Goal: Task Accomplishment & Management: Complete application form

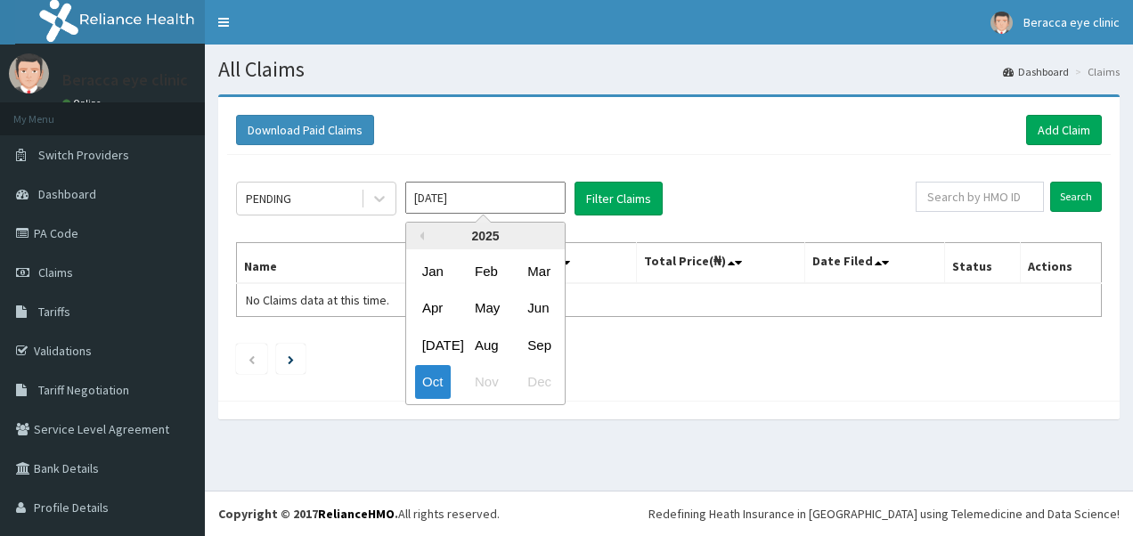
click at [522, 198] on input "Oct 2025" at bounding box center [485, 198] width 160 height 32
drag, startPoint x: 541, startPoint y: 345, endPoint x: 562, endPoint y: 326, distance: 28.4
click at [544, 342] on div "Sep" at bounding box center [538, 345] width 36 height 33
type input "Sep 2025"
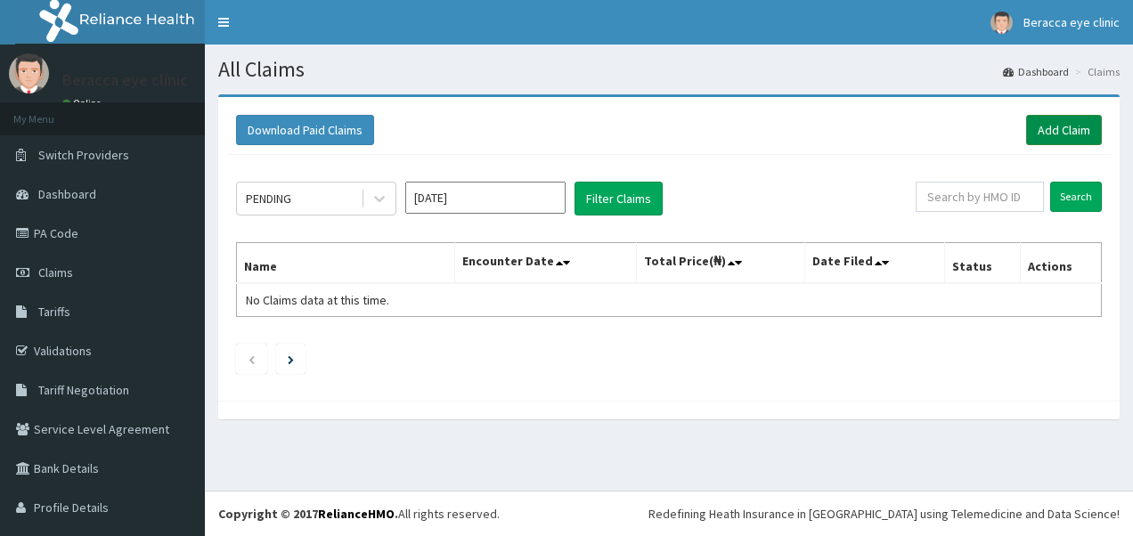
click at [1069, 132] on link "Add Claim" at bounding box center [1064, 130] width 76 height 30
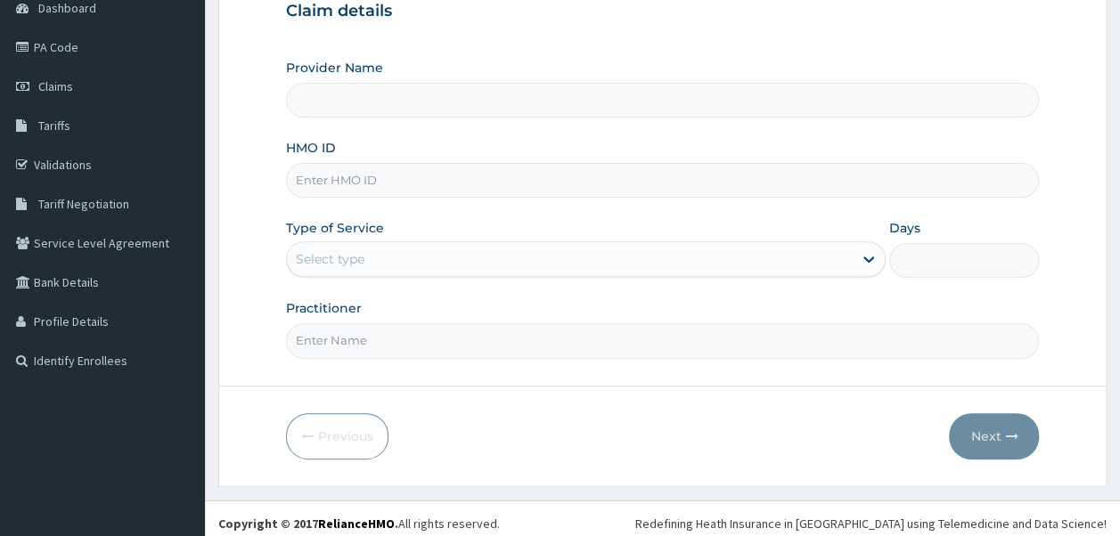
scroll to position [192, 0]
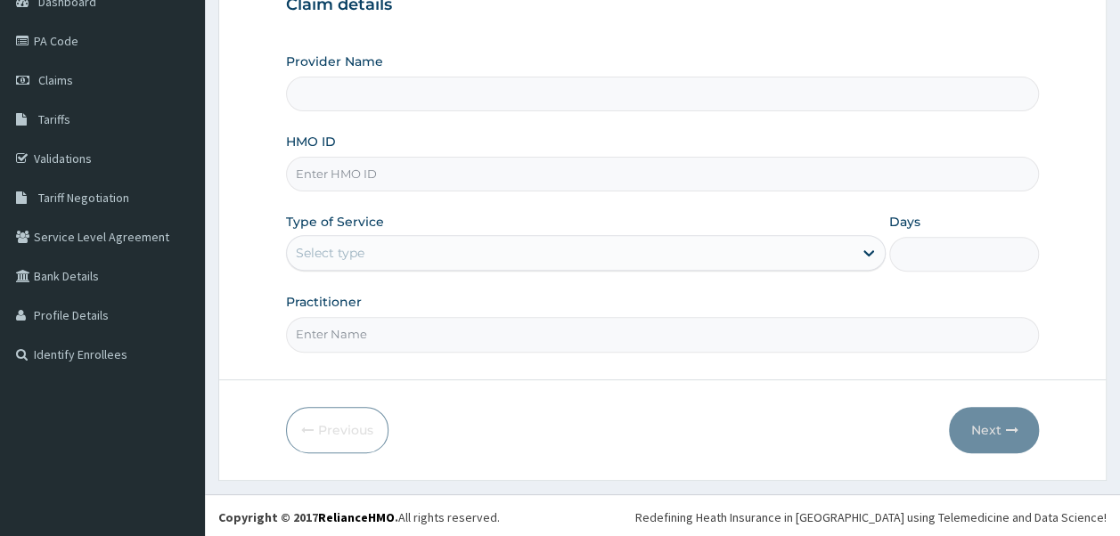
click at [435, 172] on input "HMO ID" at bounding box center [663, 174] width 754 height 35
type input "Beracca Eye Clinic Limited- [GEOGRAPHIC_DATA]"
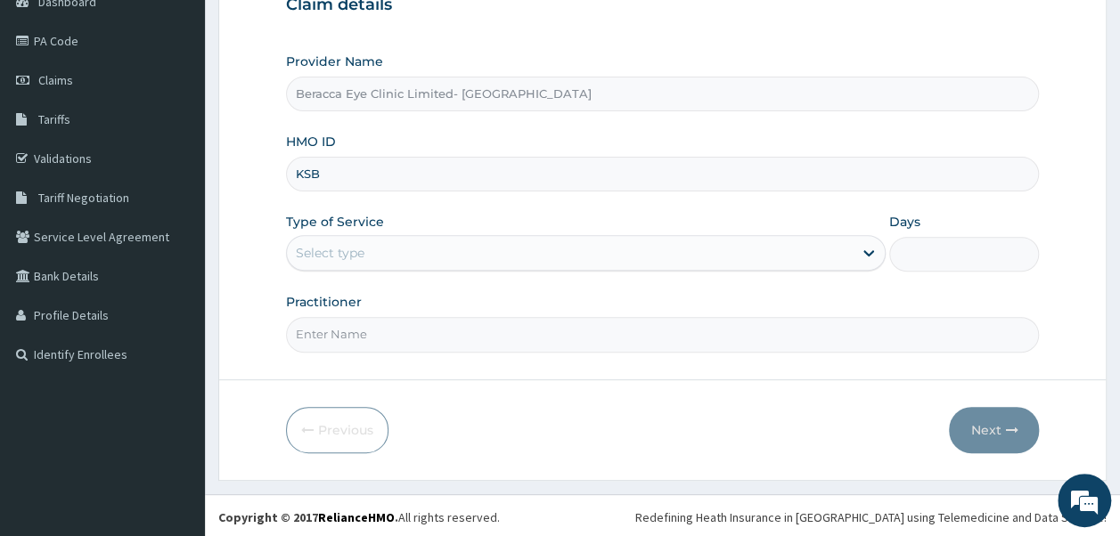
scroll to position [0, 0]
type input "KSB/10906/C"
click at [380, 253] on div "Select type" at bounding box center [570, 253] width 566 height 29
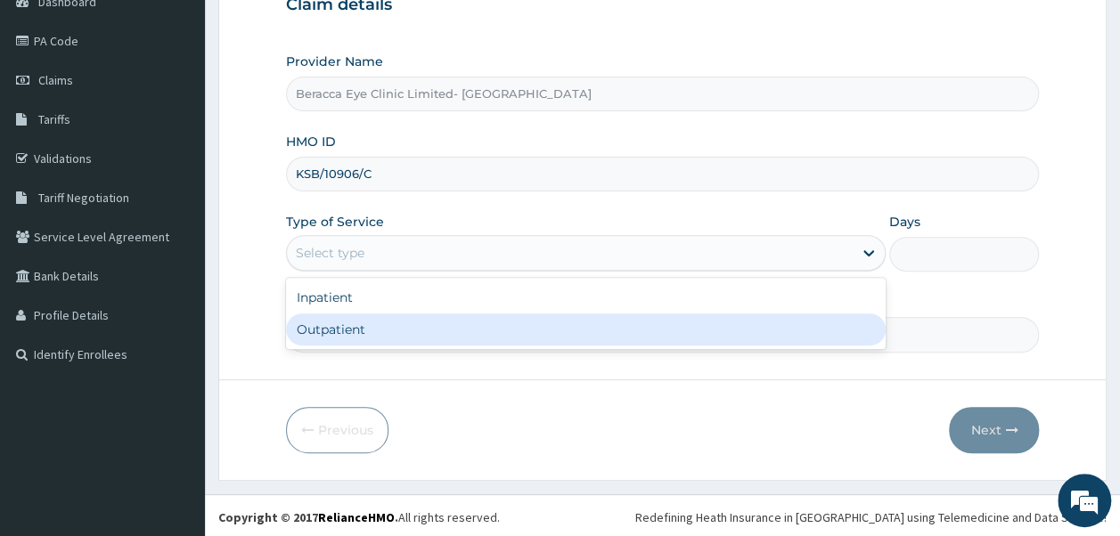
click at [345, 323] on div "Outpatient" at bounding box center [586, 330] width 600 height 32
type input "1"
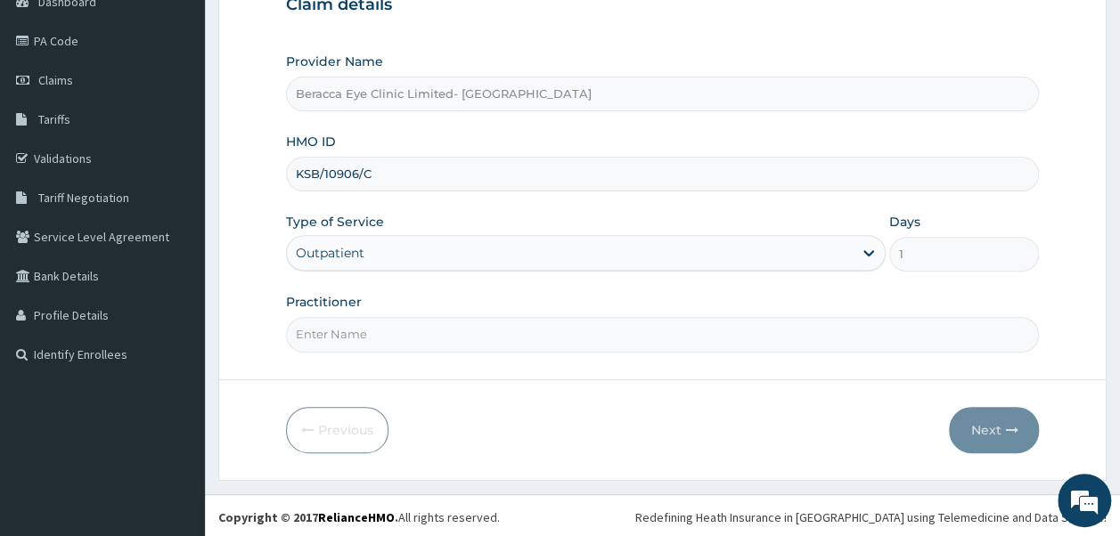
click at [415, 340] on input "Practitioner" at bounding box center [663, 334] width 754 height 35
type input "Dr. Aghogho"
click at [996, 424] on button "Next" at bounding box center [994, 430] width 90 height 46
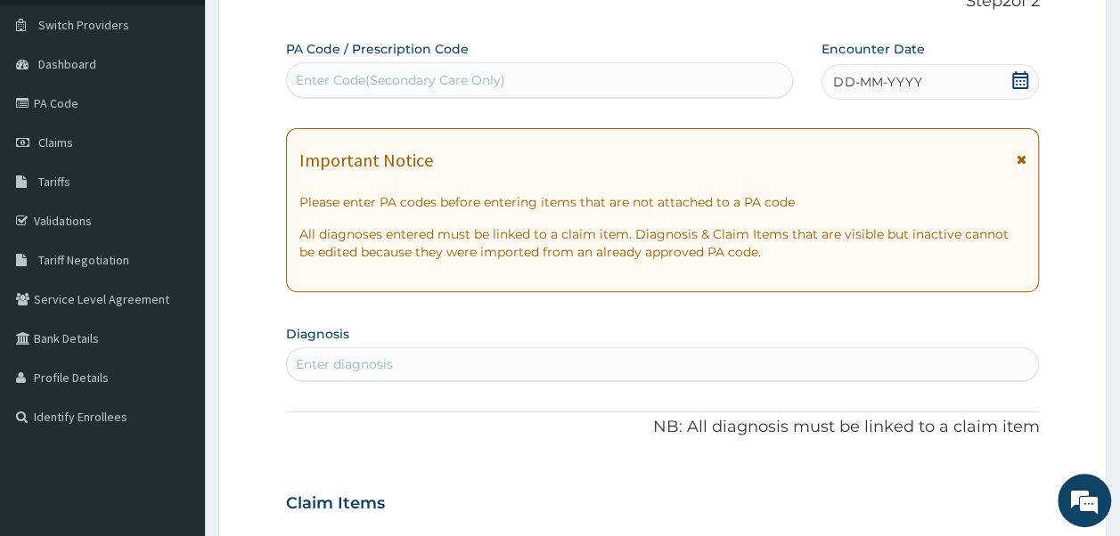
scroll to position [103, 0]
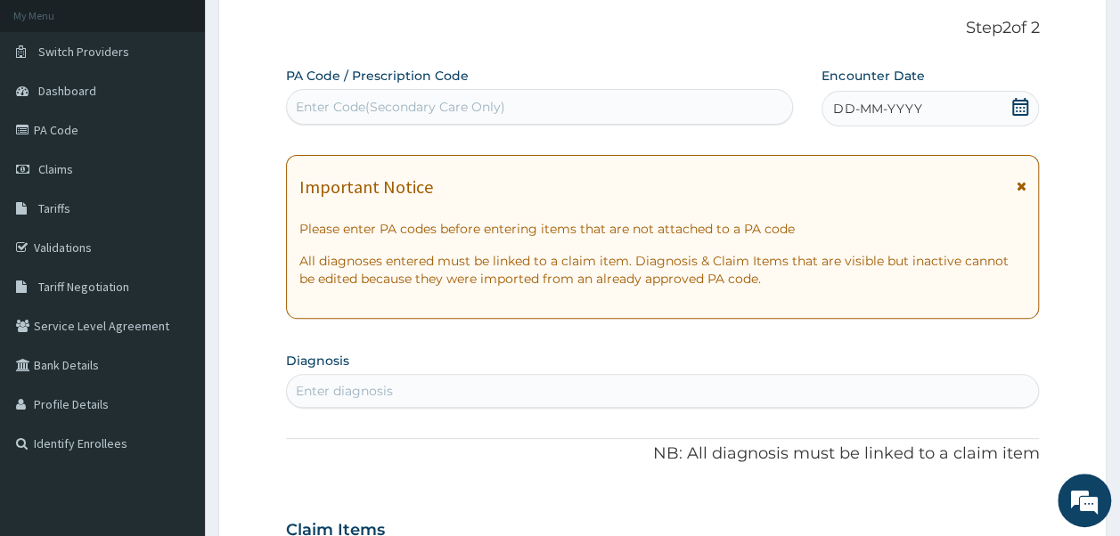
click at [594, 105] on div "Enter Code(Secondary Care Only)" at bounding box center [540, 107] width 506 height 29
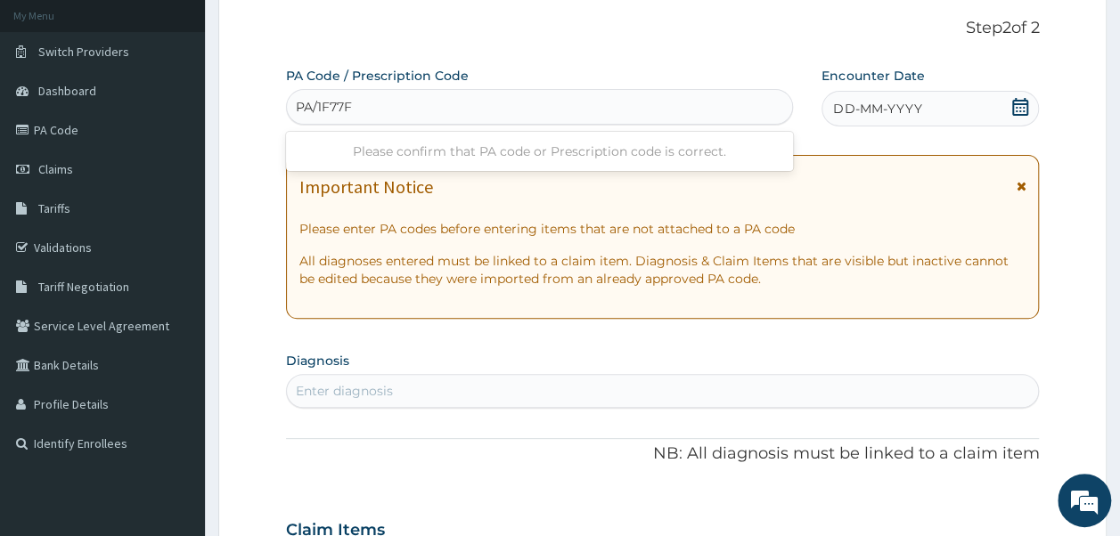
type input "PA/1F77F2"
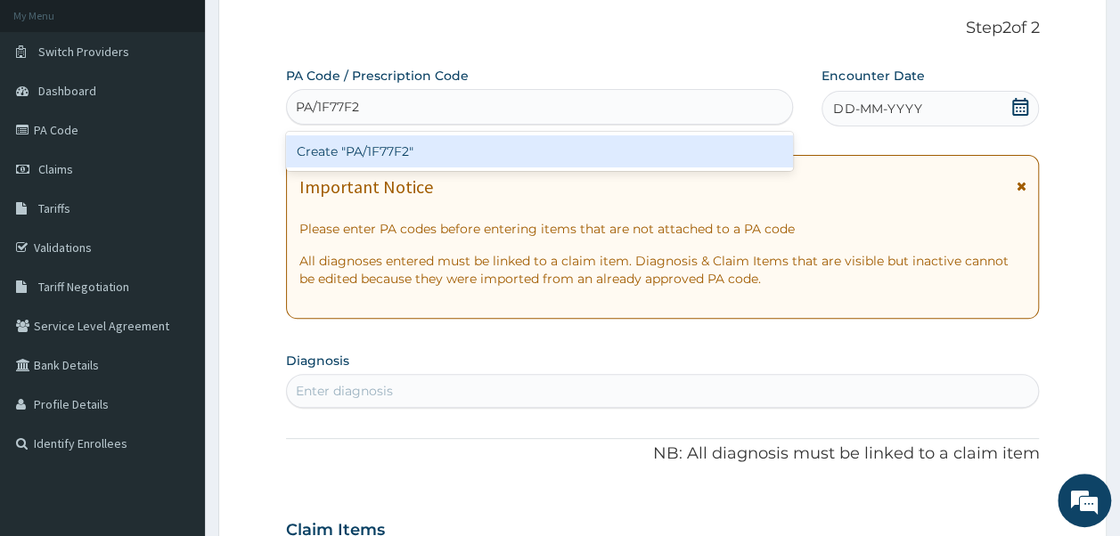
click at [453, 162] on div "Create "PA/1F77F2"" at bounding box center [540, 151] width 508 height 32
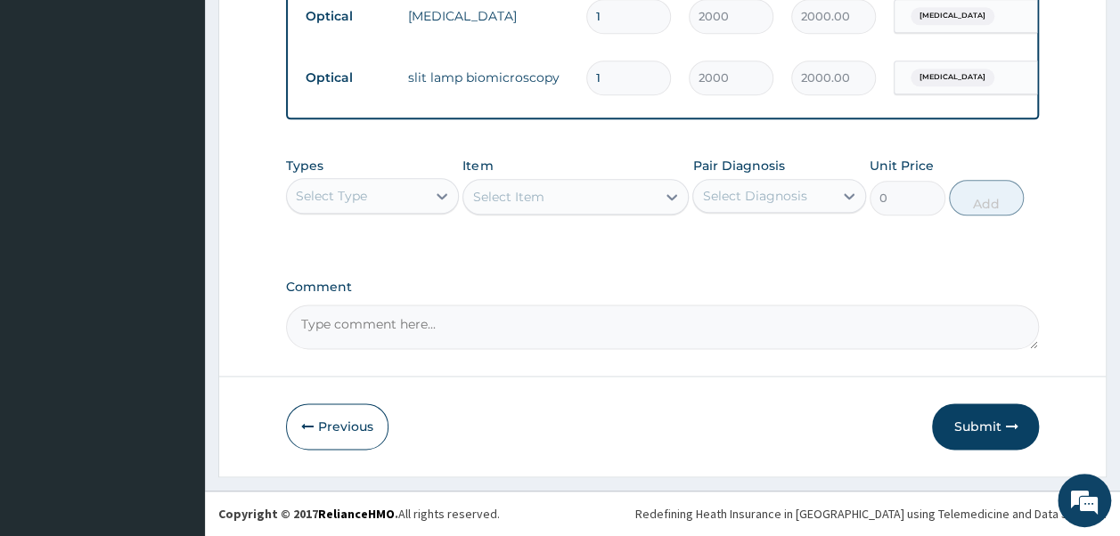
scroll to position [1045, 0]
click at [966, 416] on button "Submit" at bounding box center [985, 427] width 107 height 46
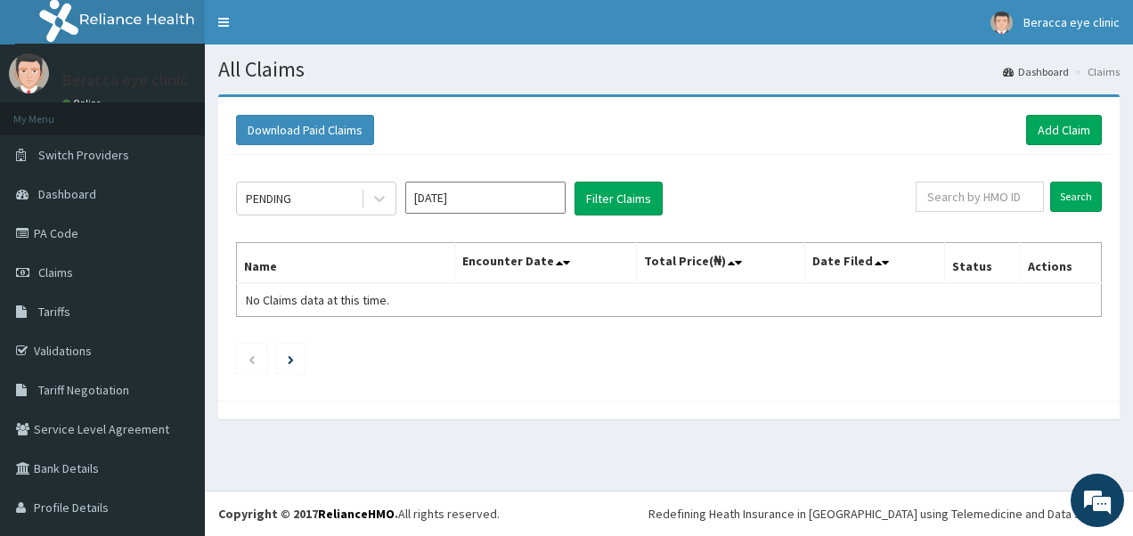
click at [513, 201] on input "Oct 2025" at bounding box center [485, 198] width 160 height 32
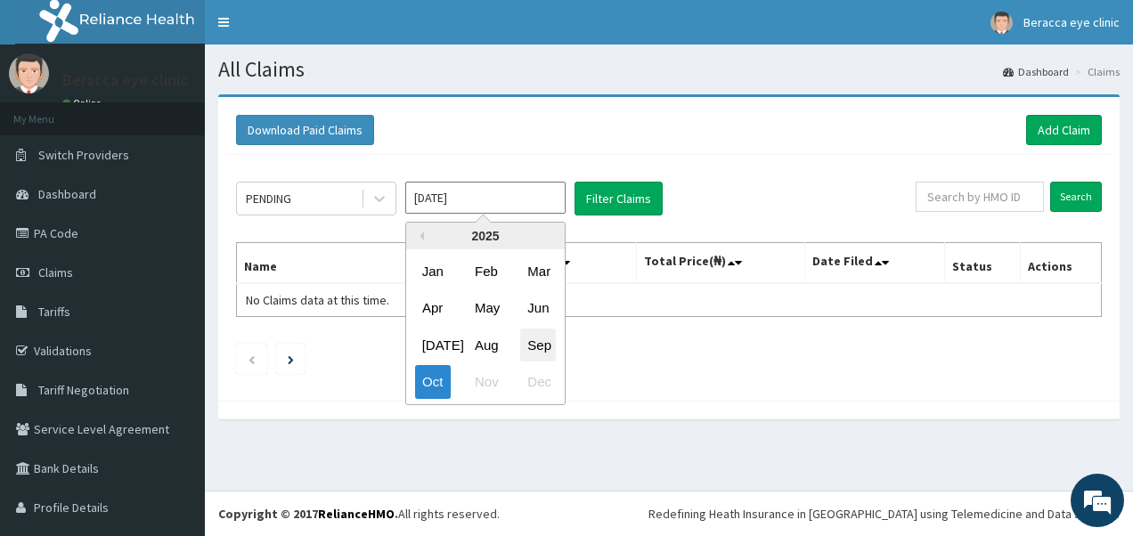
click at [538, 348] on div "Sep" at bounding box center [538, 345] width 36 height 33
type input "Sep 2025"
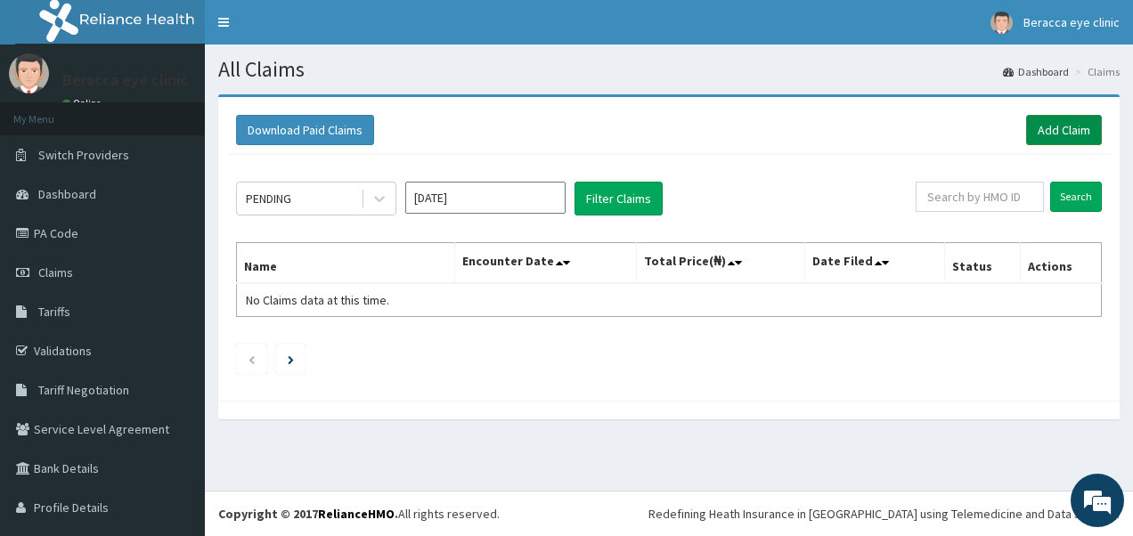
click at [1059, 135] on link "Add Claim" at bounding box center [1064, 130] width 76 height 30
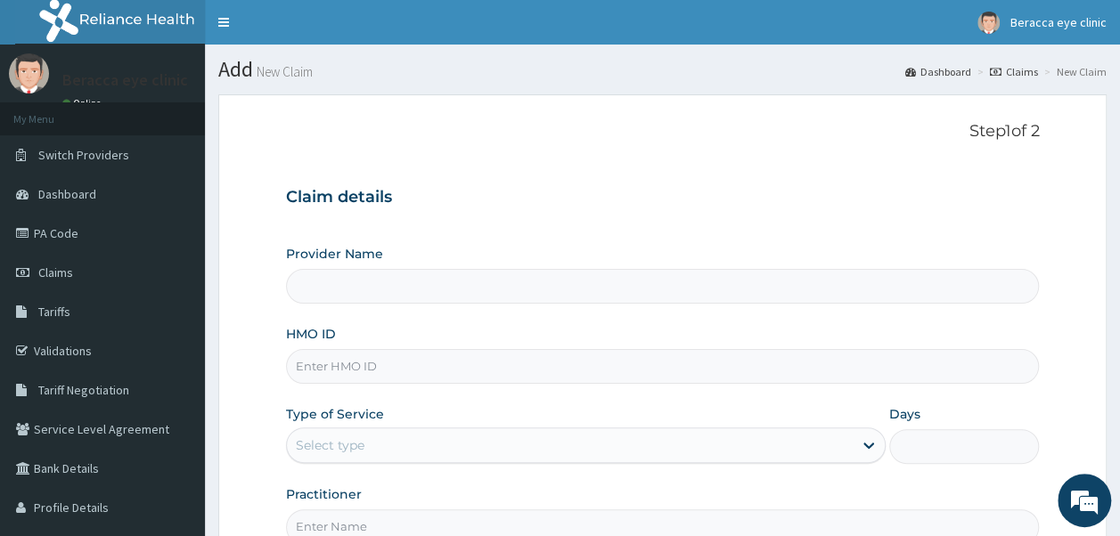
type input "Beracca Eye Clinic Limited- [GEOGRAPHIC_DATA]"
click at [647, 356] on input "HMO ID" at bounding box center [663, 366] width 754 height 35
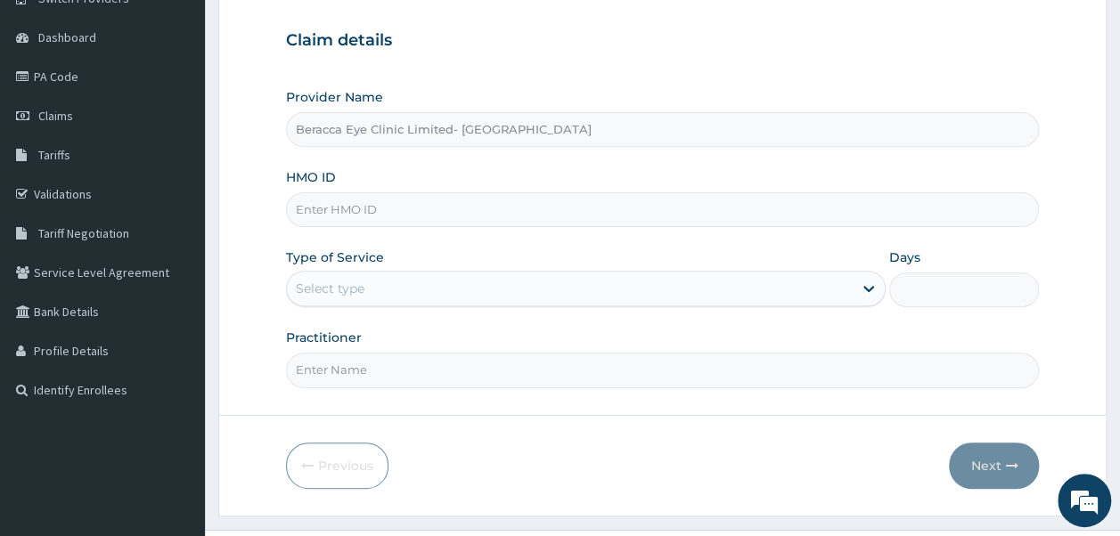
scroll to position [178, 0]
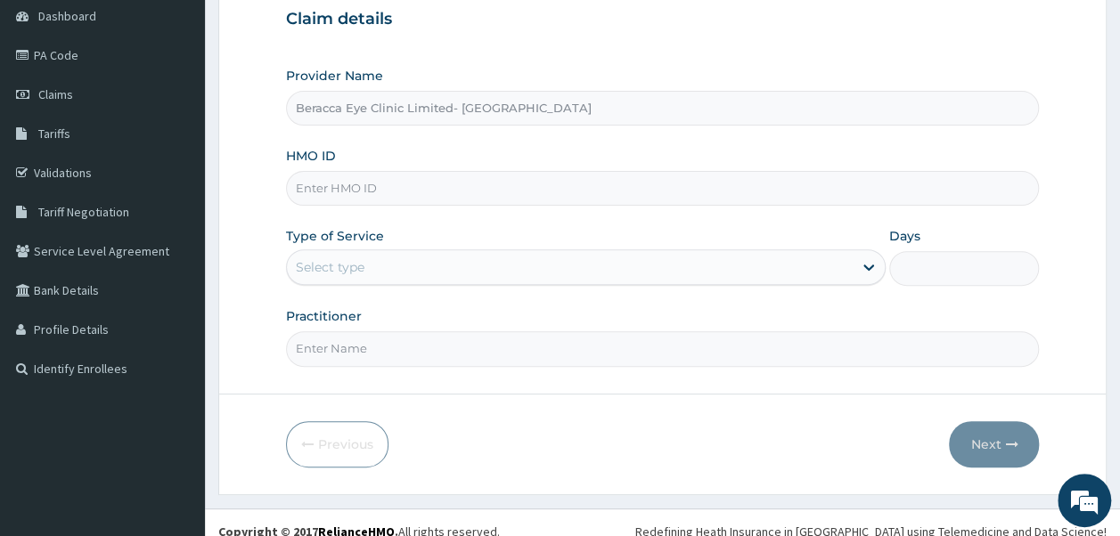
click at [576, 198] on input "HMO ID" at bounding box center [663, 188] width 754 height 35
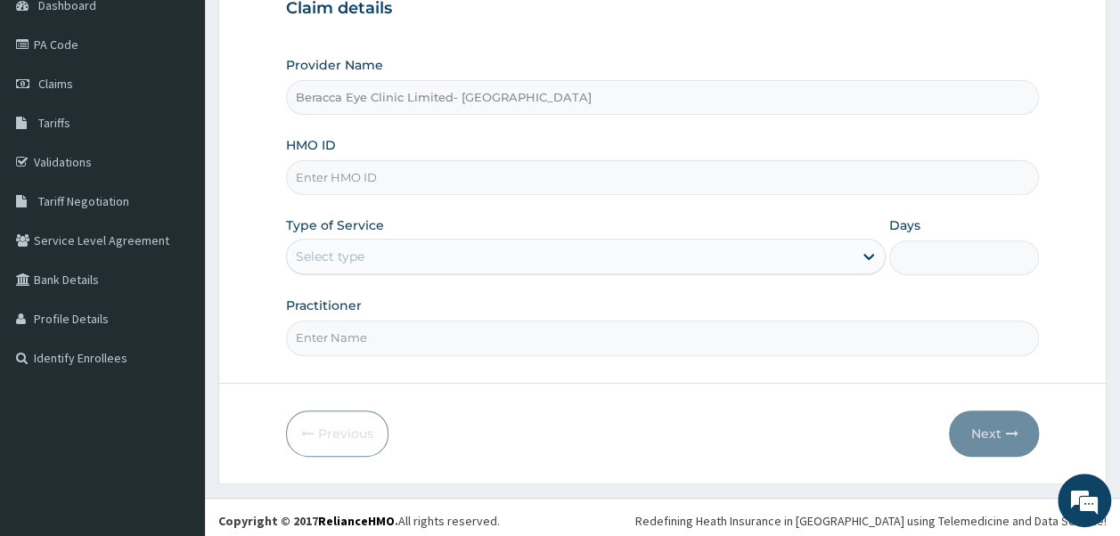
scroll to position [192, 0]
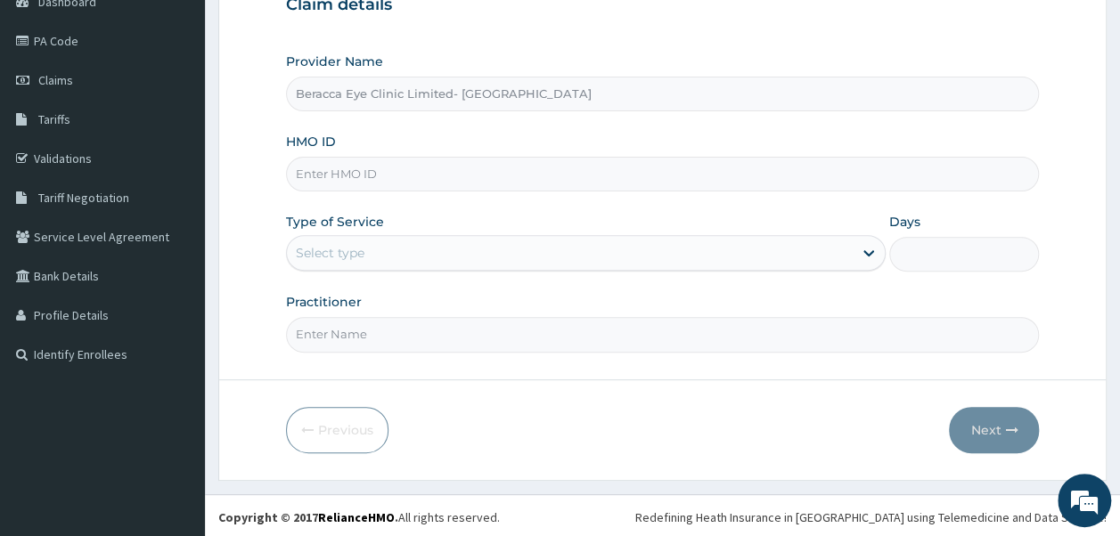
click at [457, 174] on input "HMO ID" at bounding box center [663, 174] width 754 height 35
type input "NOA/10035/A"
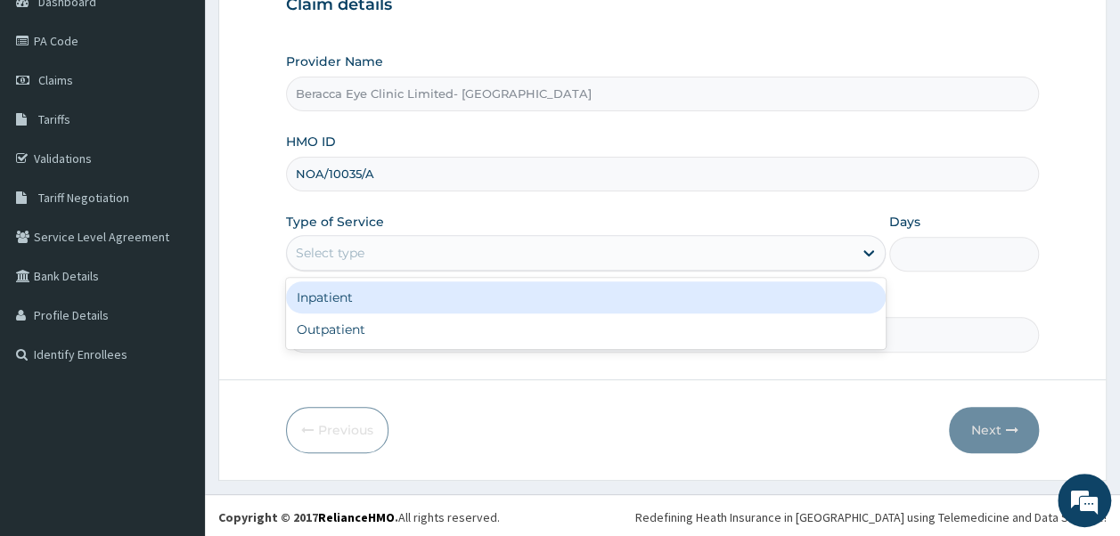
click at [405, 251] on div "Select type" at bounding box center [570, 253] width 566 height 29
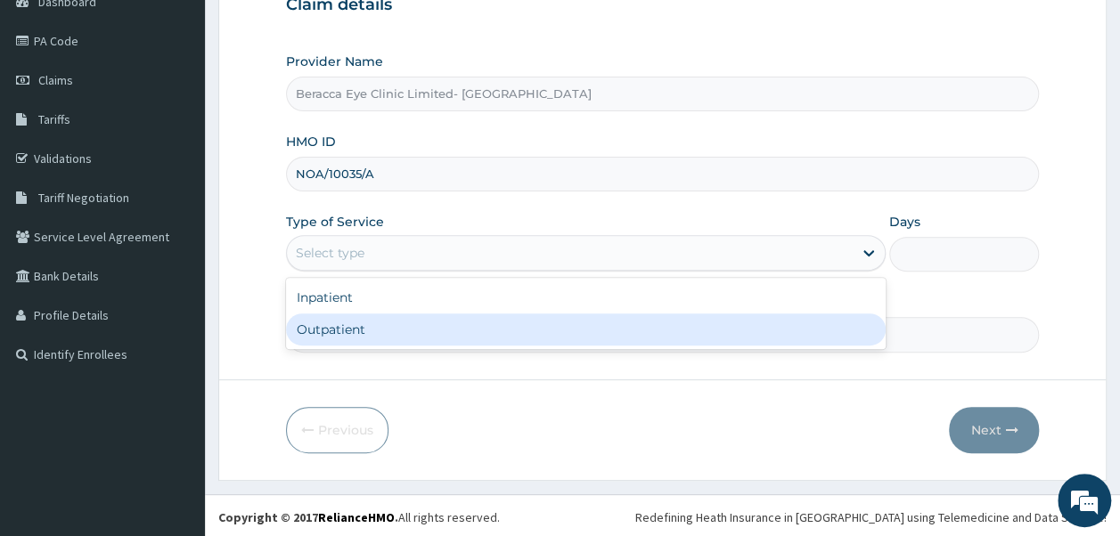
click at [357, 326] on div "Outpatient" at bounding box center [586, 330] width 600 height 32
type input "1"
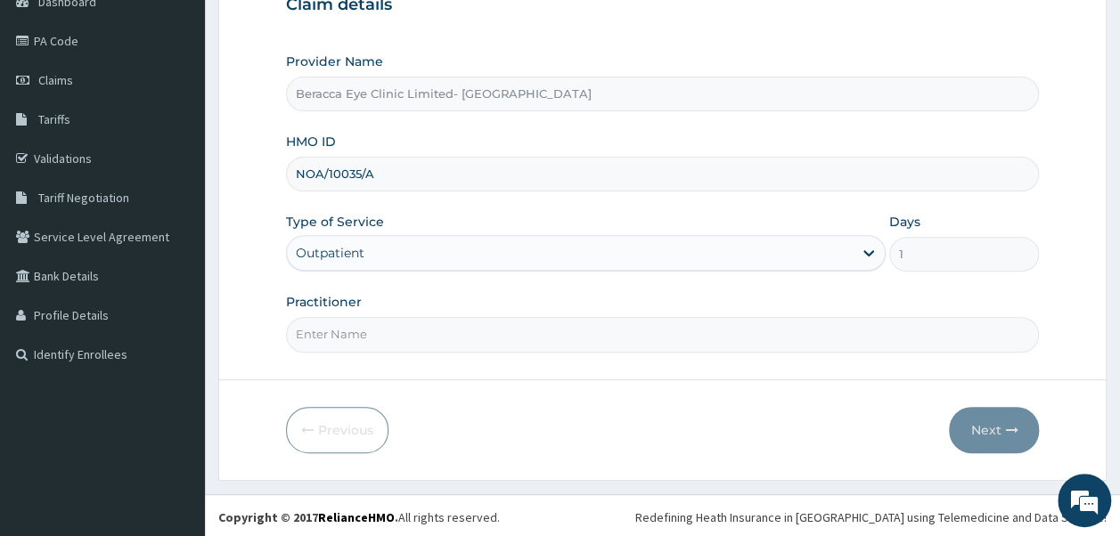
click at [434, 336] on input "Practitioner" at bounding box center [663, 334] width 754 height 35
type input "DR.GAIL"
click at [994, 422] on button "Next" at bounding box center [994, 430] width 90 height 46
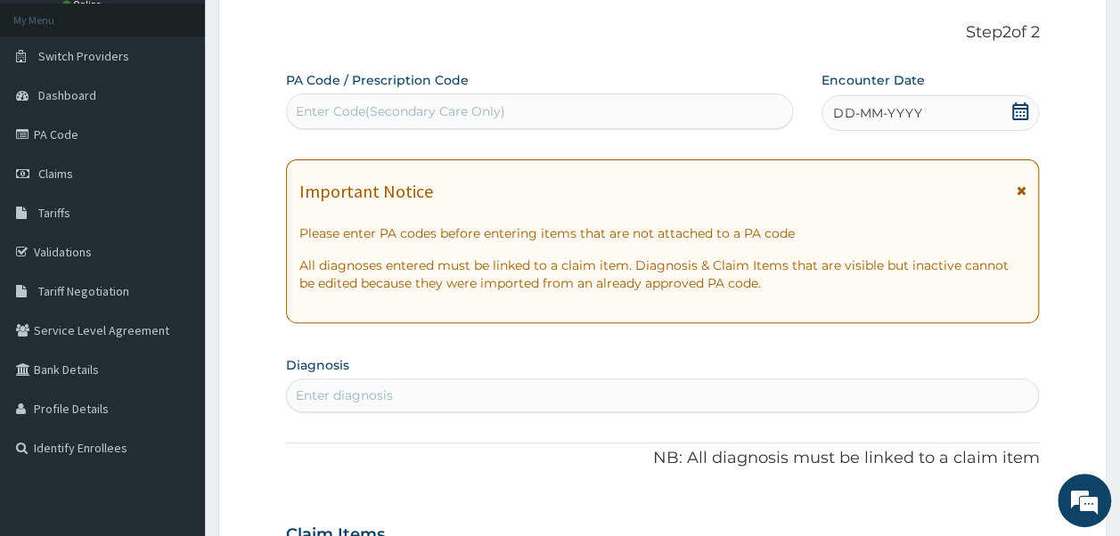
scroll to position [0, 0]
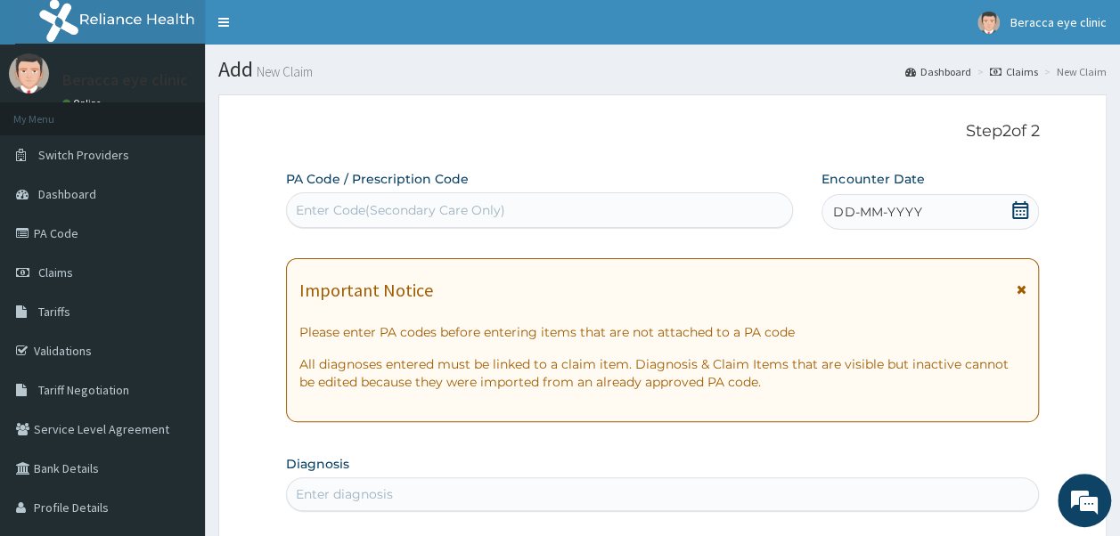
click at [535, 203] on div "Enter Code(Secondary Care Only)" at bounding box center [540, 210] width 506 height 29
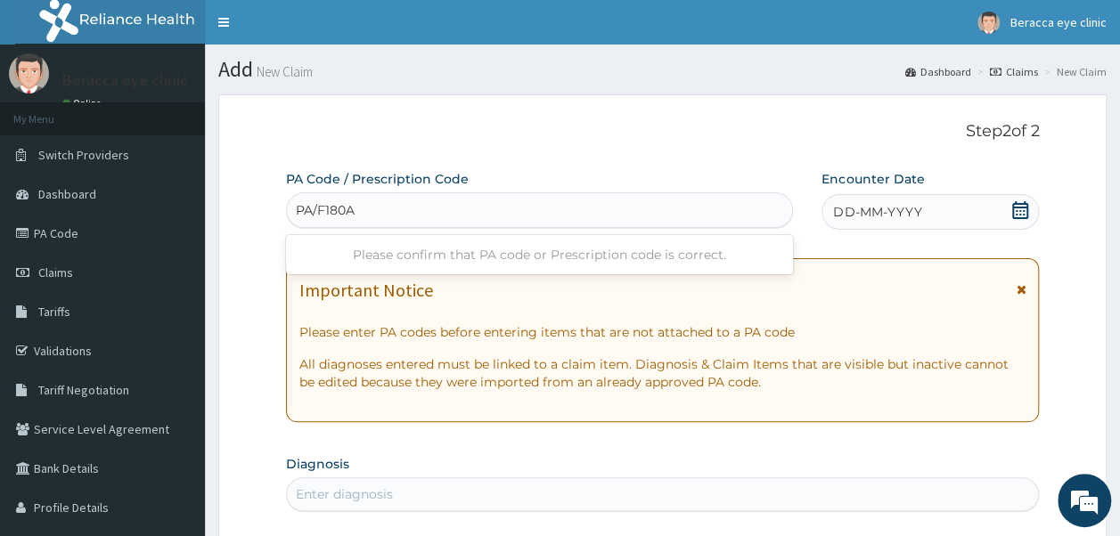
type input "PA/F180A9"
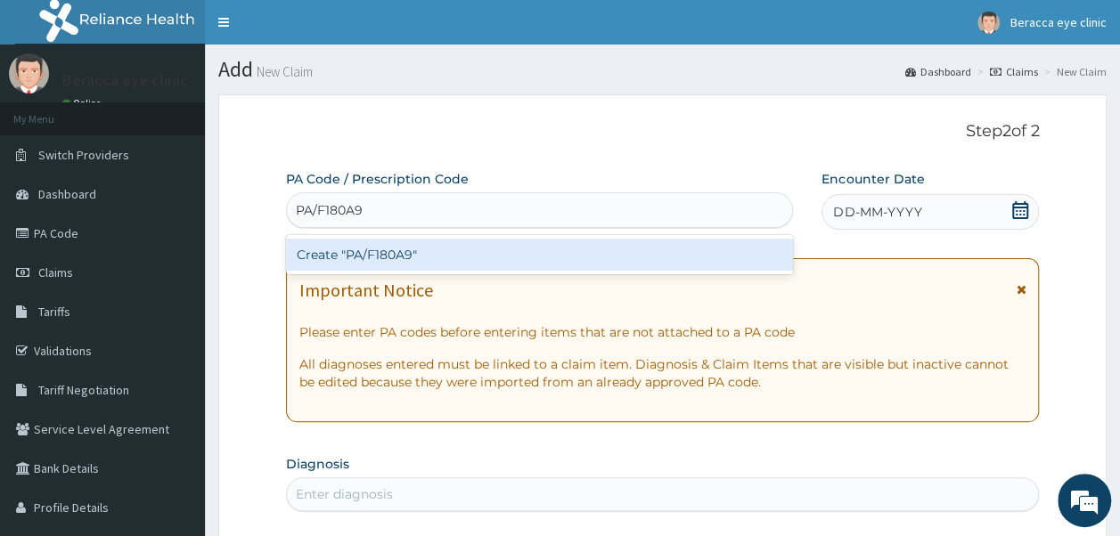
click at [428, 254] on div "Create "PA/F180A9"" at bounding box center [540, 255] width 508 height 32
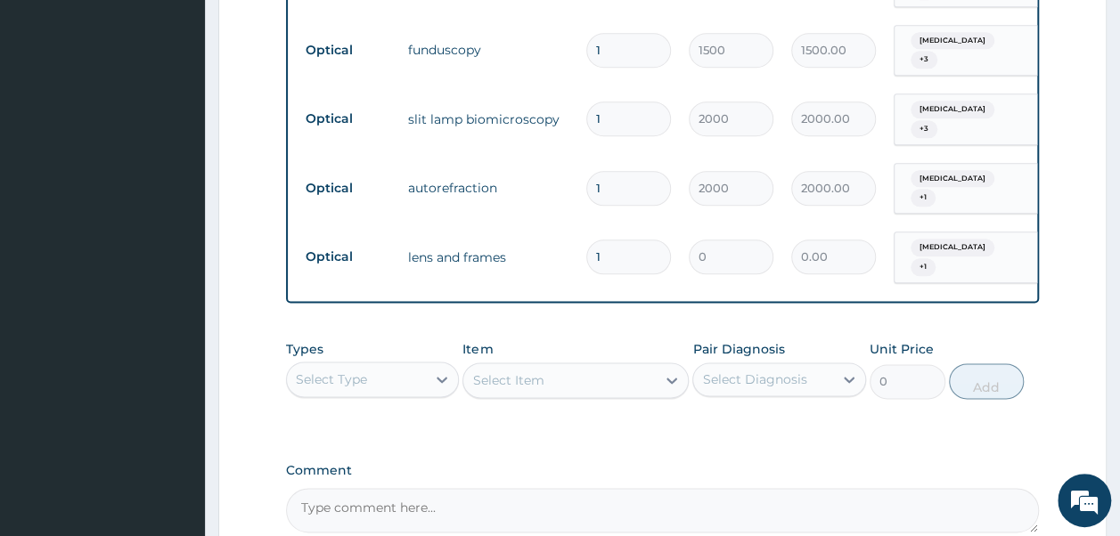
scroll to position [1027, 0]
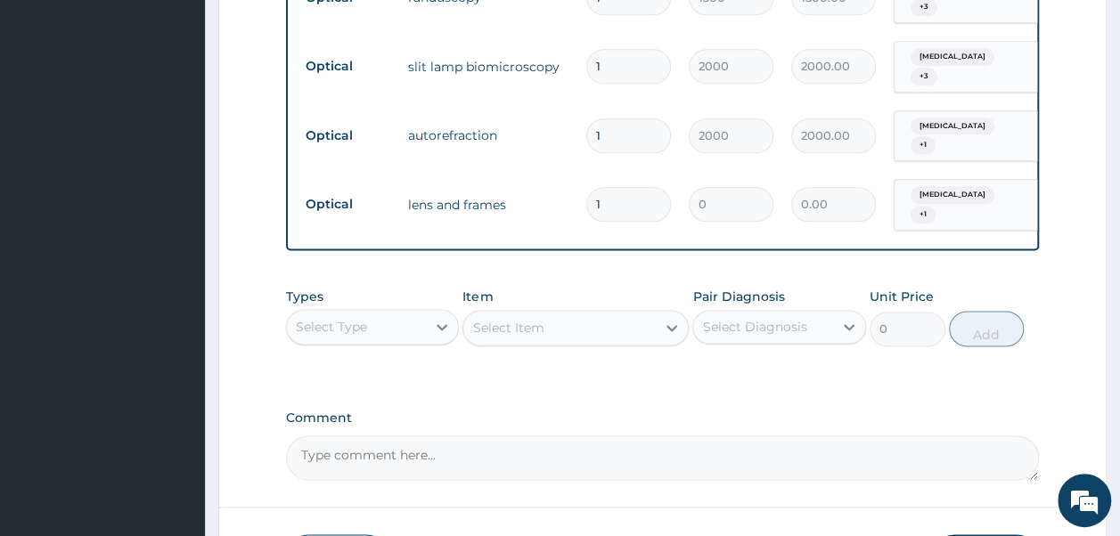
click at [615, 187] on input "1" at bounding box center [628, 204] width 85 height 35
click at [618, 187] on input "1" at bounding box center [628, 204] width 85 height 35
click at [620, 187] on input "1" at bounding box center [628, 204] width 85 height 35
click at [396, 313] on div "Select Type" at bounding box center [357, 327] width 140 height 29
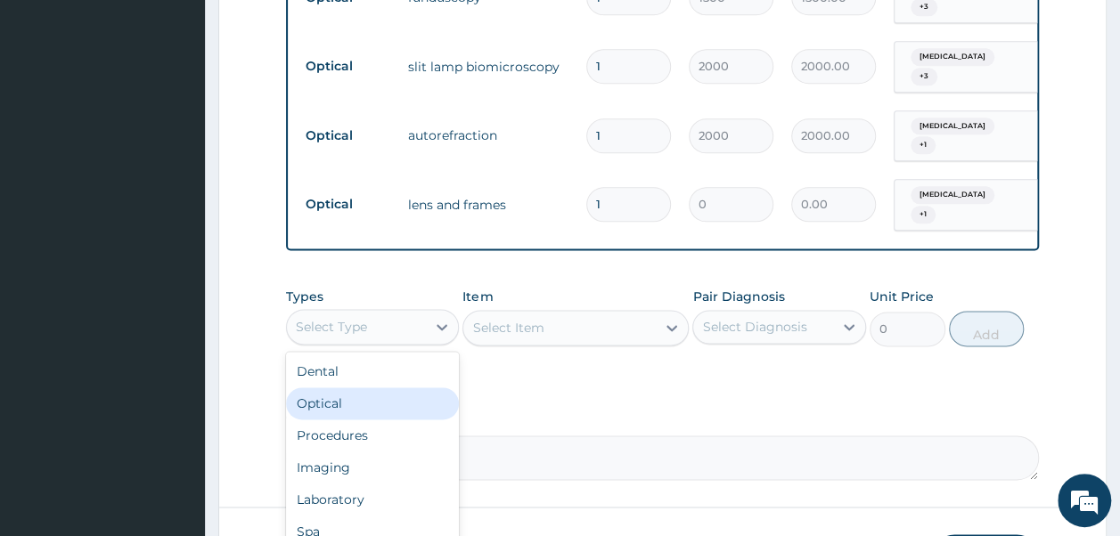
click at [348, 388] on div "Optical" at bounding box center [373, 404] width 174 height 32
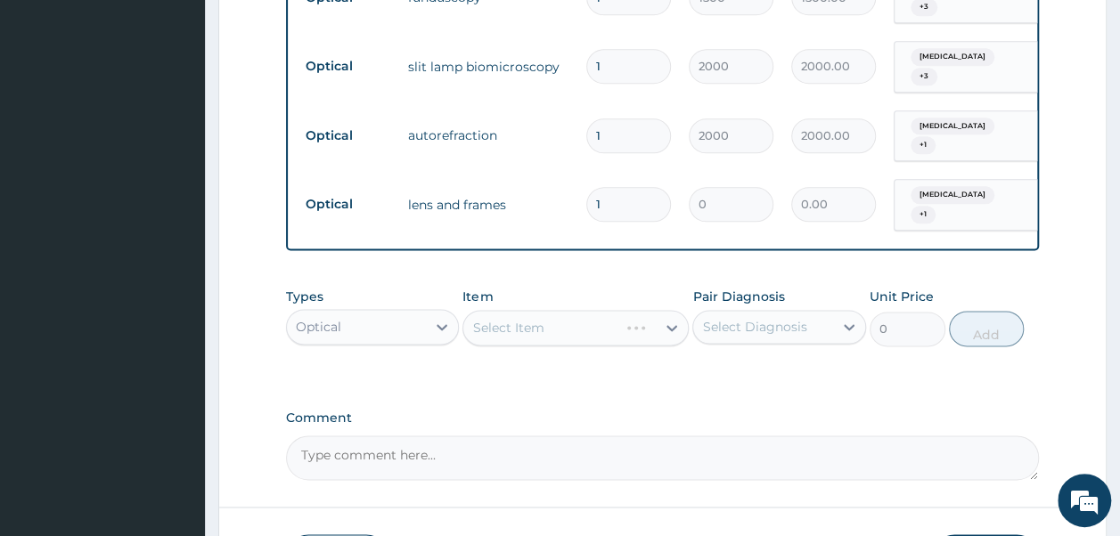
click at [657, 310] on div "Select Item" at bounding box center [575, 328] width 226 height 36
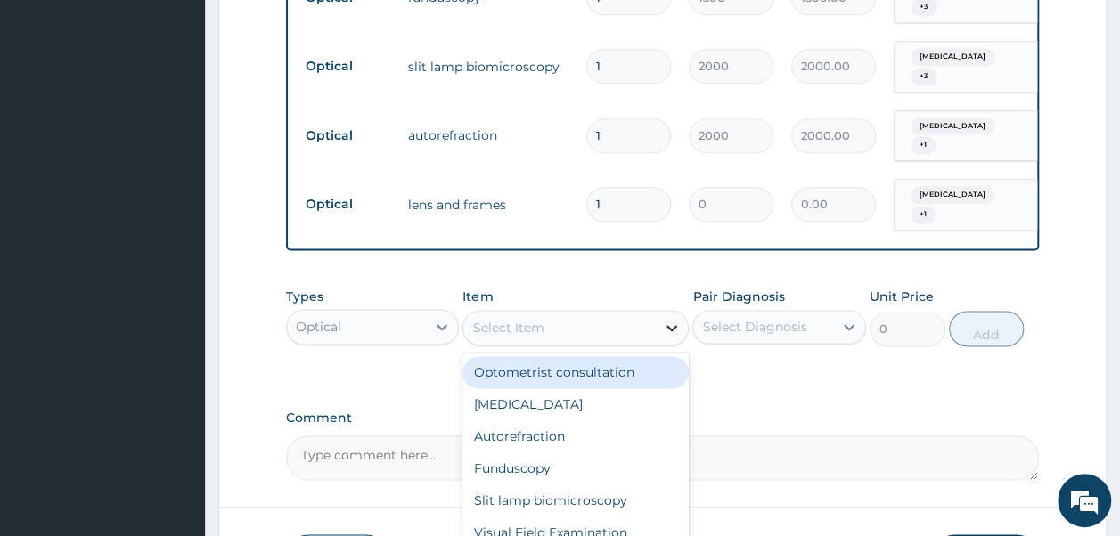
click at [666, 319] on icon at bounding box center [672, 328] width 18 height 18
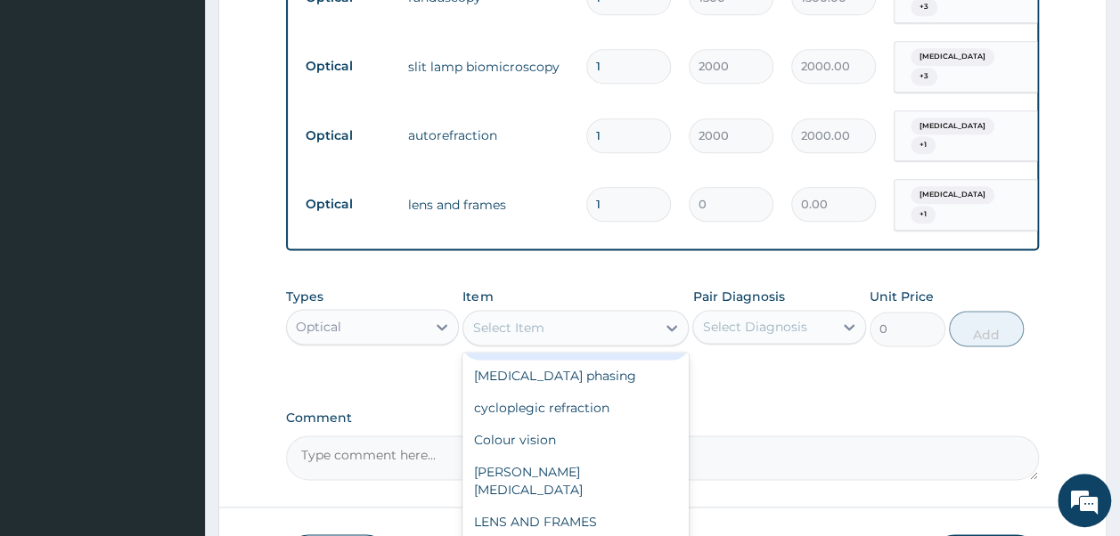
scroll to position [510, 0]
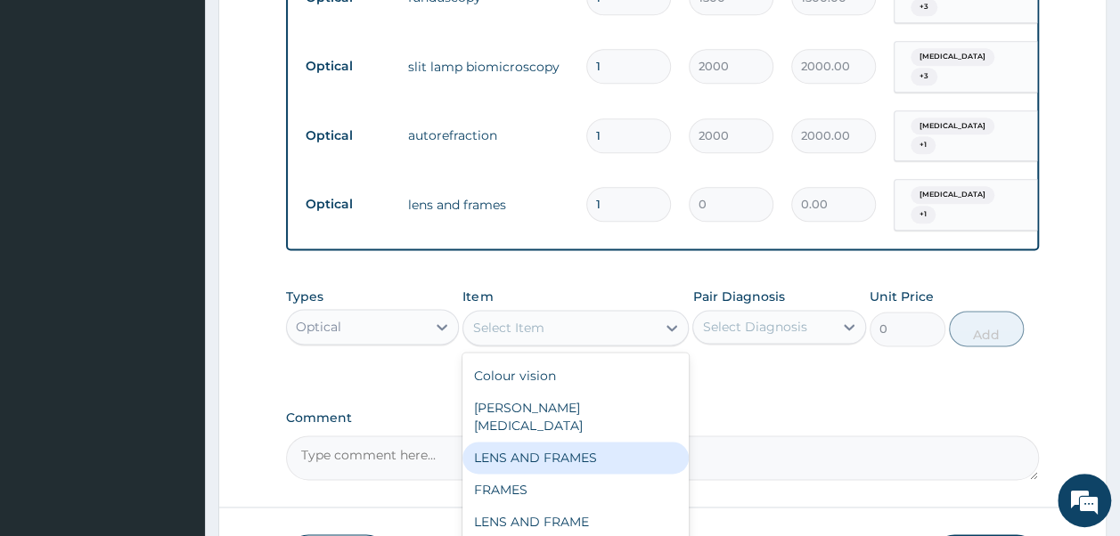
click at [592, 442] on div "LENS AND FRAMES" at bounding box center [575, 458] width 226 height 32
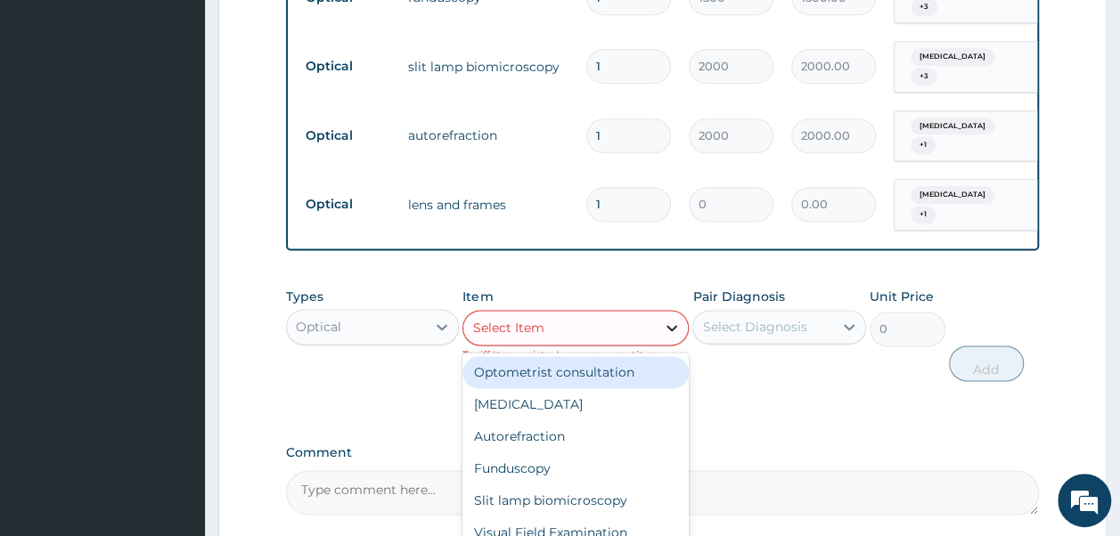
click at [676, 325] on icon at bounding box center [671, 328] width 11 height 6
click at [624, 187] on input "1" at bounding box center [628, 204] width 85 height 35
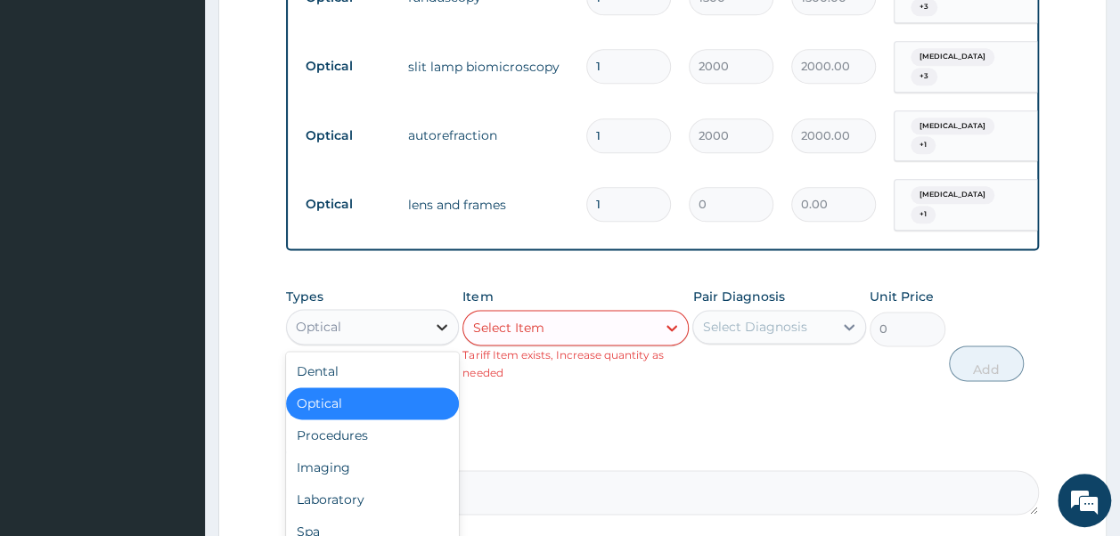
click at [436, 318] on icon at bounding box center [442, 327] width 18 height 18
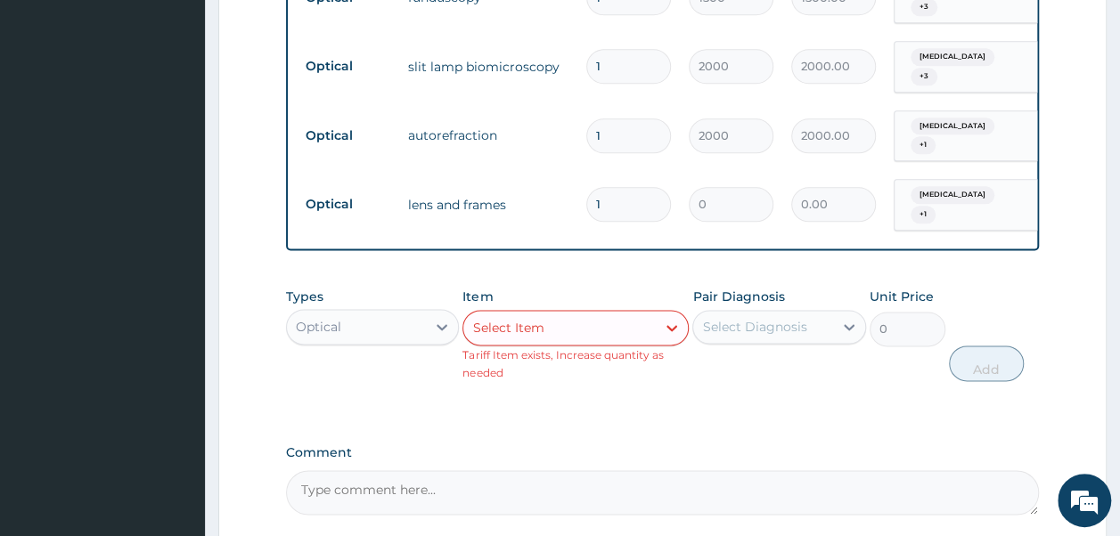
click at [633, 187] on input "1" at bounding box center [628, 204] width 85 height 35
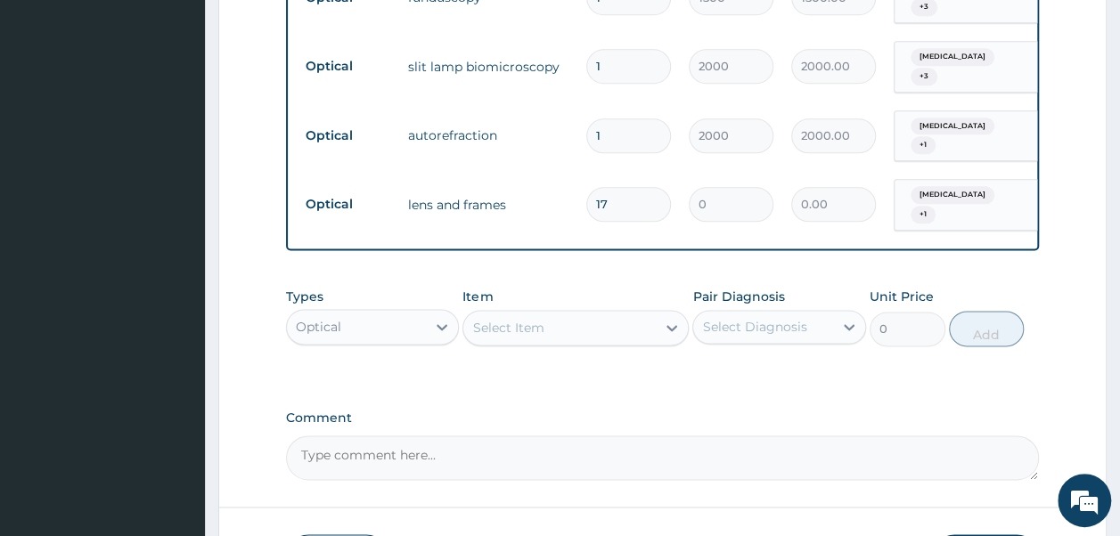
type input "1"
type input "70000"
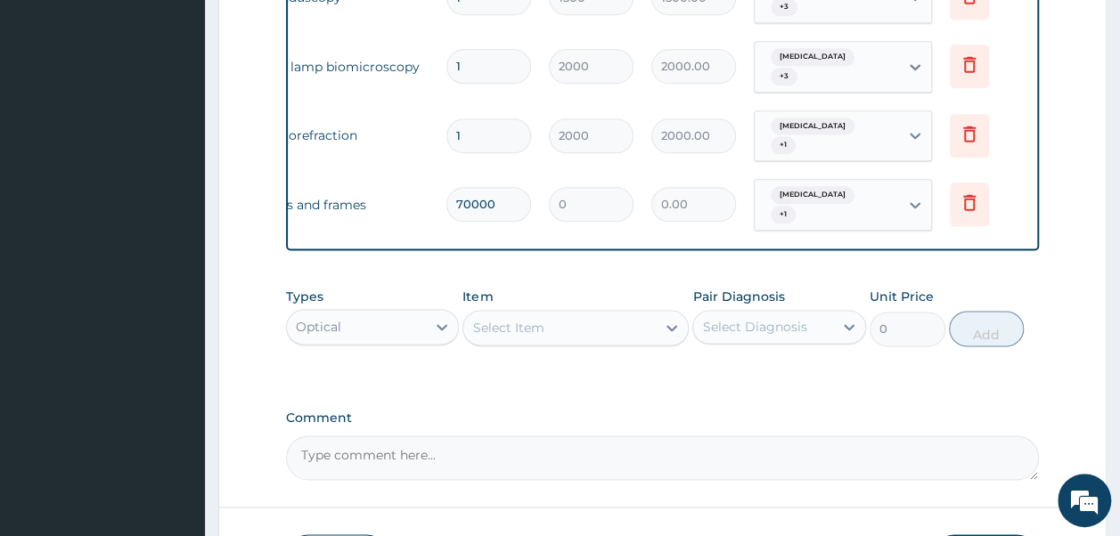
scroll to position [0, 0]
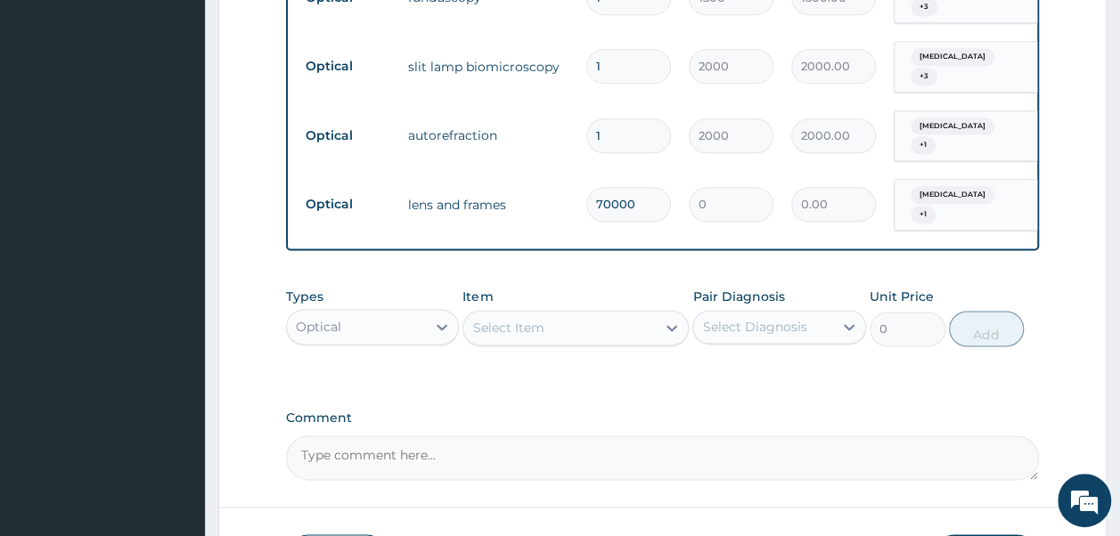
click at [418, 436] on textarea "Comment" at bounding box center [663, 458] width 754 height 45
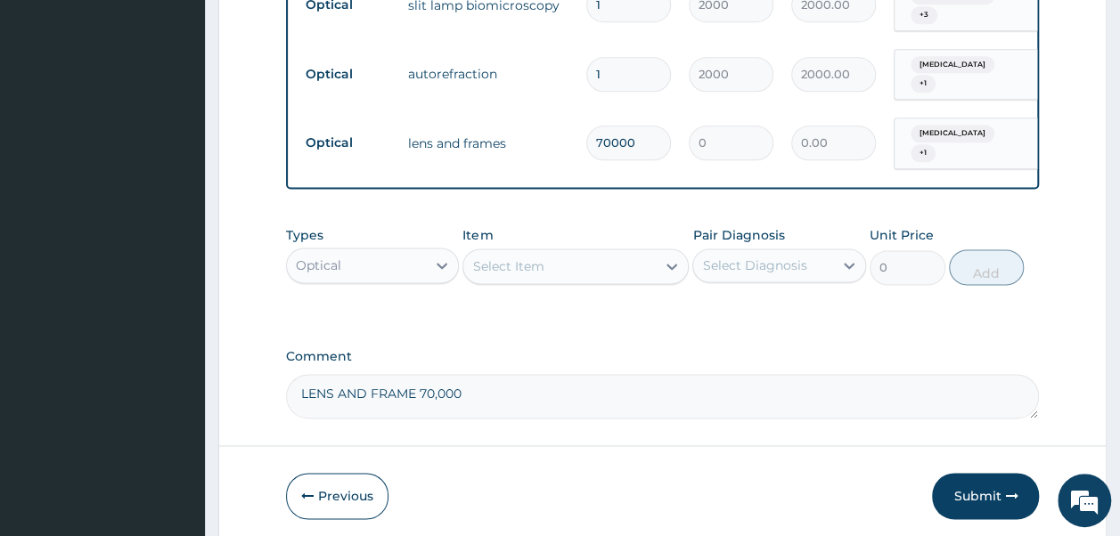
scroll to position [1132, 0]
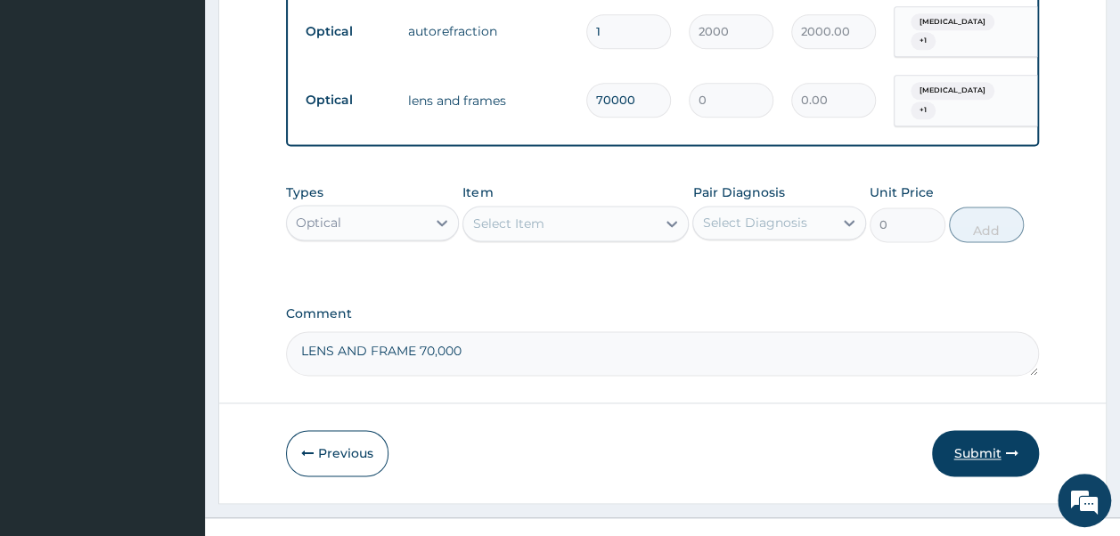
type textarea "LENS AND FRAME 70,000"
click at [1015, 447] on icon "button" at bounding box center [1011, 453] width 12 height 12
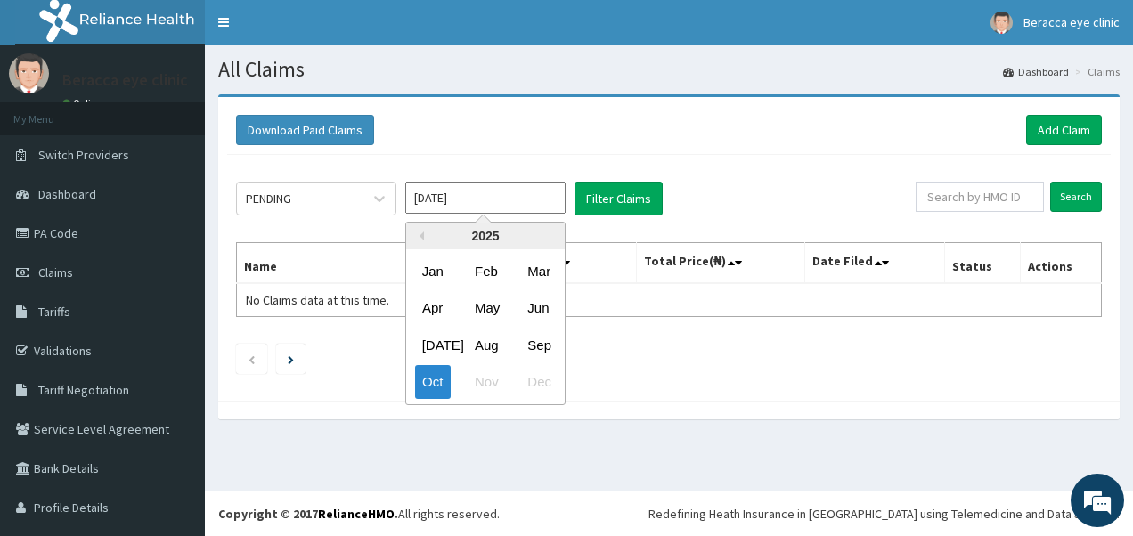
click at [542, 182] on input "Oct 2025" at bounding box center [485, 198] width 160 height 32
click at [536, 339] on div "Sep" at bounding box center [538, 345] width 36 height 33
type input "Sep 2025"
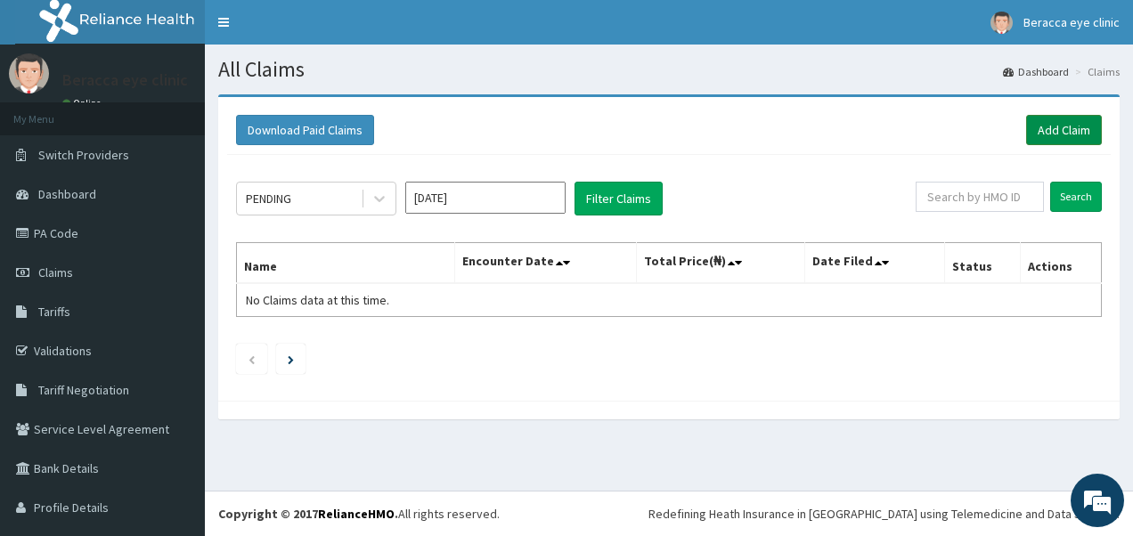
click at [1056, 131] on link "Add Claim" at bounding box center [1064, 130] width 76 height 30
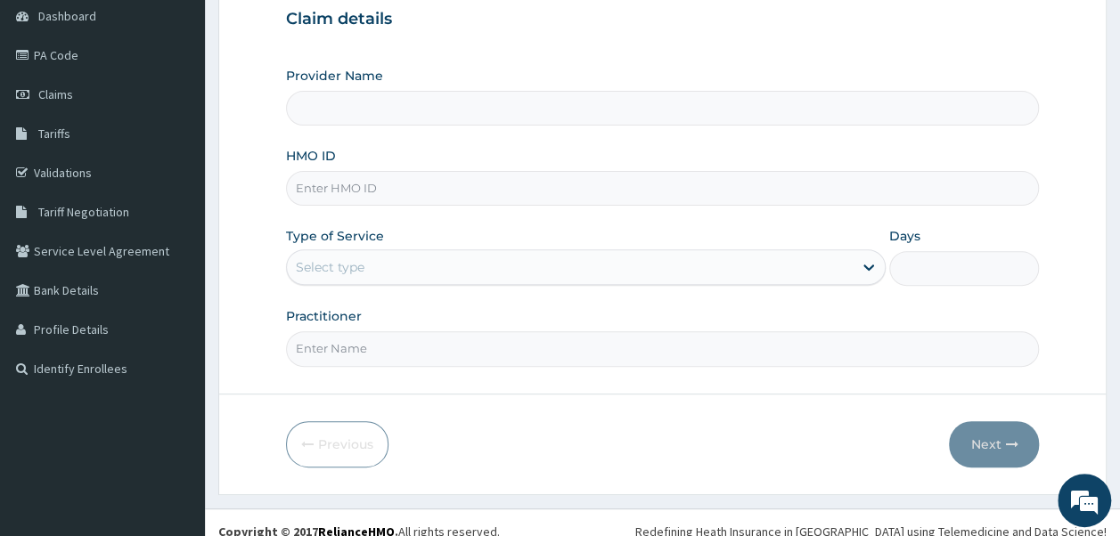
scroll to position [192, 0]
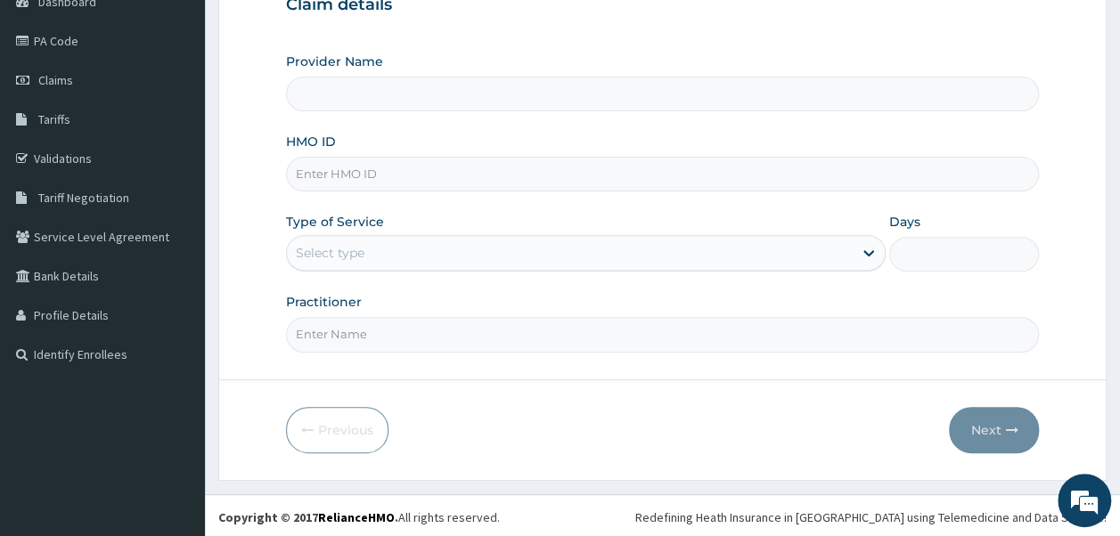
type input "Beracca Eye Clinic Limited- [GEOGRAPHIC_DATA]"
click at [595, 184] on input "HMO ID" at bounding box center [663, 174] width 754 height 35
type input "SKN/10236/A"
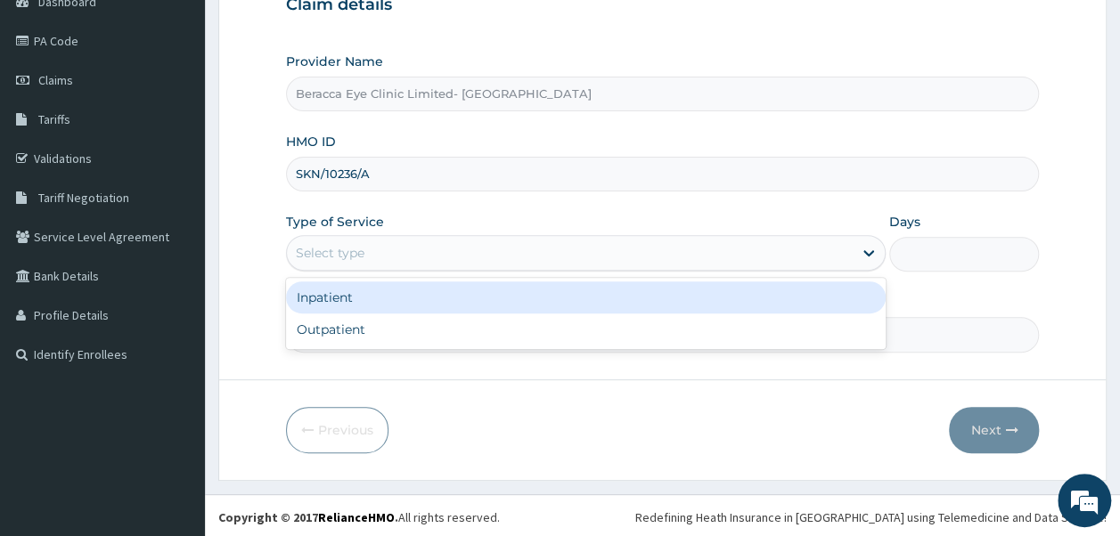
click at [572, 253] on div "Select type" at bounding box center [570, 253] width 566 height 29
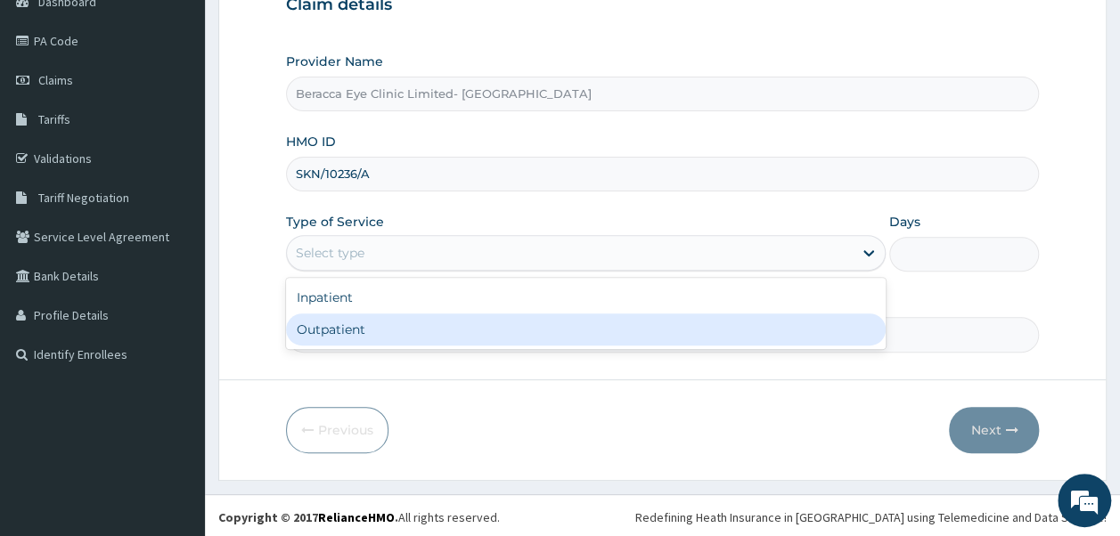
click at [499, 331] on div "Outpatient" at bounding box center [586, 330] width 600 height 32
type input "1"
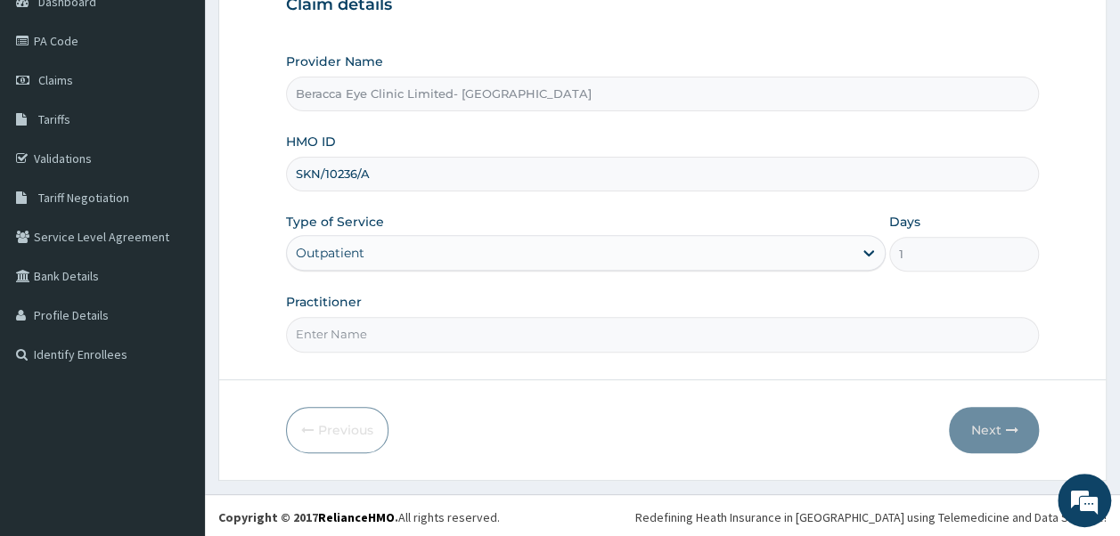
click at [433, 330] on input "Practitioner" at bounding box center [663, 334] width 754 height 35
type input "Dr. GAIL"
click at [999, 424] on button "Next" at bounding box center [994, 430] width 90 height 46
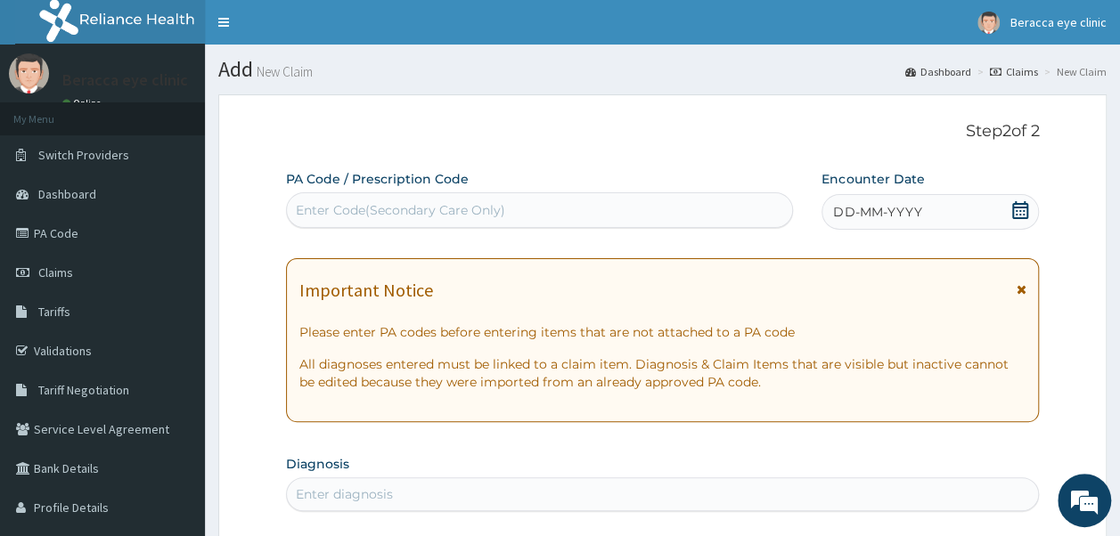
click at [526, 205] on div "Enter Code(Secondary Care Only)" at bounding box center [540, 210] width 506 height 29
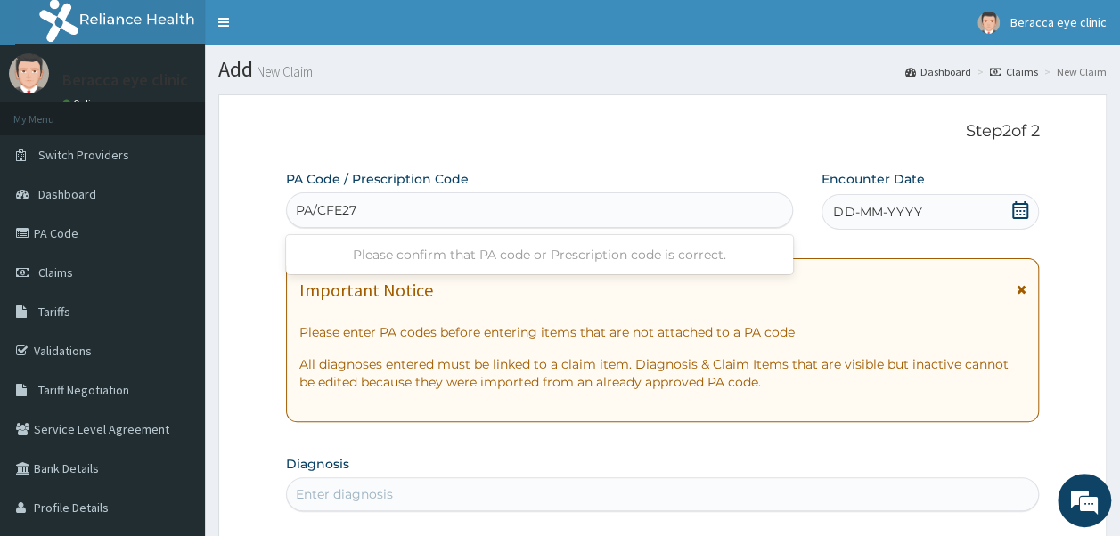
type input "PA/CFE273"
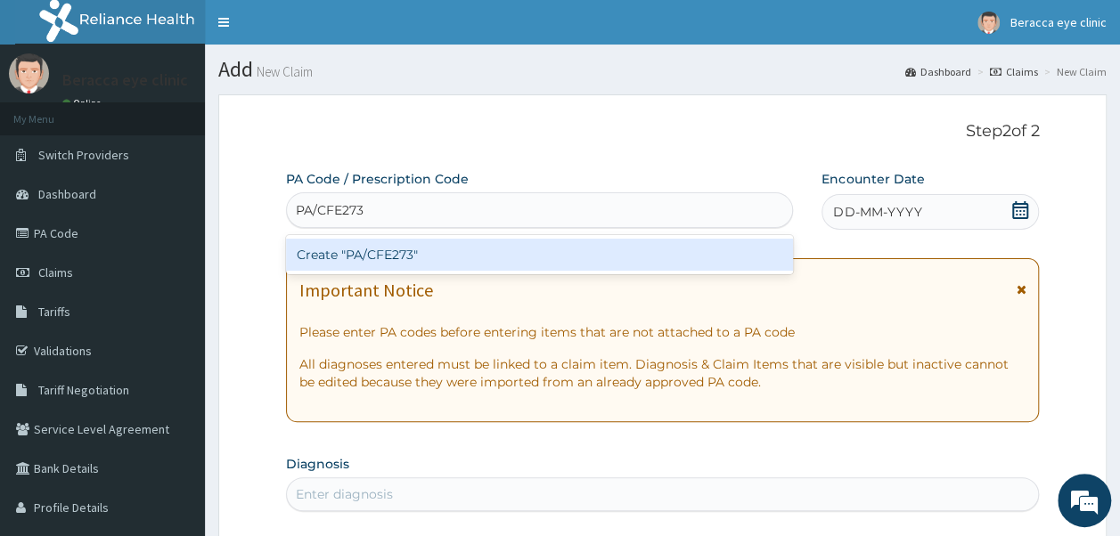
click at [467, 249] on div "Create "PA/CFE273"" at bounding box center [540, 255] width 508 height 32
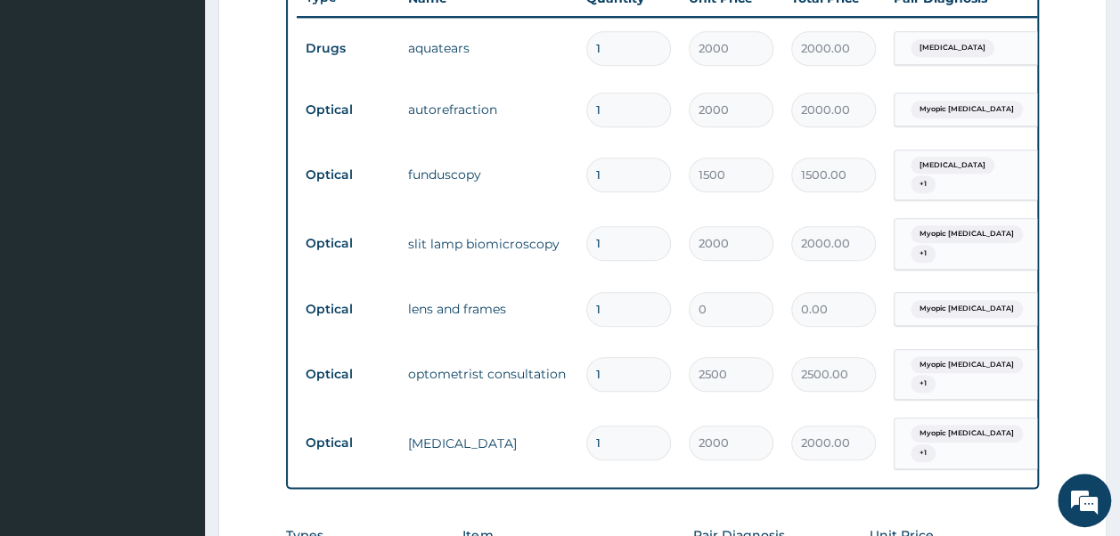
scroll to position [802, 0]
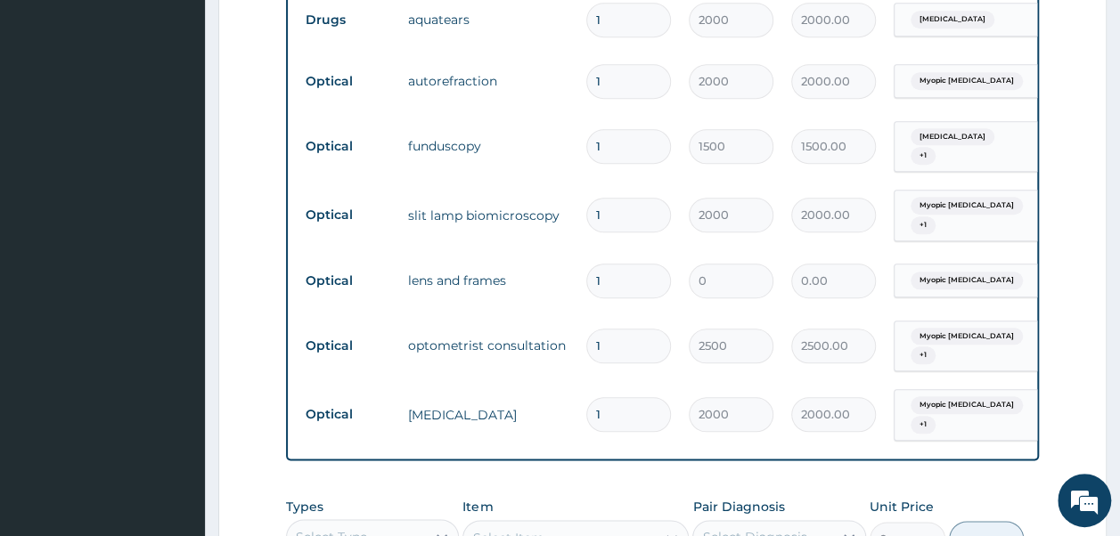
click at [617, 269] on input "1" at bounding box center [628, 281] width 85 height 35
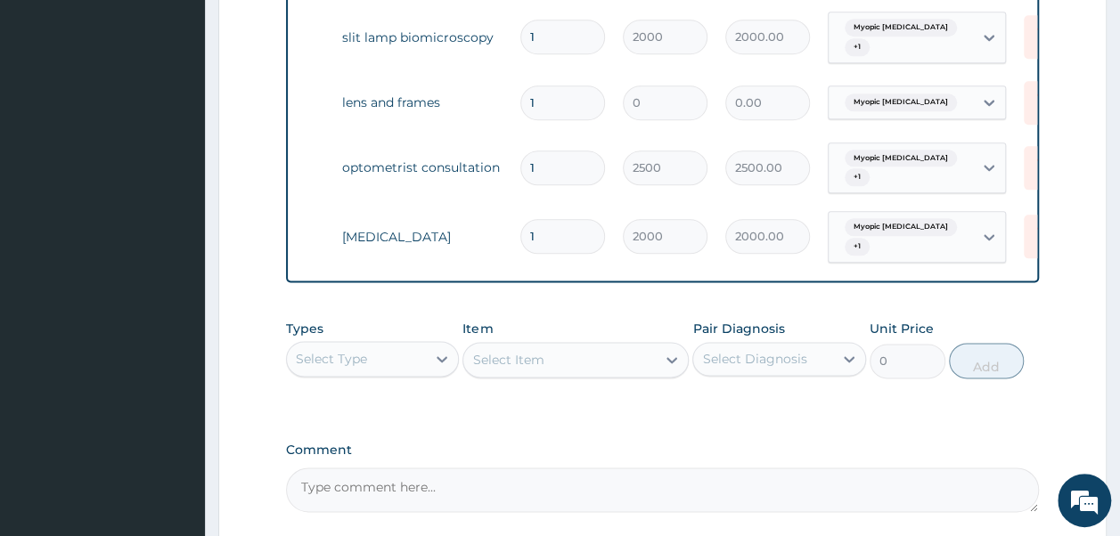
scroll to position [0, 140]
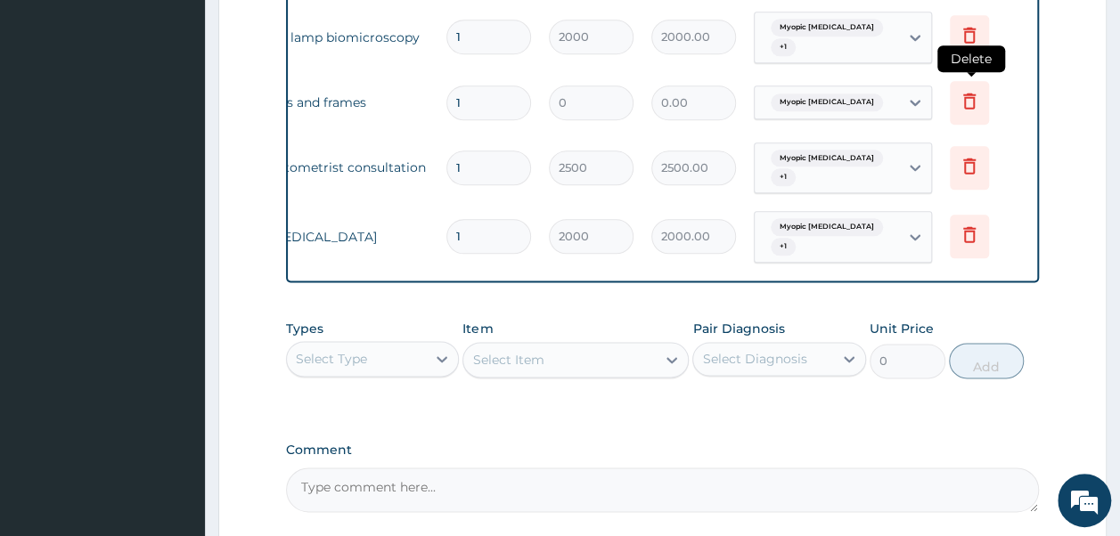
click at [971, 90] on icon at bounding box center [969, 100] width 21 height 21
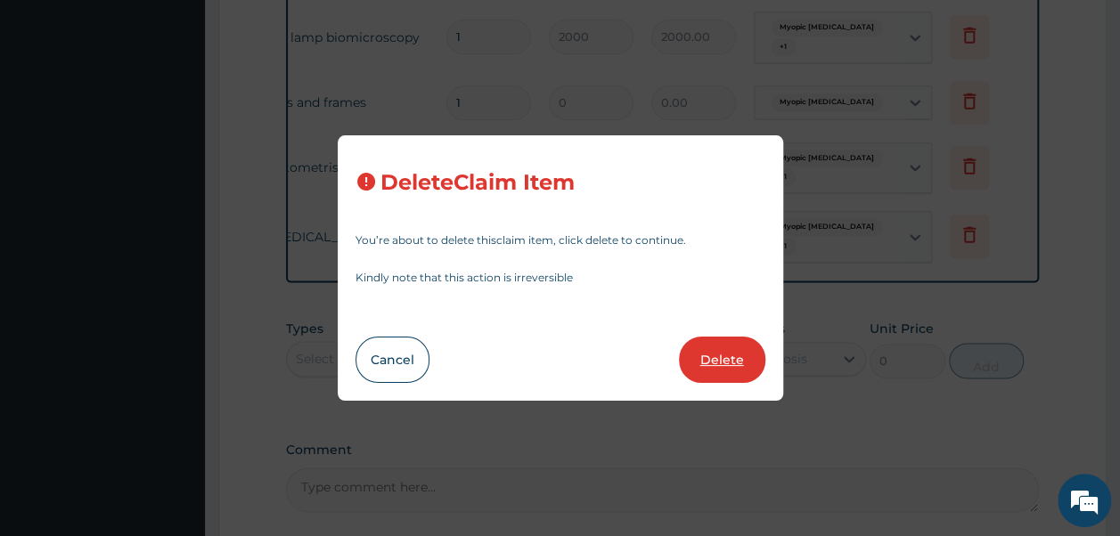
click at [718, 356] on button "Delete" at bounding box center [722, 360] width 86 height 46
type input "2500"
type input "2500.00"
type input "2000"
type input "2000.00"
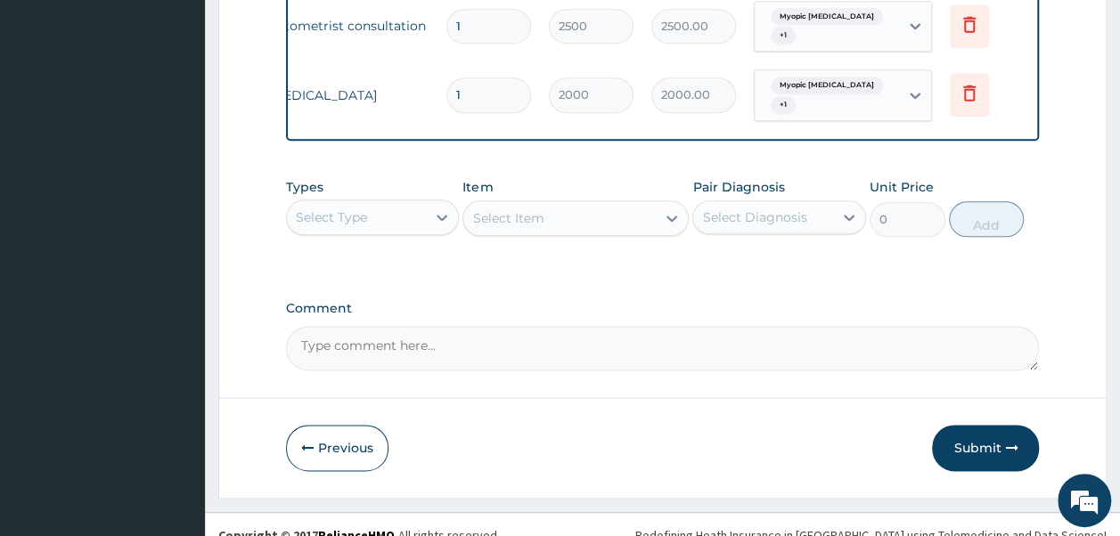
click at [487, 356] on textarea "Comment" at bounding box center [663, 348] width 754 height 45
type textarea "REASON: Enrollee is not ready for glasses. Kindly retract code for glasses"
click at [981, 450] on button "Submit" at bounding box center [985, 448] width 107 height 46
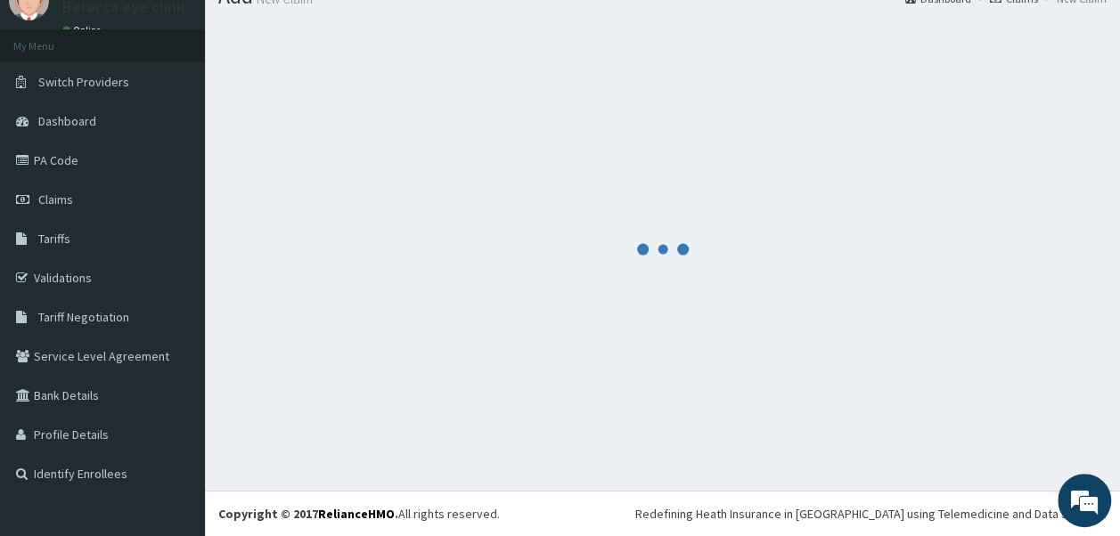
scroll to position [980, 0]
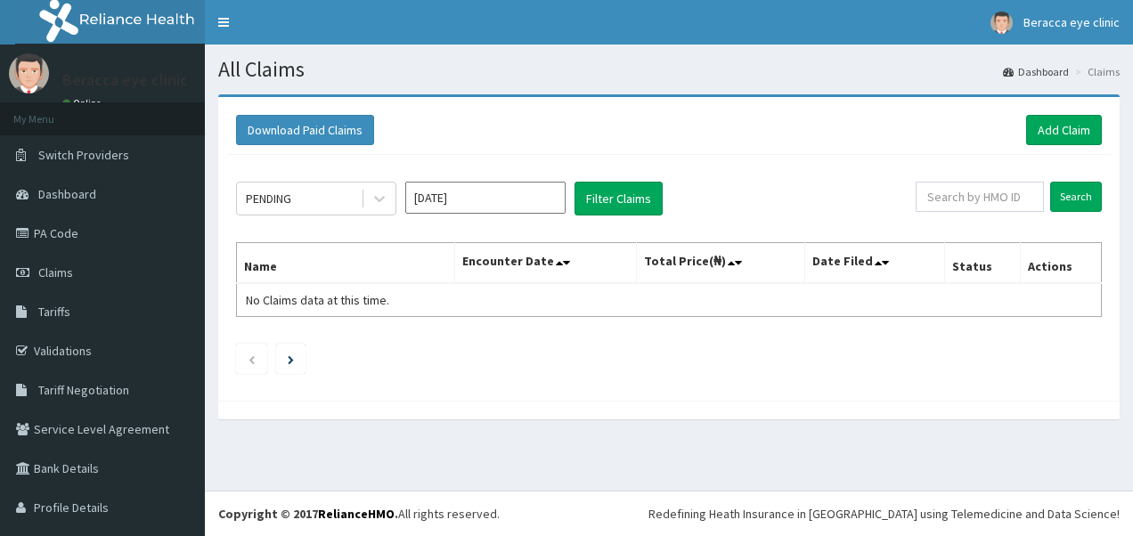
click at [481, 194] on input "Oct 2025" at bounding box center [485, 198] width 160 height 32
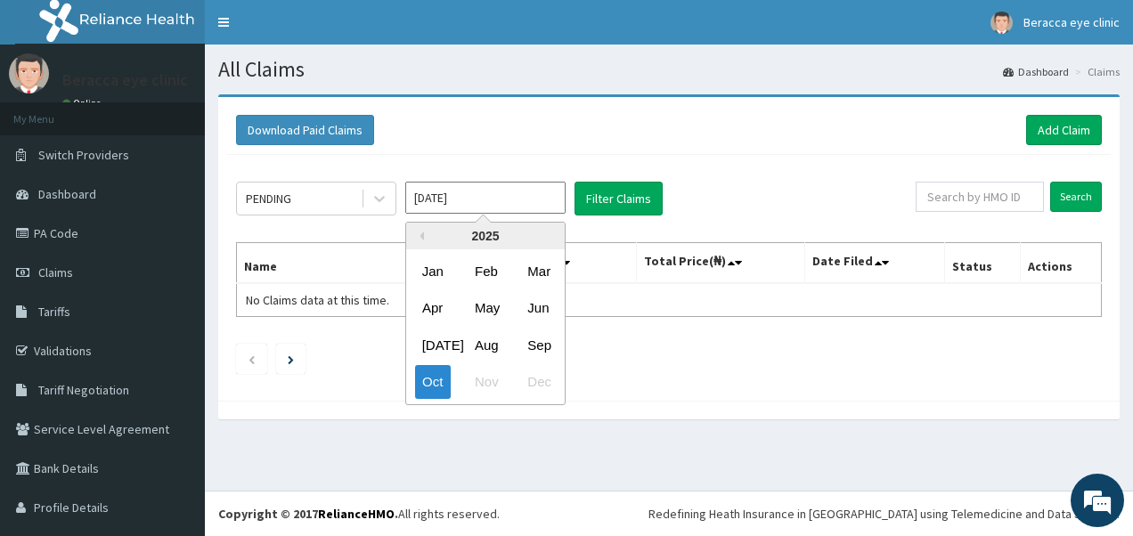
drag, startPoint x: 533, startPoint y: 339, endPoint x: 568, endPoint y: 271, distance: 76.5
click at [535, 335] on div "Sep" at bounding box center [538, 345] width 36 height 33
type input "Sep 2025"
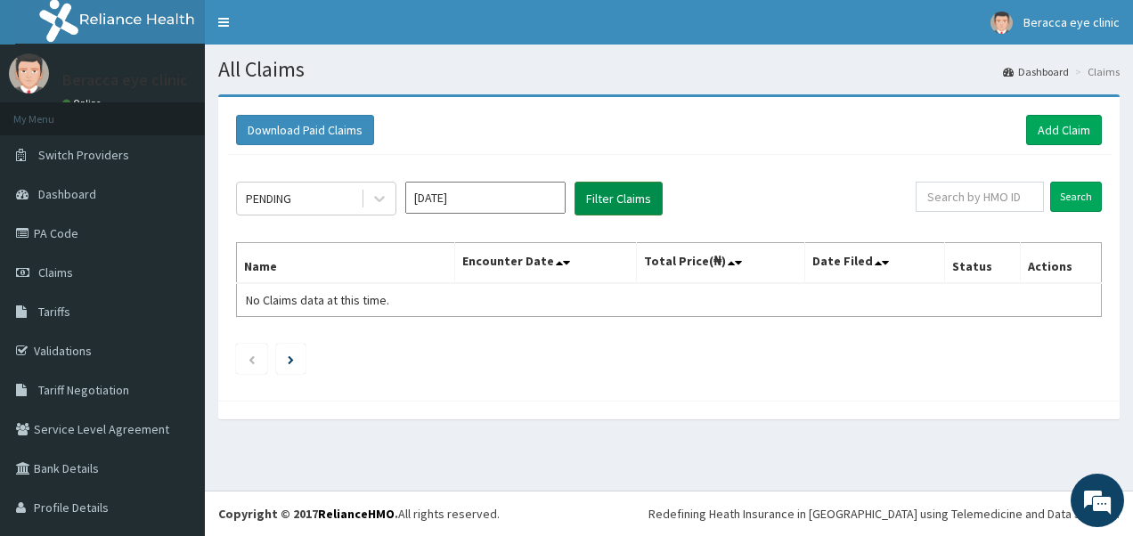
click at [618, 192] on button "Filter Claims" at bounding box center [619, 199] width 88 height 34
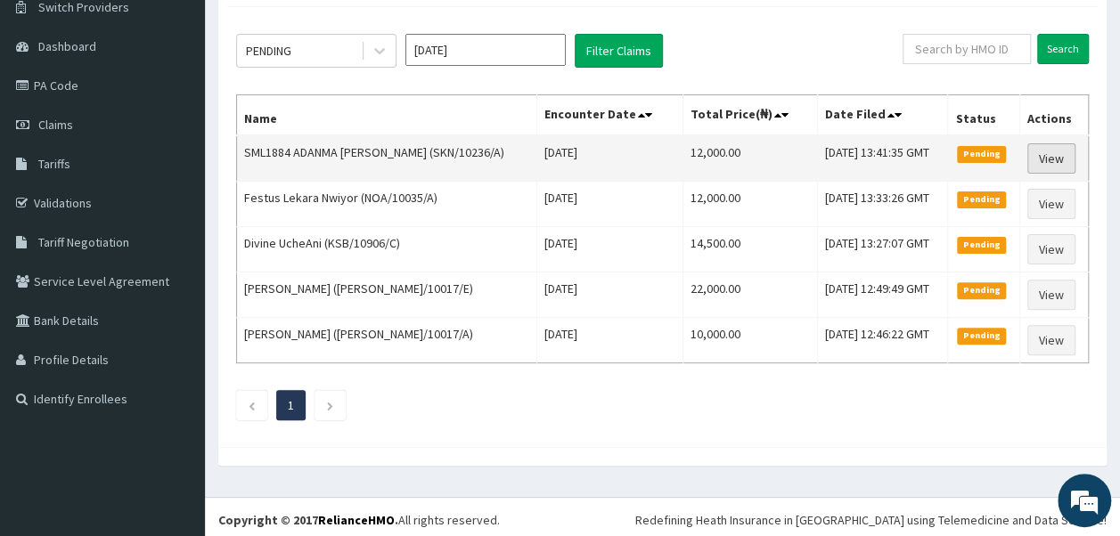
click at [1062, 153] on link "View" at bounding box center [1051, 158] width 48 height 30
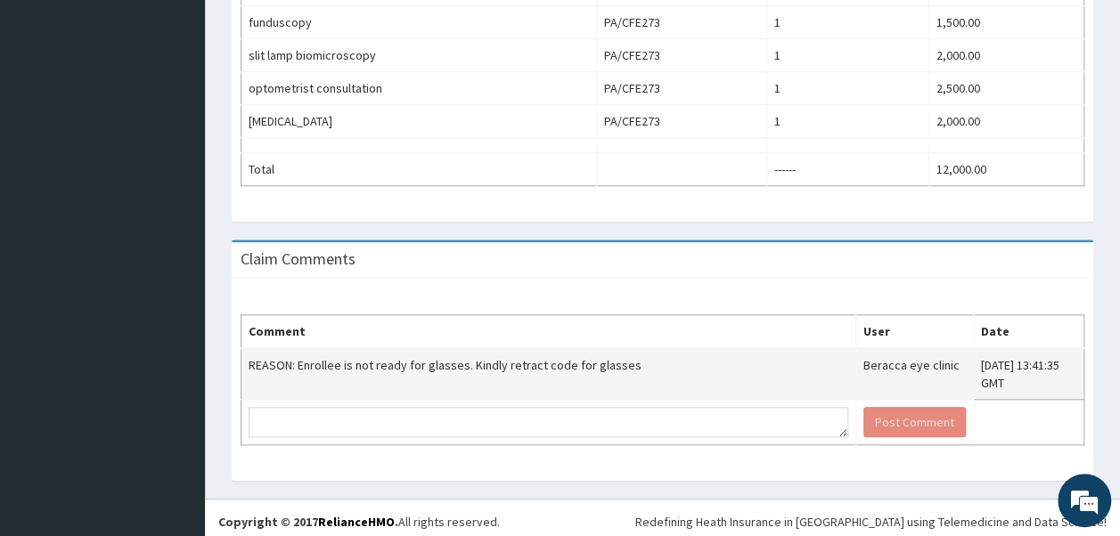
click at [608, 355] on td "REASON: Enrollee is not ready for glasses. Kindly retract code for glasses" at bounding box center [548, 374] width 615 height 52
click at [620, 352] on td "REASON: Enrollee is not ready for glasses. Kindly retract code for glasses" at bounding box center [548, 374] width 615 height 52
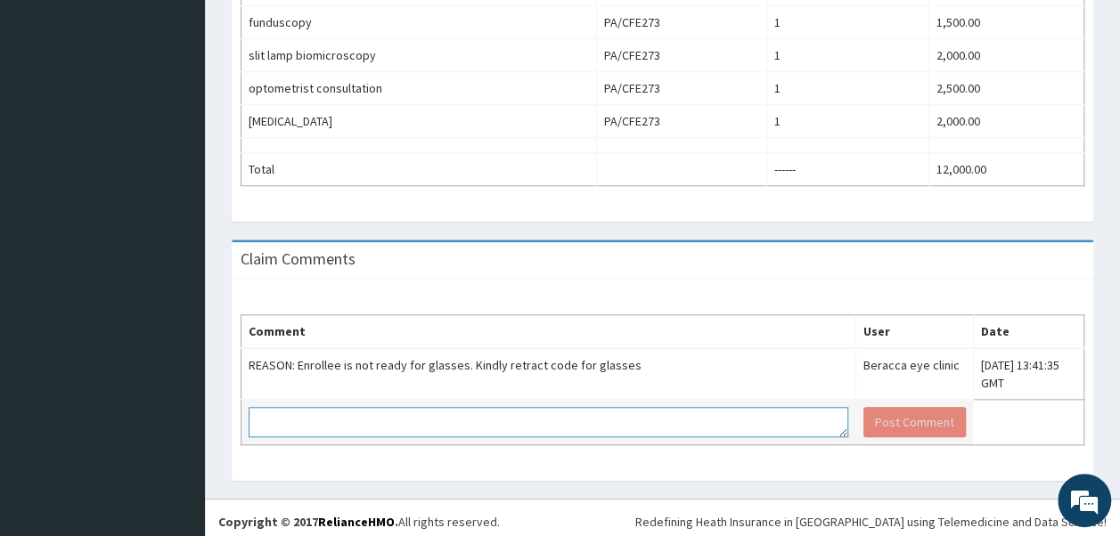
click at [335, 407] on textarea at bounding box center [549, 422] width 600 height 30
type textarea "and aqua tears"
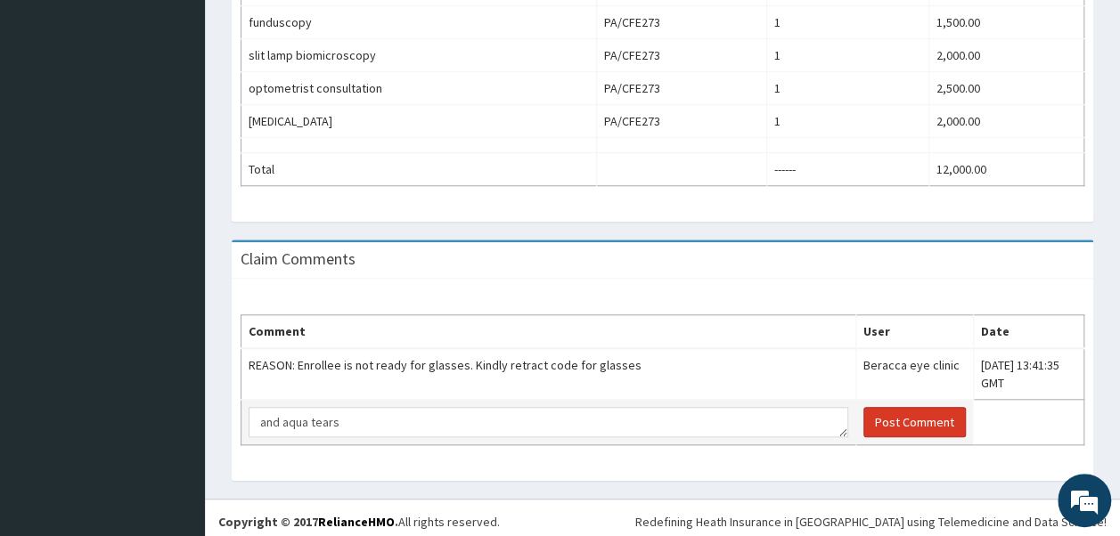
click at [866, 416] on button "Post Comment" at bounding box center [914, 422] width 102 height 30
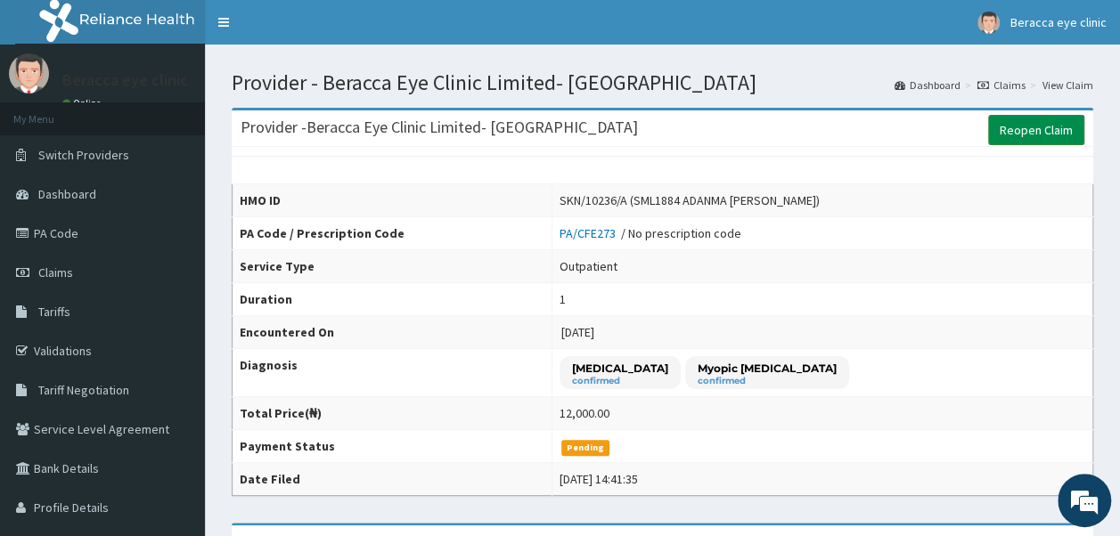
click at [1026, 134] on link "Reopen Claim" at bounding box center [1036, 130] width 96 height 30
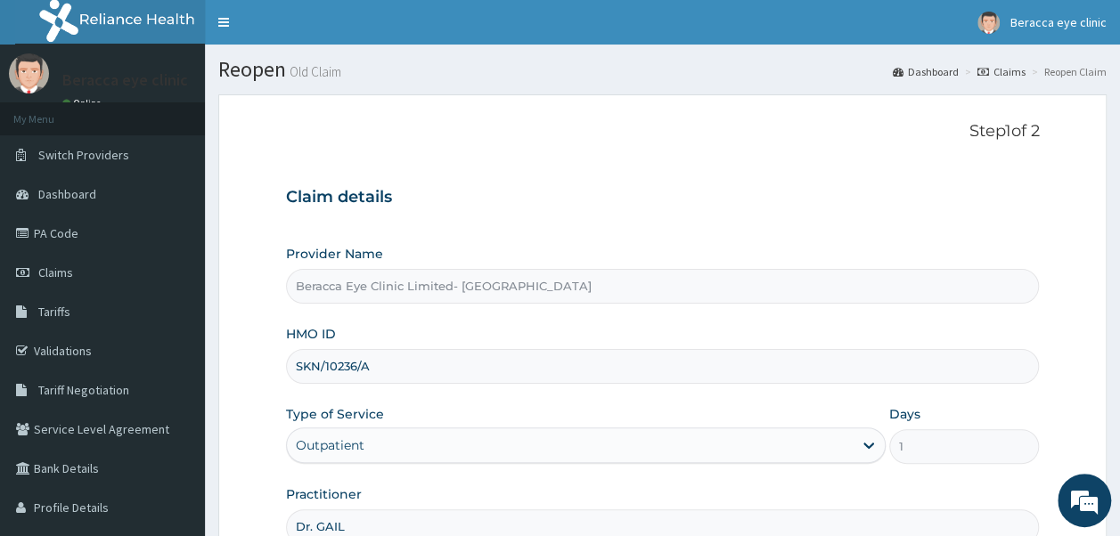
scroll to position [192, 0]
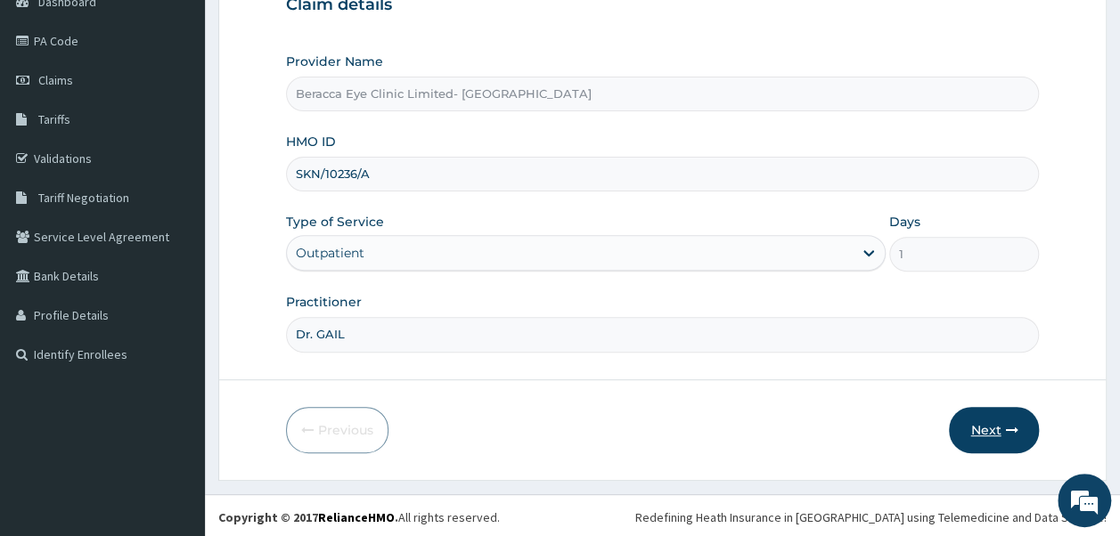
click at [986, 421] on button "Next" at bounding box center [994, 430] width 90 height 46
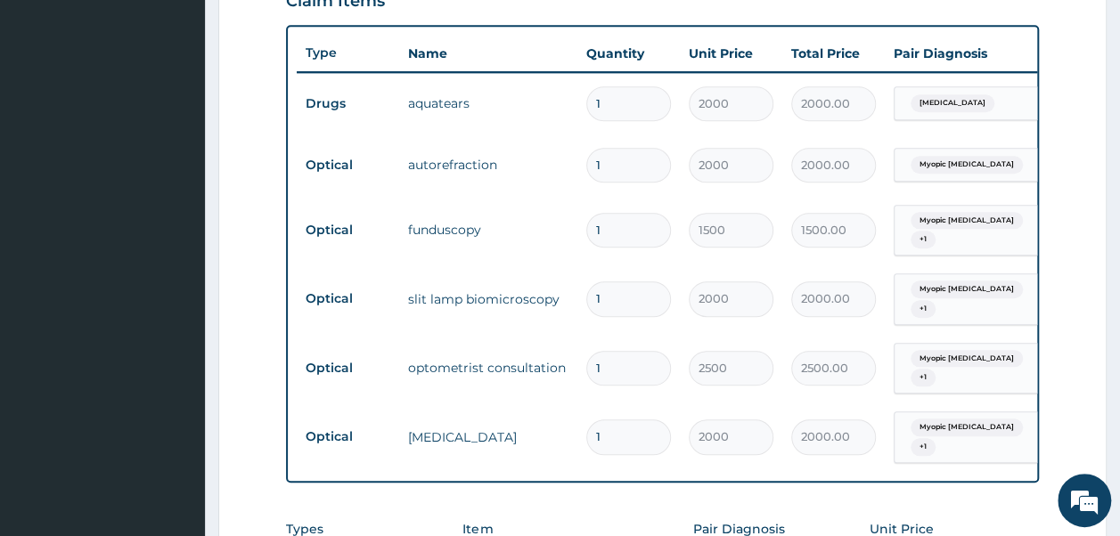
scroll to position [0, 140]
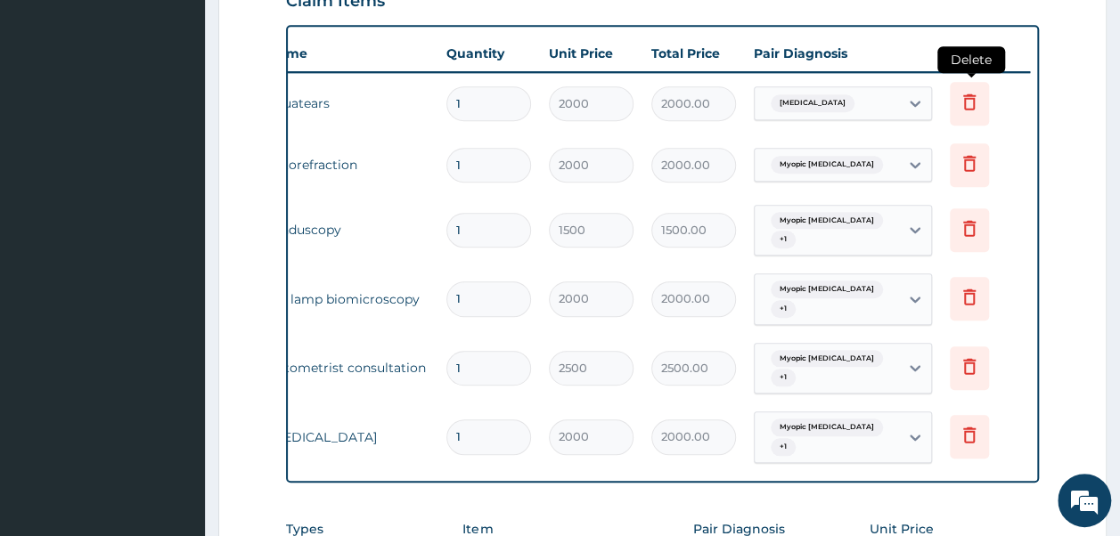
click at [971, 104] on icon at bounding box center [969, 101] width 21 height 21
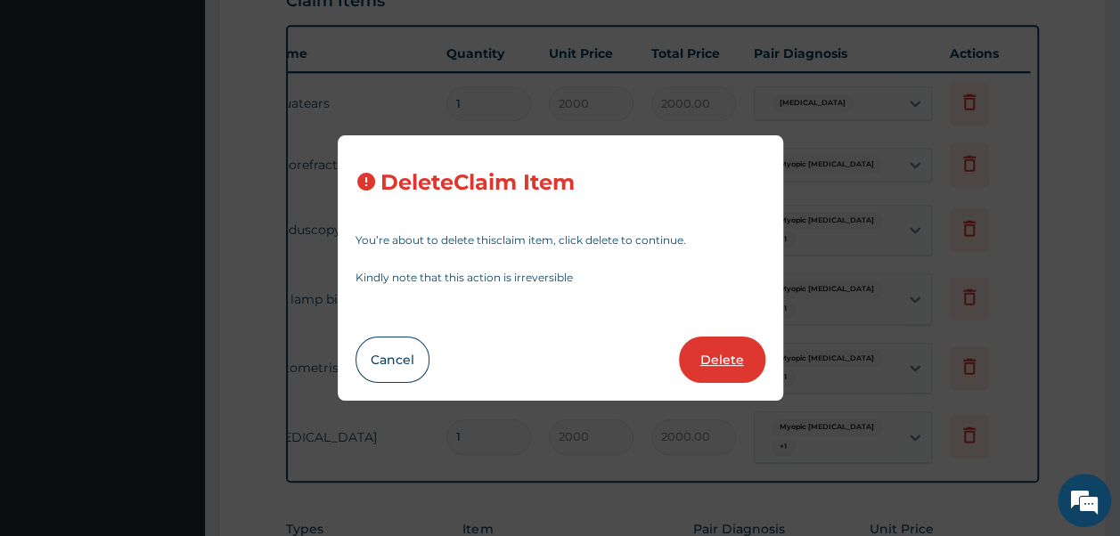
click at [700, 364] on button "Delete" at bounding box center [722, 360] width 86 height 46
type input "1500"
type input "1500.00"
type input "2000"
type input "2000.00"
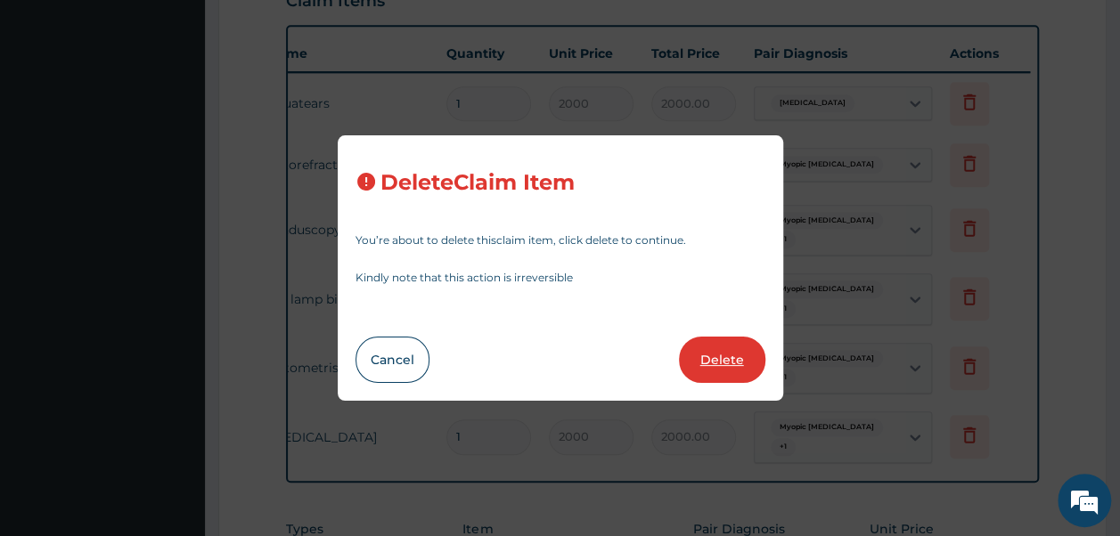
type input "2500"
type input "2500.00"
type input "2000"
type input "2000.00"
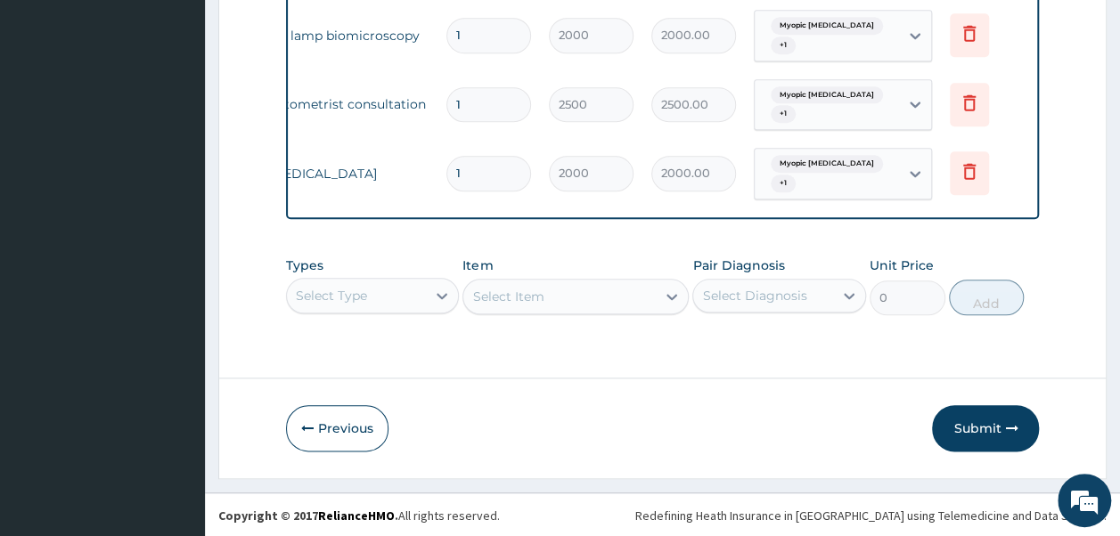
scroll to position [850, 0]
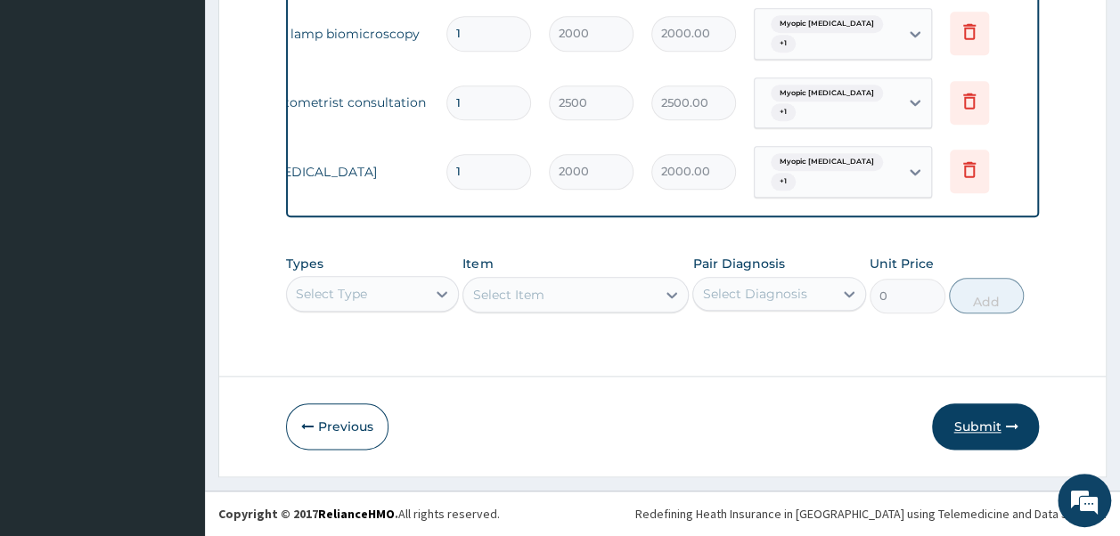
click at [961, 424] on button "Submit" at bounding box center [985, 427] width 107 height 46
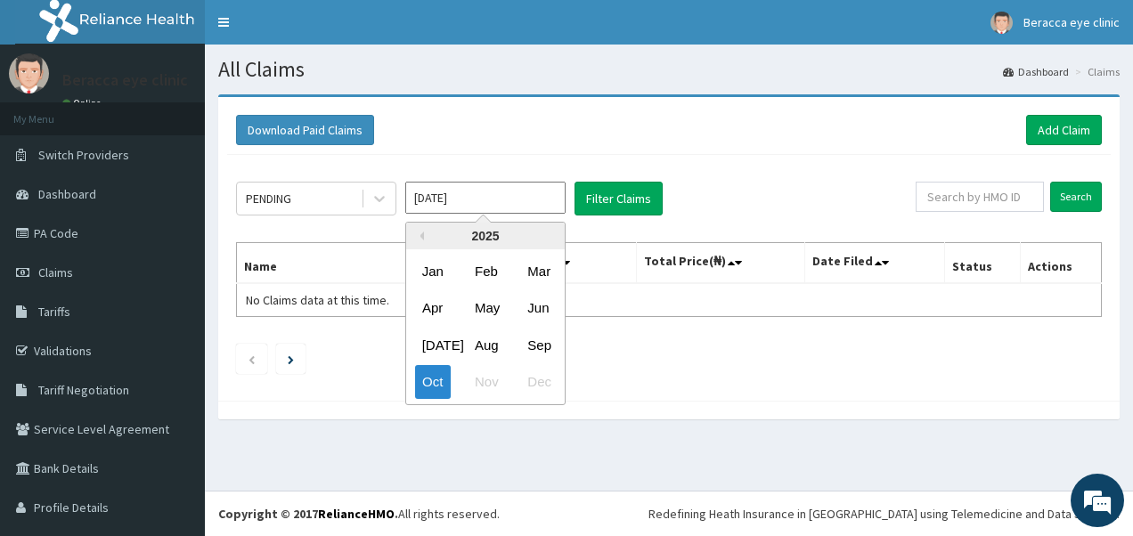
click at [506, 209] on input "Oct 2025" at bounding box center [485, 198] width 160 height 32
click at [554, 344] on div "Sep" at bounding box center [538, 345] width 36 height 33
type input "Sep 2025"
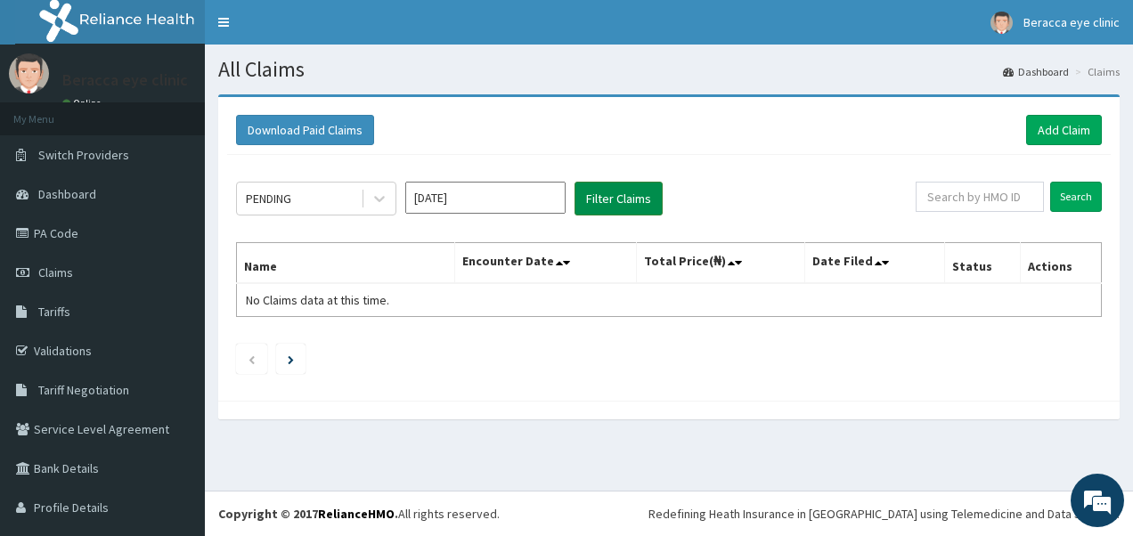
click at [629, 200] on button "Filter Claims" at bounding box center [619, 199] width 88 height 34
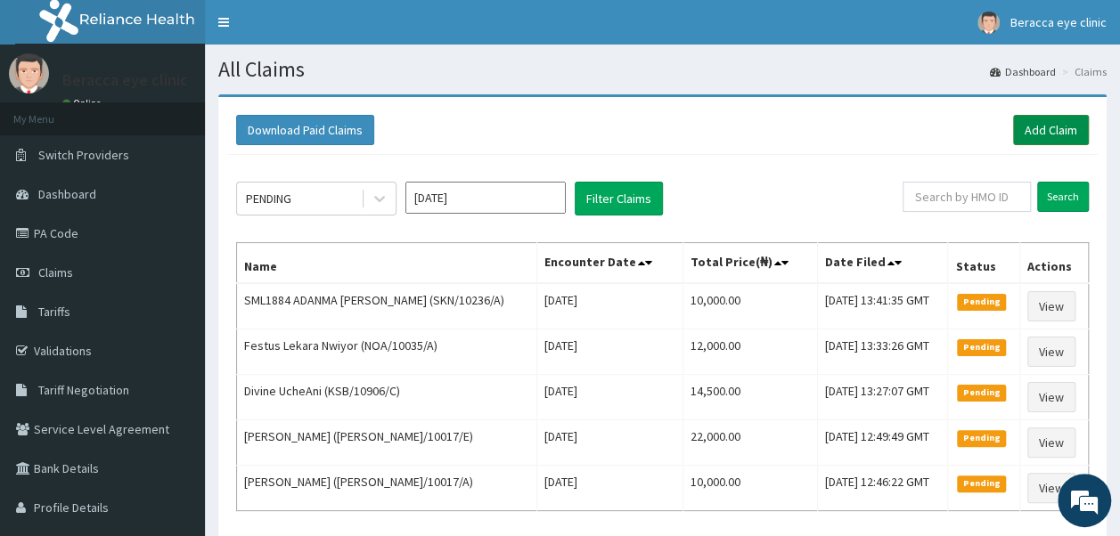
click at [1051, 119] on link "Add Claim" at bounding box center [1051, 130] width 76 height 30
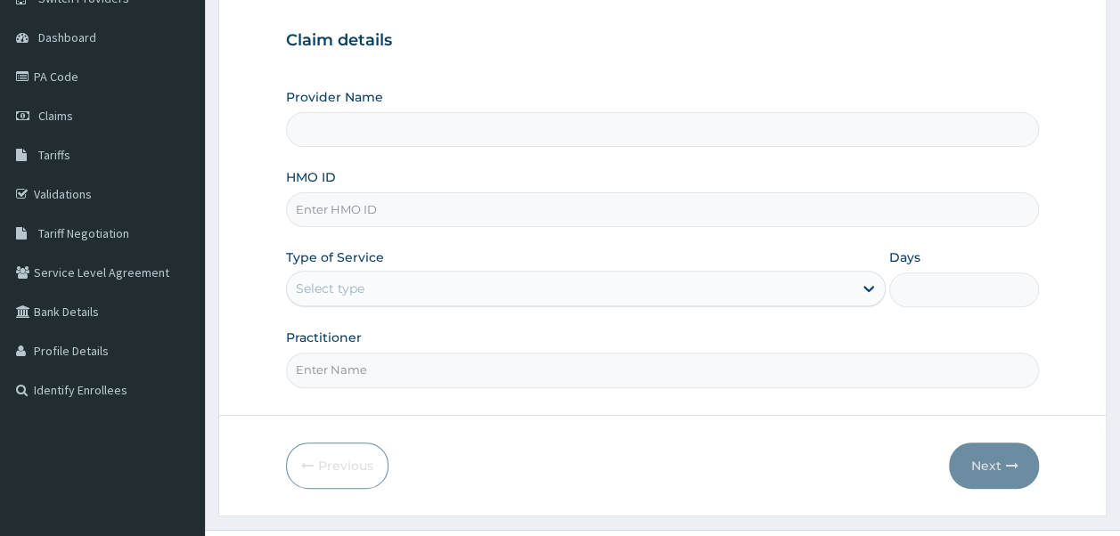
scroll to position [192, 0]
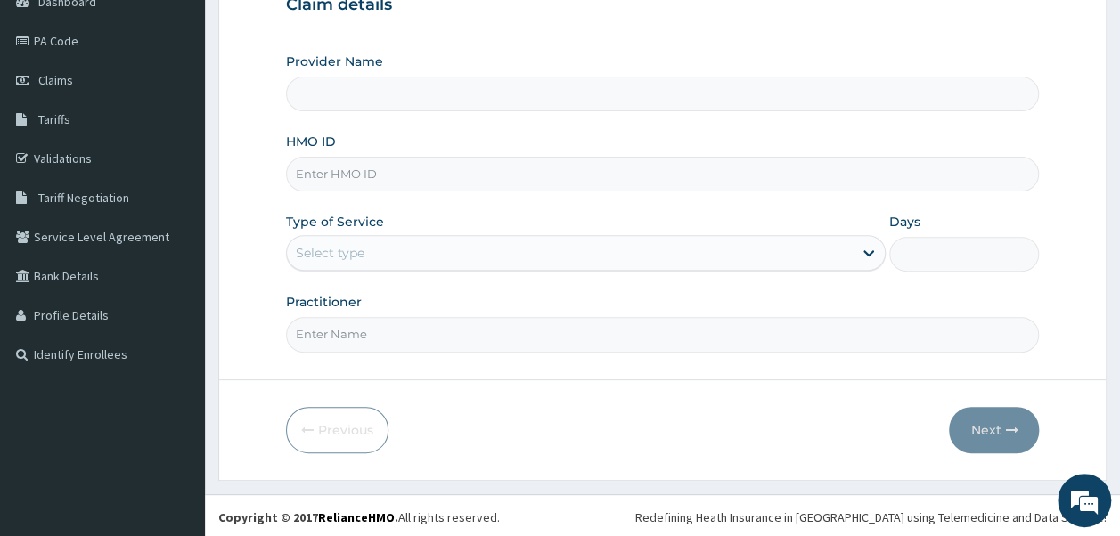
type input "Beracca Eye Clinic Limited- [GEOGRAPHIC_DATA]"
click at [605, 174] on input "HMO ID" at bounding box center [663, 174] width 754 height 35
type input "A"
type input "VAR/10001/C"
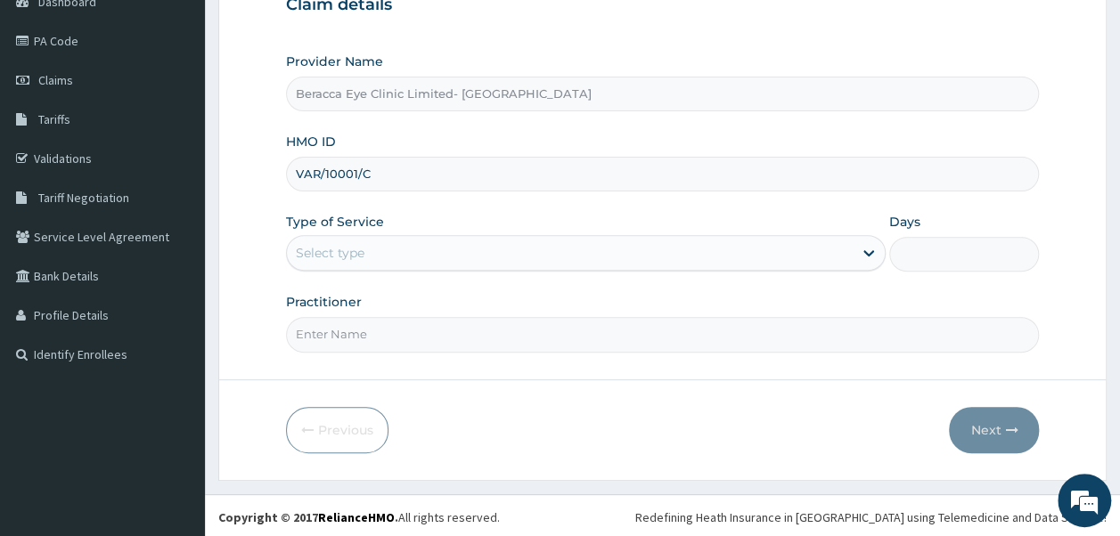
click at [455, 253] on div "Select type" at bounding box center [570, 253] width 566 height 29
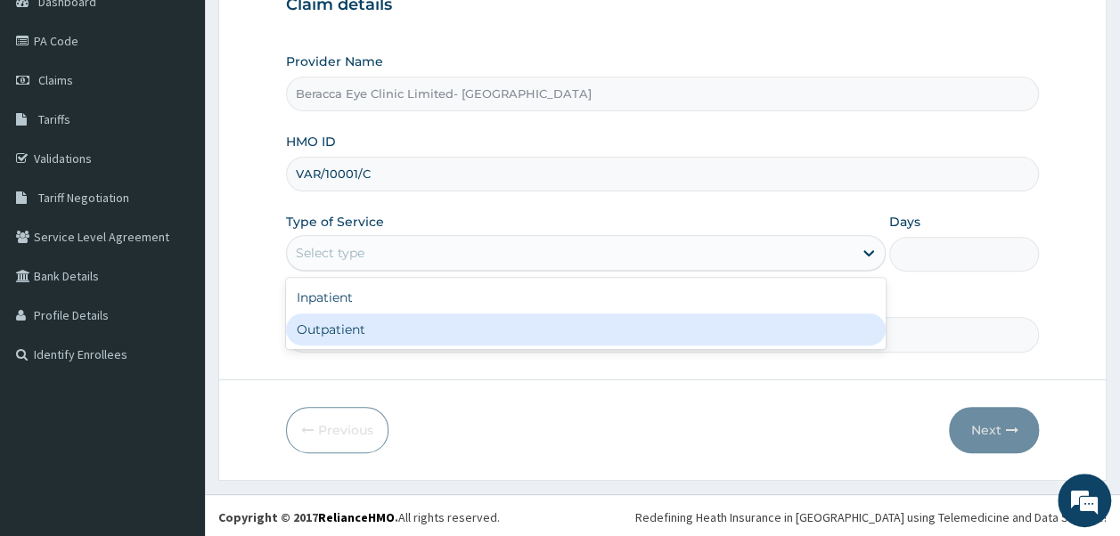
drag, startPoint x: 369, startPoint y: 332, endPoint x: 397, endPoint y: 322, distance: 30.5
click at [378, 329] on div "Outpatient" at bounding box center [586, 330] width 600 height 32
type input "1"
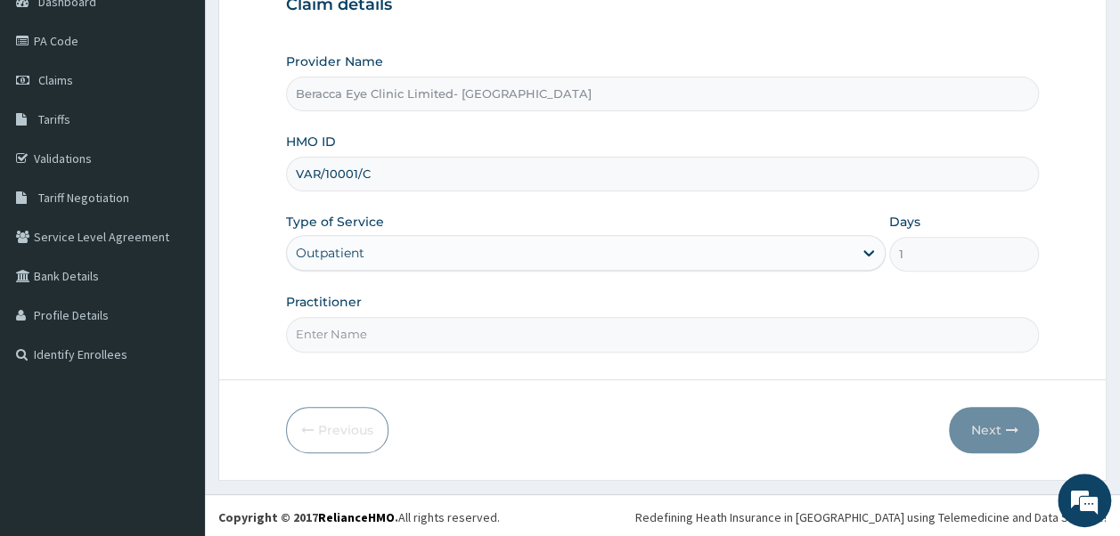
click at [535, 336] on input "Practitioner" at bounding box center [663, 334] width 754 height 35
type input "Dr. Aghogho"
click at [956, 424] on button "Next" at bounding box center [994, 430] width 90 height 46
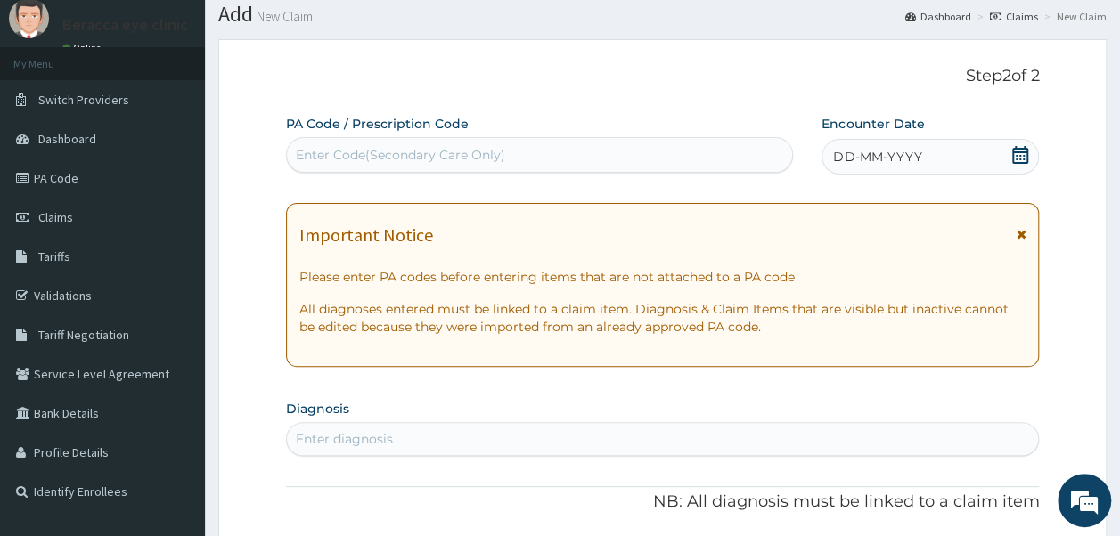
scroll to position [14, 0]
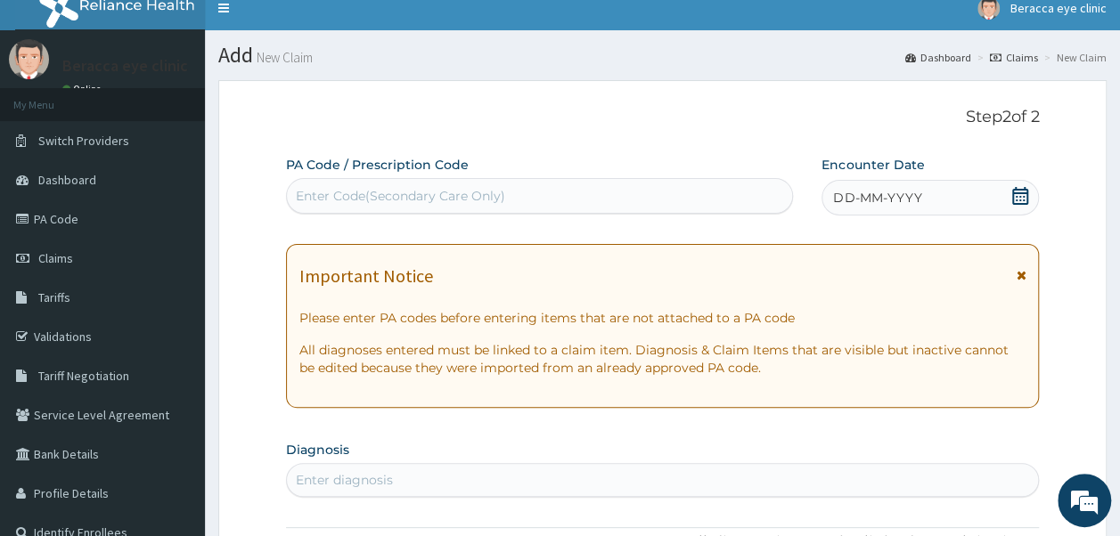
click at [478, 188] on div "Enter Code(Secondary Care Only)" at bounding box center [400, 196] width 209 height 18
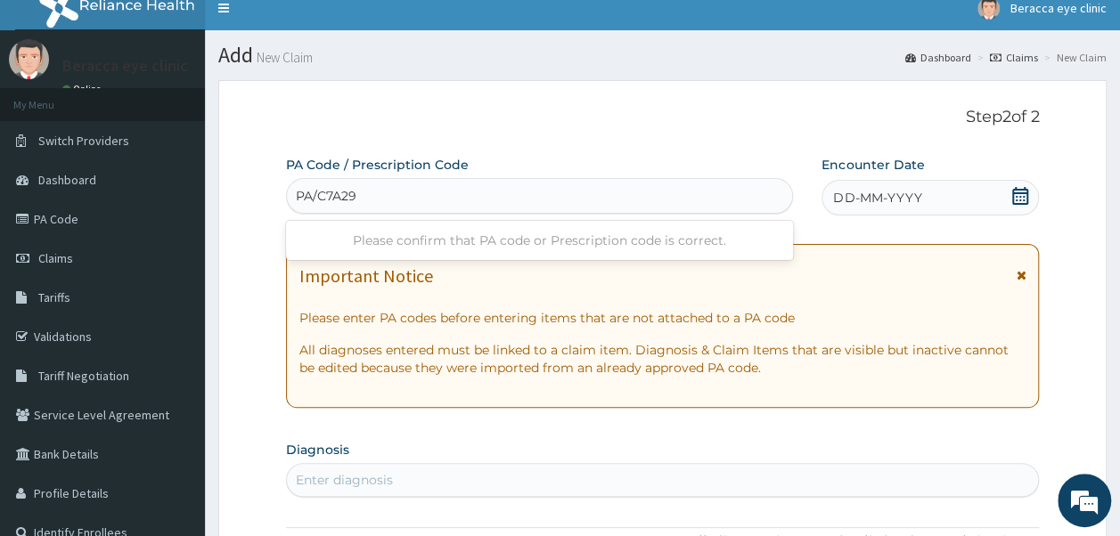
type input "PA/C7A295"
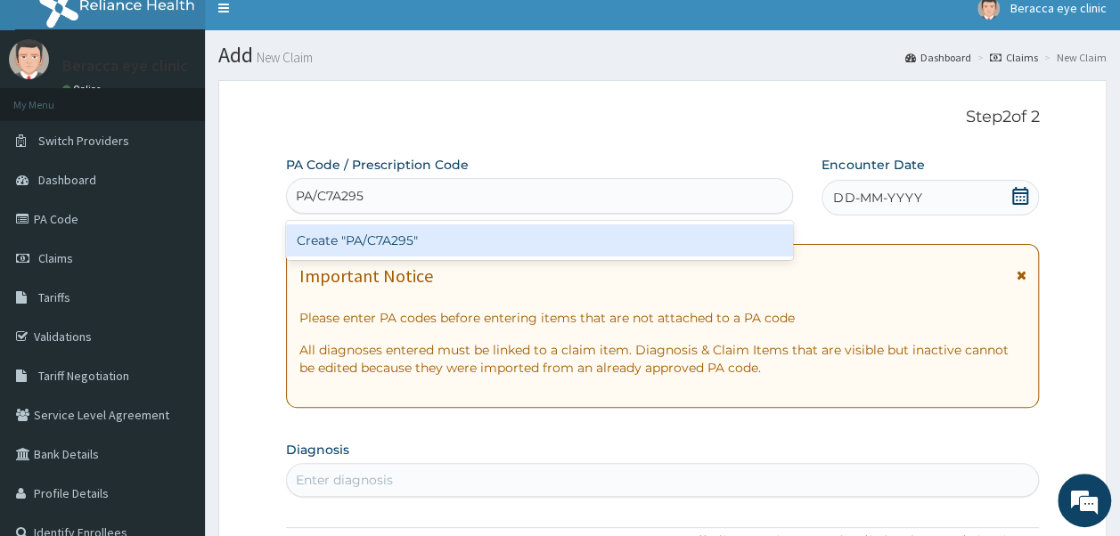
click at [390, 248] on div "Create "PA/C7A295"" at bounding box center [540, 241] width 508 height 32
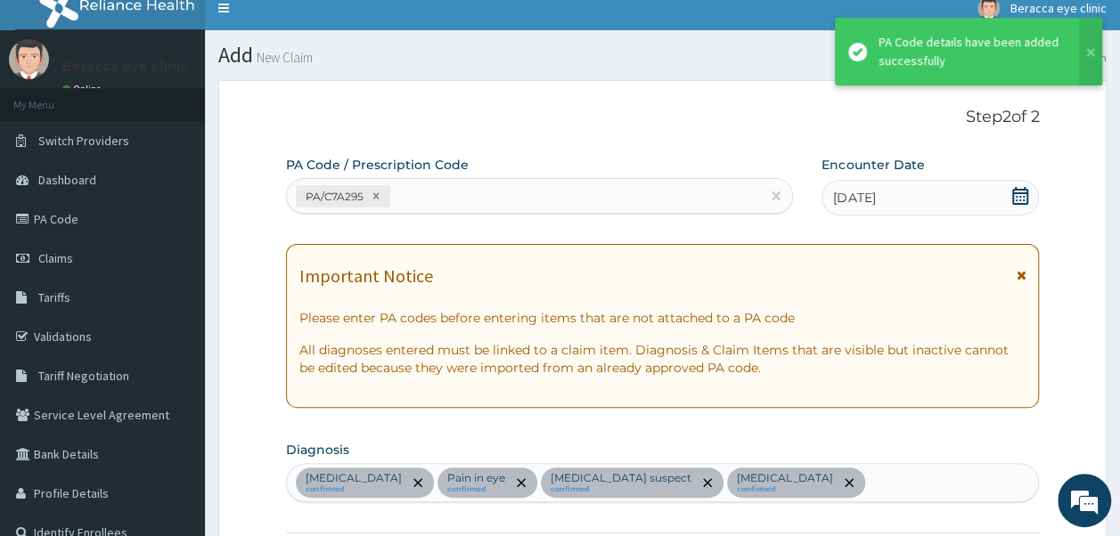
scroll to position [1028, 0]
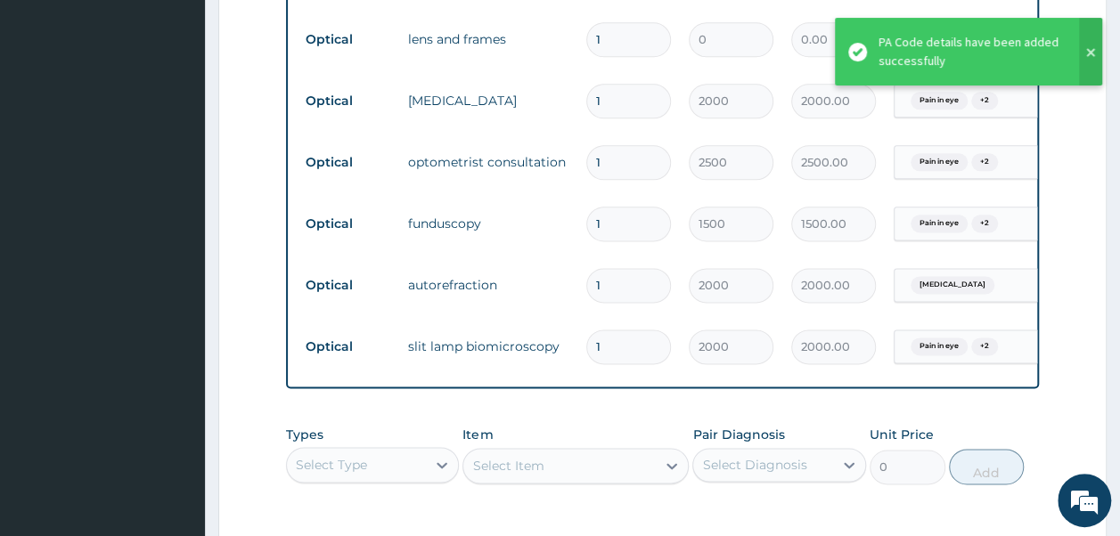
click at [1088, 50] on button at bounding box center [1090, 52] width 23 height 68
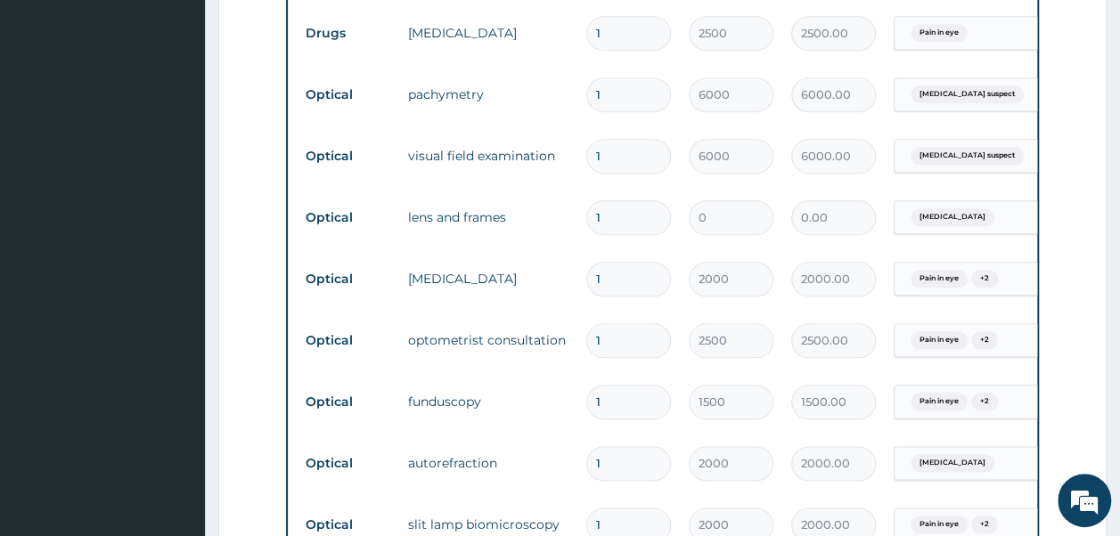
scroll to position [939, 0]
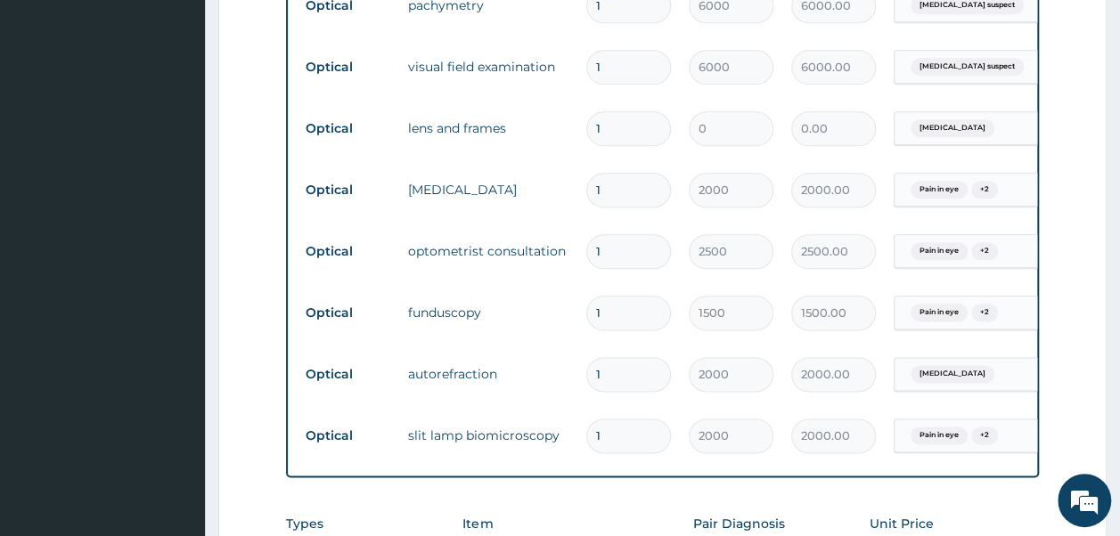
click at [610, 127] on input "1" at bounding box center [628, 128] width 85 height 35
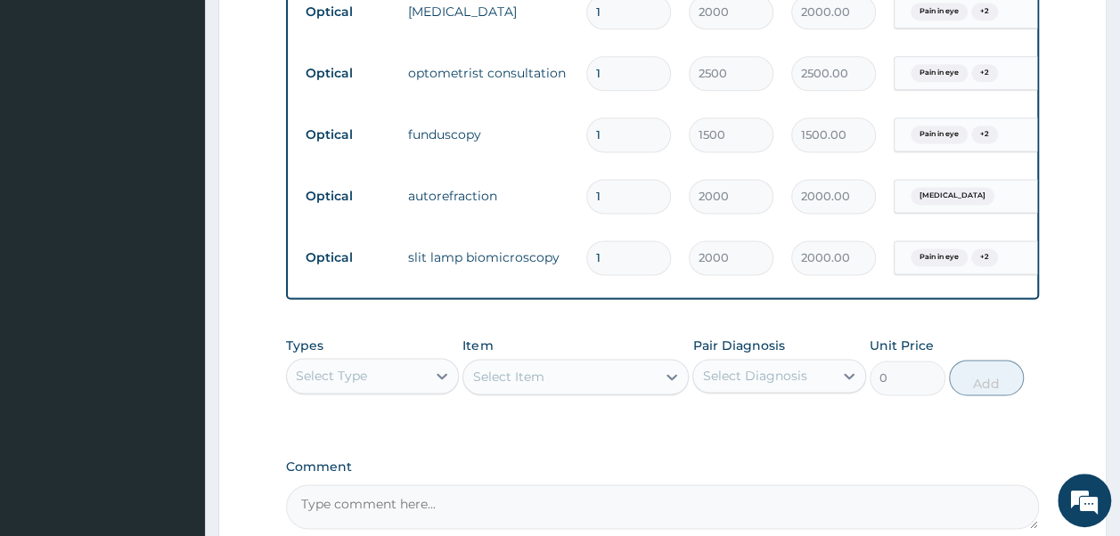
scroll to position [1310, 0]
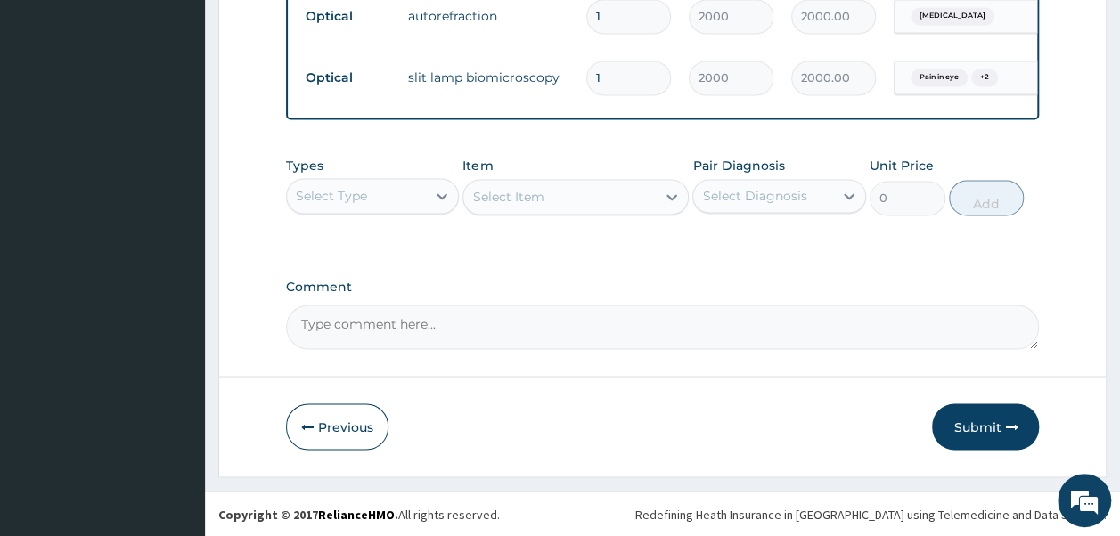
type input "25000"
click at [495, 331] on textarea "Comment" at bounding box center [663, 327] width 754 height 45
type textarea "LENS & FRAME 25,000"
click at [988, 424] on button "Submit" at bounding box center [985, 427] width 107 height 46
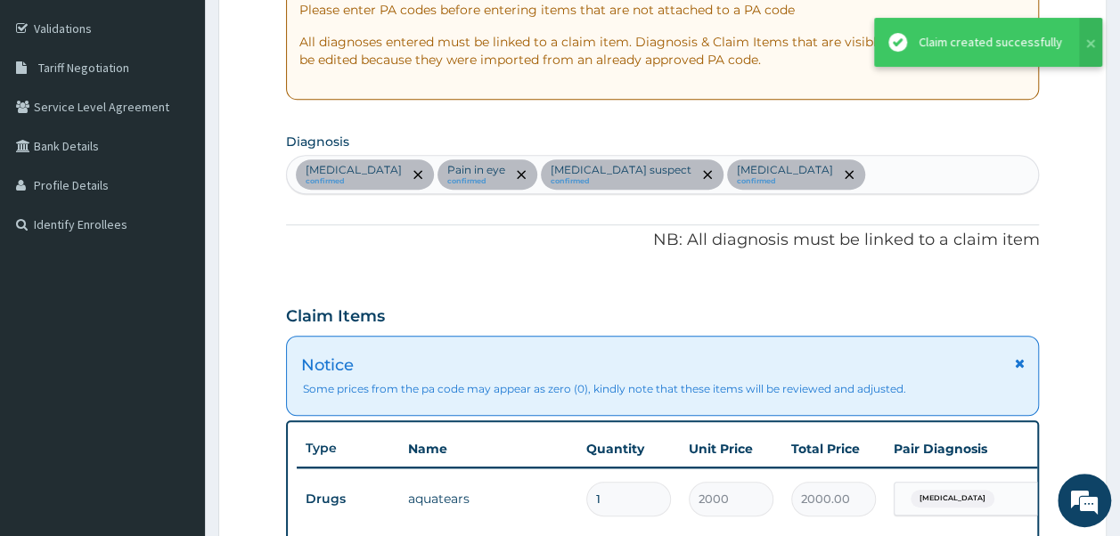
scroll to position [62, 0]
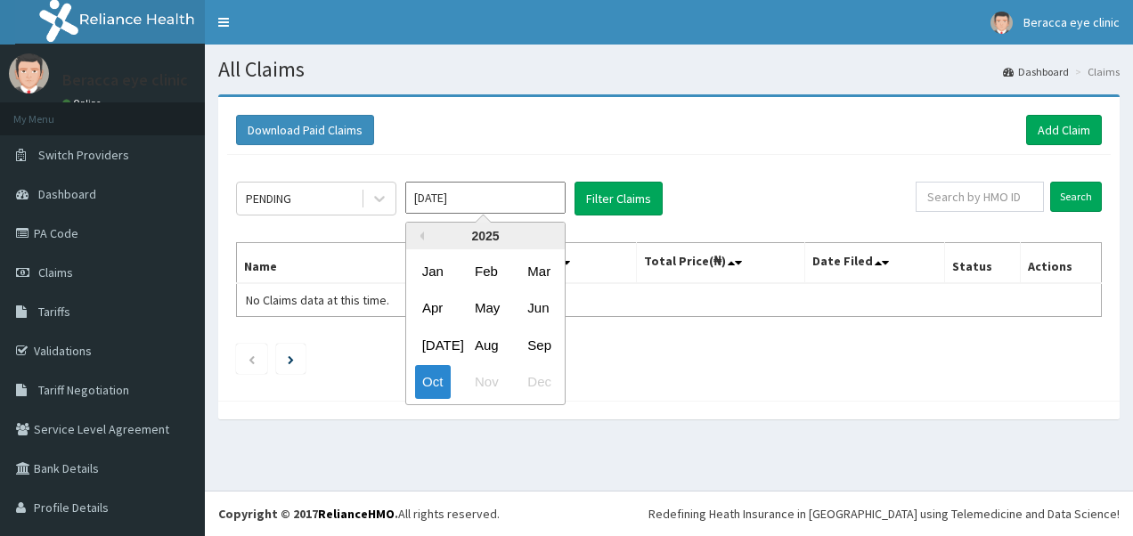
click at [519, 187] on input "[DATE]" at bounding box center [485, 198] width 160 height 32
click at [544, 348] on div "Sep" at bounding box center [538, 345] width 36 height 33
type input "[DATE]"
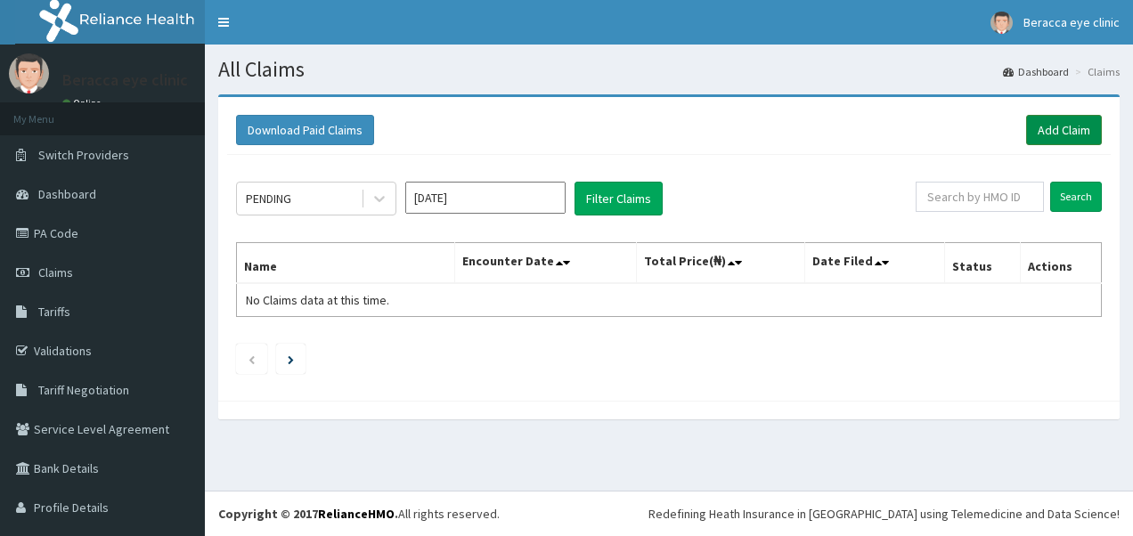
click at [1062, 122] on link "Add Claim" at bounding box center [1064, 130] width 76 height 30
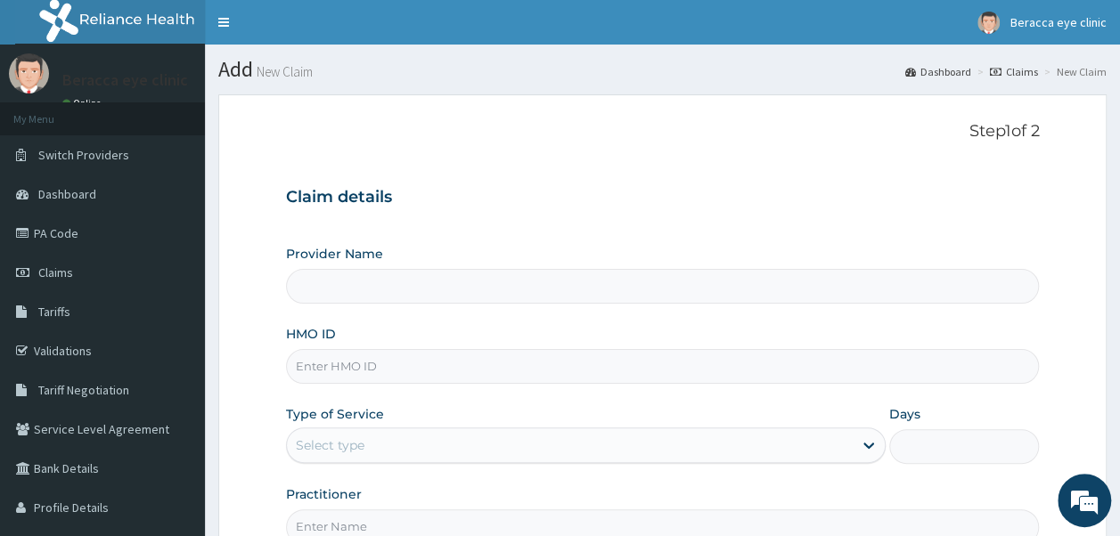
type input "Beracca Eye Clinic Limited- Port harcourt"
click at [503, 351] on input "HMO ID" at bounding box center [663, 366] width 754 height 35
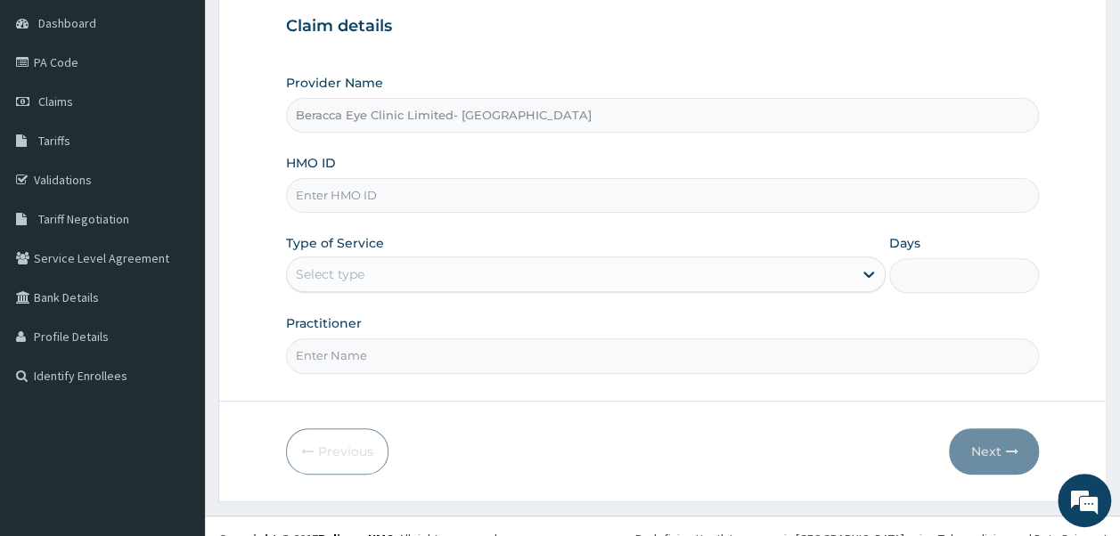
scroll to position [192, 0]
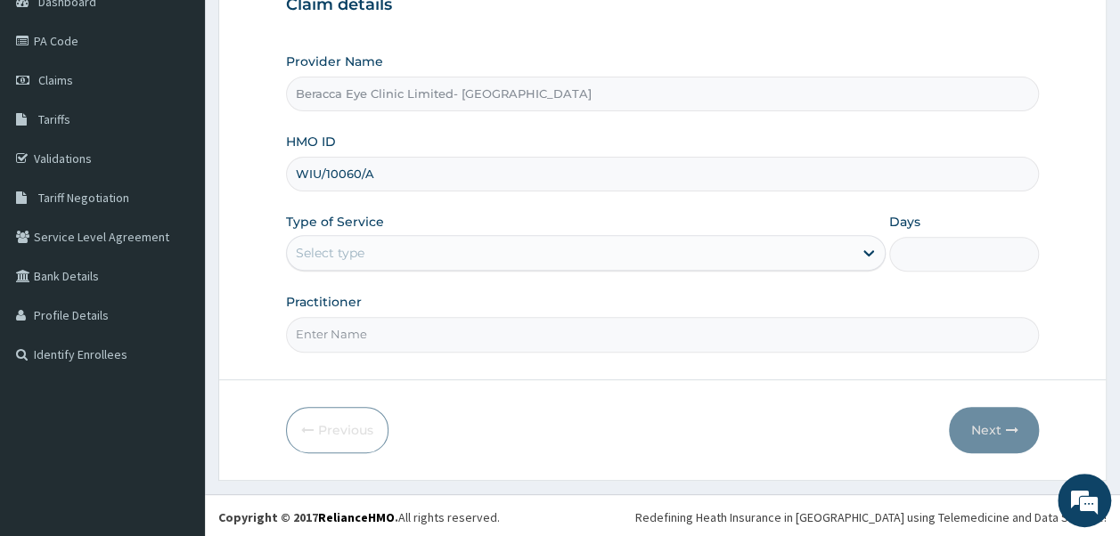
type input "WIU/10060/A"
click at [653, 259] on div "Select type" at bounding box center [570, 253] width 566 height 29
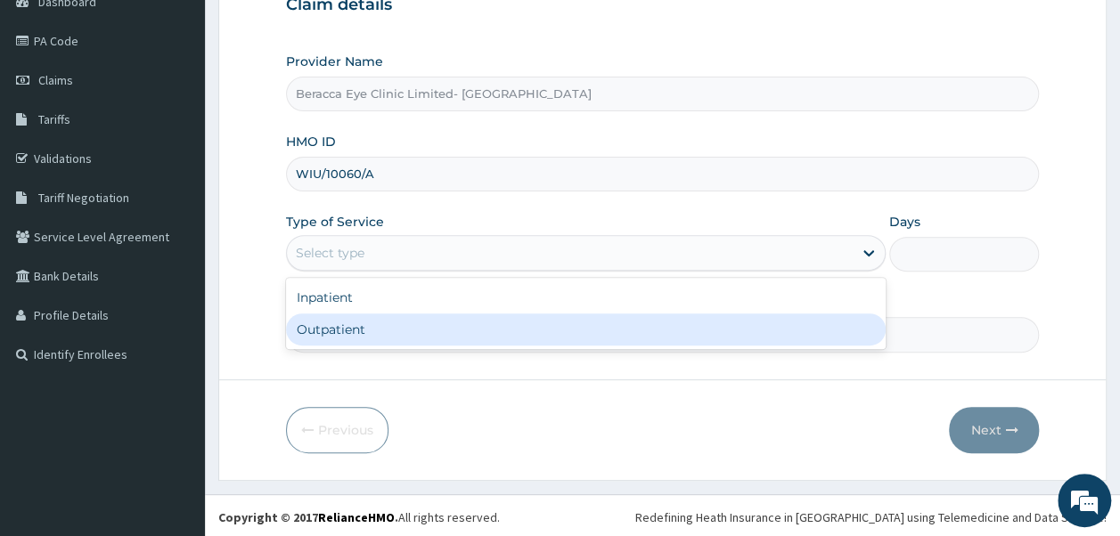
click at [542, 337] on div "Outpatient" at bounding box center [586, 330] width 600 height 32
type input "1"
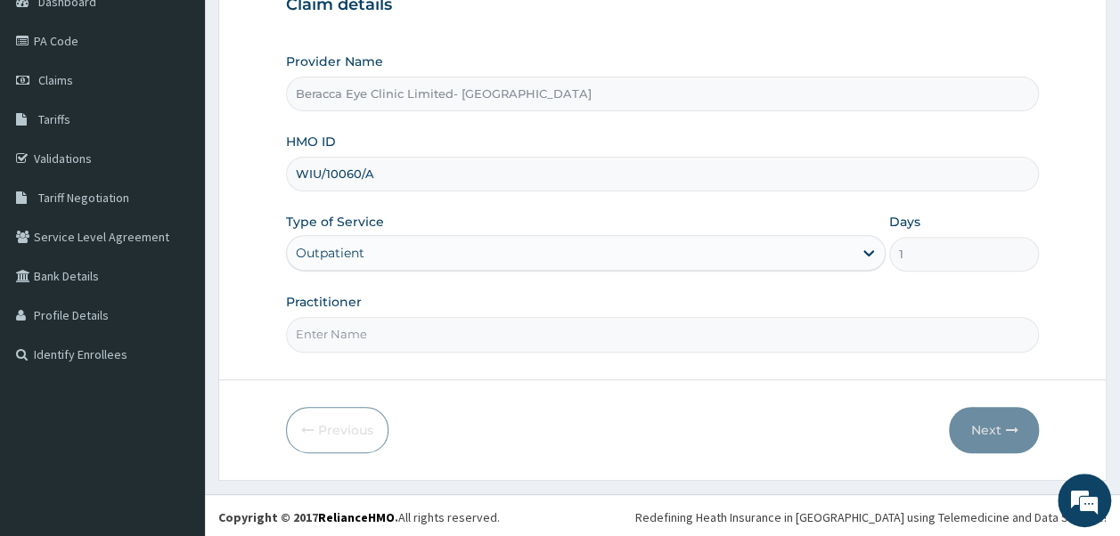
click at [537, 336] on input "Practitioner" at bounding box center [663, 334] width 754 height 35
type input "Dr. Aghogho"
click at [983, 415] on button "Next" at bounding box center [994, 430] width 90 height 46
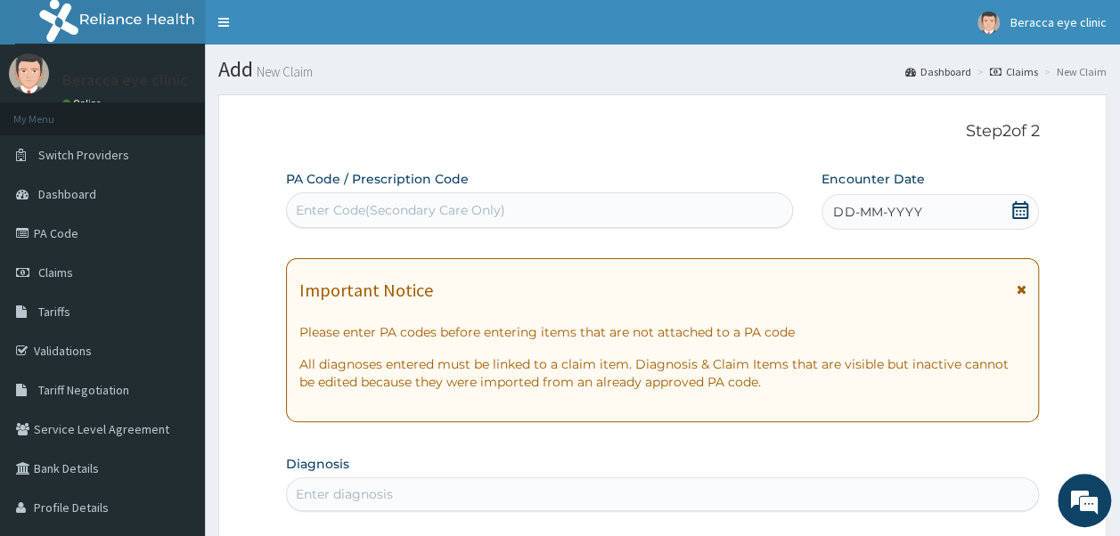
scroll to position [0, 0]
click at [497, 203] on div "Enter Code(Secondary Care Only)" at bounding box center [400, 210] width 209 height 18
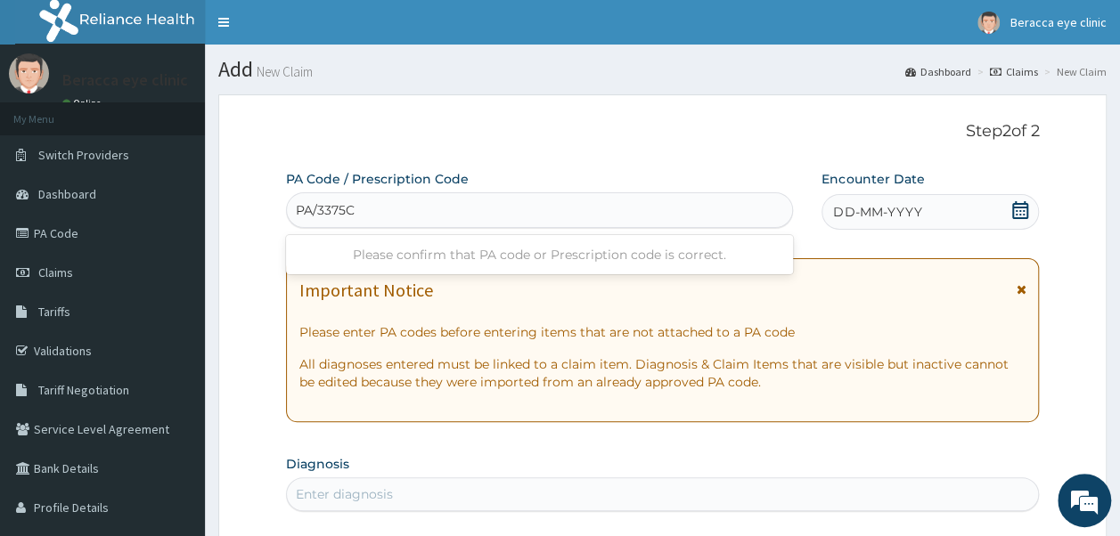
type input "PA/3375C2"
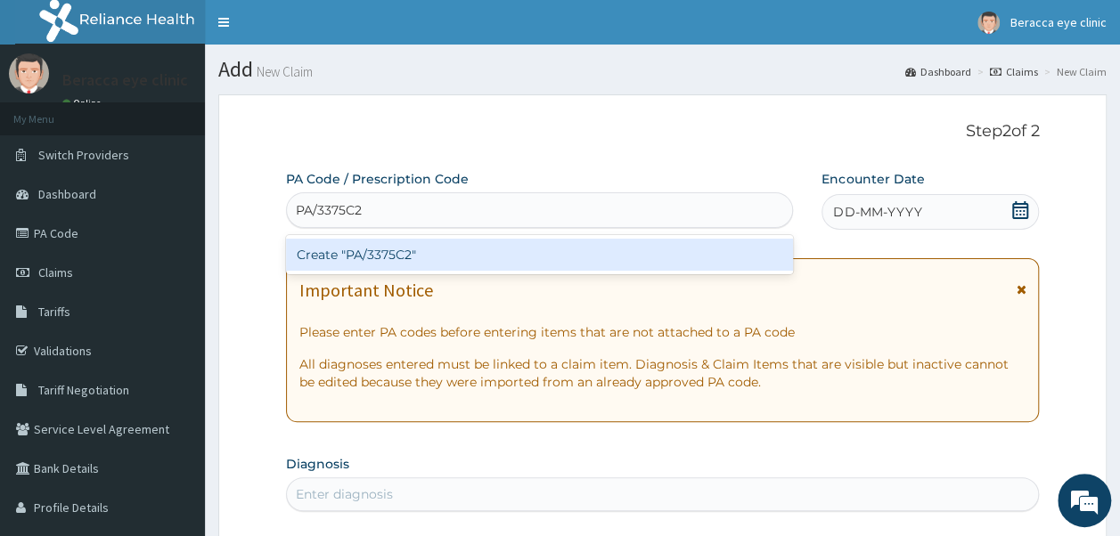
click at [431, 254] on div "Create "PA/3375C2"" at bounding box center [540, 255] width 508 height 32
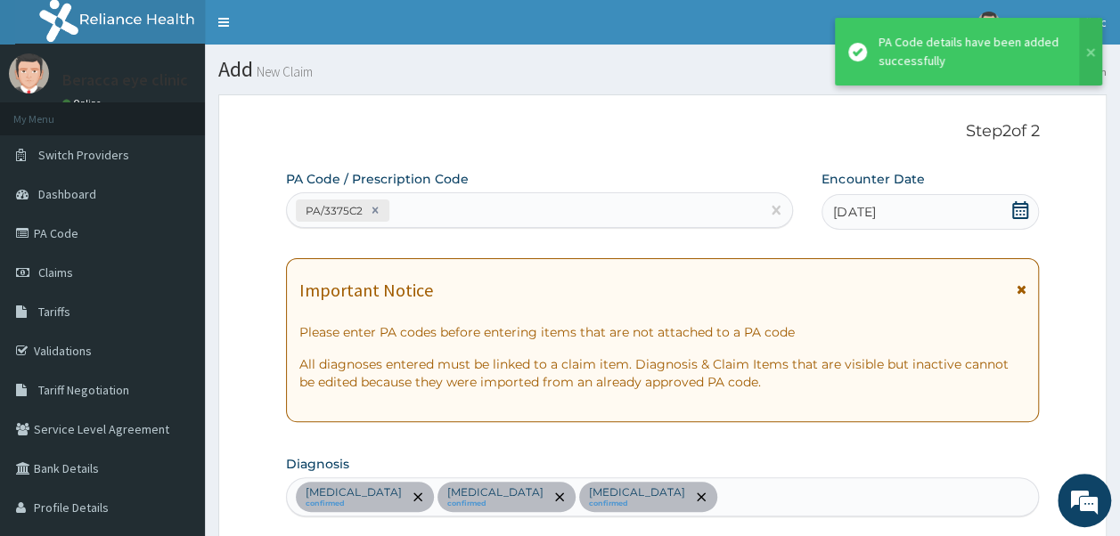
scroll to position [843, 0]
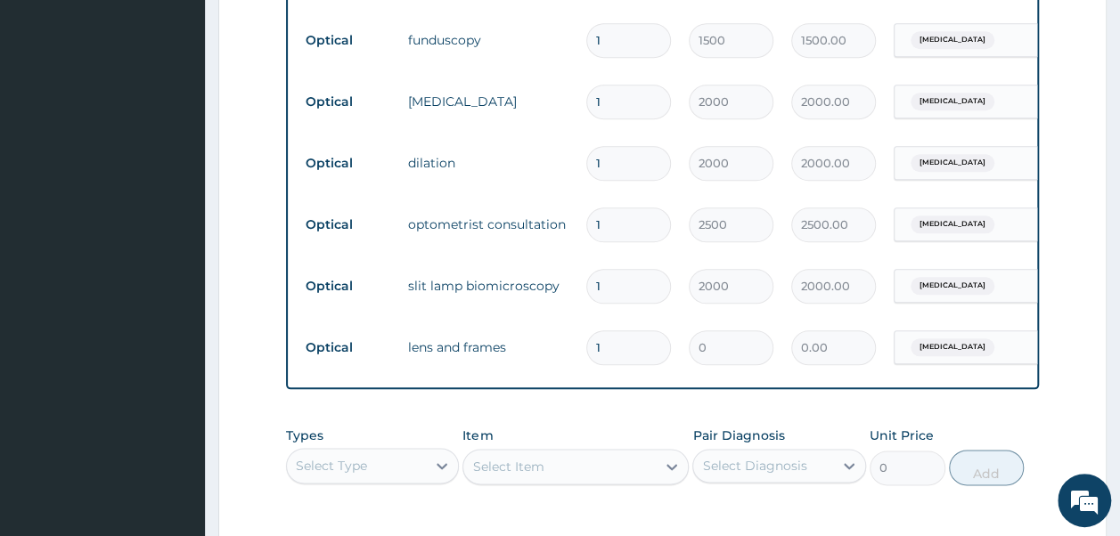
click at [615, 344] on input "1" at bounding box center [628, 348] width 85 height 35
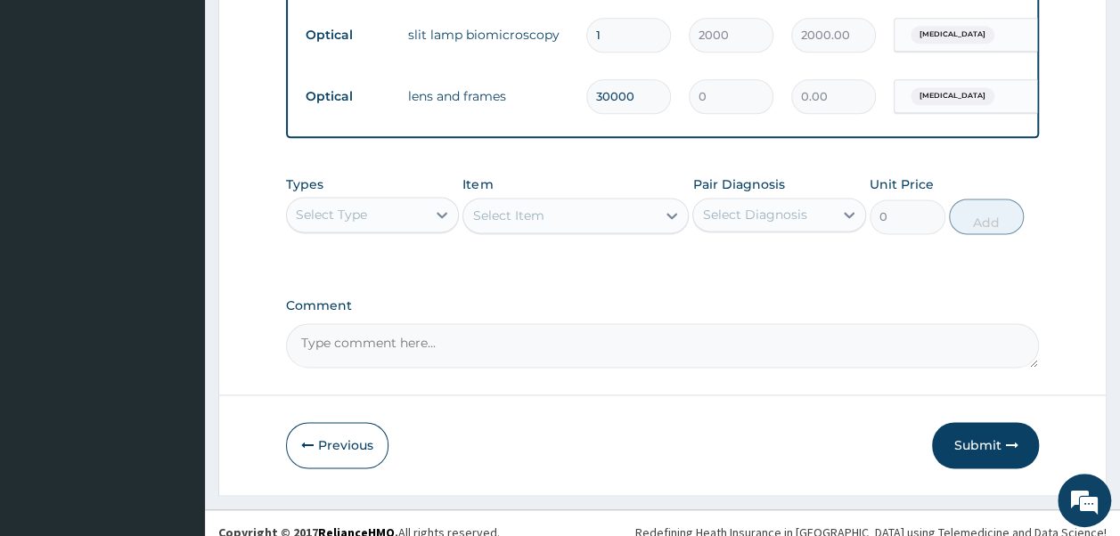
scroll to position [1110, 0]
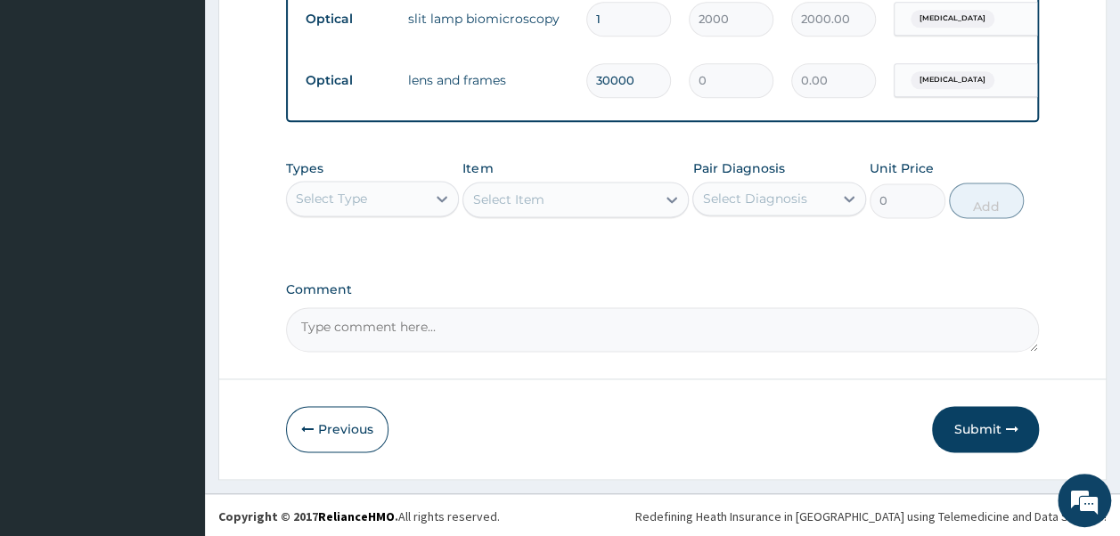
type input "30000"
click at [520, 339] on textarea "Comment" at bounding box center [663, 329] width 754 height 45
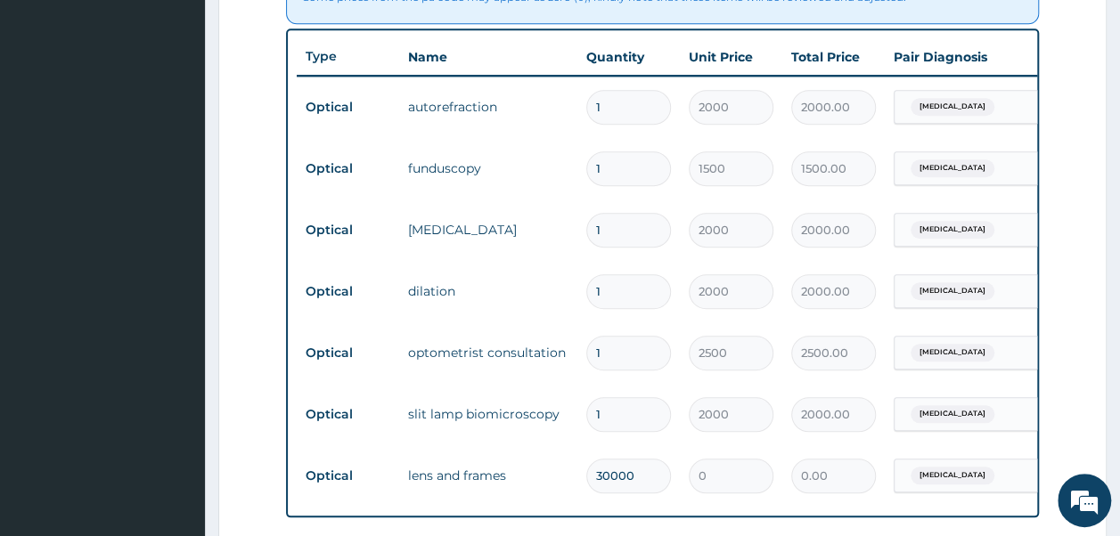
scroll to position [754, 0]
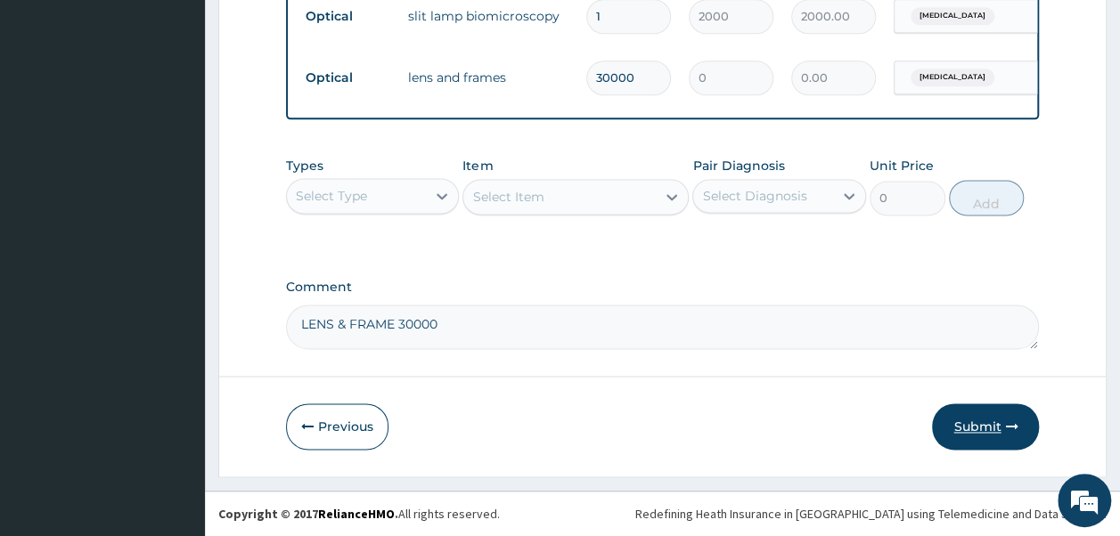
type textarea "LENS & FRAME 30000"
click at [971, 437] on button "Submit" at bounding box center [985, 427] width 107 height 46
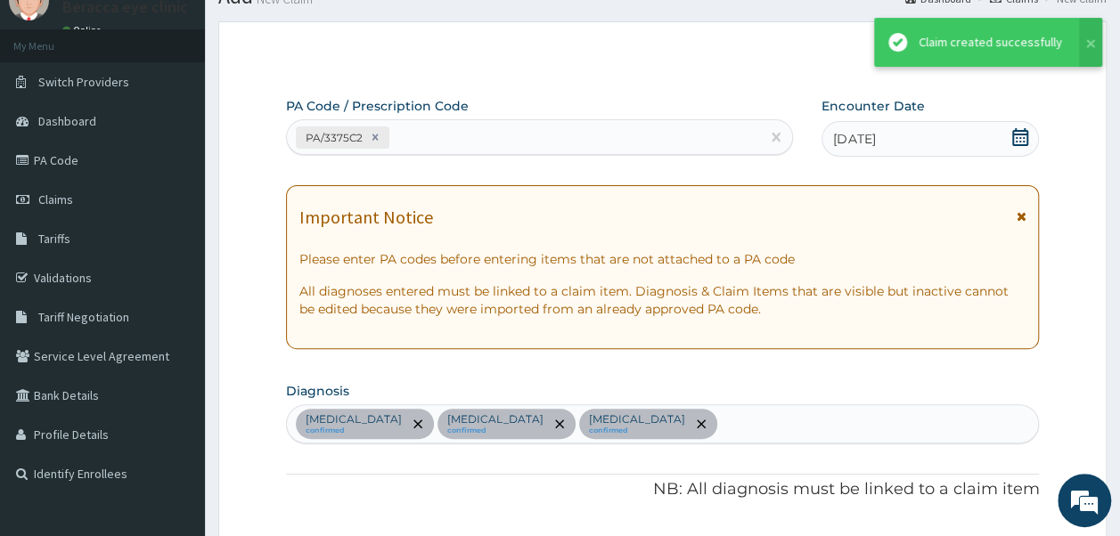
scroll to position [1124, 0]
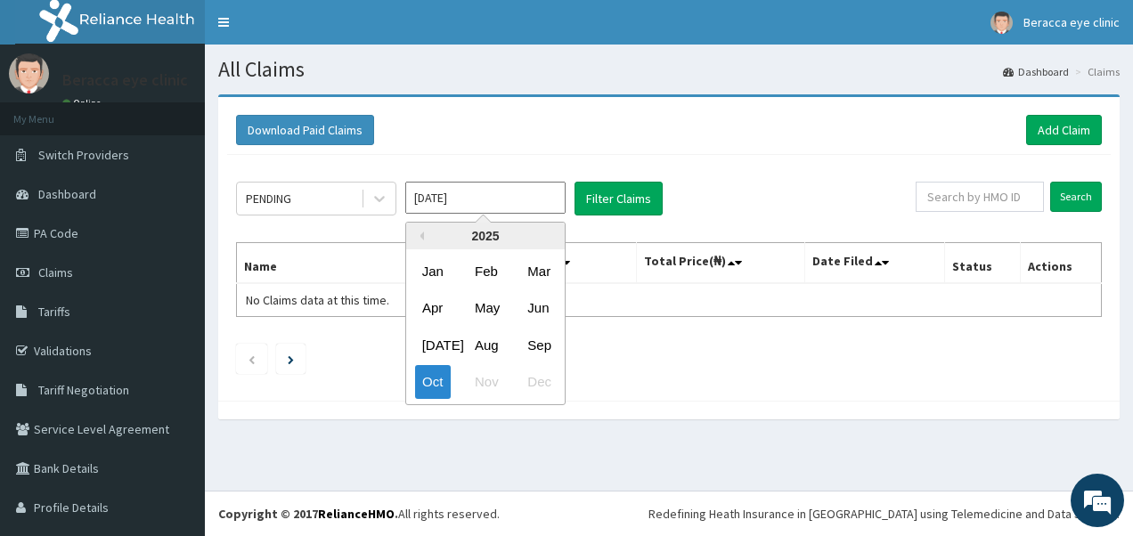
click at [542, 198] on input "[DATE]" at bounding box center [485, 198] width 160 height 32
drag, startPoint x: 538, startPoint y: 349, endPoint x: 662, endPoint y: 273, distance: 145.6
click at [548, 342] on div "Sep" at bounding box center [538, 345] width 36 height 33
type input "Sep 2025"
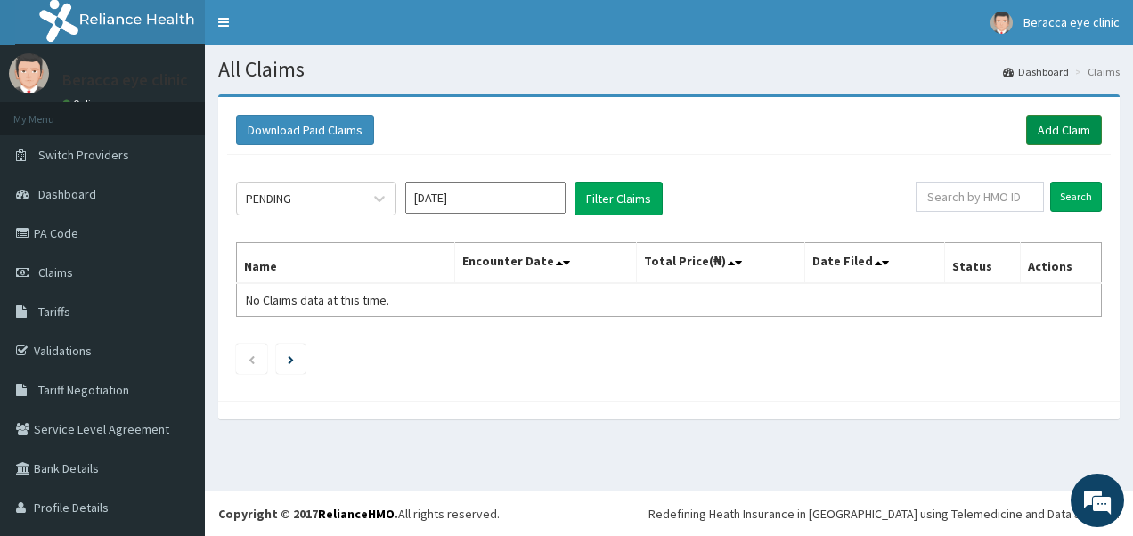
click at [1071, 121] on link "Add Claim" at bounding box center [1064, 130] width 76 height 30
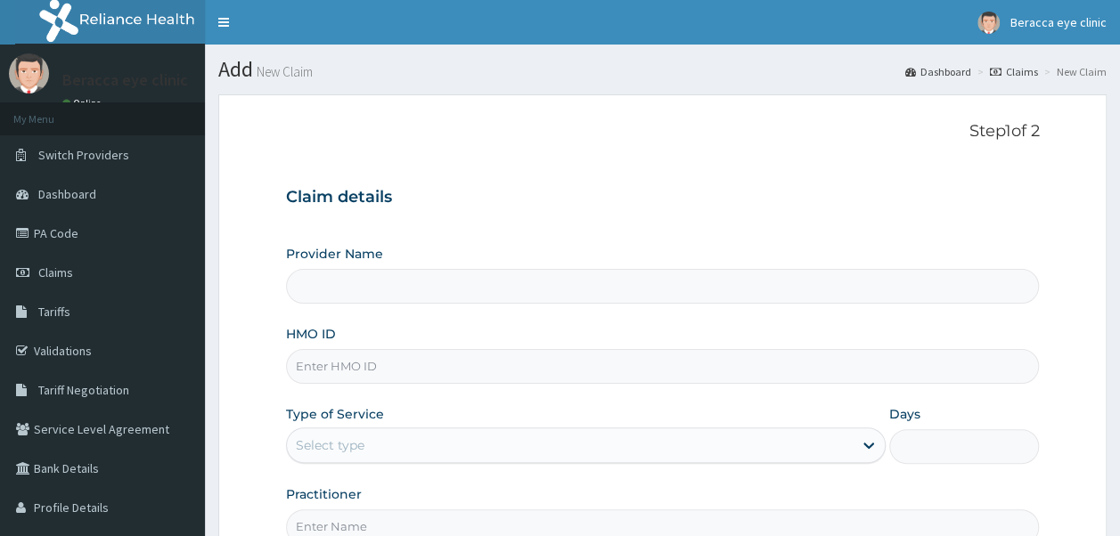
click at [413, 357] on input "HMO ID" at bounding box center [663, 366] width 754 height 35
type input "Beracca Eye Clinic Limited- [GEOGRAPHIC_DATA]"
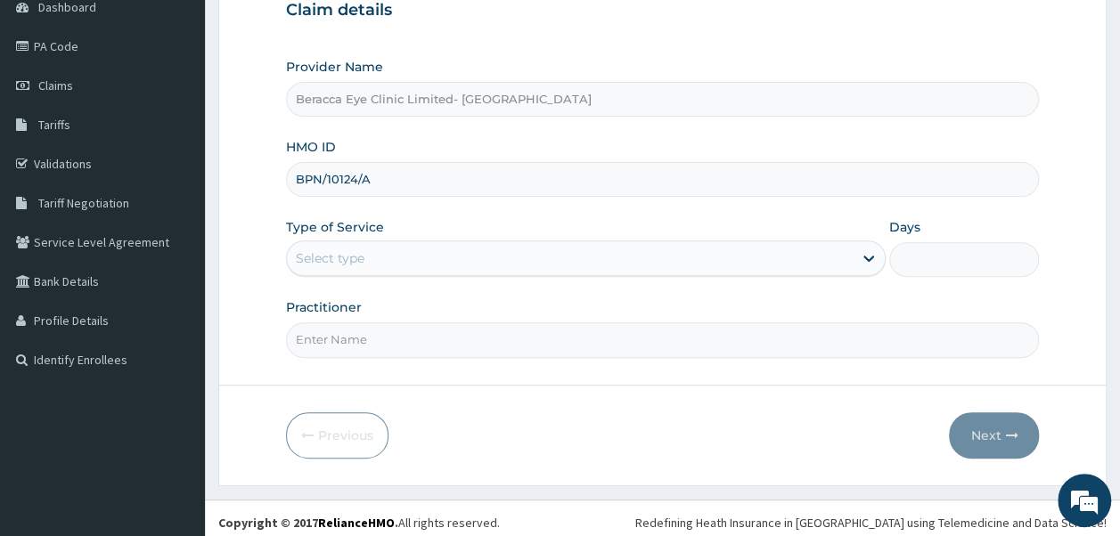
scroll to position [192, 0]
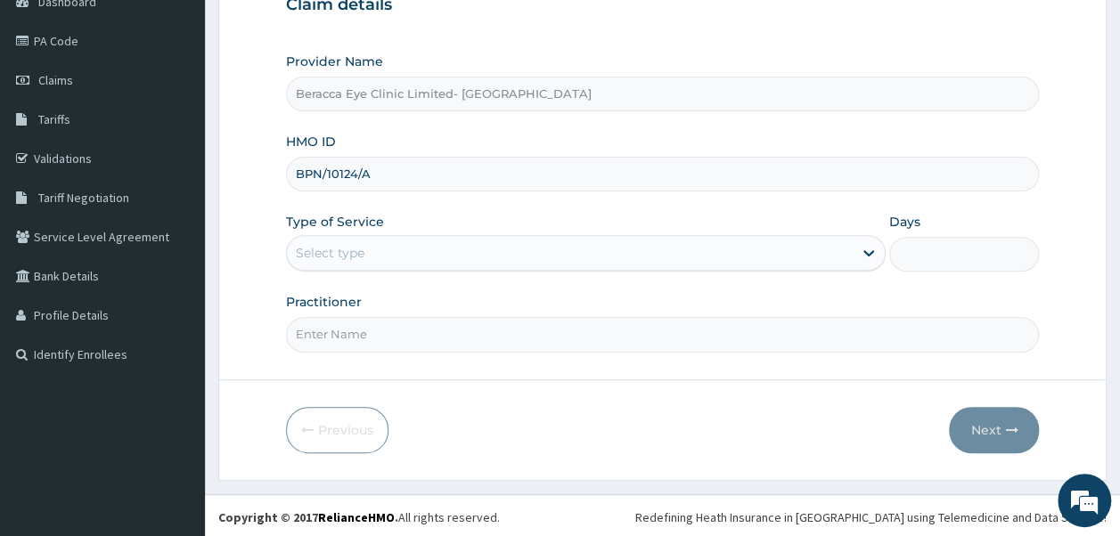
type input "BPN/10124/A"
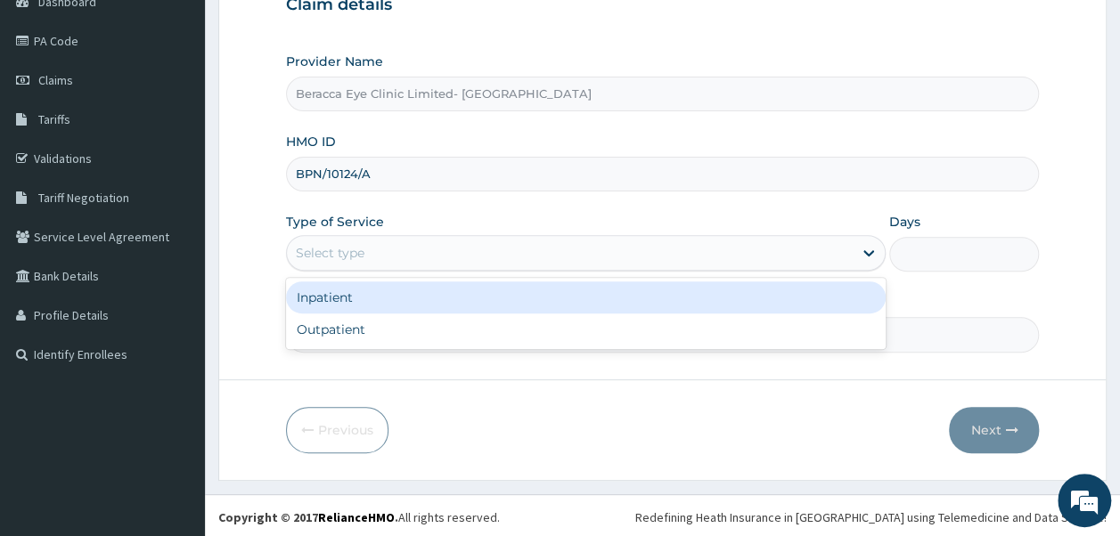
click at [406, 253] on div "Select type" at bounding box center [570, 253] width 566 height 29
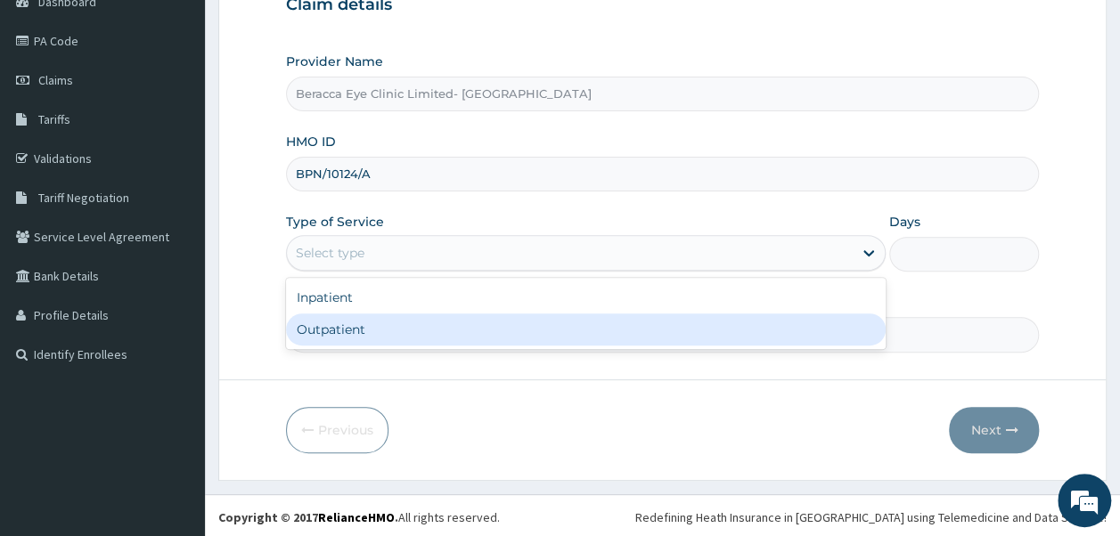
click at [364, 324] on div "Outpatient" at bounding box center [586, 330] width 600 height 32
type input "1"
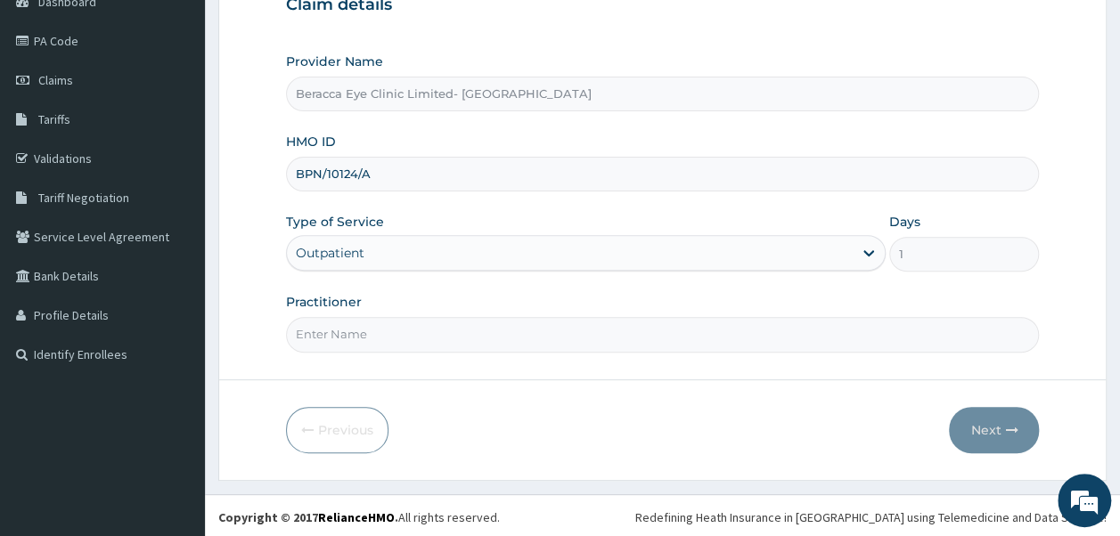
click at [437, 321] on input "Practitioner" at bounding box center [663, 334] width 754 height 35
type input "Dr. Aghogho"
click at [989, 430] on button "Next" at bounding box center [994, 430] width 90 height 46
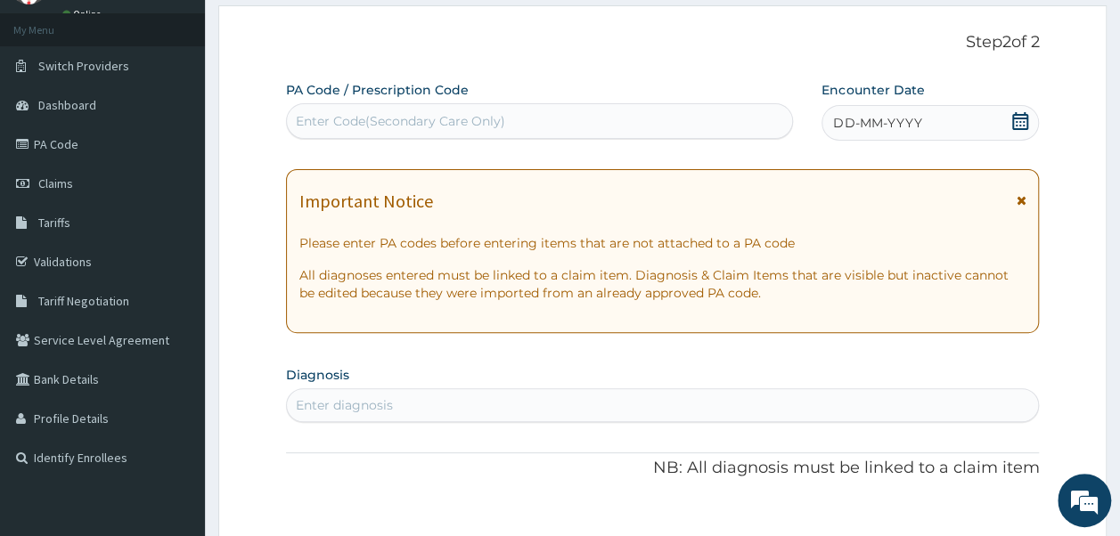
scroll to position [0, 0]
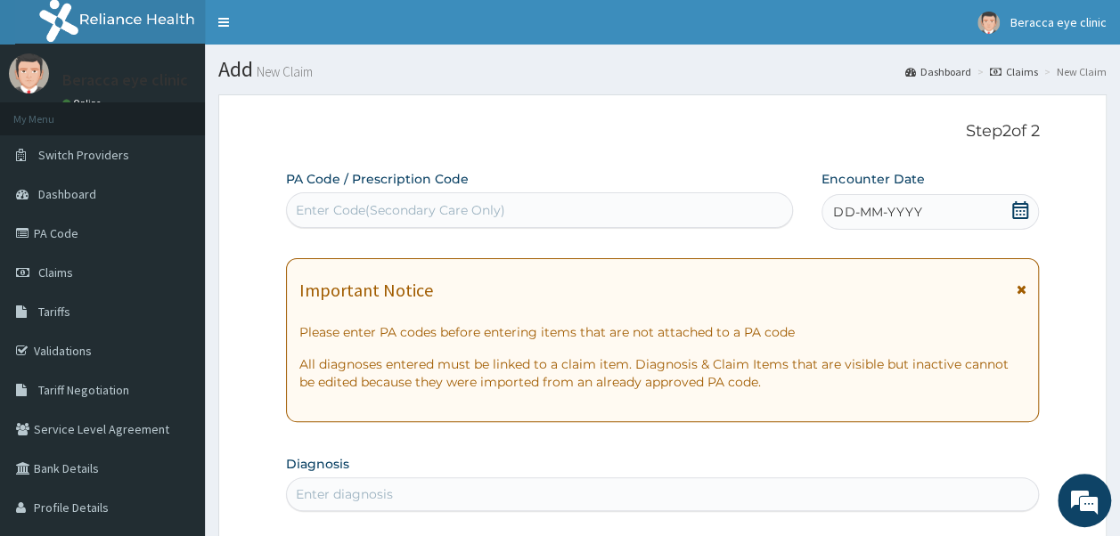
click at [548, 209] on div "Enter Code(Secondary Care Only)" at bounding box center [540, 210] width 506 height 29
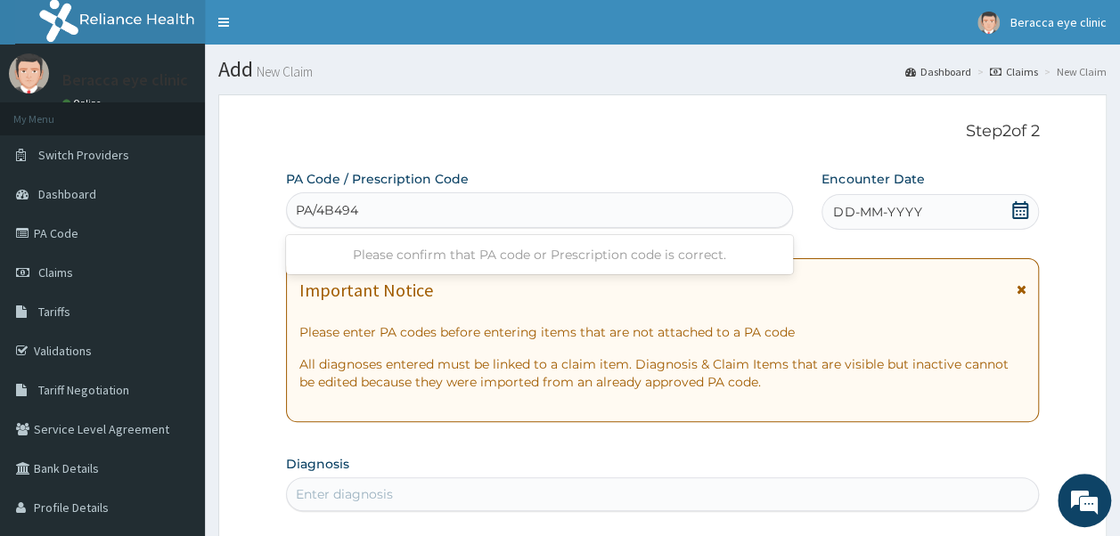
type input "PA/4B4949"
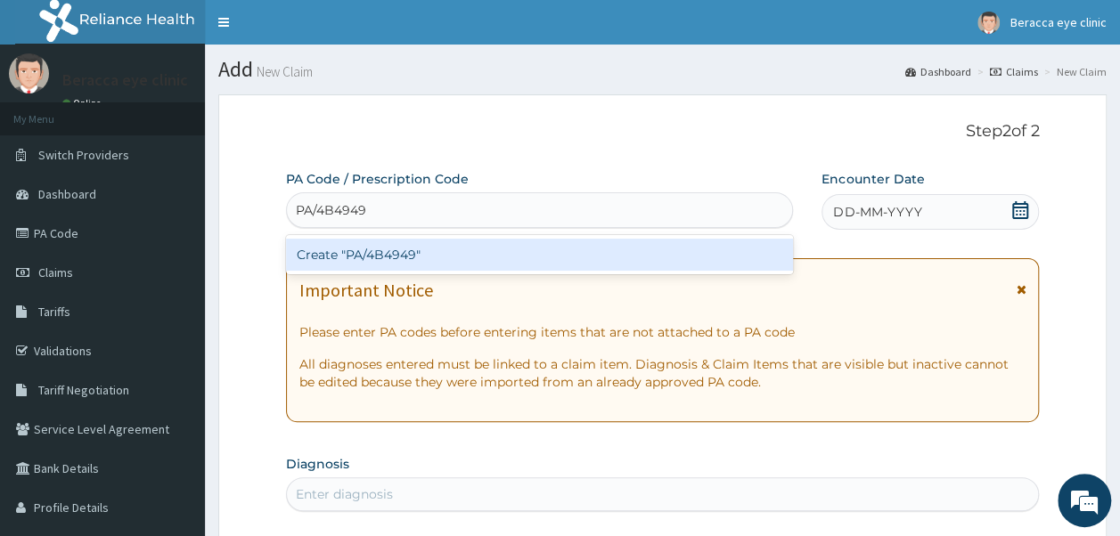
click at [523, 251] on div "Create "PA/4B4949"" at bounding box center [540, 255] width 508 height 32
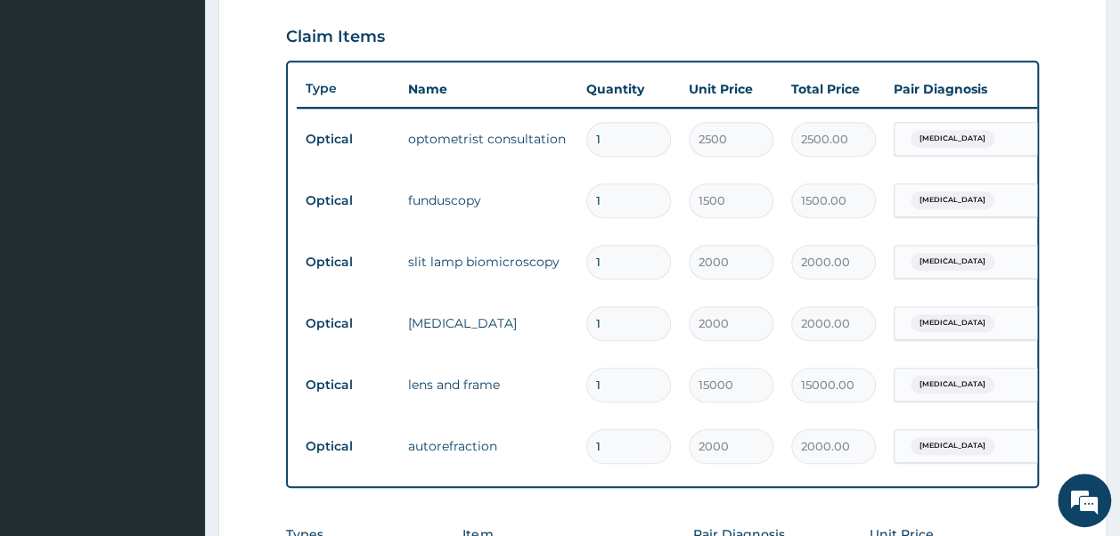
scroll to position [0, 140]
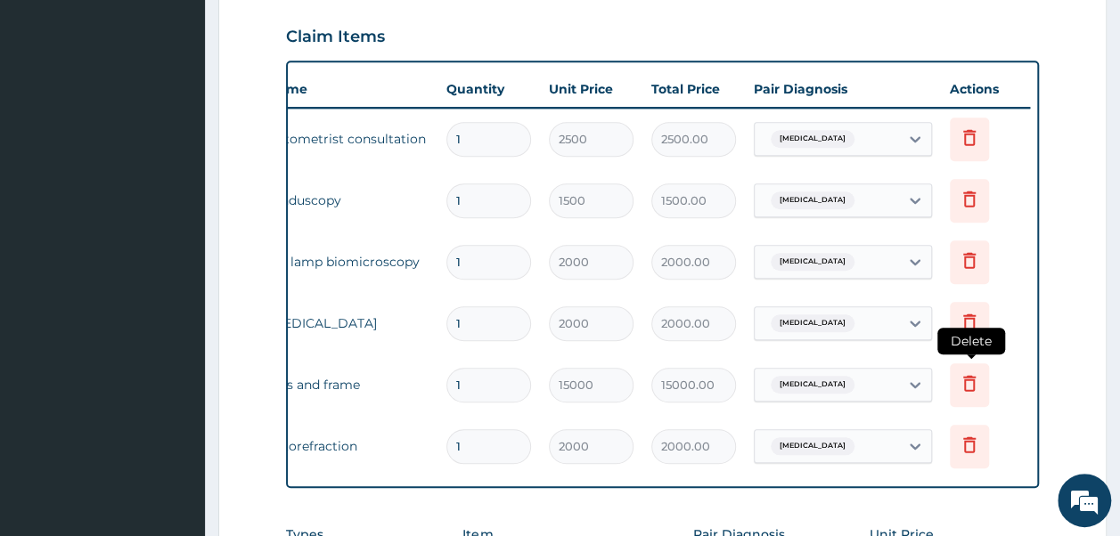
click at [968, 384] on icon at bounding box center [969, 382] width 21 height 21
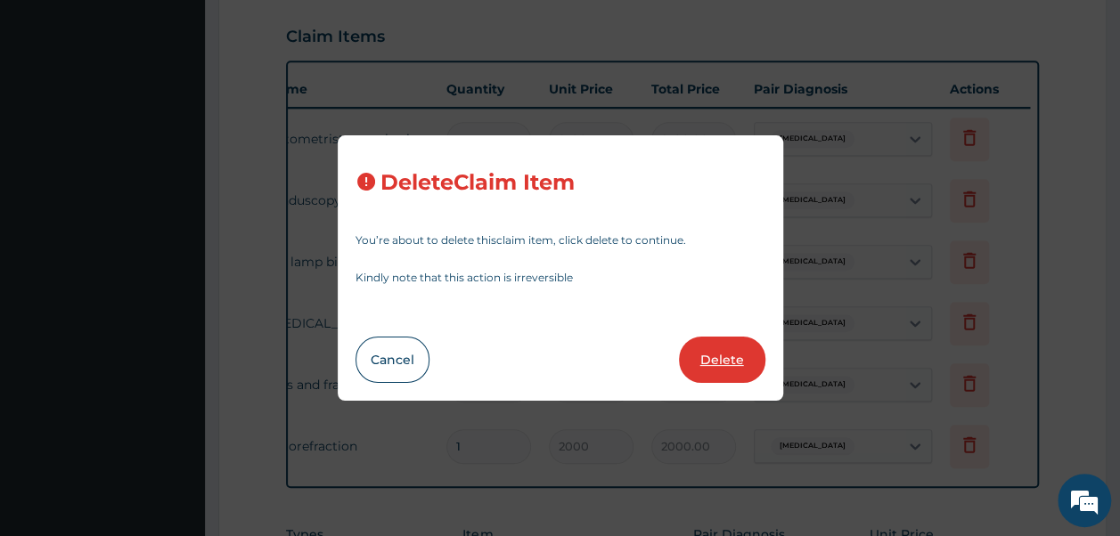
click at [715, 371] on button "Delete" at bounding box center [722, 360] width 86 height 46
type input "2000"
type input "2000.00"
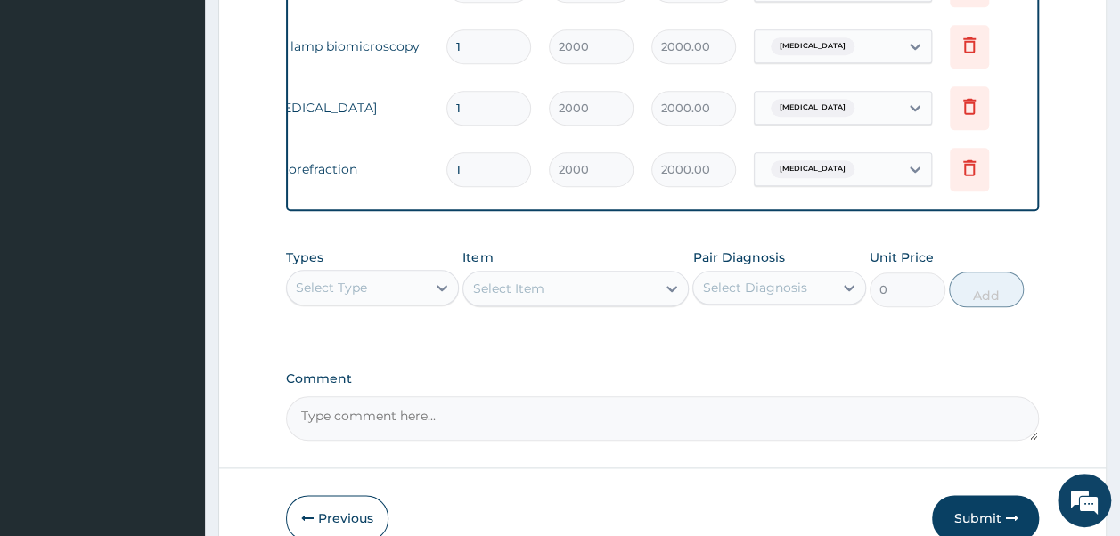
scroll to position [921, 0]
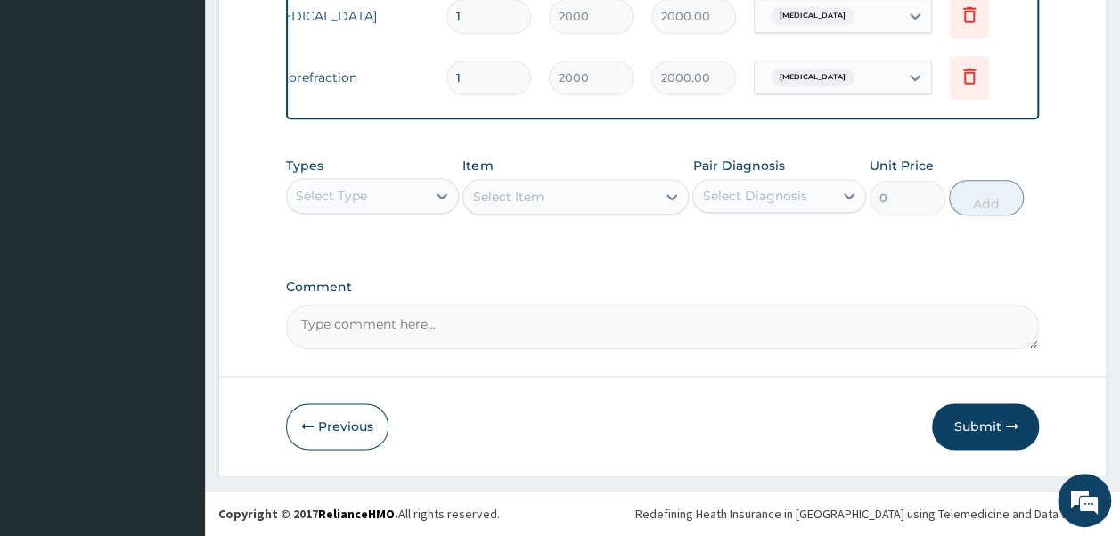
drag, startPoint x: 972, startPoint y: 430, endPoint x: 974, endPoint y: 417, distance: 13.5
click at [973, 423] on button "Submit" at bounding box center [985, 427] width 107 height 46
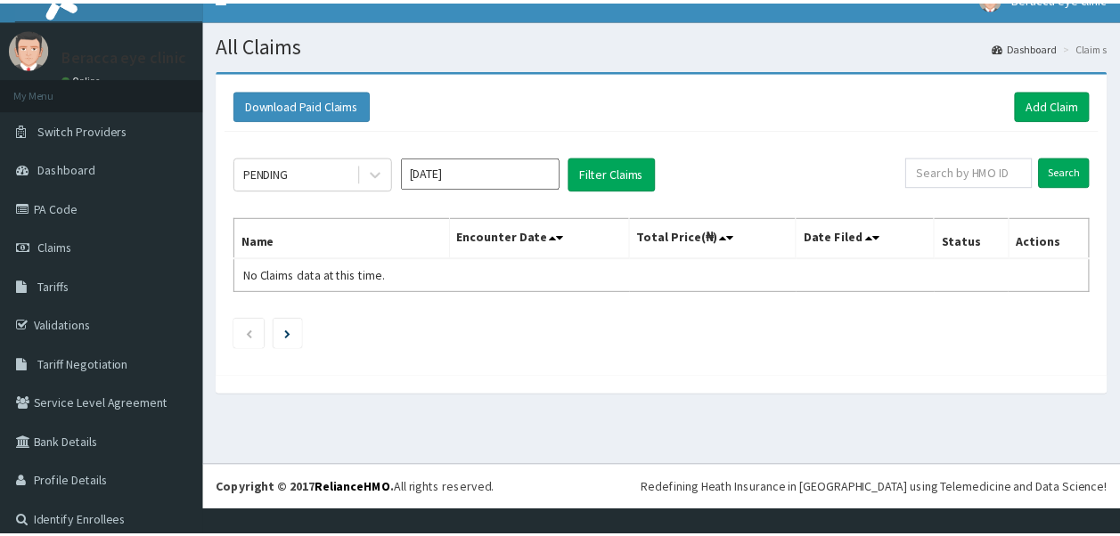
scroll to position [39, 0]
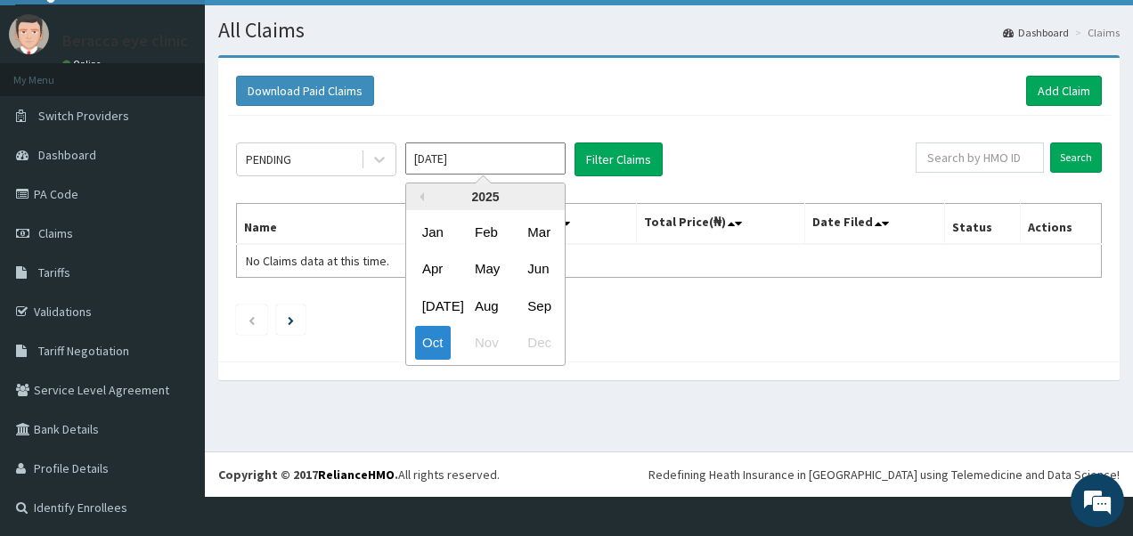
click at [502, 164] on input "Oct 2025" at bounding box center [485, 159] width 160 height 32
drag, startPoint x: 532, startPoint y: 307, endPoint x: 578, endPoint y: 277, distance: 55.4
click at [540, 300] on div "Sep" at bounding box center [538, 306] width 36 height 33
type input "[DATE]"
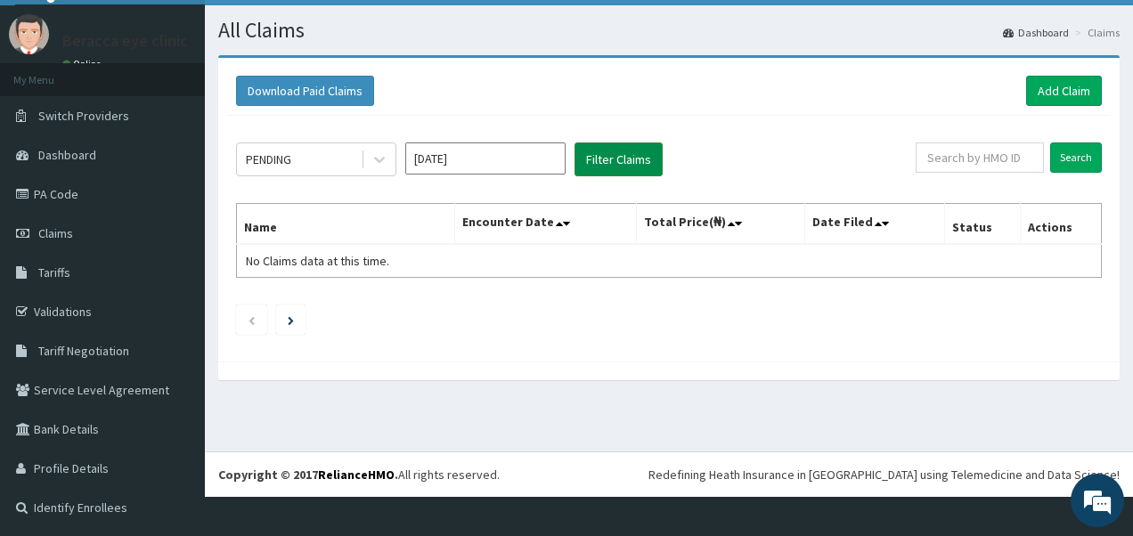
click at [634, 154] on button "Filter Claims" at bounding box center [619, 160] width 88 height 34
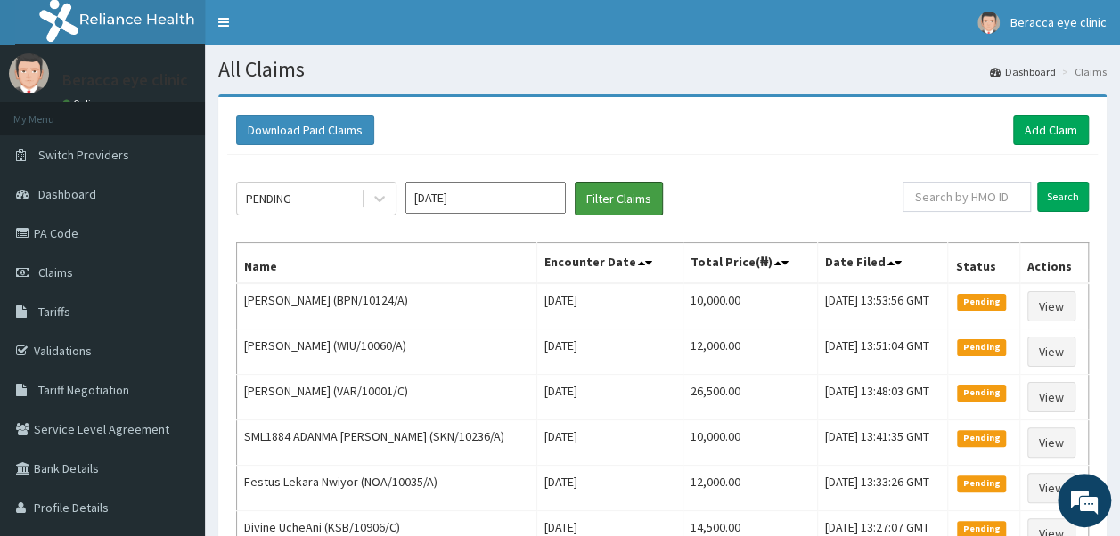
scroll to position [0, 0]
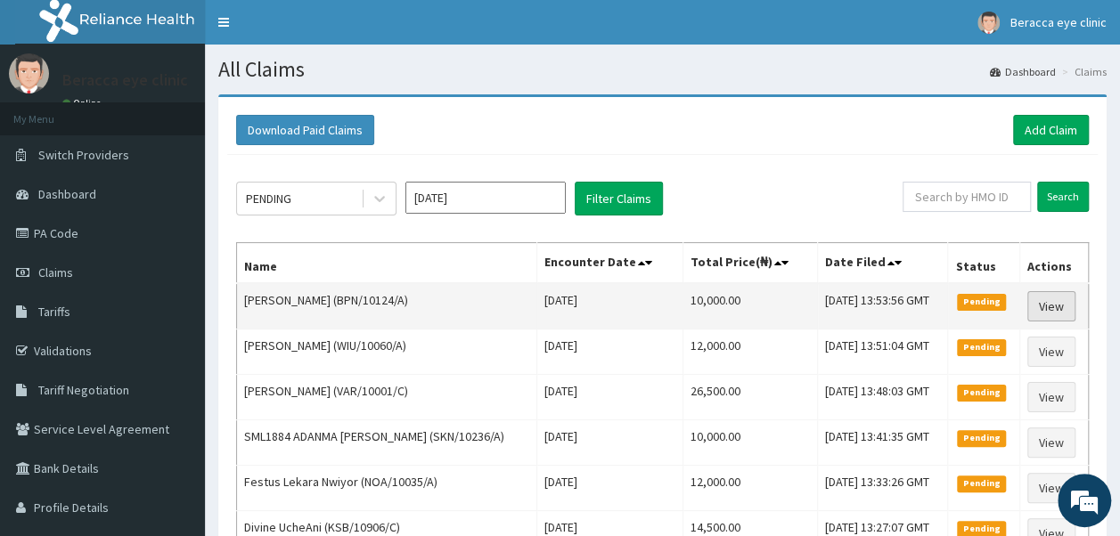
click at [1060, 303] on link "View" at bounding box center [1051, 306] width 48 height 30
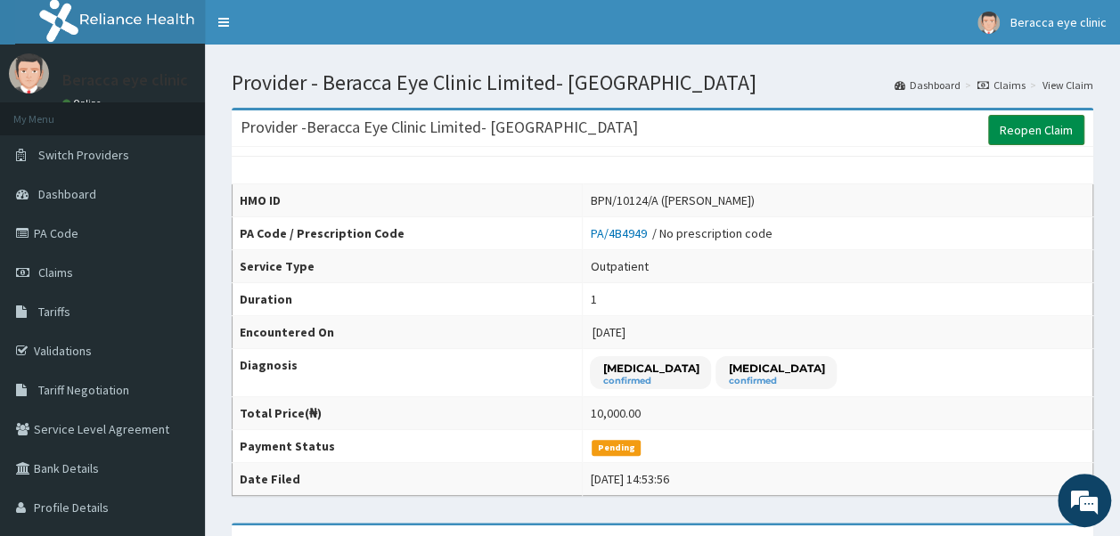
click at [1029, 120] on link "Reopen Claim" at bounding box center [1036, 130] width 96 height 30
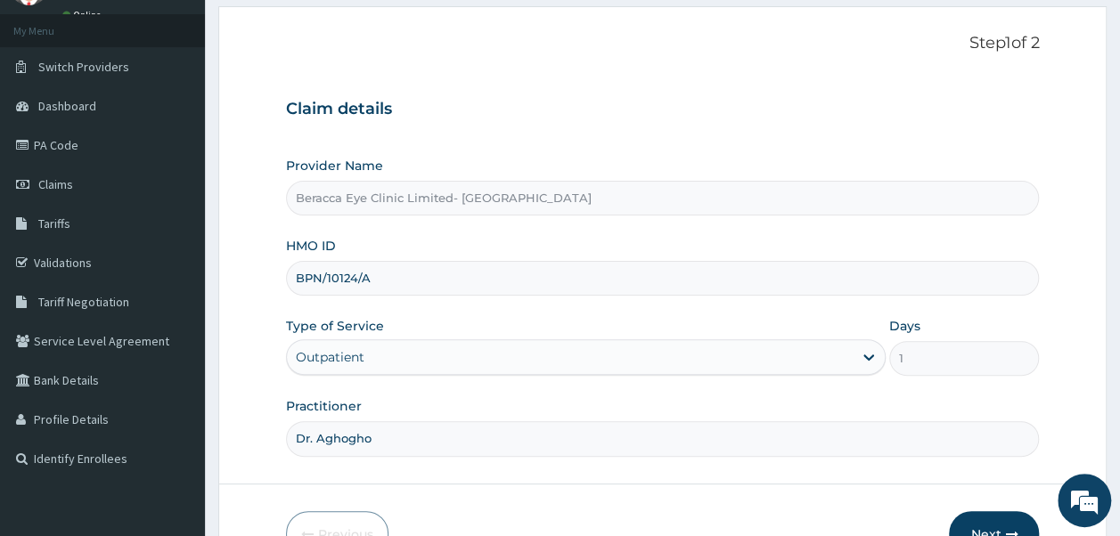
scroll to position [192, 0]
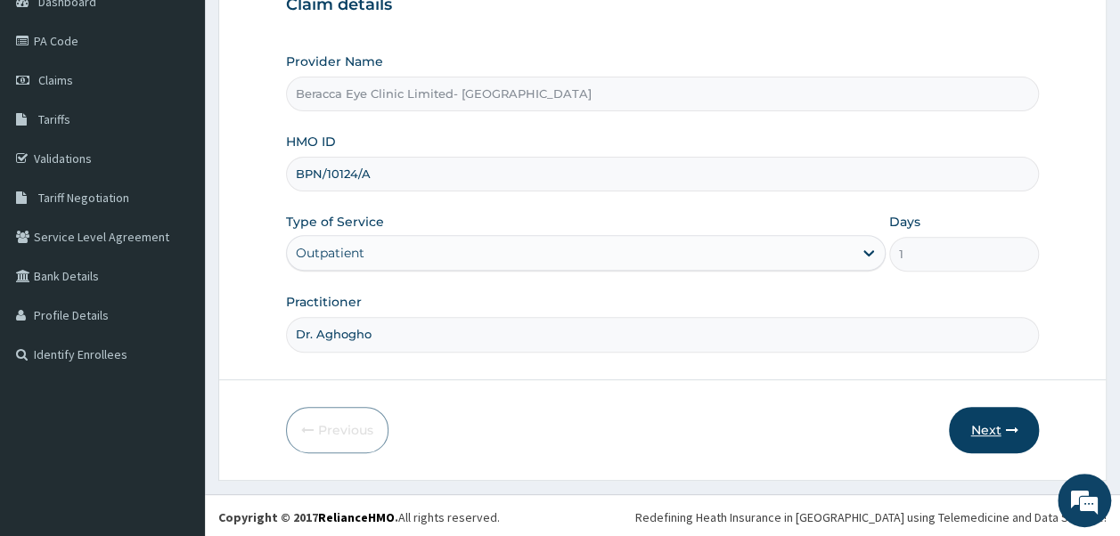
click at [991, 424] on button "Next" at bounding box center [994, 430] width 90 height 46
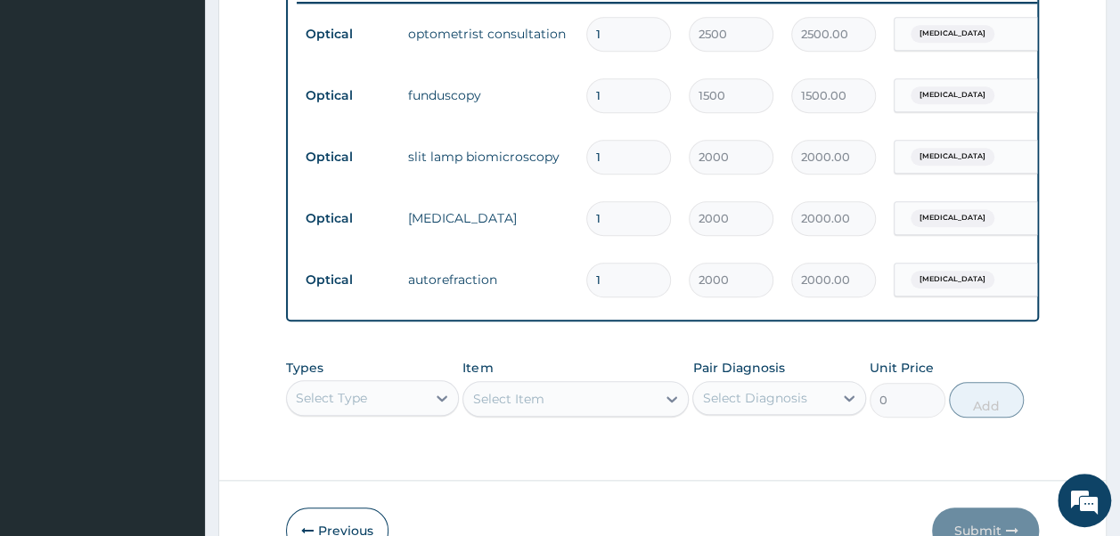
scroll to position [823, 0]
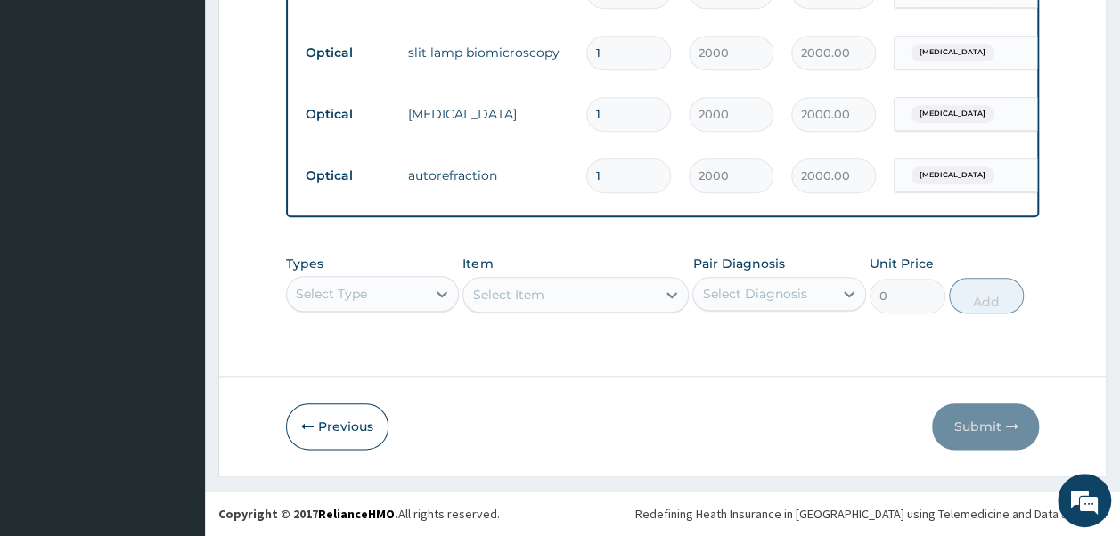
drag, startPoint x: 336, startPoint y: 435, endPoint x: 429, endPoint y: 375, distance: 111.0
click at [342, 428] on button "Previous" at bounding box center [337, 427] width 102 height 46
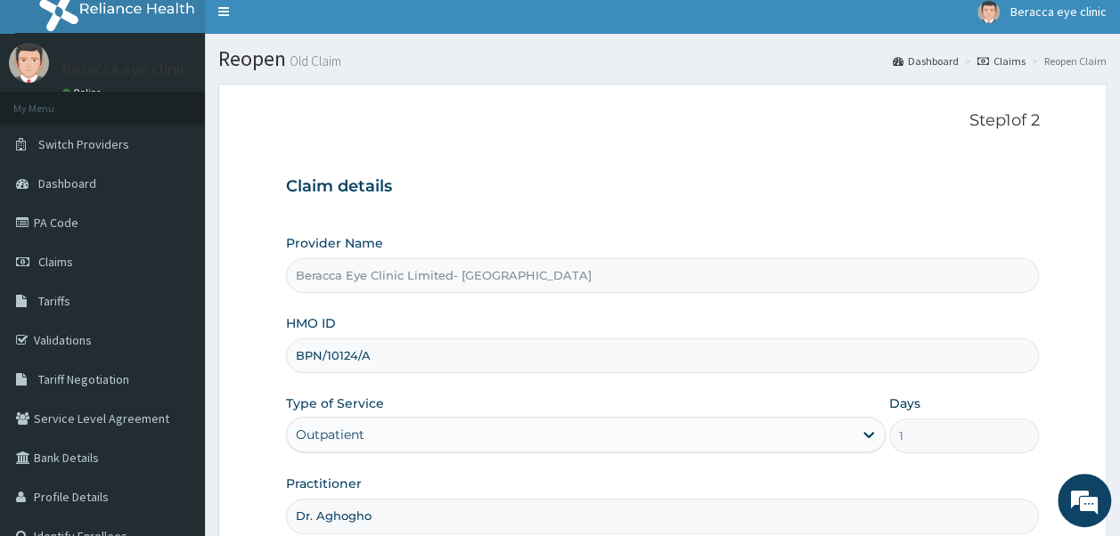
scroll to position [0, 0]
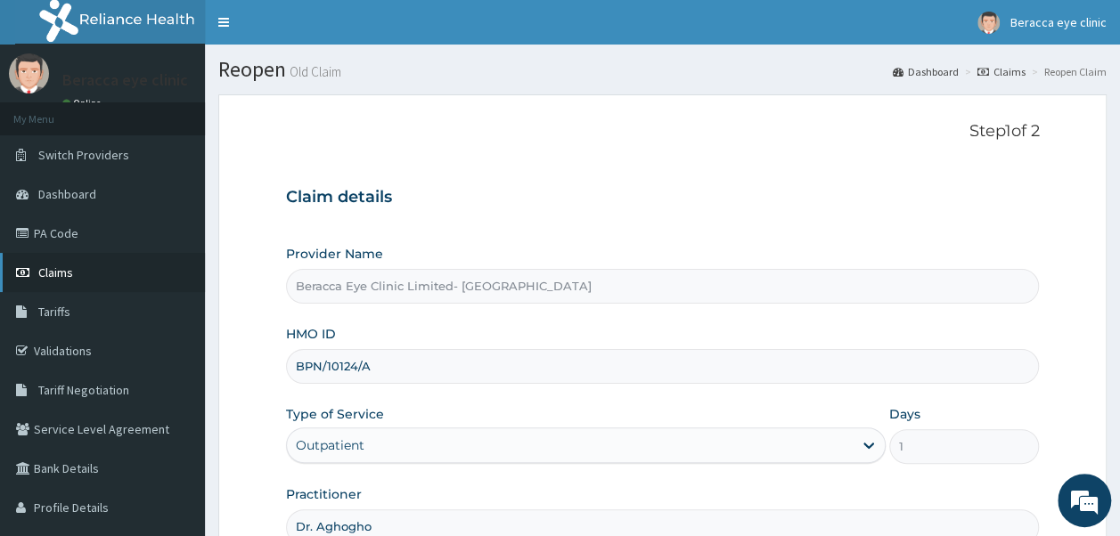
click at [52, 274] on span "Claims" at bounding box center [55, 273] width 35 height 16
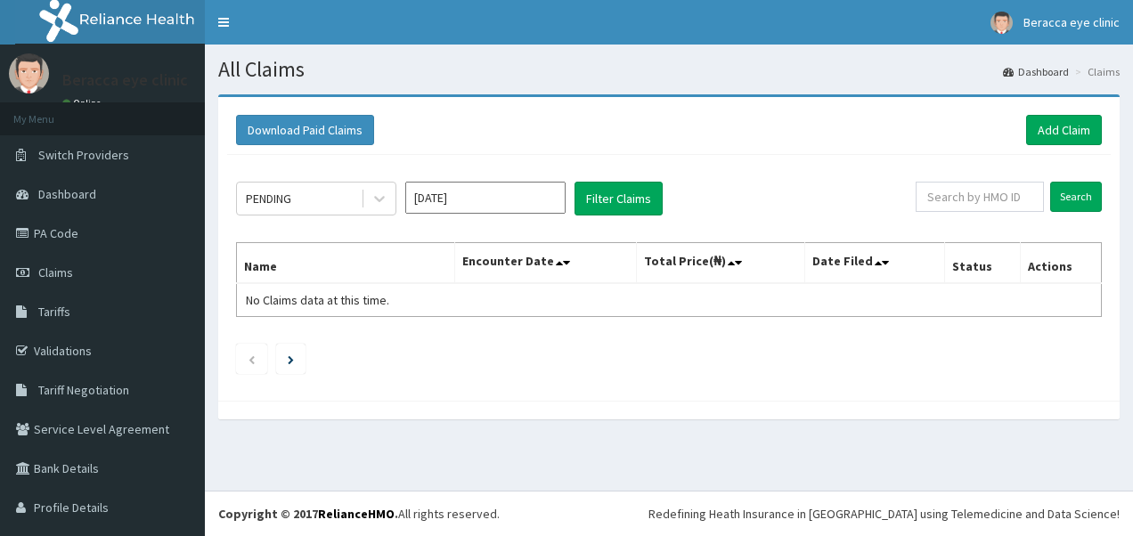
click at [509, 191] on input "[DATE]" at bounding box center [485, 198] width 160 height 32
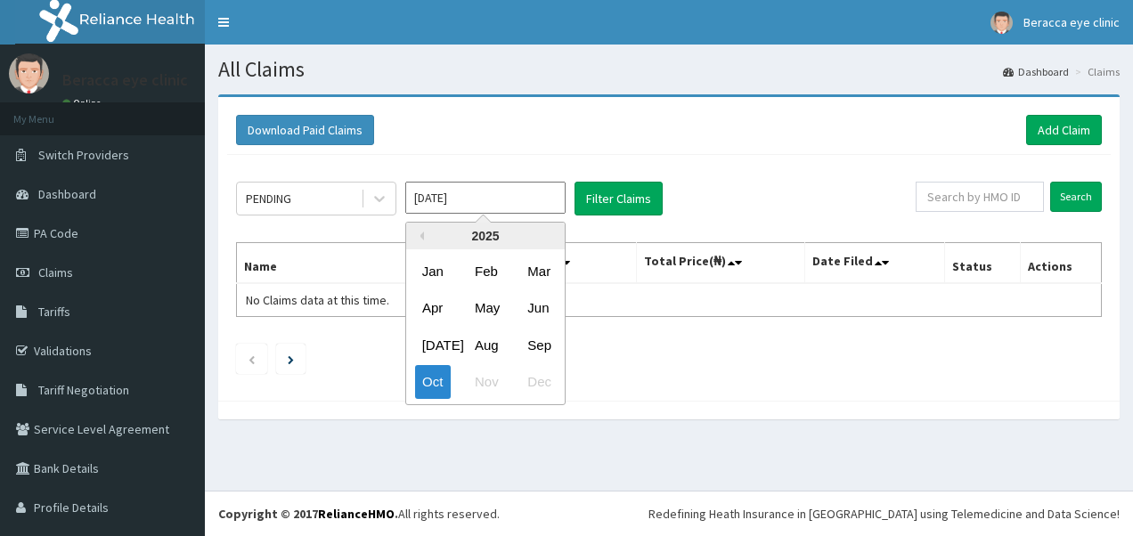
drag, startPoint x: 520, startPoint y: 349, endPoint x: 528, endPoint y: 339, distance: 12.7
click at [527, 342] on div "Sep" at bounding box center [538, 345] width 36 height 33
type input "Sep 2025"
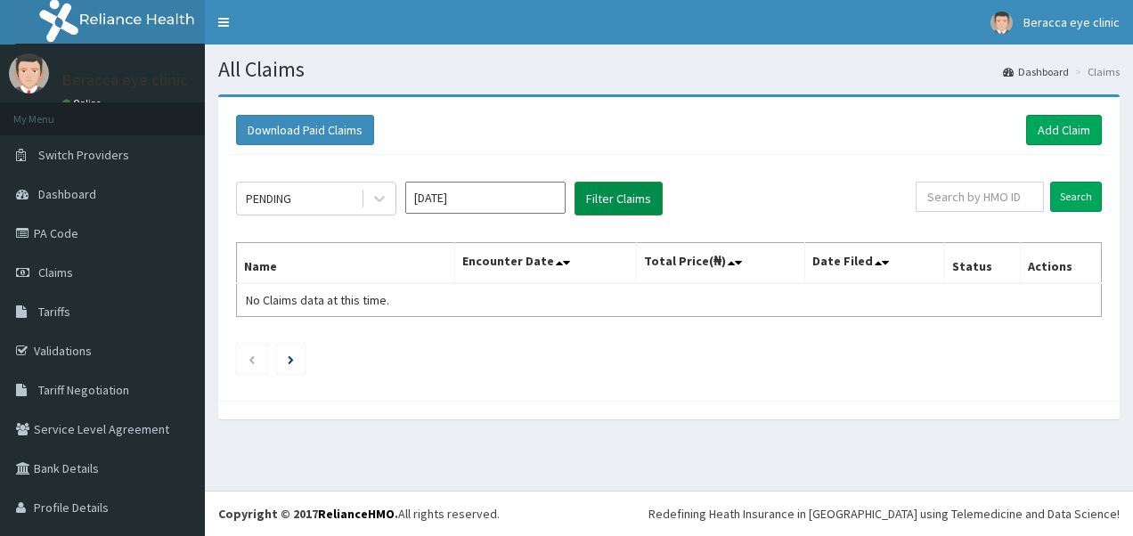
click at [631, 191] on button "Filter Claims" at bounding box center [619, 199] width 88 height 34
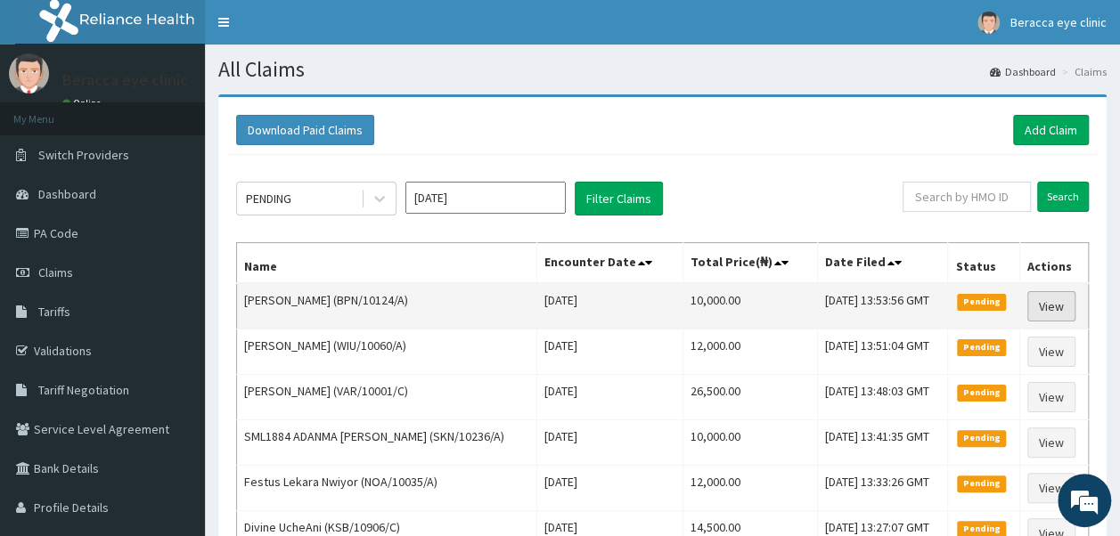
click at [1043, 306] on link "View" at bounding box center [1051, 306] width 48 height 30
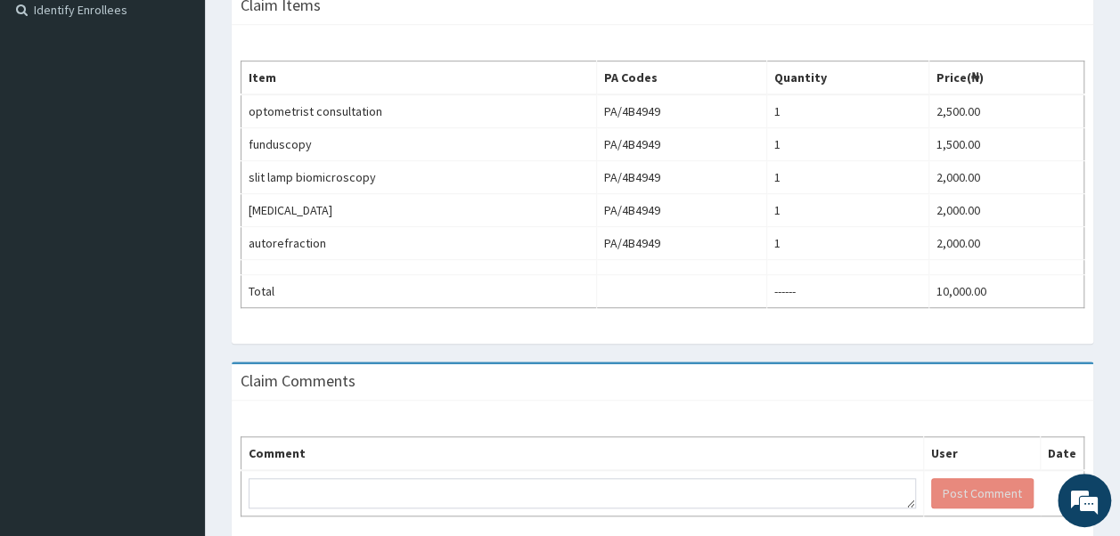
scroll to position [609, 0]
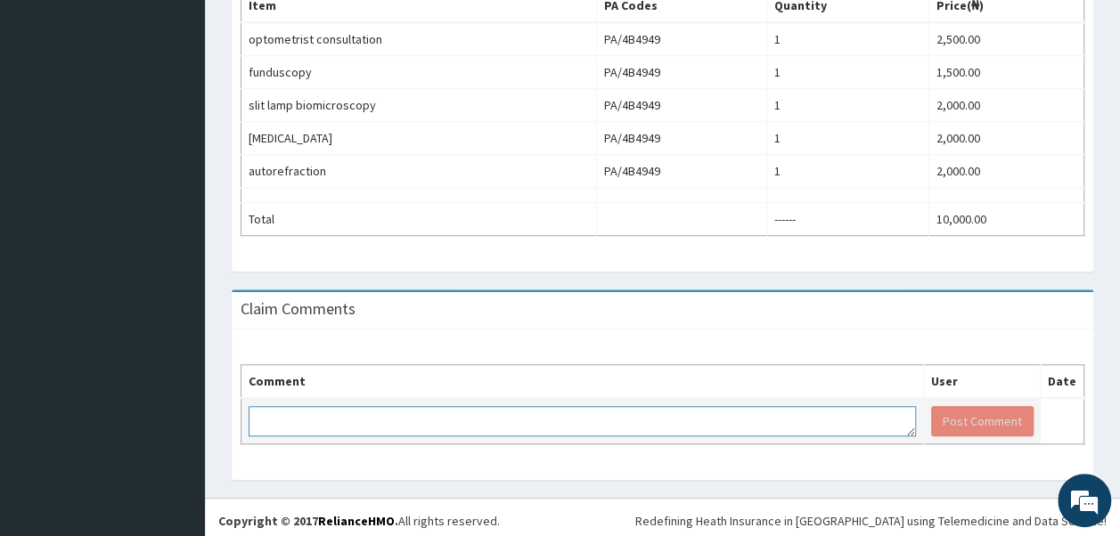
click at [319, 415] on textarea at bounding box center [582, 421] width 667 height 30
type textarea "K"
type textarea "k"
type textarea "Kindly retract code for lens & frame"
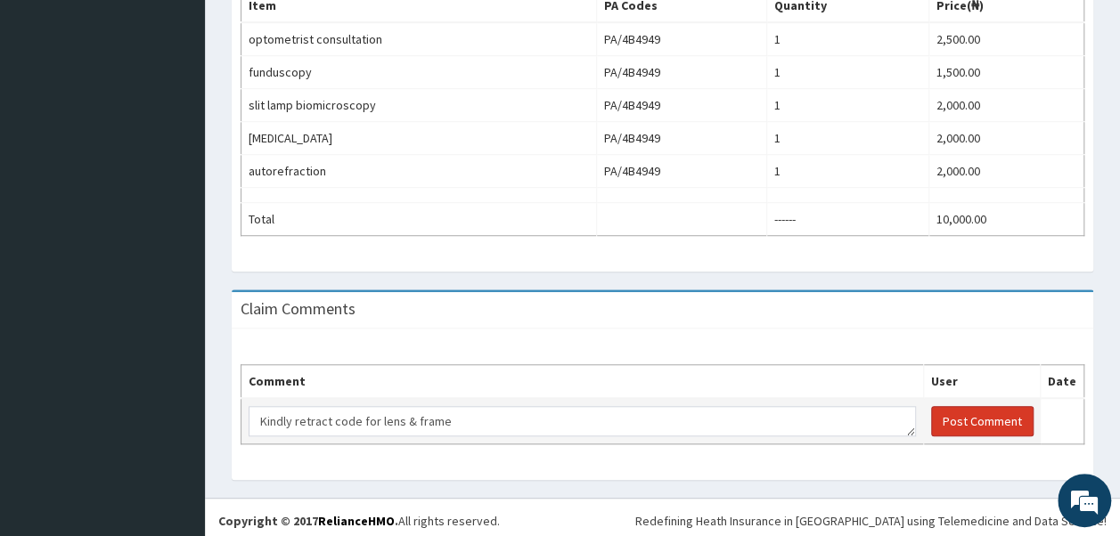
click at [987, 417] on button "Post Comment" at bounding box center [982, 421] width 102 height 30
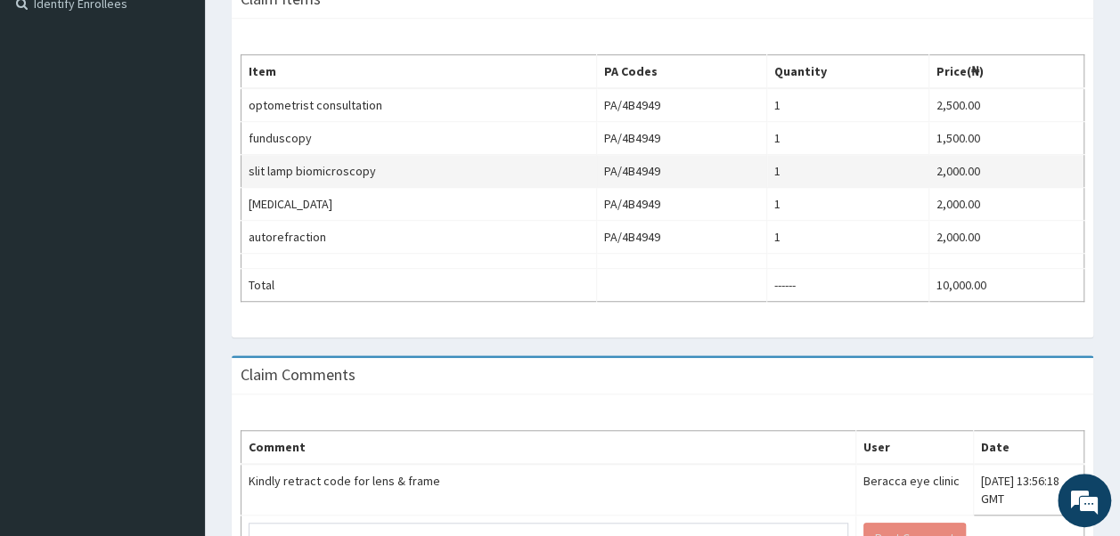
scroll to position [659, 0]
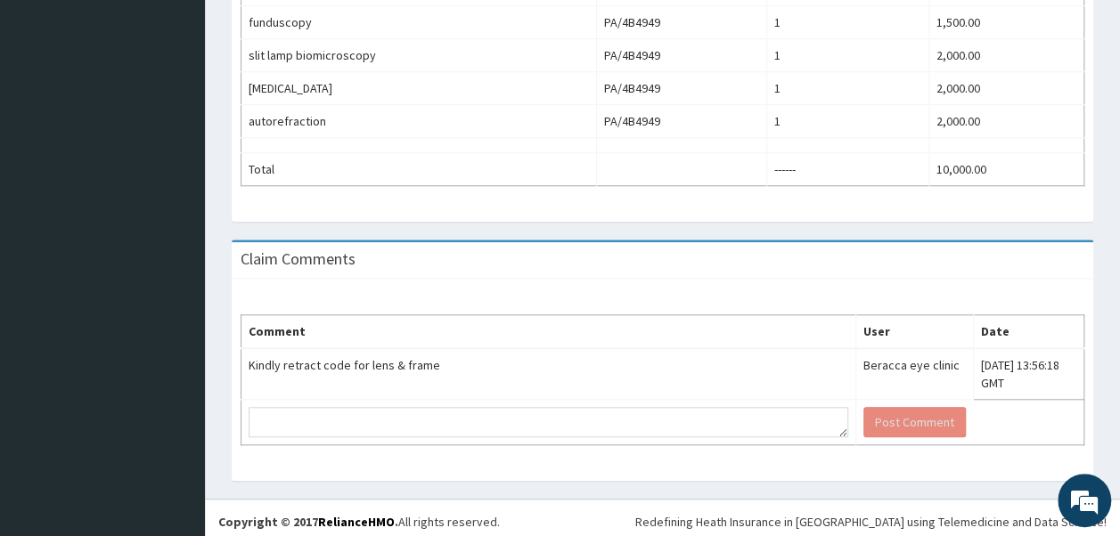
drag, startPoint x: 600, startPoint y: 298, endPoint x: 611, endPoint y: 275, distance: 25.1
click at [601, 285] on div "Comment User Date Kindly retract code for lens & frame Beracca eye clinic Wed, …" at bounding box center [663, 380] width 862 height 202
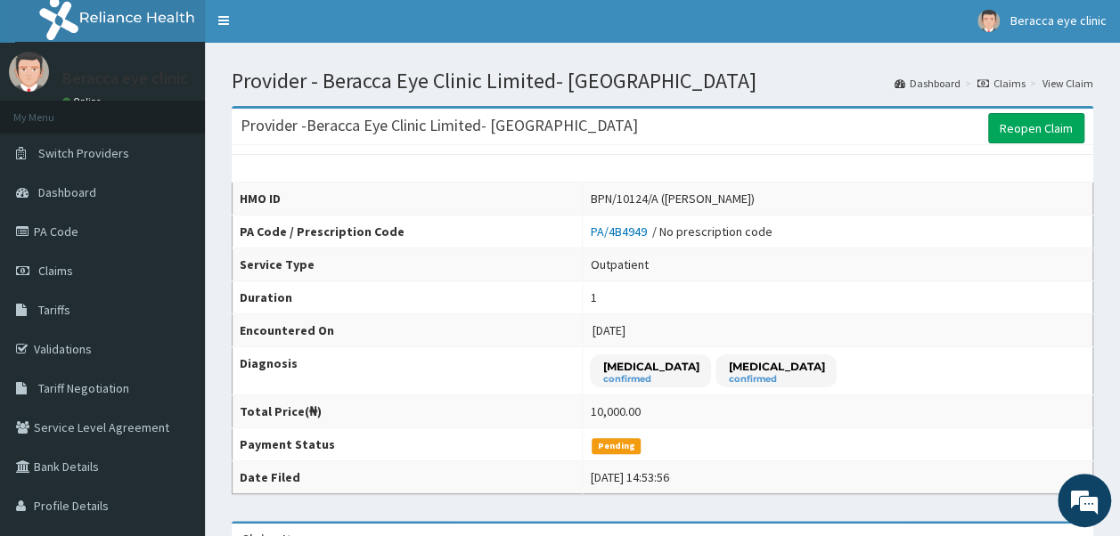
scroll to position [0, 0]
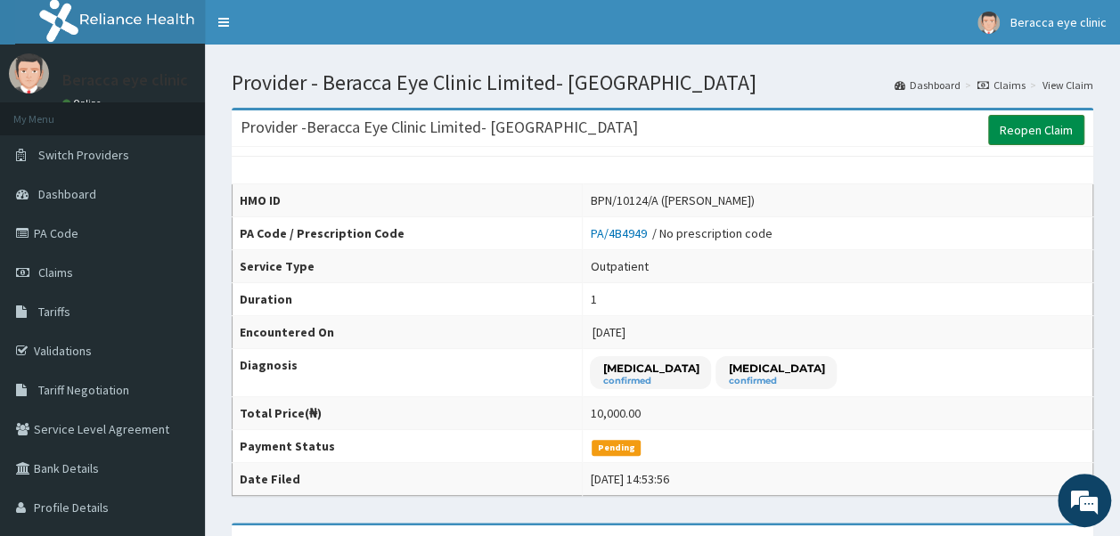
click at [1044, 132] on link "Reopen Claim" at bounding box center [1036, 130] width 96 height 30
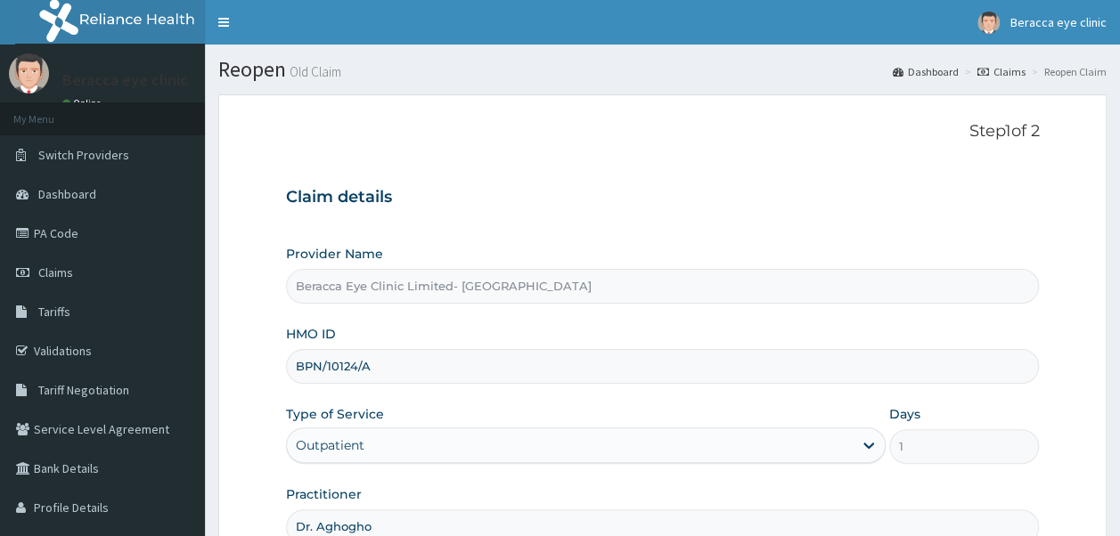
drag, startPoint x: 431, startPoint y: 191, endPoint x: 343, endPoint y: 219, distance: 92.7
drag, startPoint x: 343, startPoint y: 219, endPoint x: 810, endPoint y: 198, distance: 467.4
click at [803, 199] on h3 "Claim details" at bounding box center [663, 198] width 754 height 20
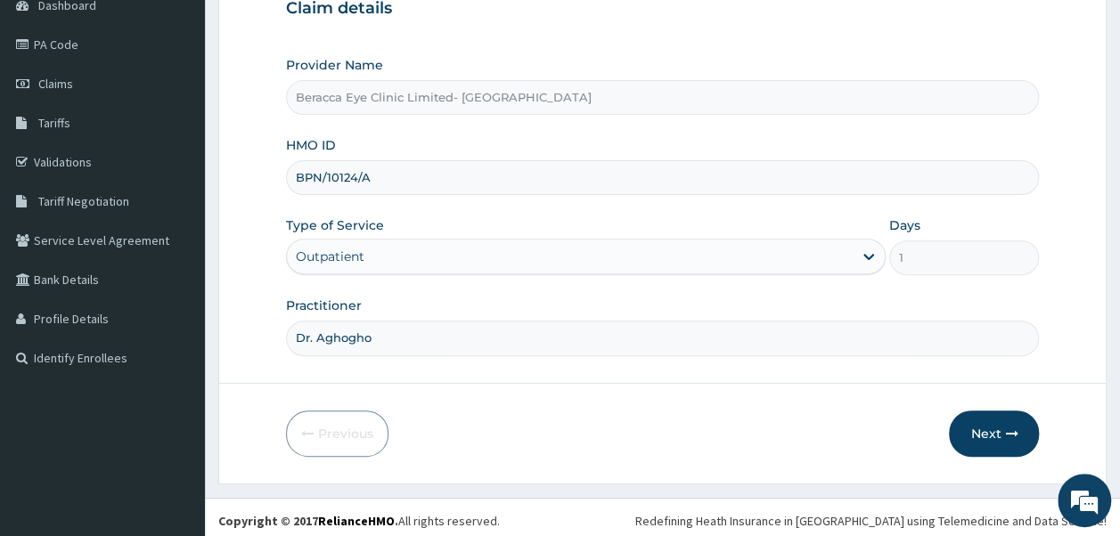
scroll to position [192, 0]
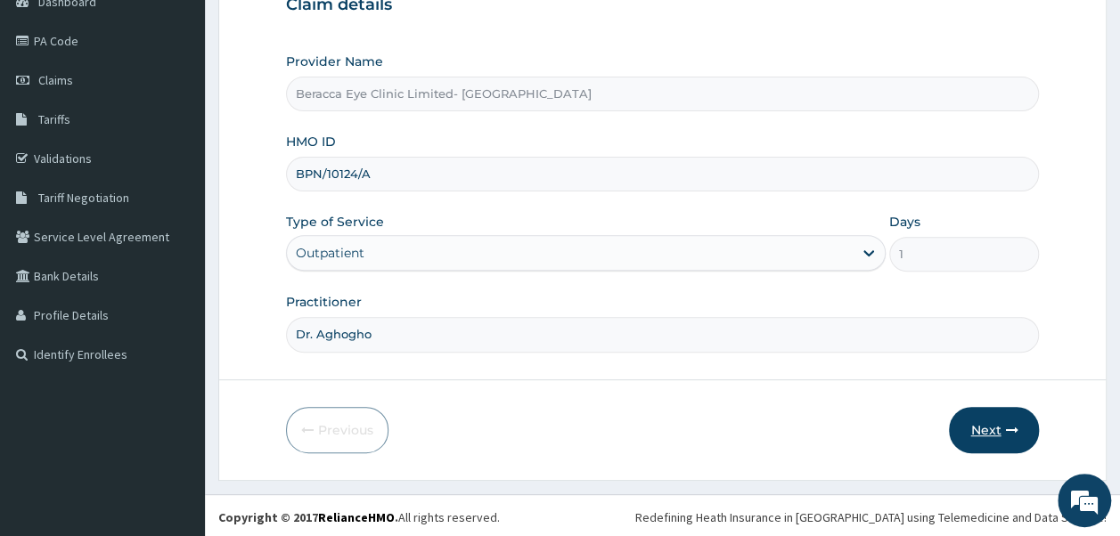
click at [994, 420] on button "Next" at bounding box center [994, 430] width 90 height 46
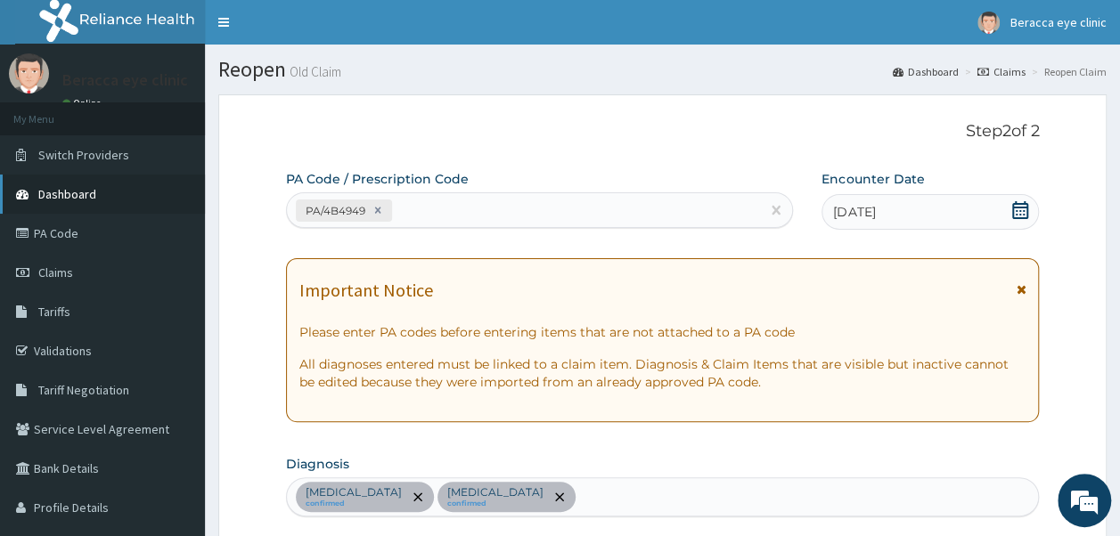
scroll to position [0, 0]
click at [66, 266] on span "Claims" at bounding box center [55, 273] width 35 height 16
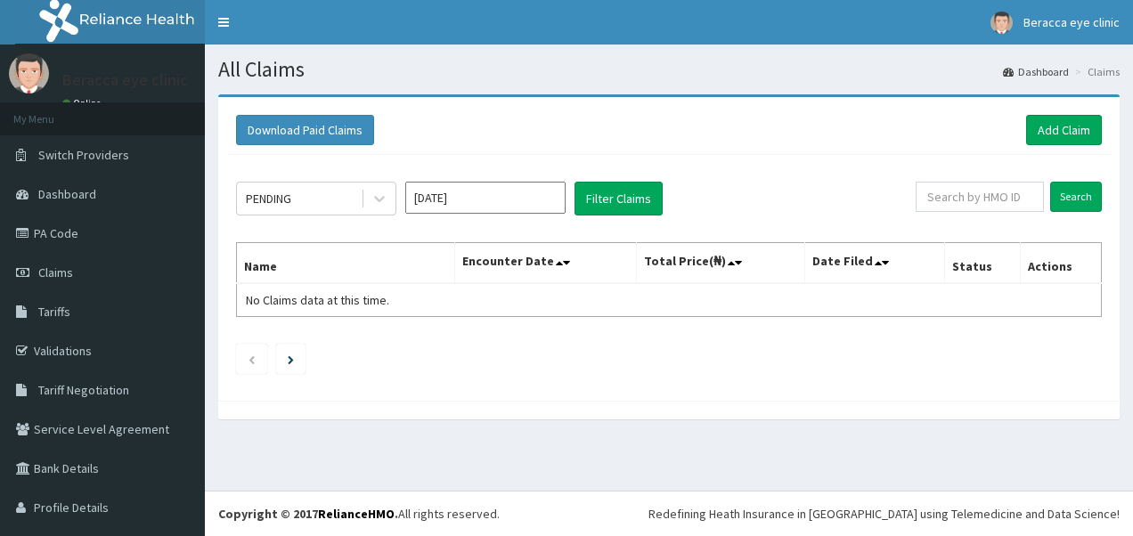
click at [515, 201] on input "[DATE]" at bounding box center [485, 198] width 160 height 32
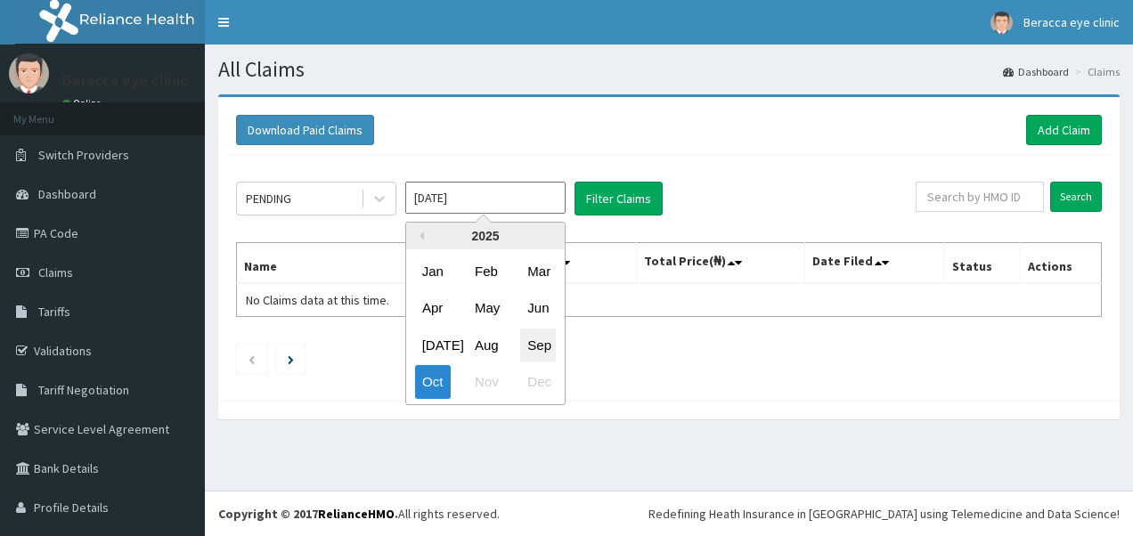
click at [544, 346] on div "Sep" at bounding box center [538, 345] width 36 height 33
type input "Sep 2025"
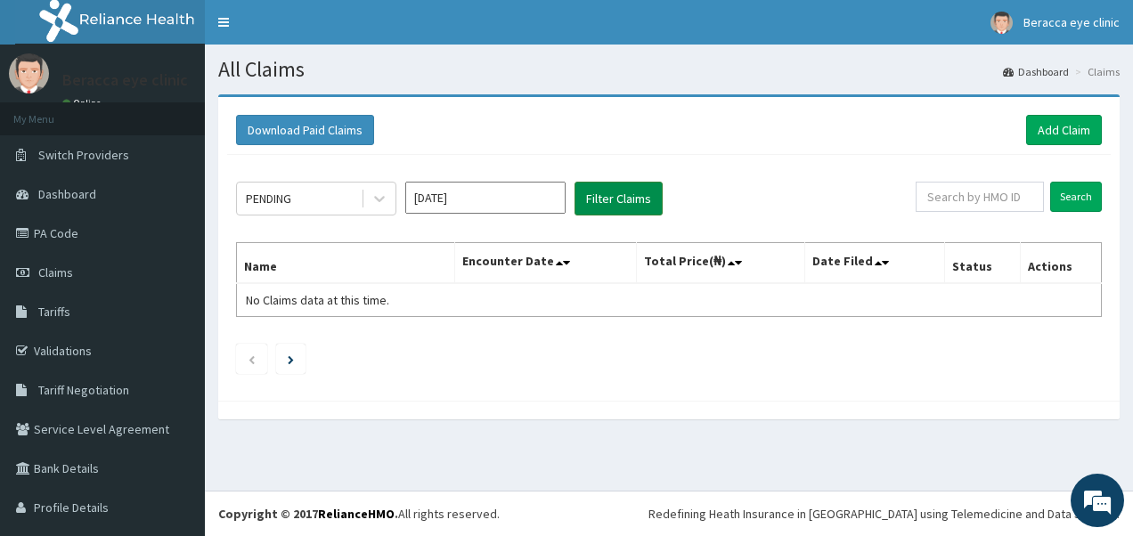
click at [626, 184] on button "Filter Claims" at bounding box center [619, 199] width 88 height 34
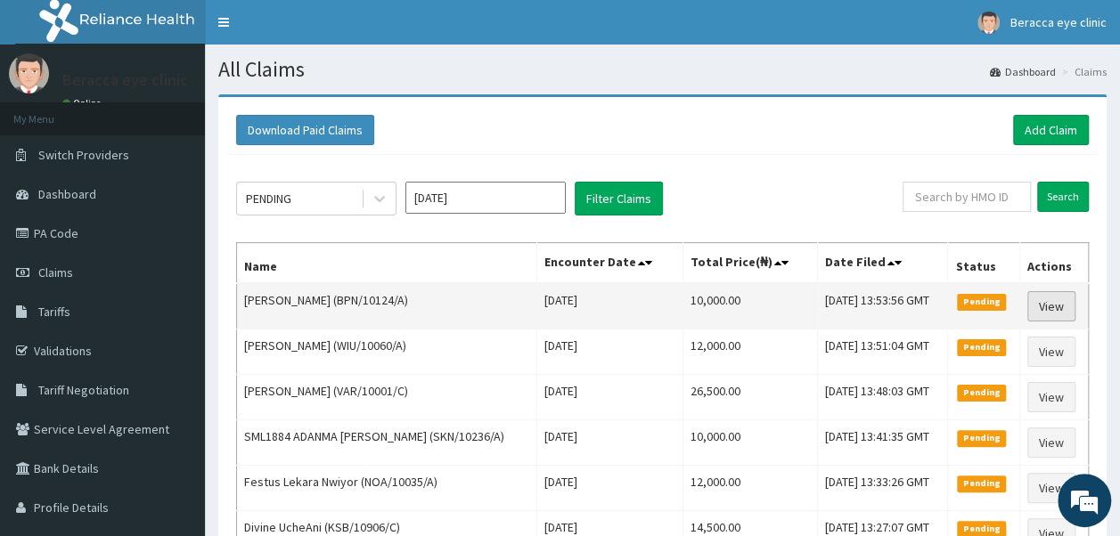
click at [1068, 300] on link "View" at bounding box center [1051, 306] width 48 height 30
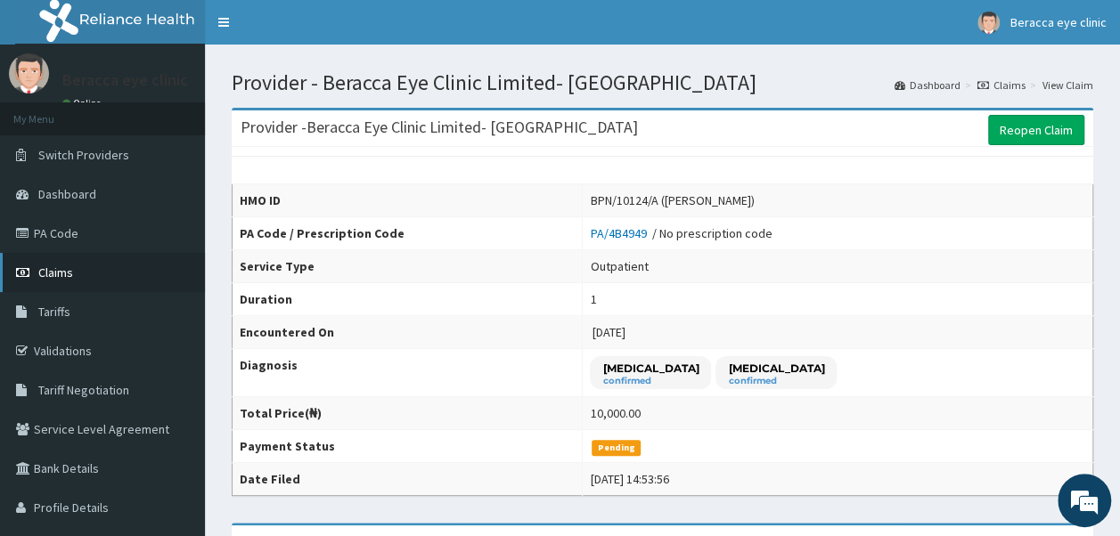
click at [68, 264] on link "Claims" at bounding box center [102, 272] width 205 height 39
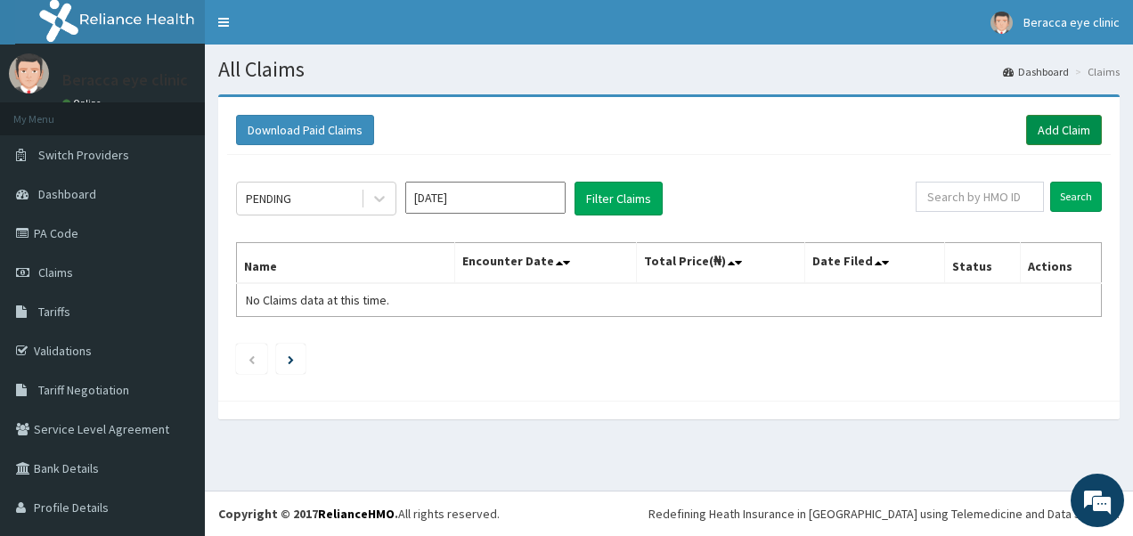
click at [1041, 127] on link "Add Claim" at bounding box center [1064, 130] width 76 height 30
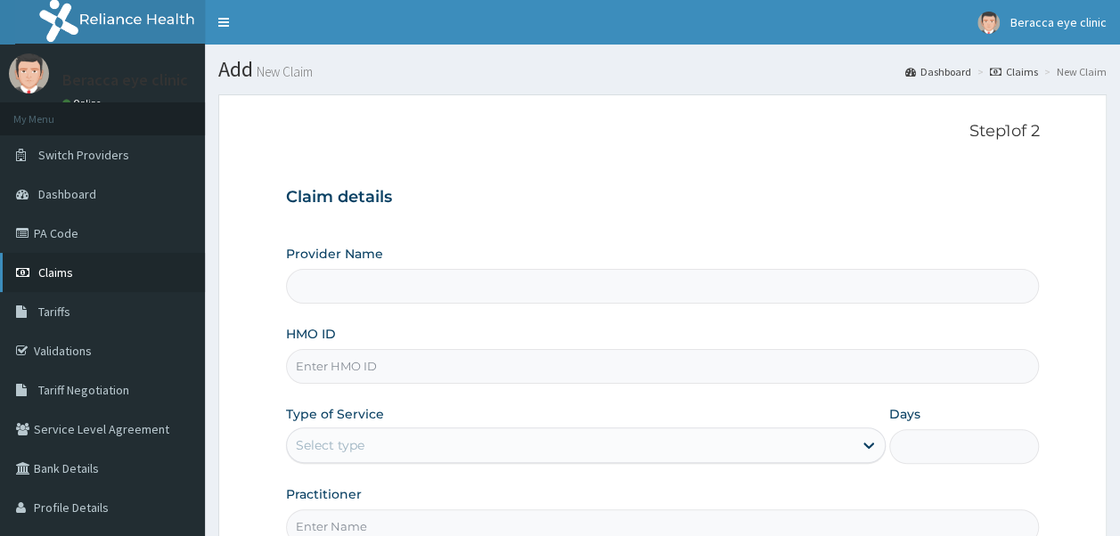
click at [76, 271] on link "Claims" at bounding box center [102, 272] width 205 height 39
type input "Beracca Eye Clinic Limited- Port harcourt"
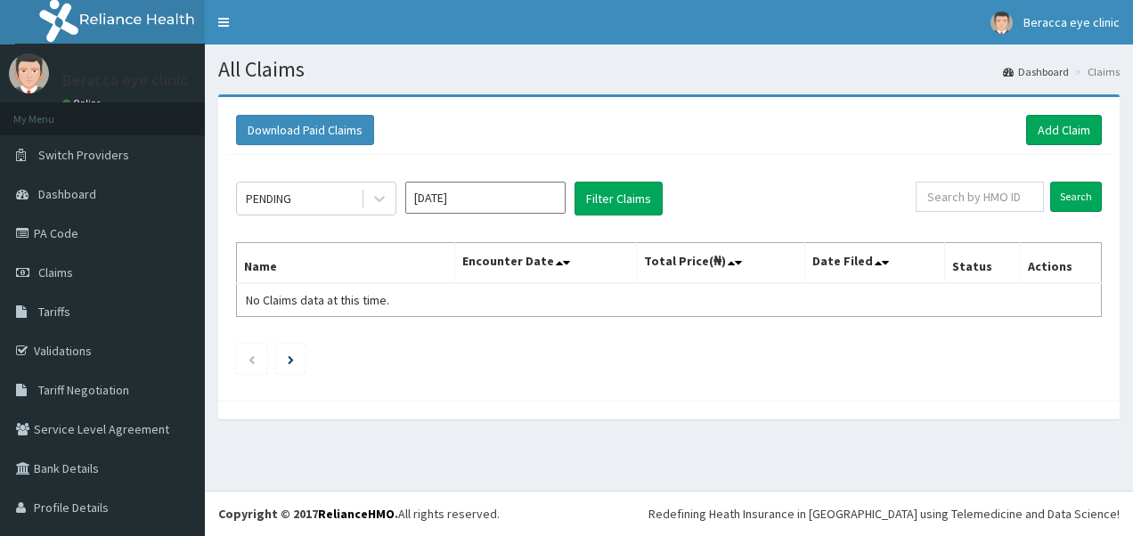
click at [547, 180] on div "PENDING [DATE] Filter Claims Search Name Encounter Date Total Price(₦) Date Fil…" at bounding box center [669, 273] width 884 height 237
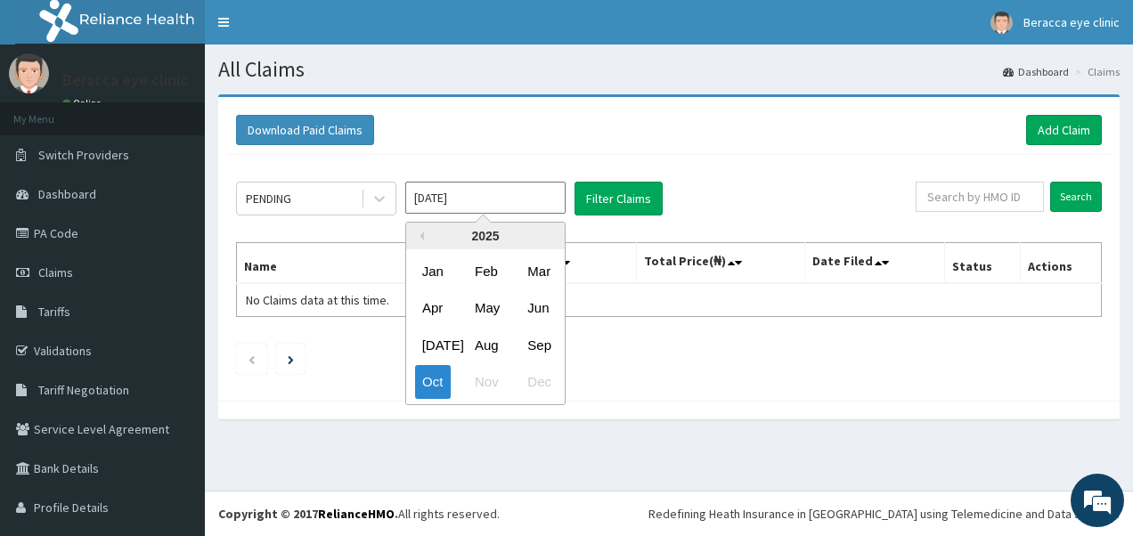
click at [535, 191] on input "Oct 2025" at bounding box center [485, 198] width 160 height 32
click at [544, 351] on div "Sep" at bounding box center [538, 345] width 36 height 33
type input "Sep 2025"
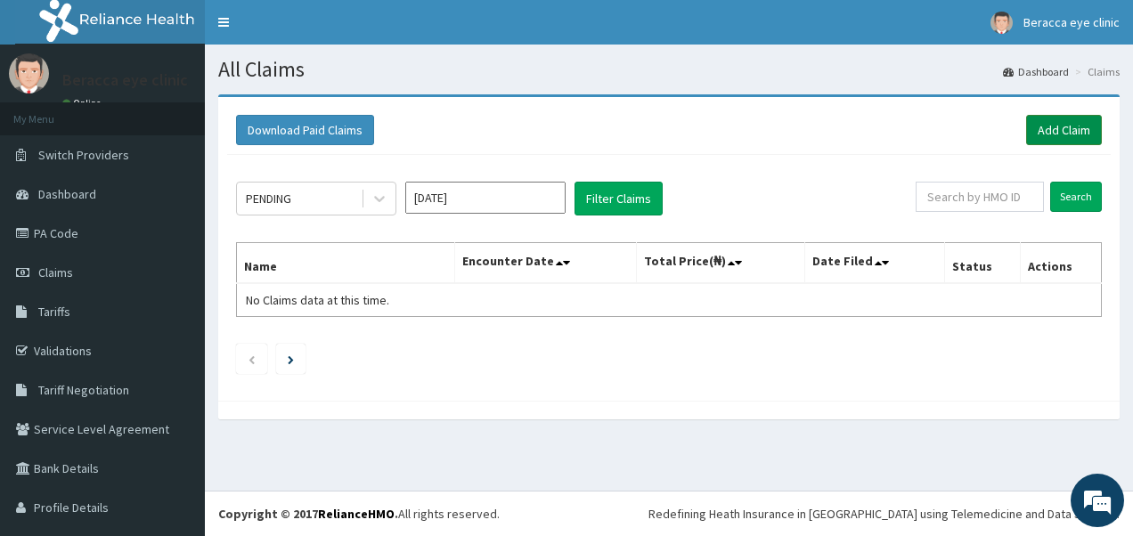
click at [1061, 132] on link "Add Claim" at bounding box center [1064, 130] width 76 height 30
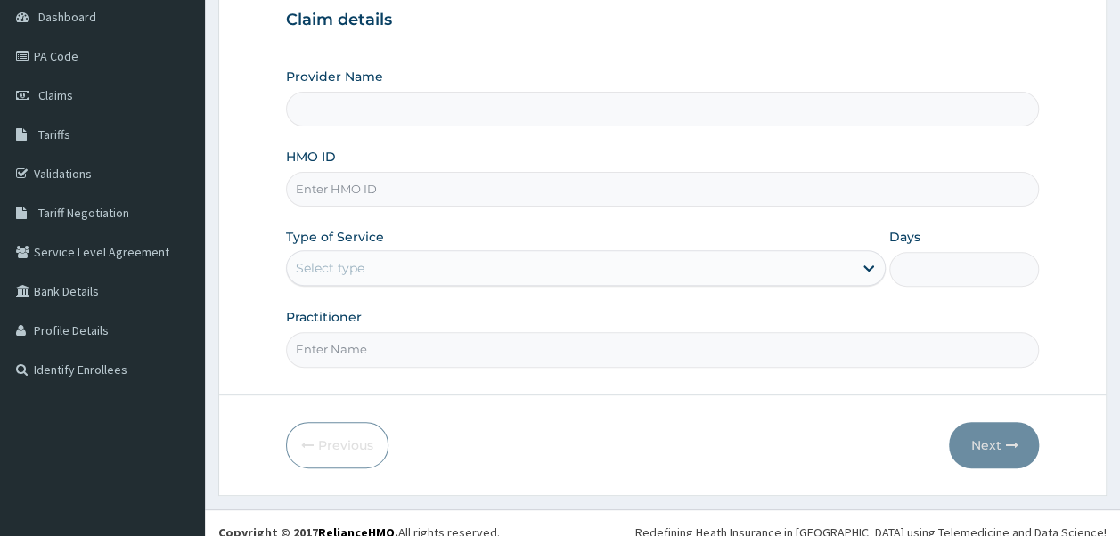
scroll to position [178, 0]
click at [454, 187] on input "HMO ID" at bounding box center [663, 188] width 754 height 35
type input "Beracca Eye Clinic Limited- [GEOGRAPHIC_DATA]"
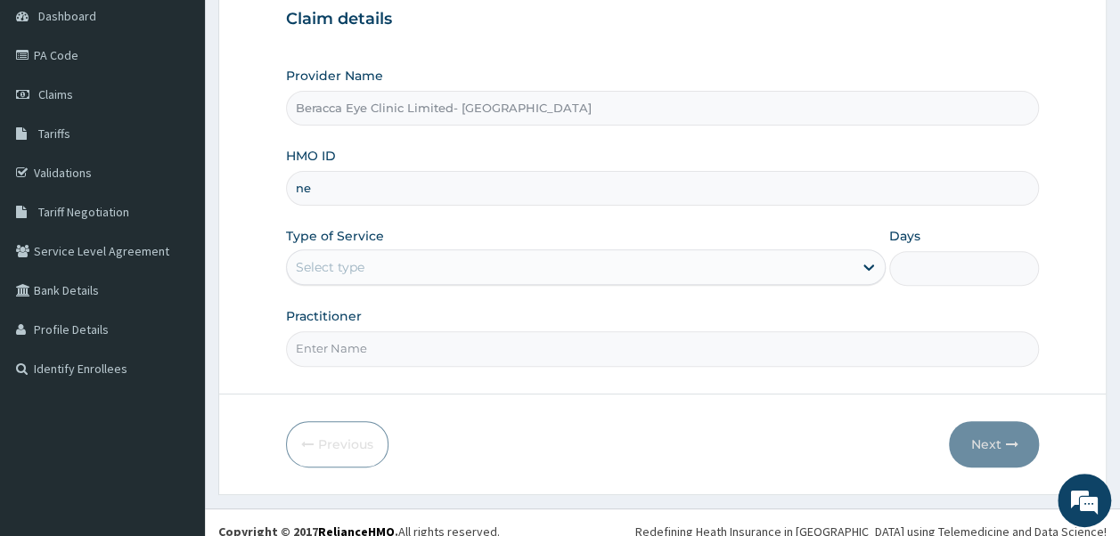
scroll to position [0, 0]
type input "n"
type input "NEM/10154/D"
click at [394, 264] on div "Select type" at bounding box center [570, 267] width 566 height 29
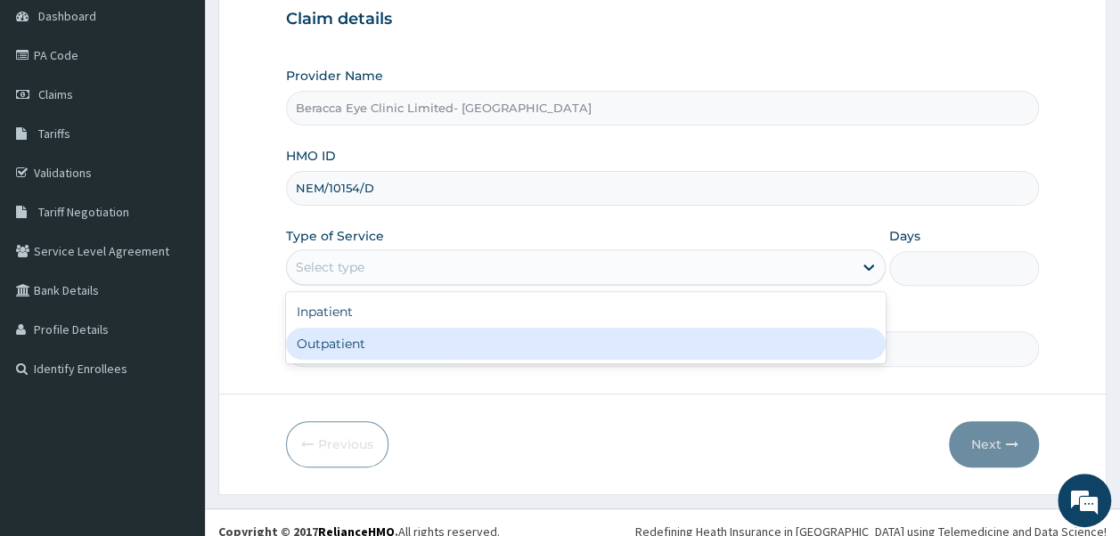
click at [371, 337] on div "Outpatient" at bounding box center [586, 344] width 600 height 32
type input "1"
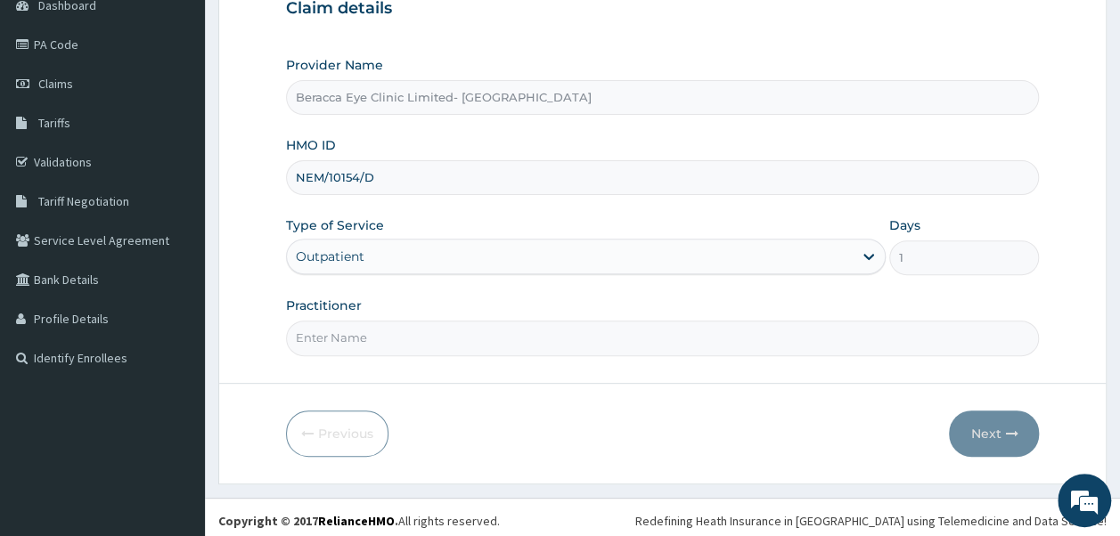
scroll to position [192, 0]
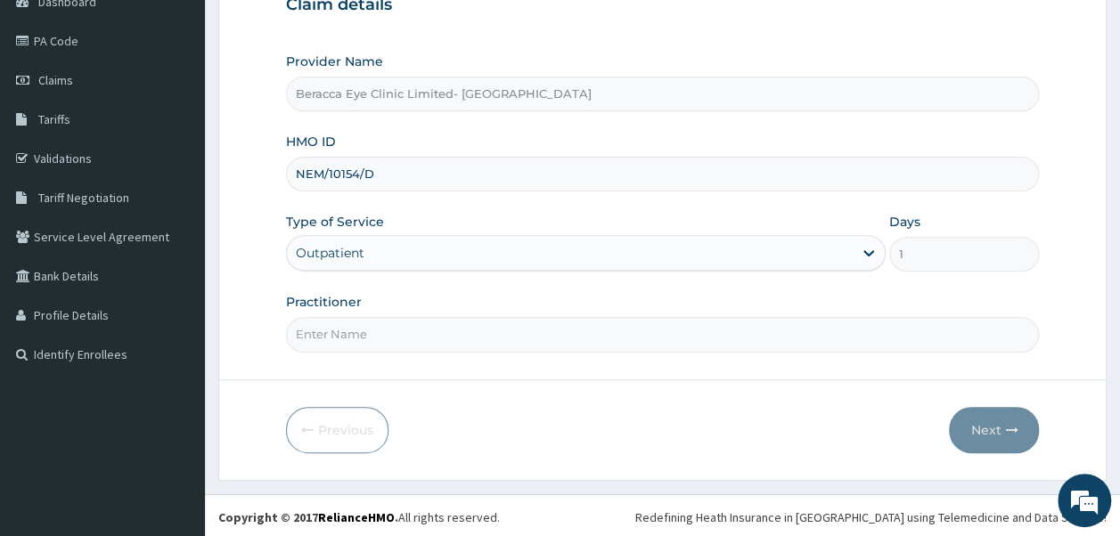
click at [451, 338] on input "Practitioner" at bounding box center [663, 334] width 754 height 35
type input "Dr. Aghogho"
click at [1008, 424] on icon "button" at bounding box center [1011, 430] width 12 height 12
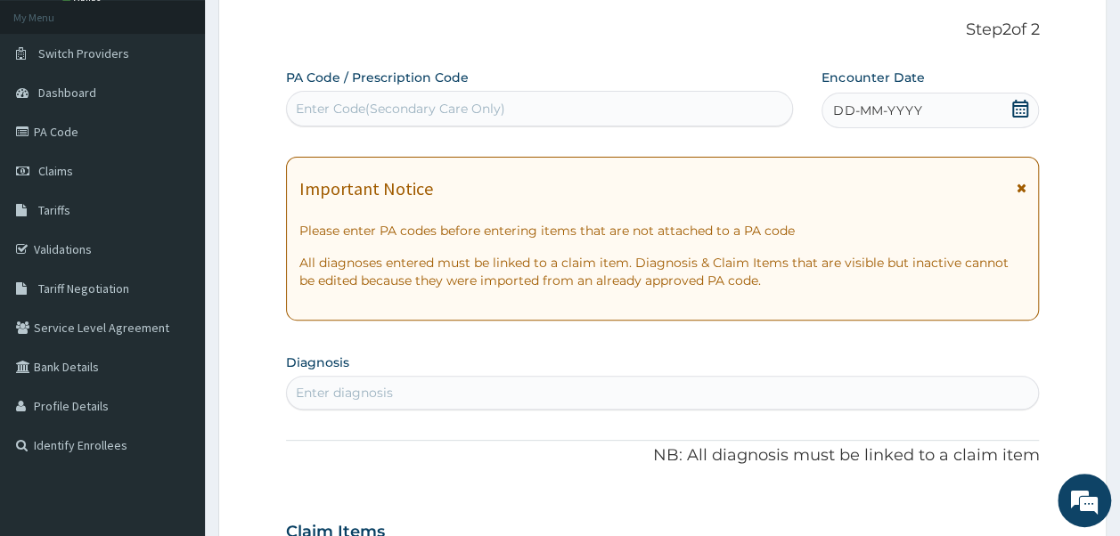
scroll to position [14, 0]
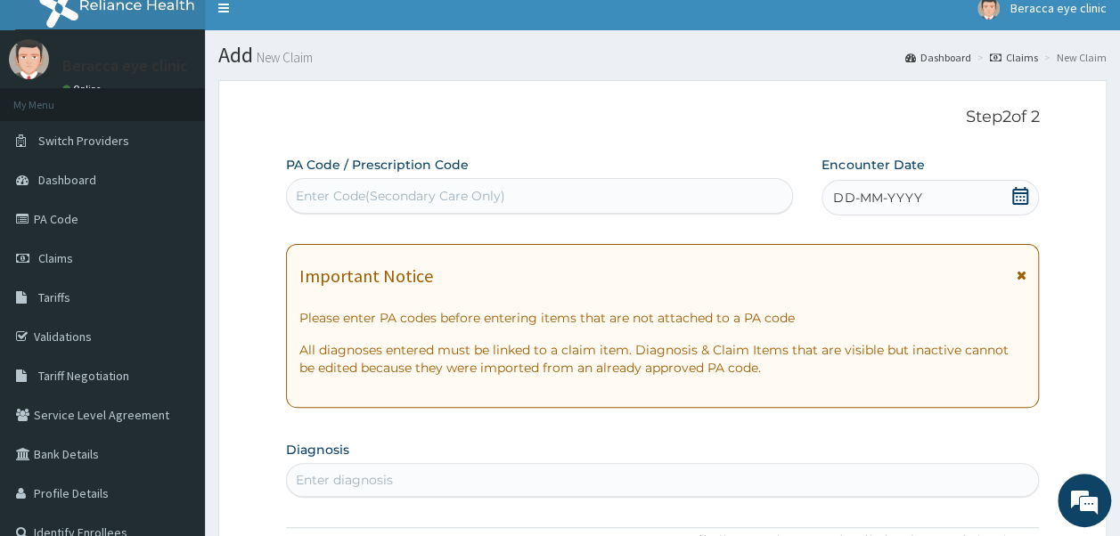
click at [515, 185] on div "Enter Code(Secondary Care Only)" at bounding box center [540, 196] width 506 height 29
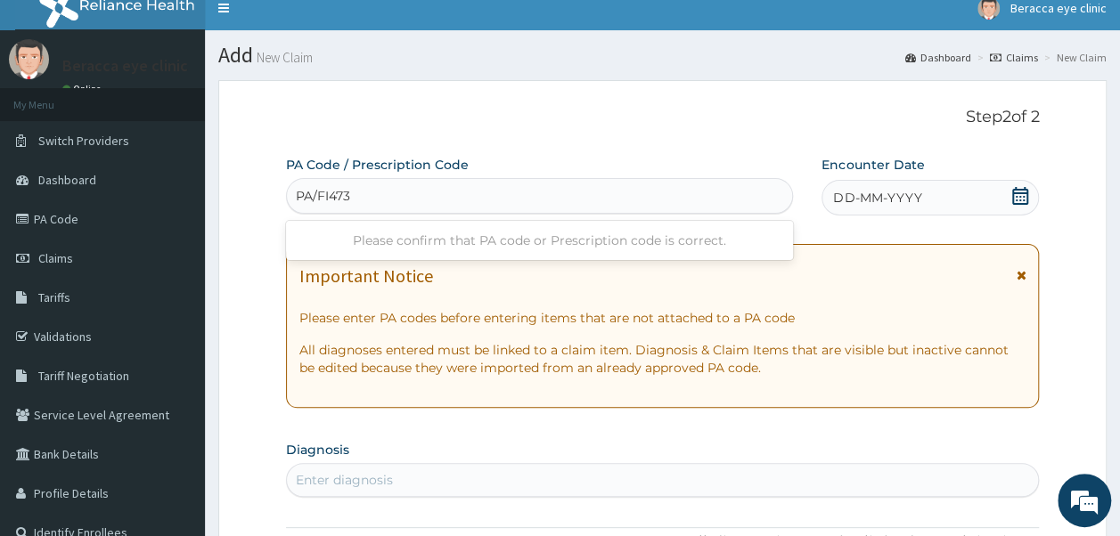
type input "PA/FI473B"
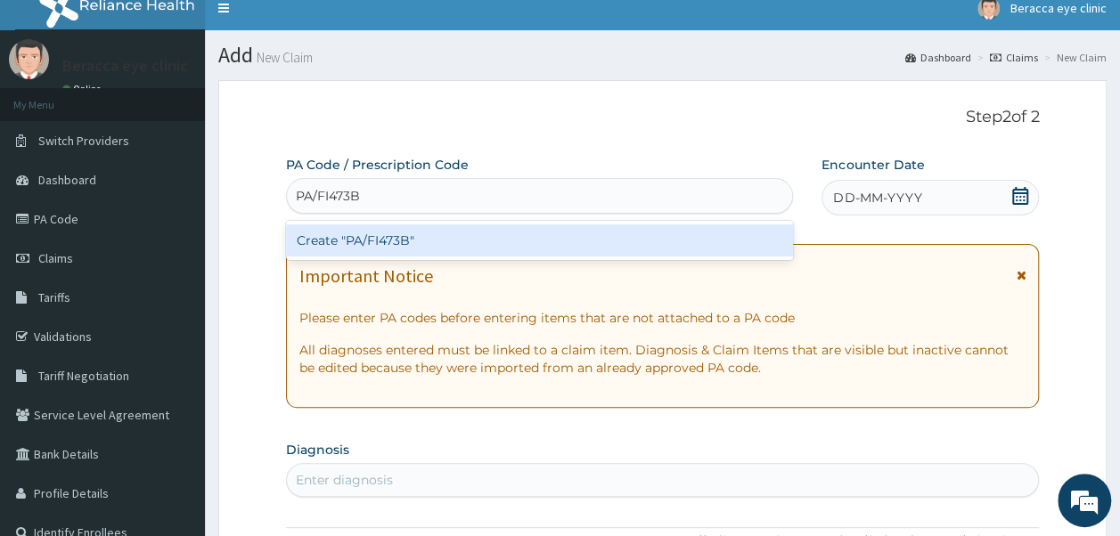
click at [387, 239] on div "Create "PA/FI473B"" at bounding box center [540, 241] width 508 height 32
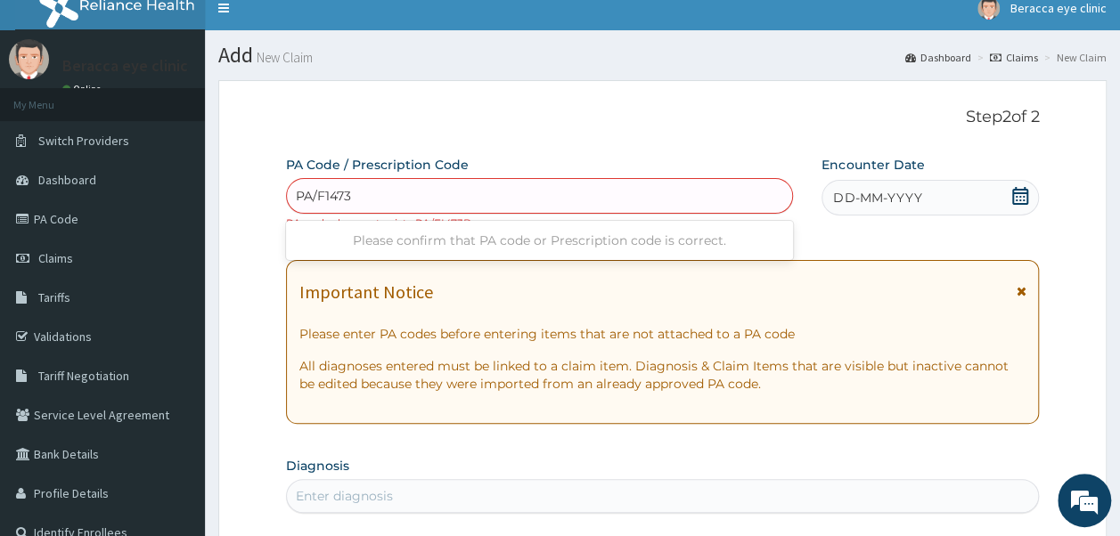
type input "PA/F1473B"
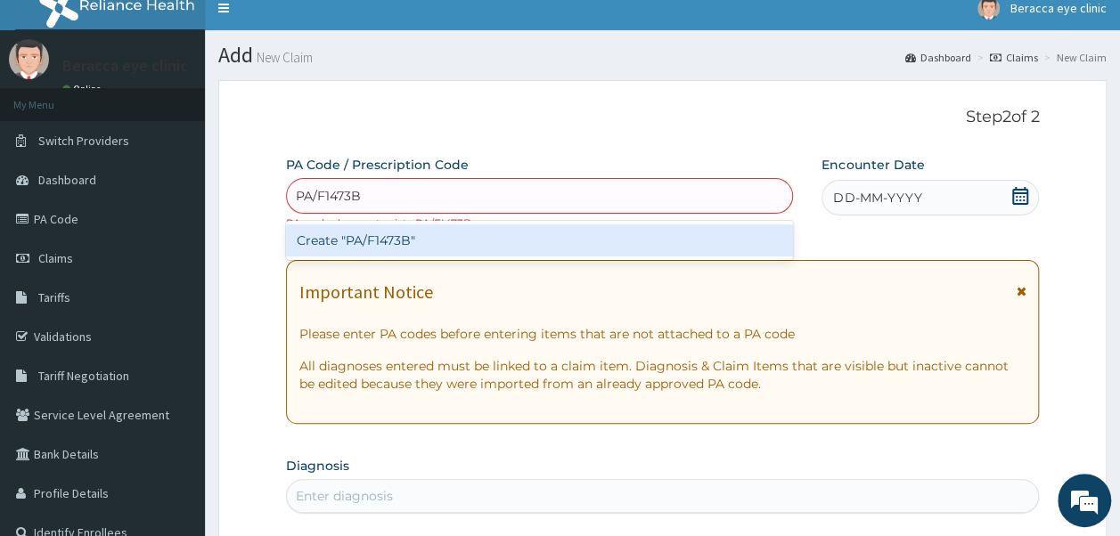
click at [482, 244] on div "Create "PA/F1473B"" at bounding box center [540, 241] width 508 height 32
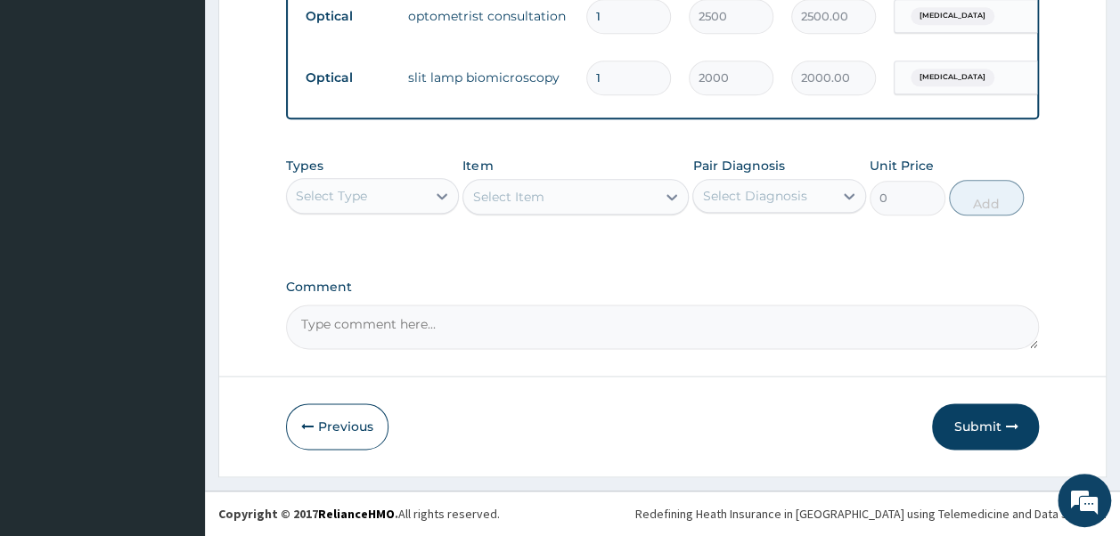
scroll to position [984, 0]
click at [978, 421] on button "Submit" at bounding box center [985, 427] width 107 height 46
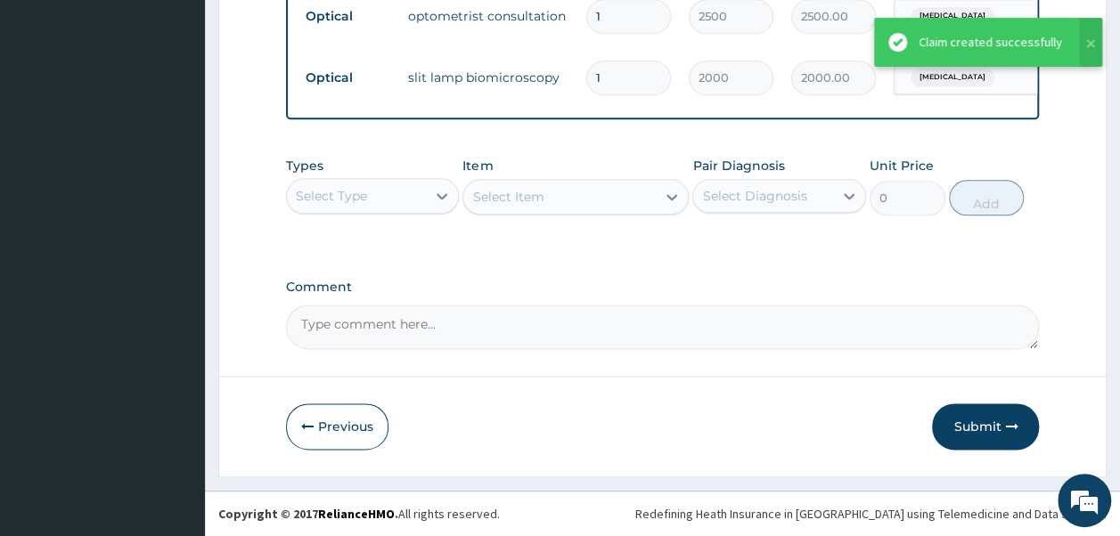
drag, startPoint x: 807, startPoint y: 353, endPoint x: 577, endPoint y: 437, distance: 245.0
click at [577, 437] on div "Previous Submit" at bounding box center [663, 427] width 754 height 46
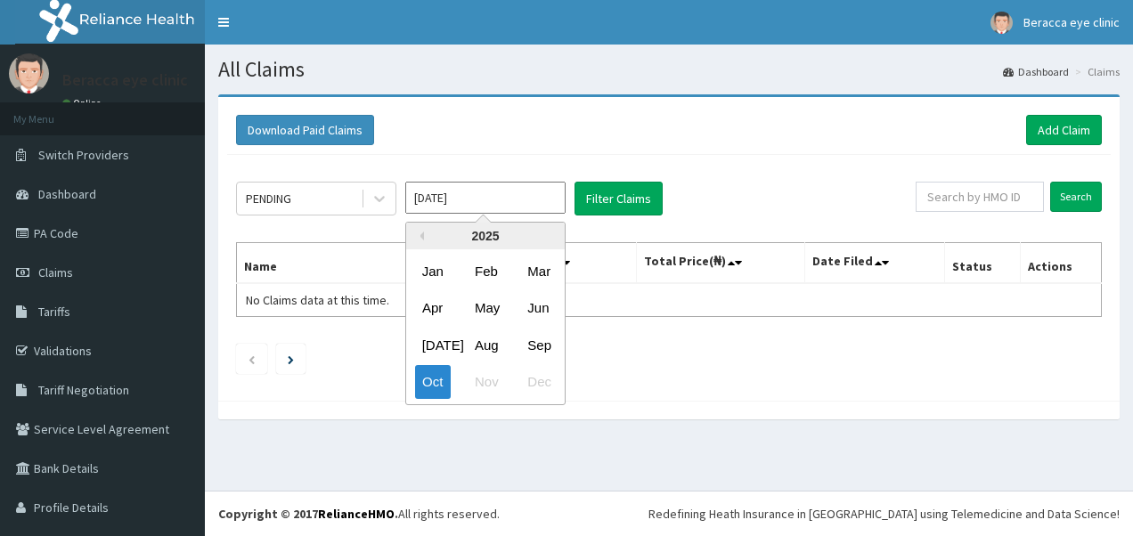
click at [462, 193] on input "Oct 2025" at bounding box center [485, 198] width 160 height 32
click at [541, 348] on div "Sep" at bounding box center [538, 345] width 36 height 33
type input "Sep 2025"
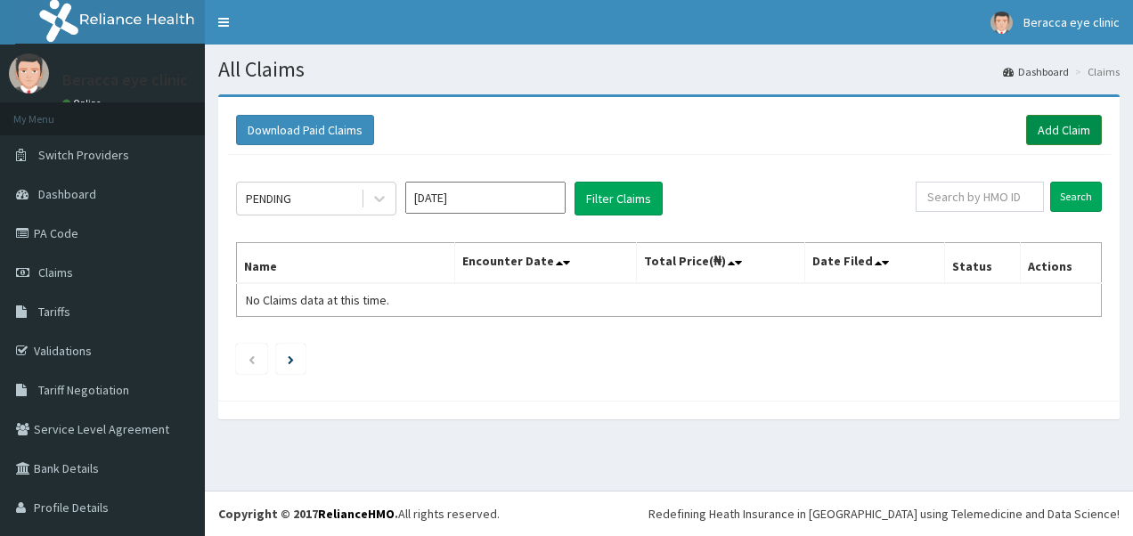
click at [1060, 130] on link "Add Claim" at bounding box center [1064, 130] width 76 height 30
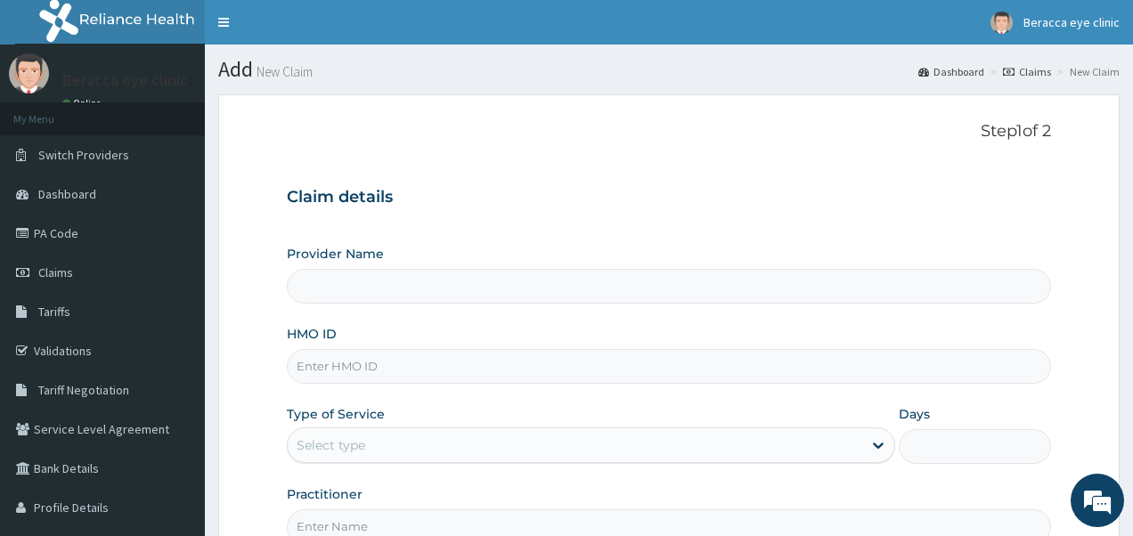
click at [572, 349] on input "HMO ID" at bounding box center [669, 366] width 765 height 35
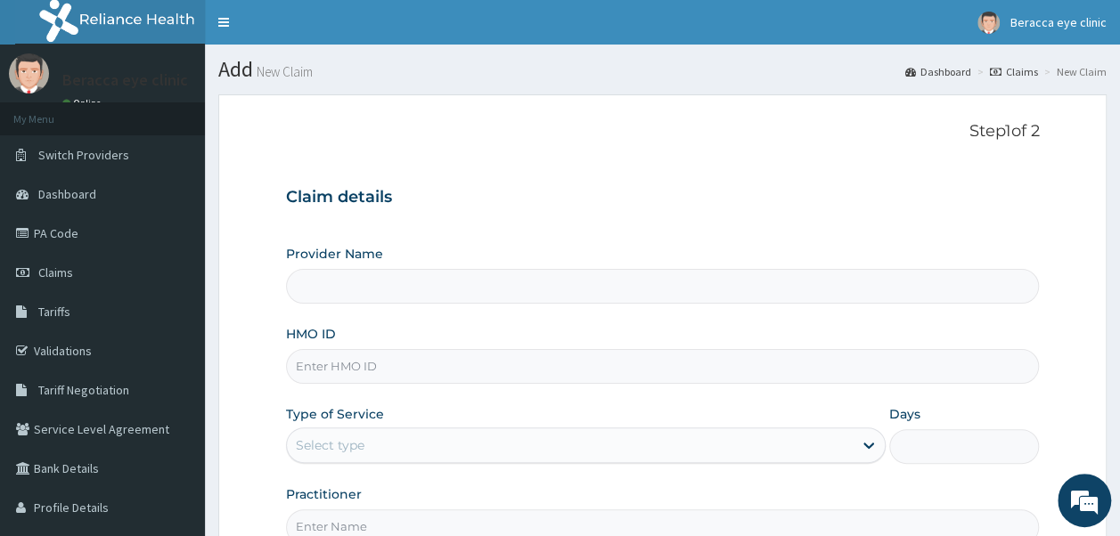
type input "Beracca Eye Clinic Limited- [GEOGRAPHIC_DATA]"
click at [878, 209] on div "Claim details Provider Name Beracca Eye Clinic Limited- [GEOGRAPHIC_DATA] HMO I…" at bounding box center [663, 357] width 754 height 374
click at [405, 358] on input "NEM" at bounding box center [663, 366] width 754 height 35
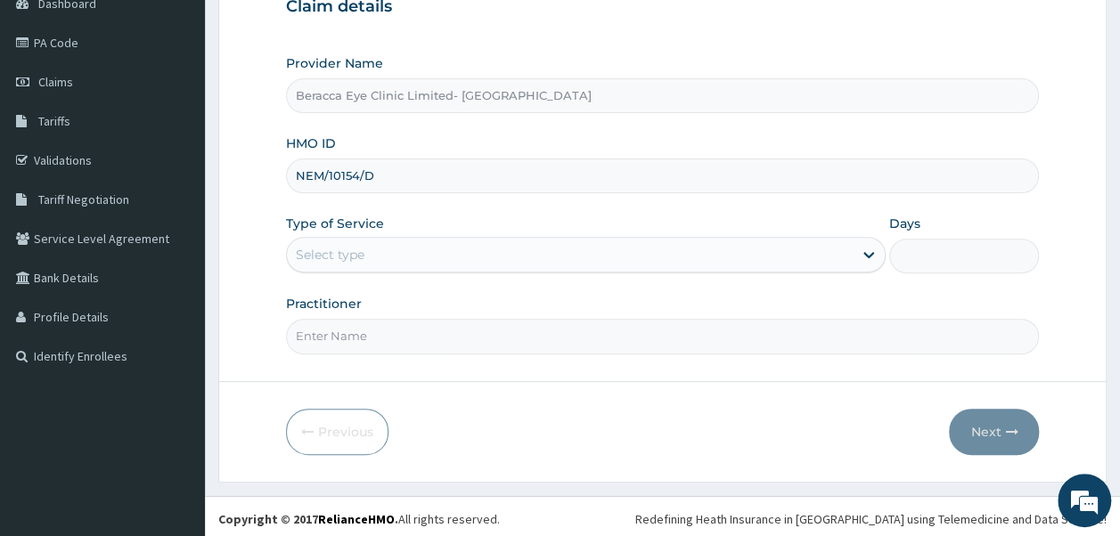
scroll to position [192, 0]
type input "NEM/10154/D"
click at [397, 255] on div "Select type" at bounding box center [570, 253] width 566 height 29
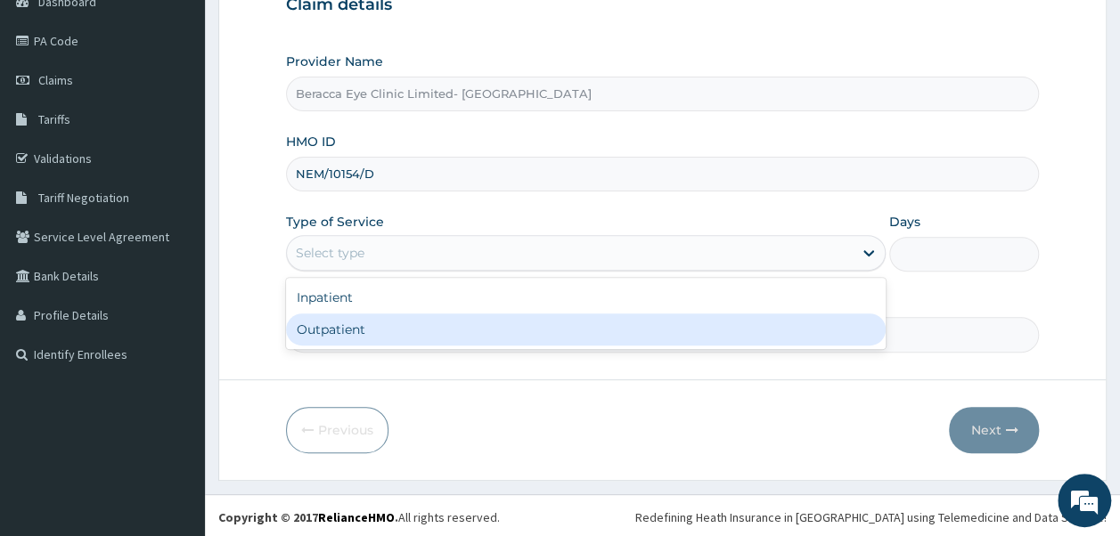
click at [383, 326] on div "Outpatient" at bounding box center [586, 330] width 600 height 32
type input "1"
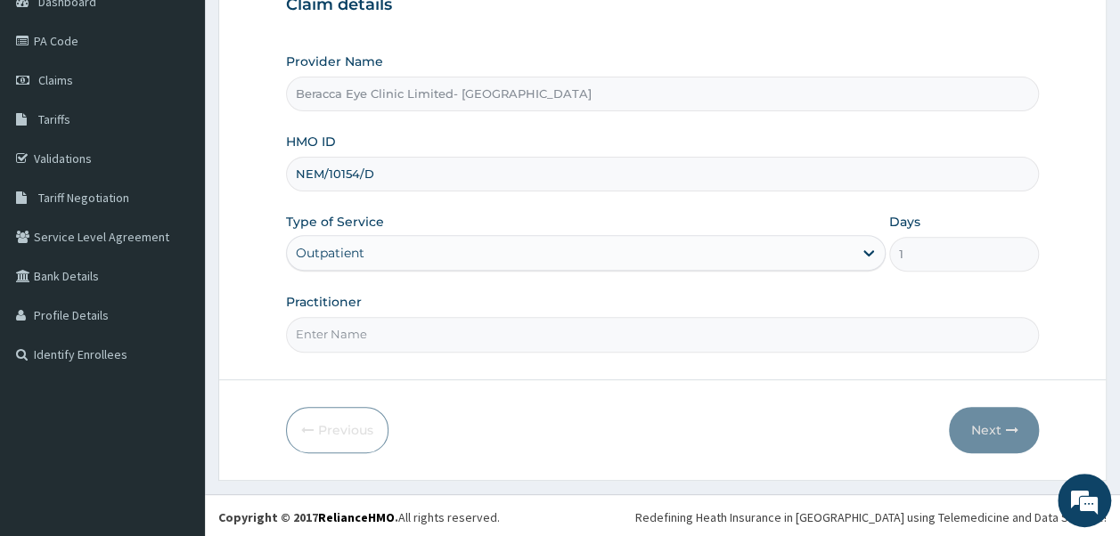
click at [399, 332] on input "Practitioner" at bounding box center [663, 334] width 754 height 35
type input "Dr. Aghogho"
click at [990, 428] on button "Next" at bounding box center [994, 430] width 90 height 46
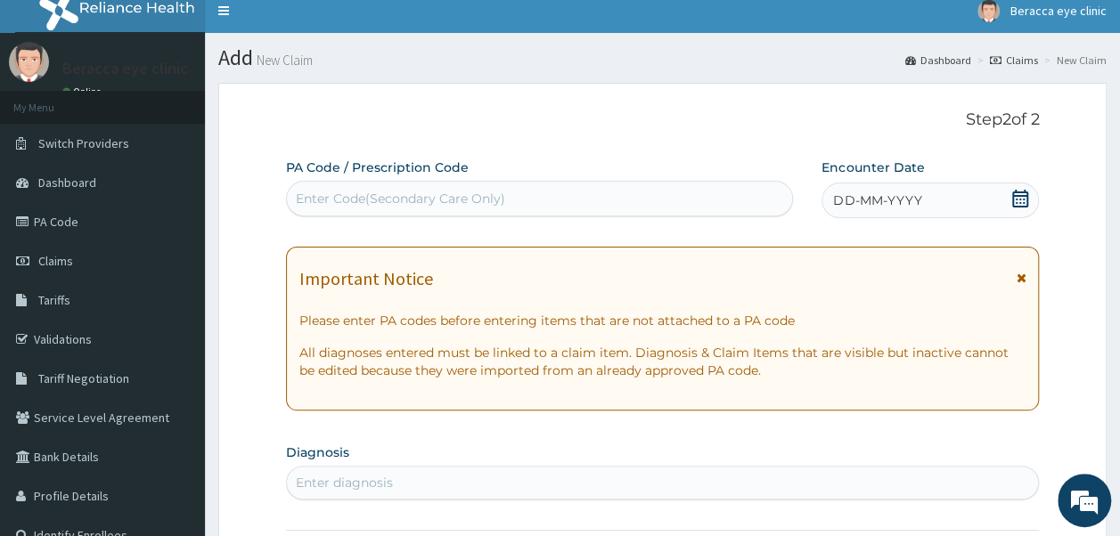
scroll to position [0, 0]
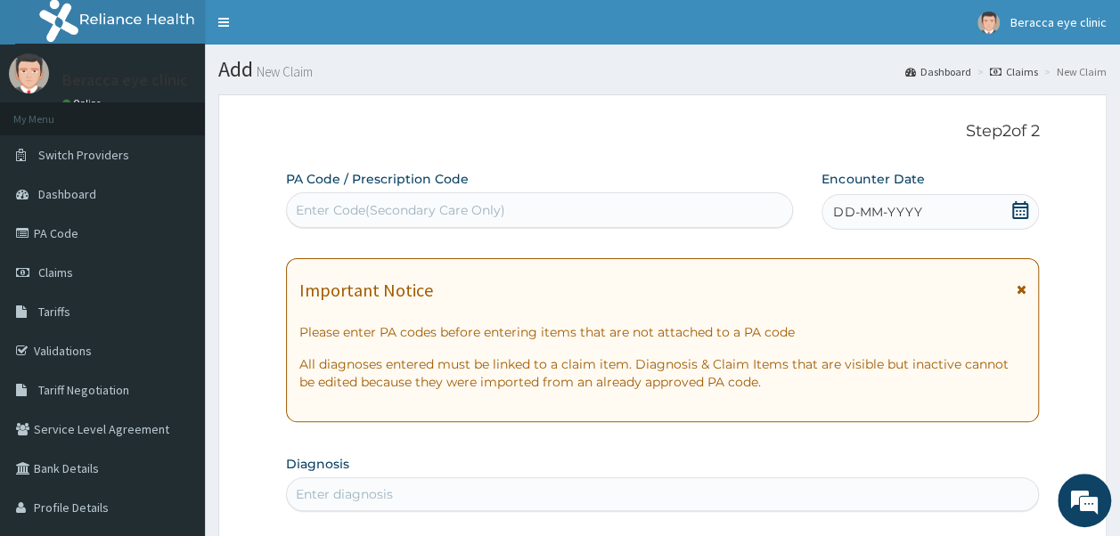
click at [478, 207] on div "Enter Code(Secondary Care Only)" at bounding box center [400, 210] width 209 height 18
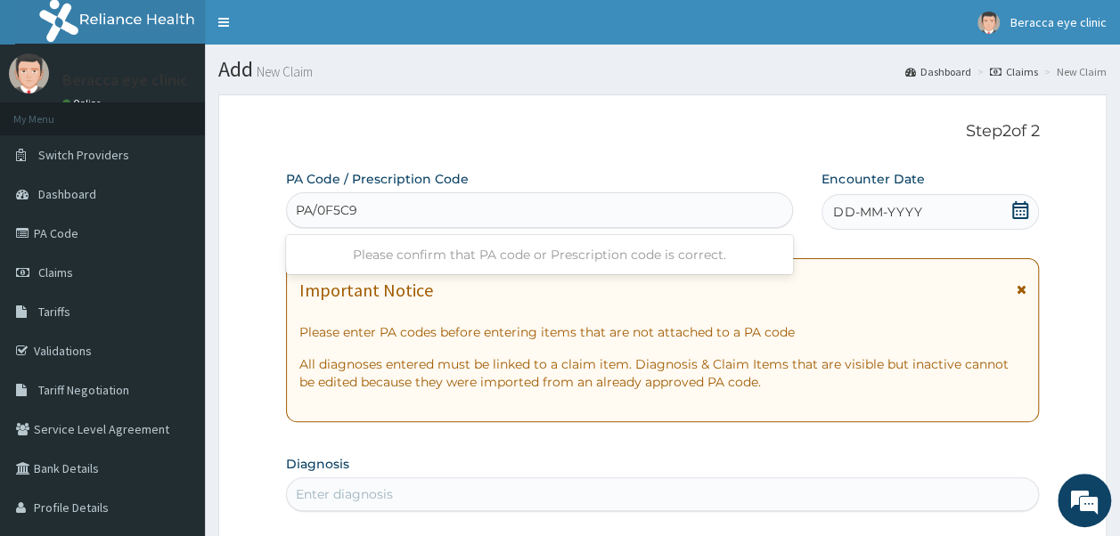
type input "PA/0F5C98"
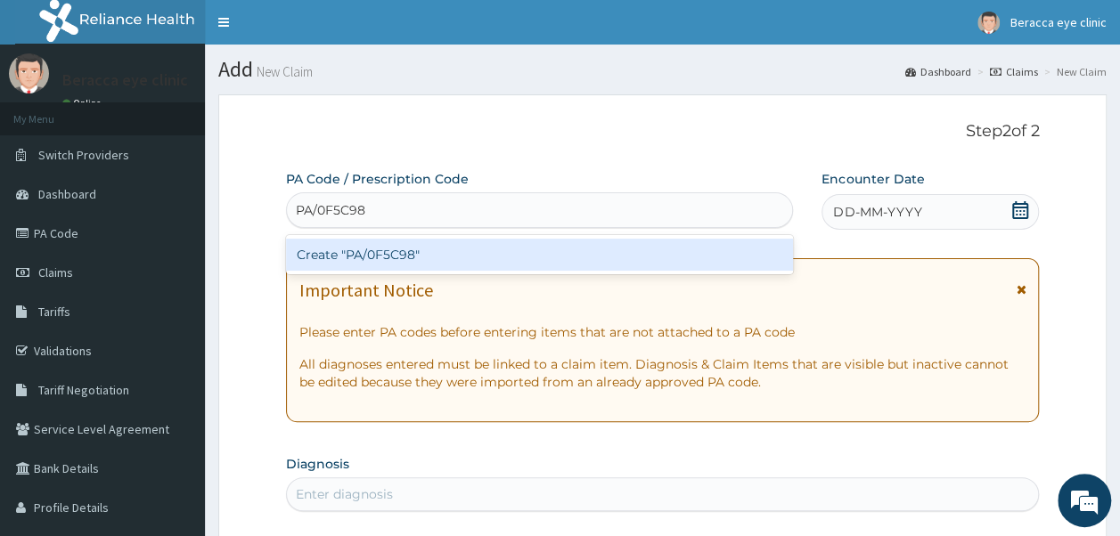
click at [402, 258] on div "Create "PA/0F5C98"" at bounding box center [540, 255] width 508 height 32
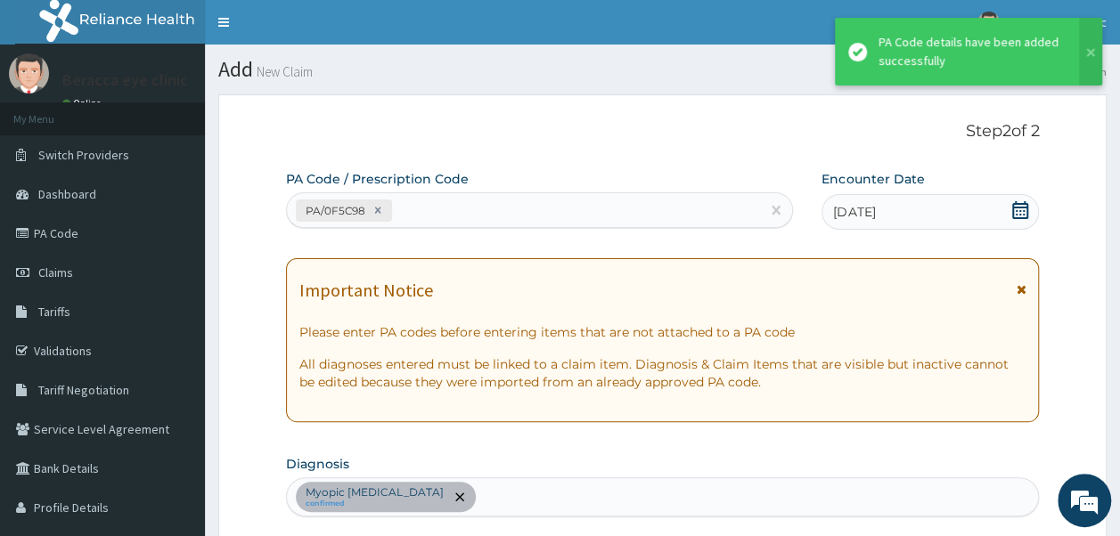
scroll to position [472, 0]
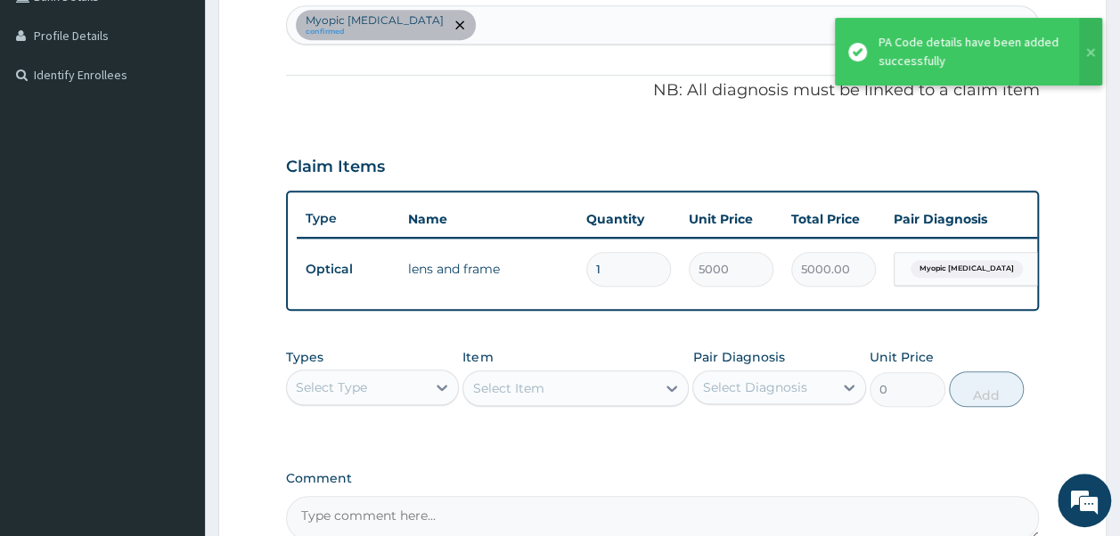
click at [615, 267] on input "1" at bounding box center [628, 269] width 85 height 35
type input "0.00"
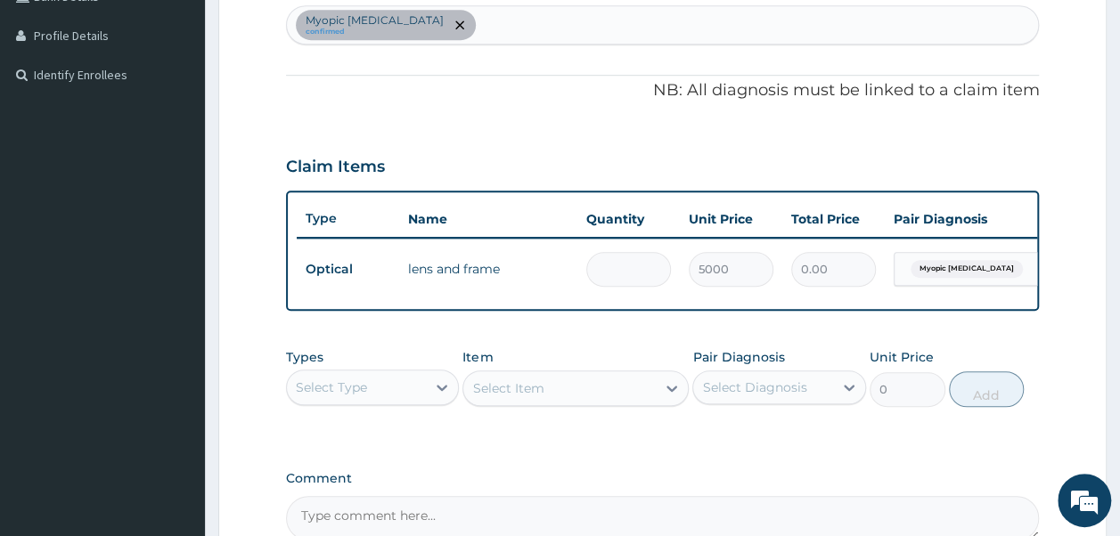
type input "2"
type input "10000.00"
type input "25"
type input "125000.00"
type input "250"
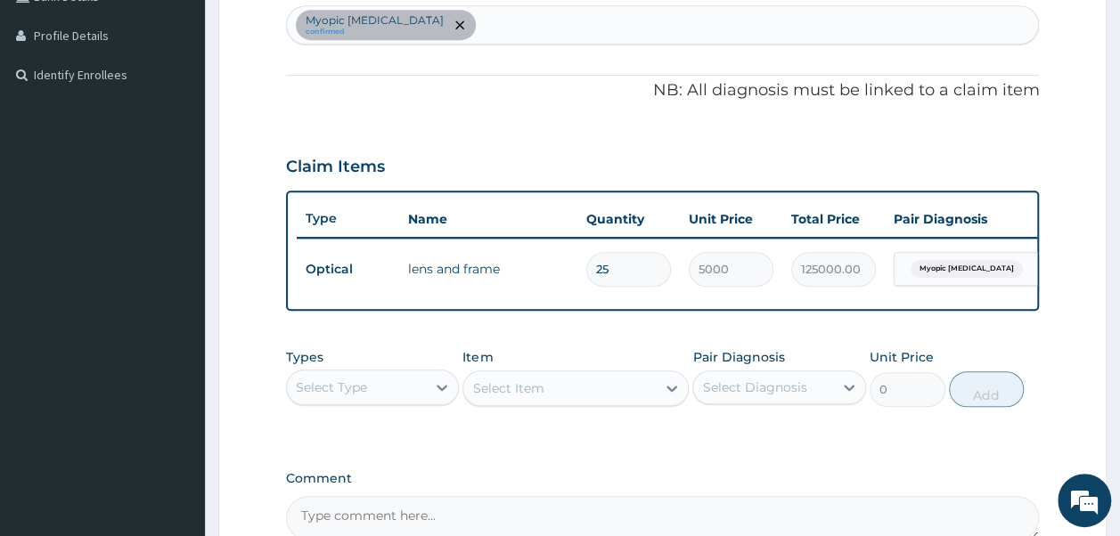
type input "1250000.00"
type input "2500"
type input "12500000.00"
type input "25000"
type input "125000000.00"
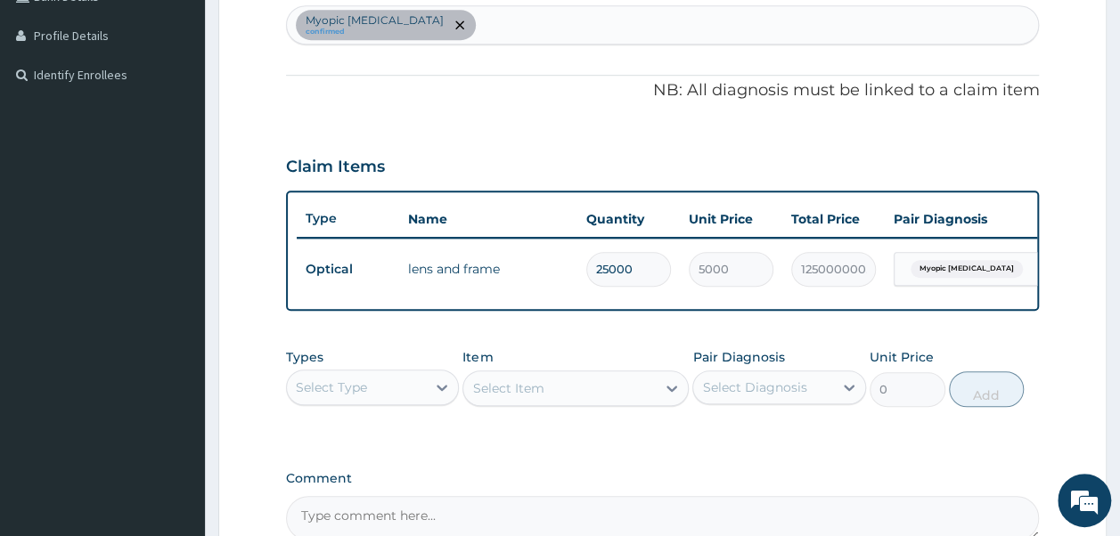
type input "2500"
type input "12500000.00"
type input "250"
type input "1250000.00"
type input "25"
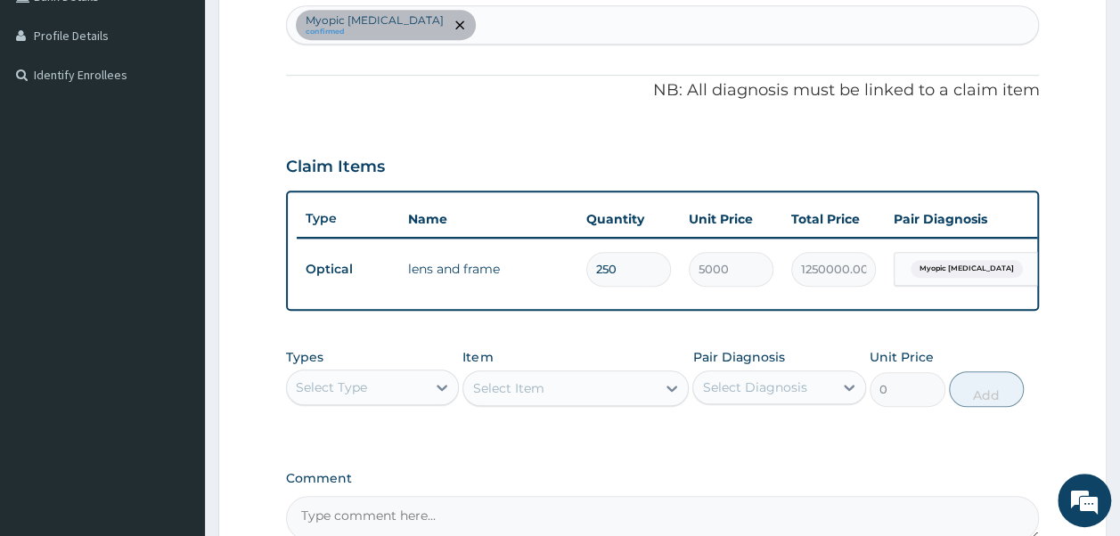
type input "125000.00"
type input "2"
type input "10000.00"
type input "0.00"
type input "2"
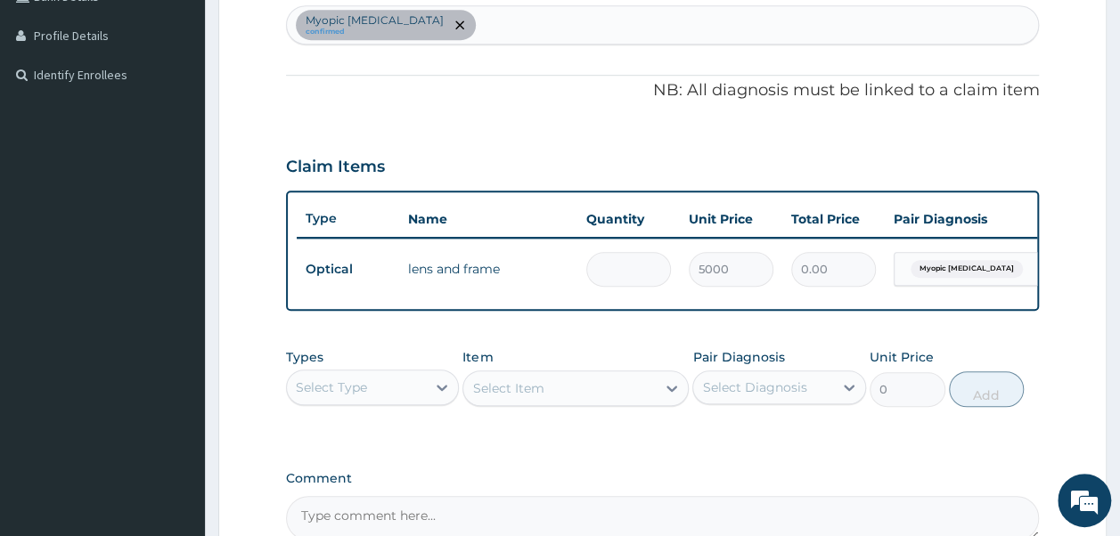
type input "10000.00"
type input "25"
type input "125000.00"
type input "2"
type input "10000.00"
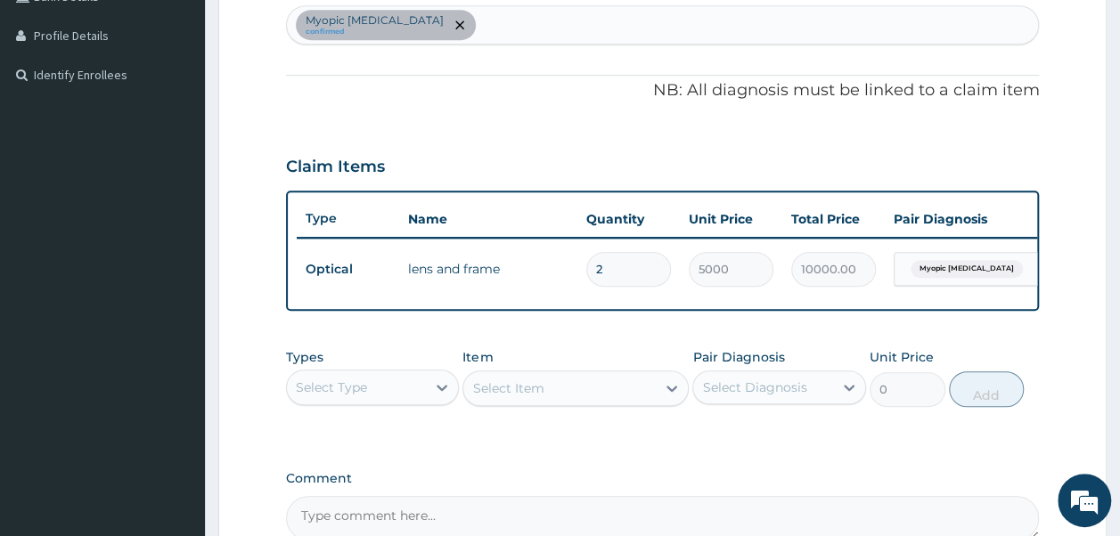
type input "0.00"
click at [611, 268] on input "number" at bounding box center [628, 269] width 85 height 35
type input "5"
type input "25000.00"
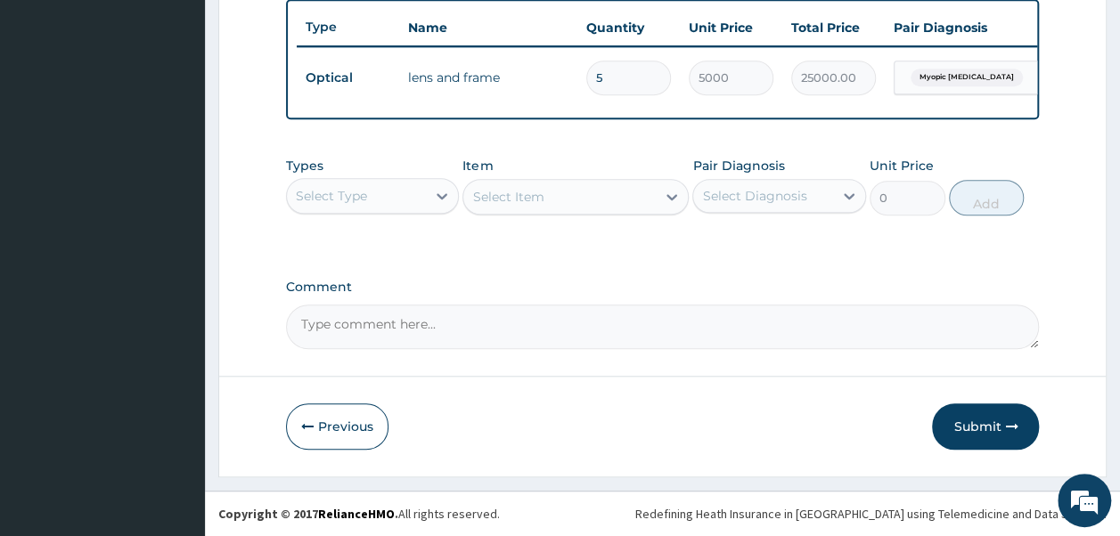
scroll to position [675, 0]
type input "5"
click at [484, 332] on textarea "Comment" at bounding box center [663, 327] width 754 height 45
type textarea "Y"
type textarea "LENS & FRAME 25000"
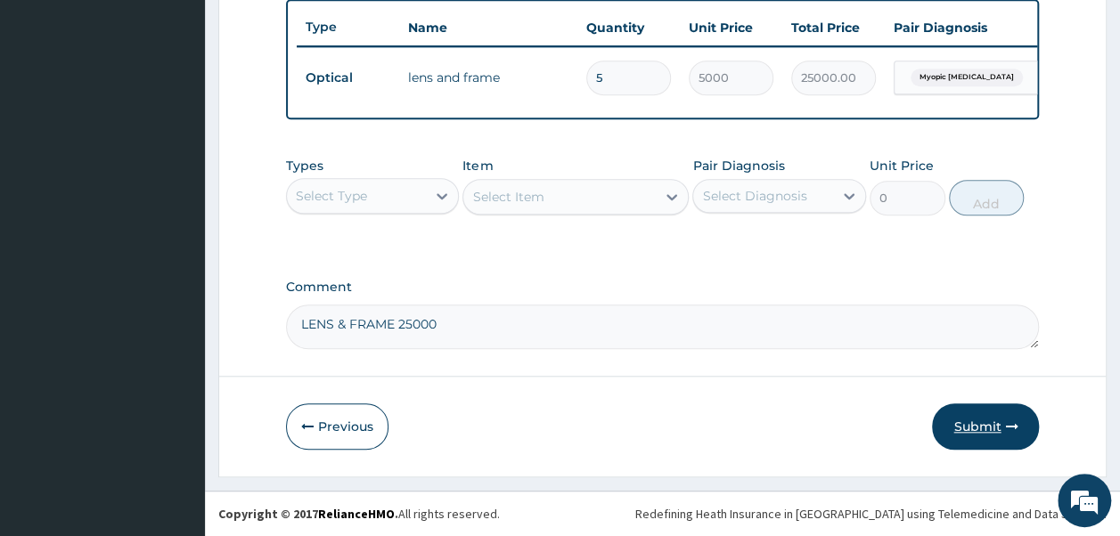
click at [985, 423] on button "Submit" at bounding box center [985, 427] width 107 height 46
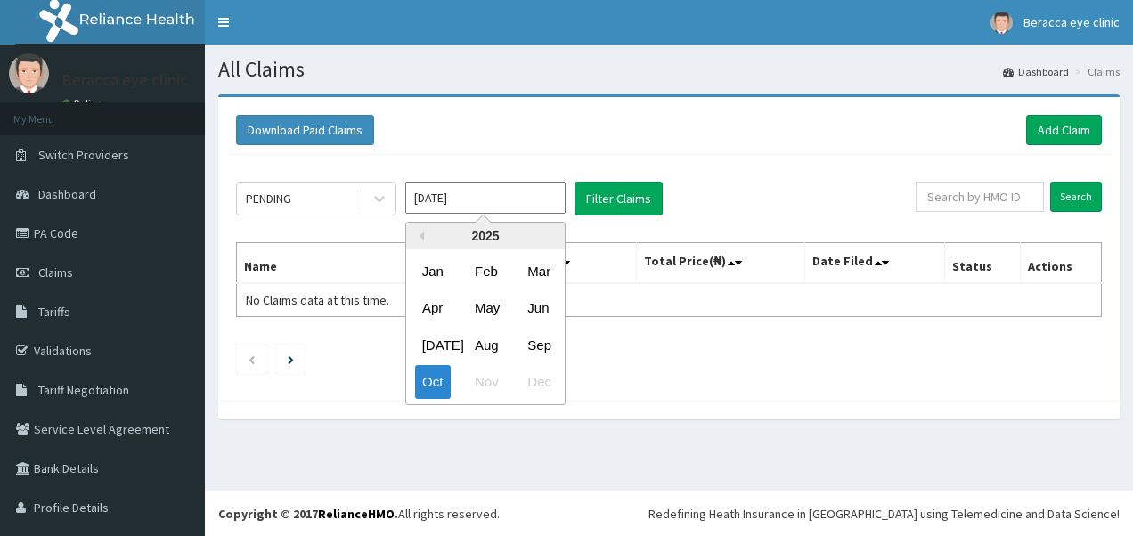
click at [519, 200] on input "Oct 2025" at bounding box center [485, 198] width 160 height 32
click at [551, 361] on div "Sep" at bounding box center [538, 345] width 36 height 33
type input "Sep 2025"
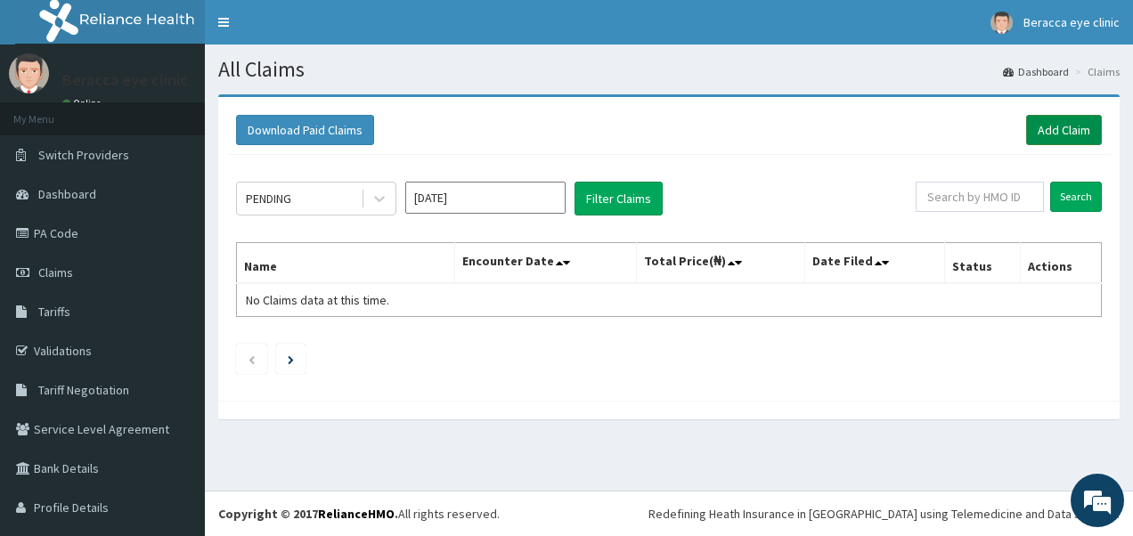
click at [1067, 123] on link "Add Claim" at bounding box center [1064, 130] width 76 height 30
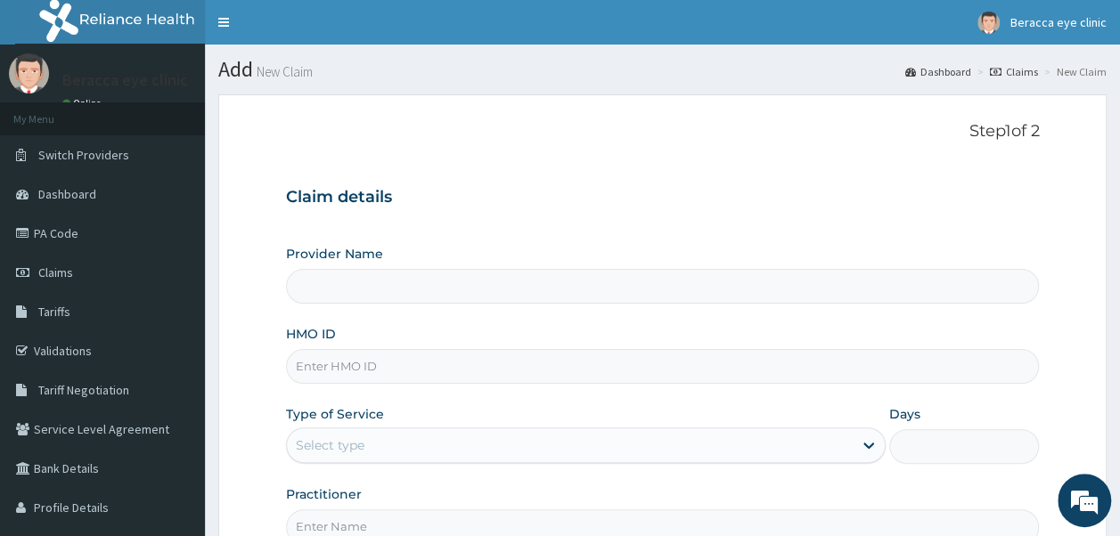
type input "Beracca Eye Clinic Limited- [GEOGRAPHIC_DATA]"
click at [470, 369] on input "HMO ID" at bounding box center [663, 366] width 754 height 35
type input "NEM/10154/B"
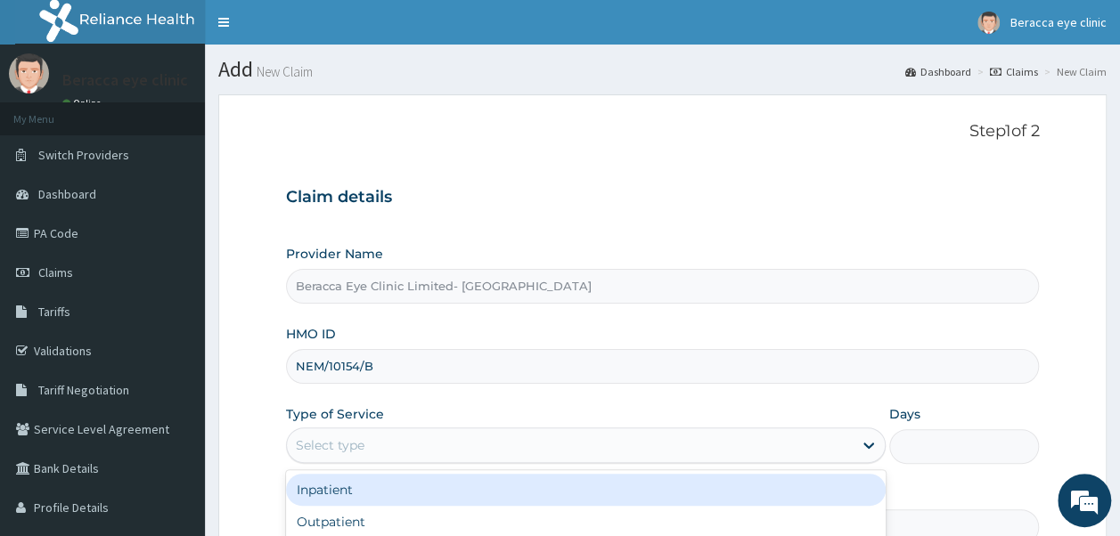
click at [440, 445] on div "Select type" at bounding box center [570, 445] width 566 height 29
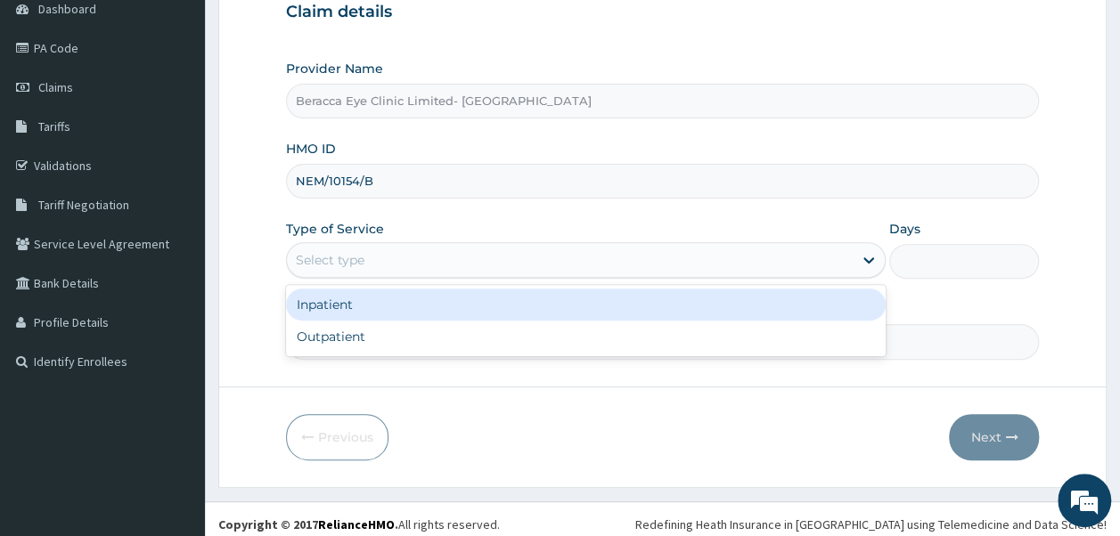
scroll to position [192, 0]
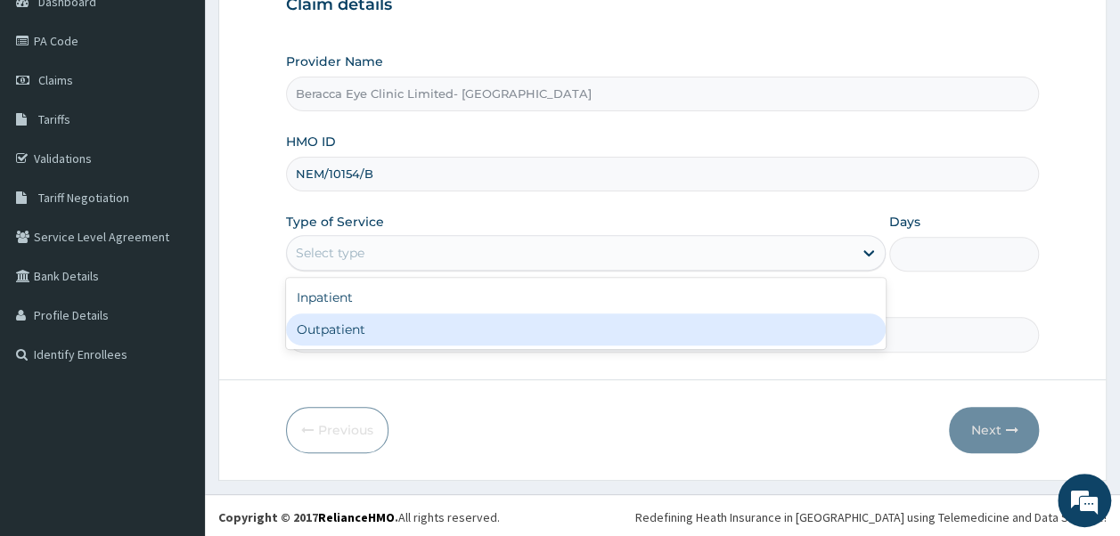
click at [374, 323] on div "Outpatient" at bounding box center [586, 330] width 600 height 32
type input "1"
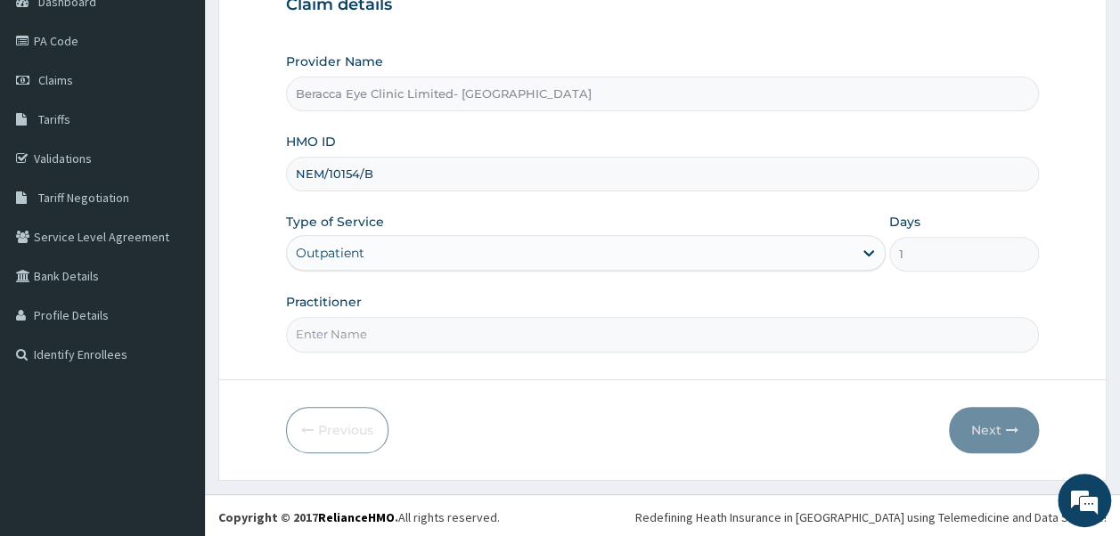
click at [396, 323] on input "Practitioner" at bounding box center [663, 334] width 754 height 35
type input "Dr. Aghogho"
click at [999, 413] on button "Next" at bounding box center [994, 430] width 90 height 46
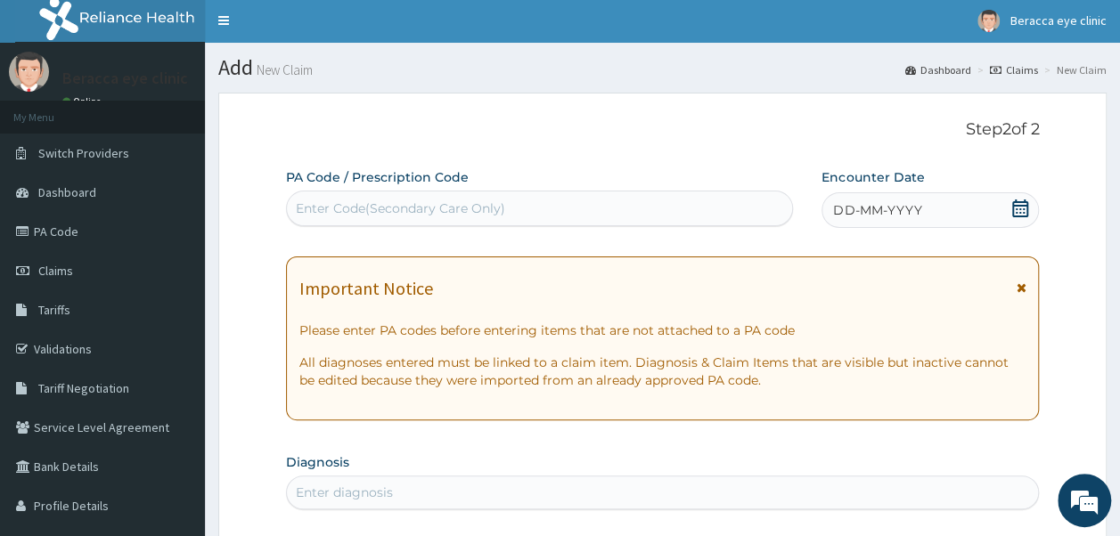
scroll to position [0, 0]
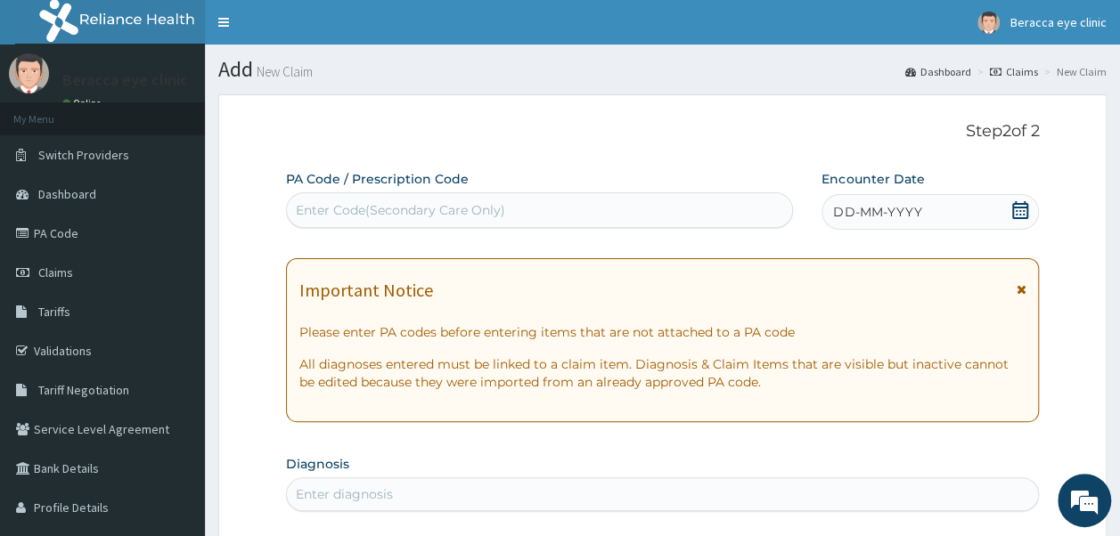
click at [523, 210] on div "Enter Code(Secondary Care Only)" at bounding box center [540, 210] width 506 height 29
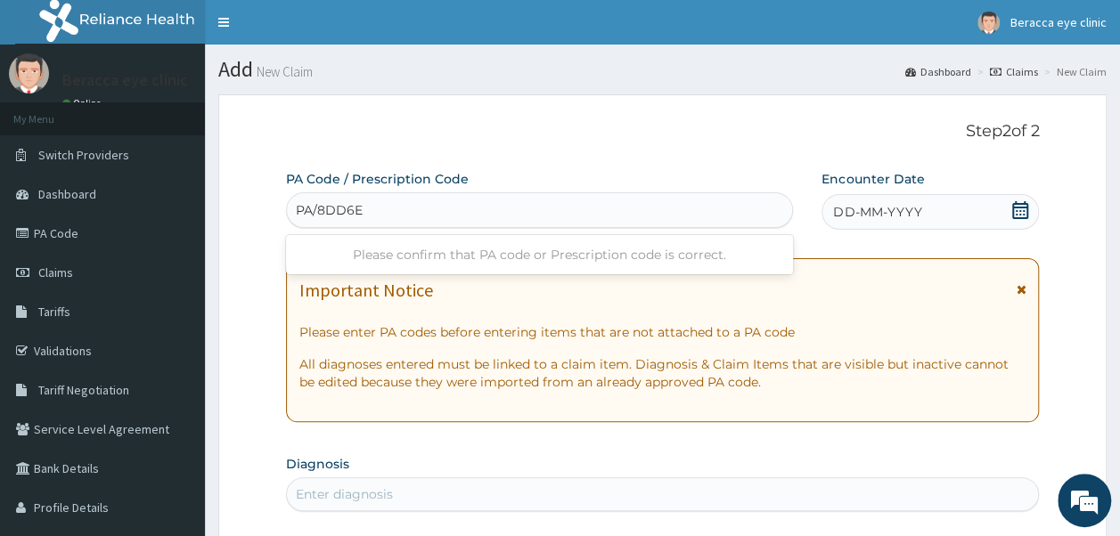
type input "PA/8DD6E1"
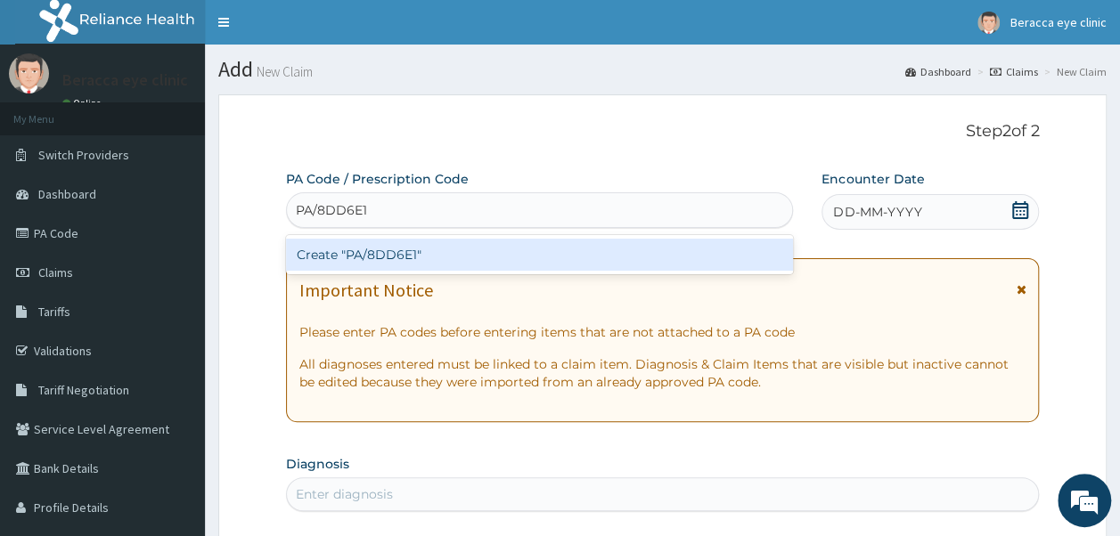
click at [487, 249] on div "Create "PA/8DD6E1"" at bounding box center [540, 255] width 508 height 32
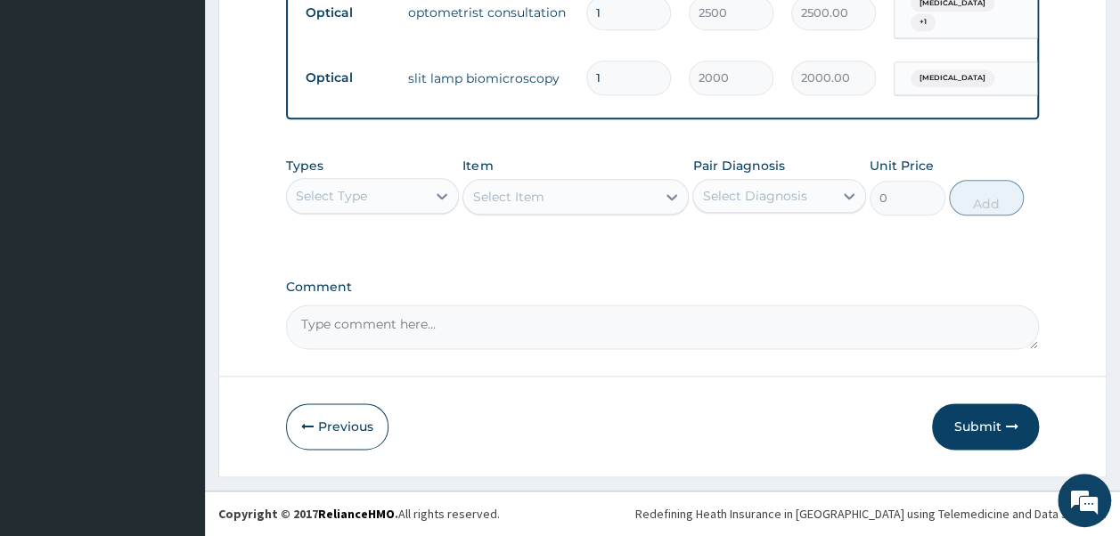
scroll to position [1045, 0]
click at [984, 433] on button "Submit" at bounding box center [985, 427] width 107 height 46
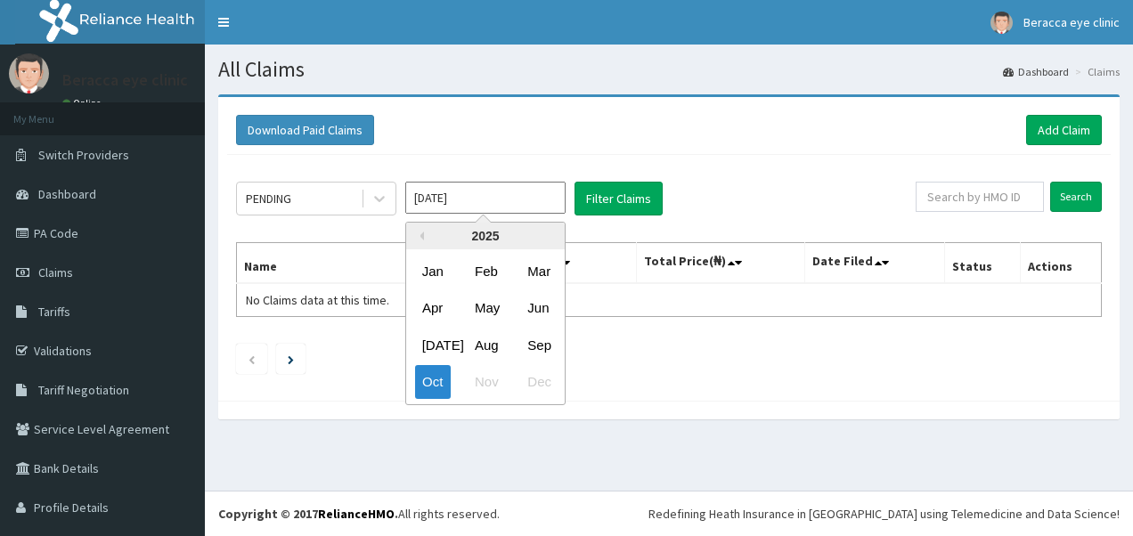
click at [496, 185] on input "Oct 2025" at bounding box center [485, 198] width 160 height 32
drag, startPoint x: 538, startPoint y: 348, endPoint x: 542, endPoint y: 321, distance: 27.0
click at [538, 347] on div "Sep" at bounding box center [538, 345] width 36 height 33
type input "Sep 2025"
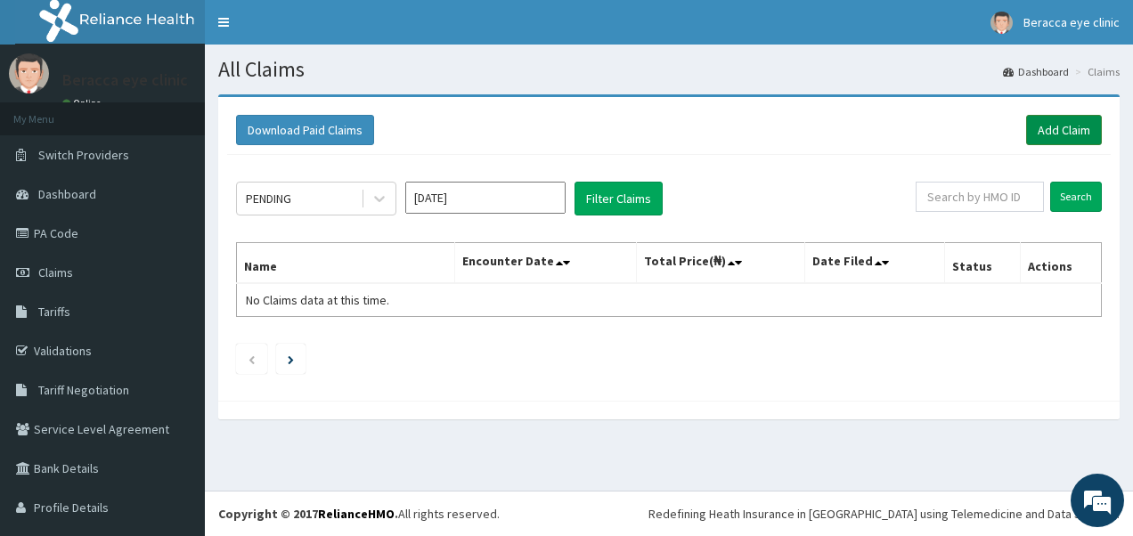
click at [1059, 132] on link "Add Claim" at bounding box center [1064, 130] width 76 height 30
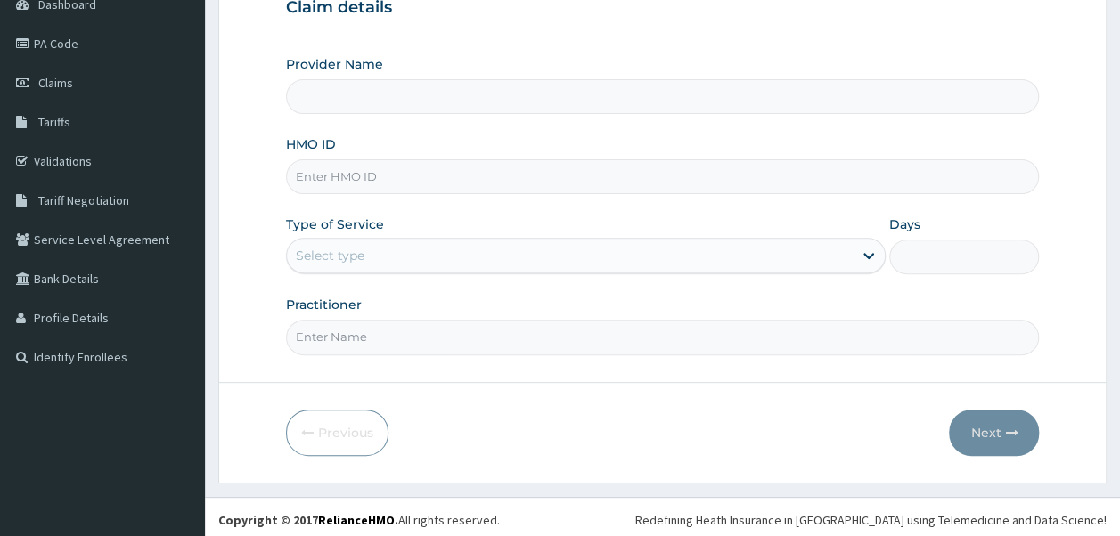
scroll to position [192, 0]
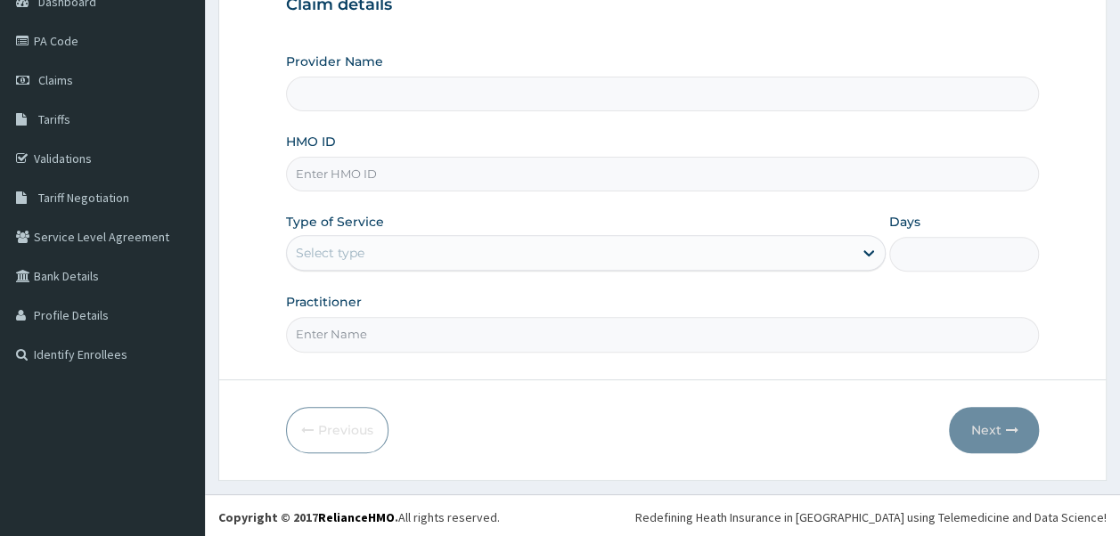
click at [427, 176] on input "HMO ID" at bounding box center [663, 174] width 754 height 35
type input "Beracca Eye Clinic Limited- [GEOGRAPHIC_DATA]"
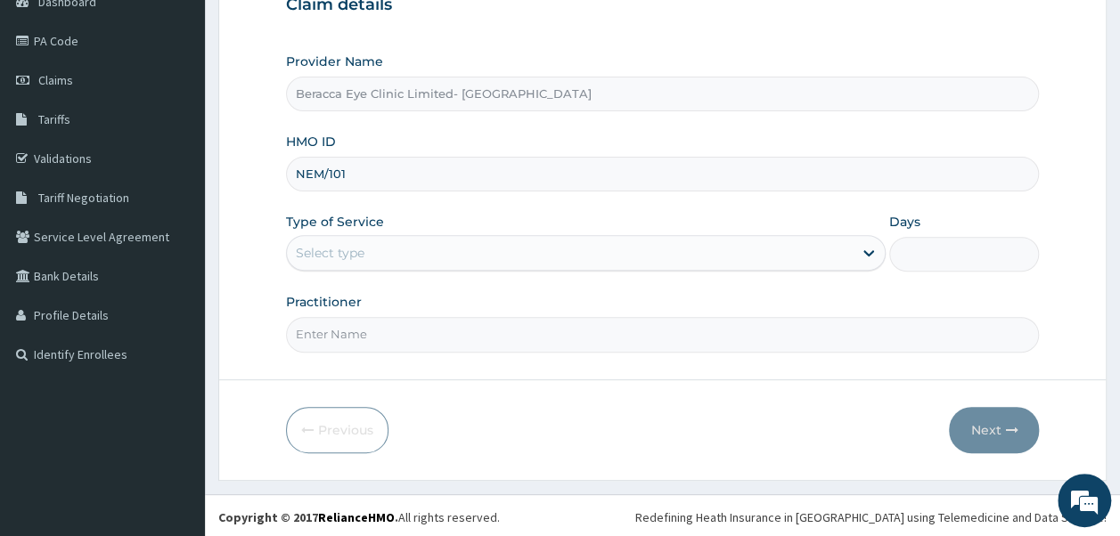
scroll to position [0, 0]
type input "NEM/10154/B"
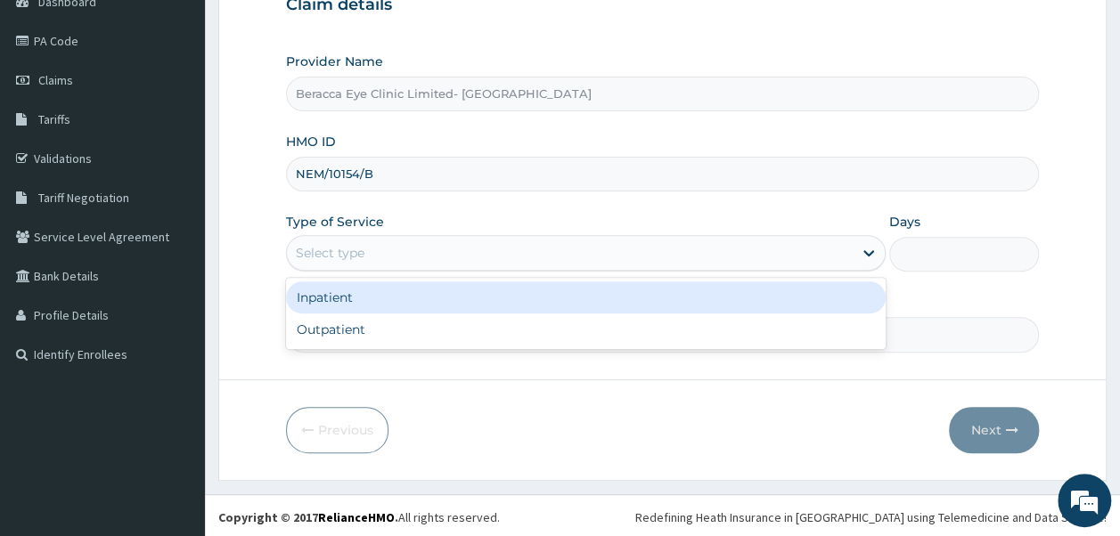
click at [410, 254] on div "Select type" at bounding box center [570, 253] width 566 height 29
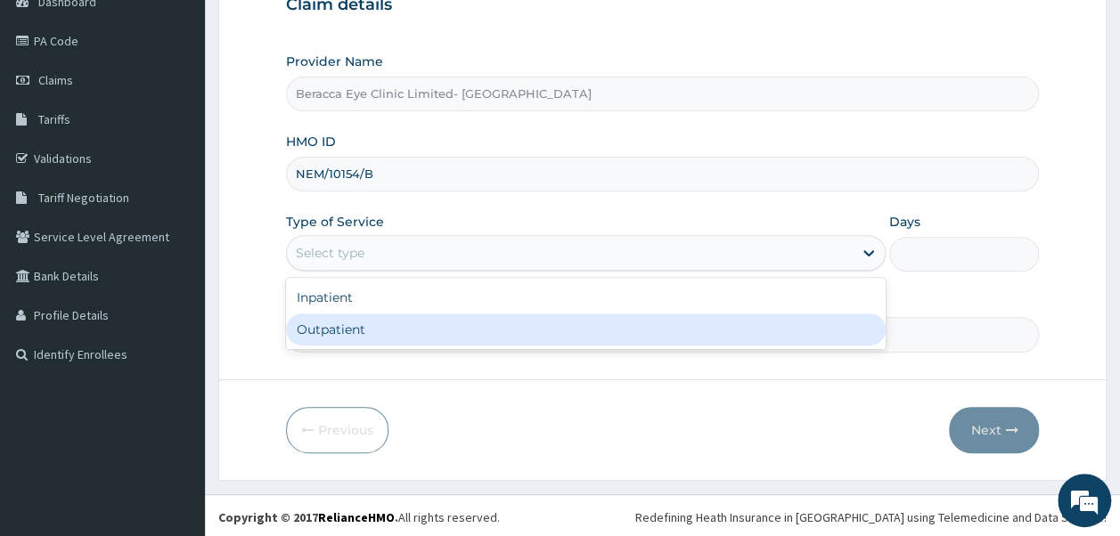
click at [388, 333] on div "Outpatient" at bounding box center [586, 330] width 600 height 32
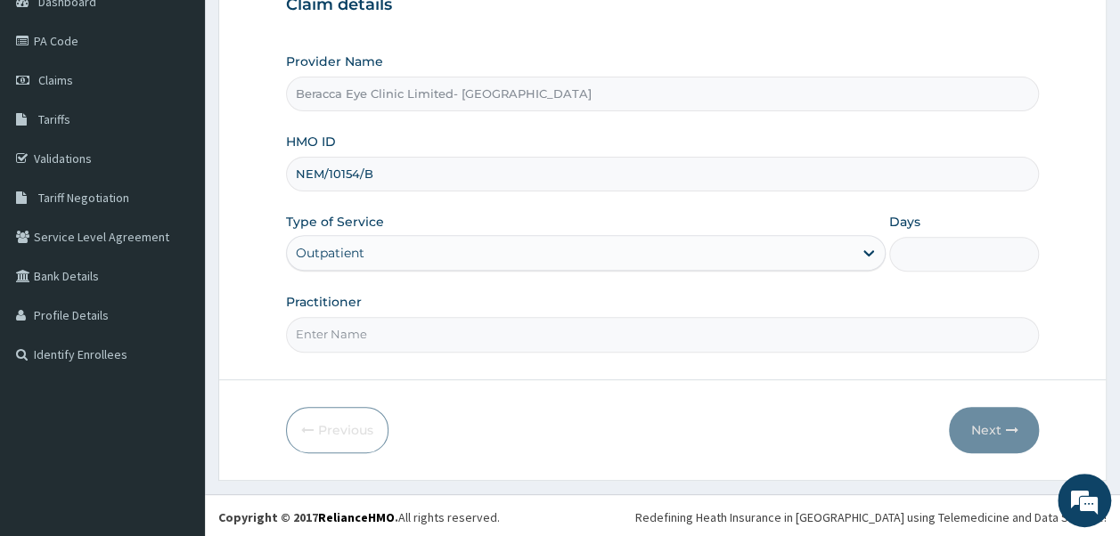
type input "1"
click at [422, 317] on input "Practitioner" at bounding box center [663, 334] width 754 height 35
type input "Dr. Aghogho"
click at [984, 421] on button "Next" at bounding box center [994, 430] width 90 height 46
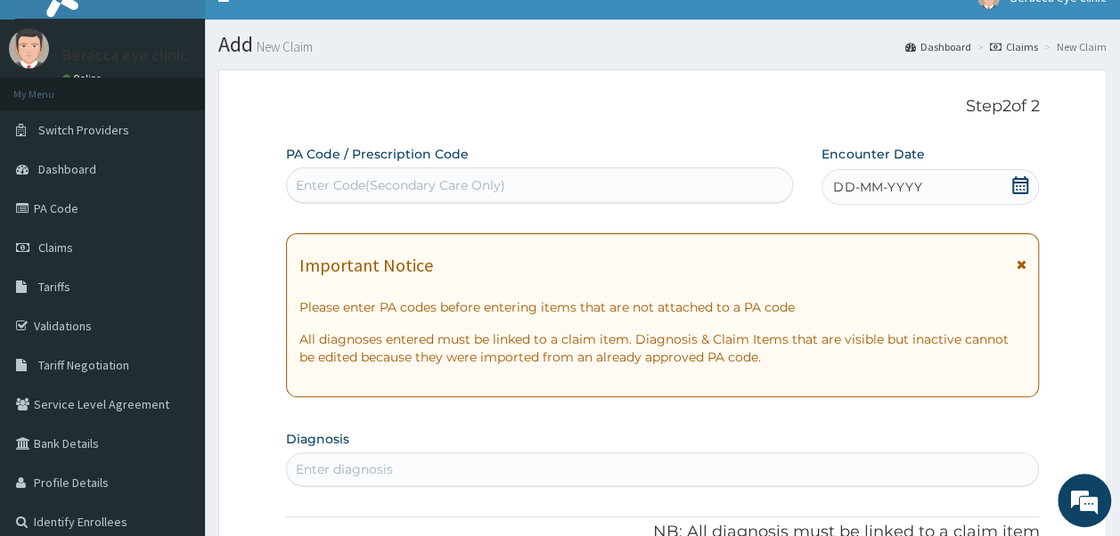
scroll to position [14, 0]
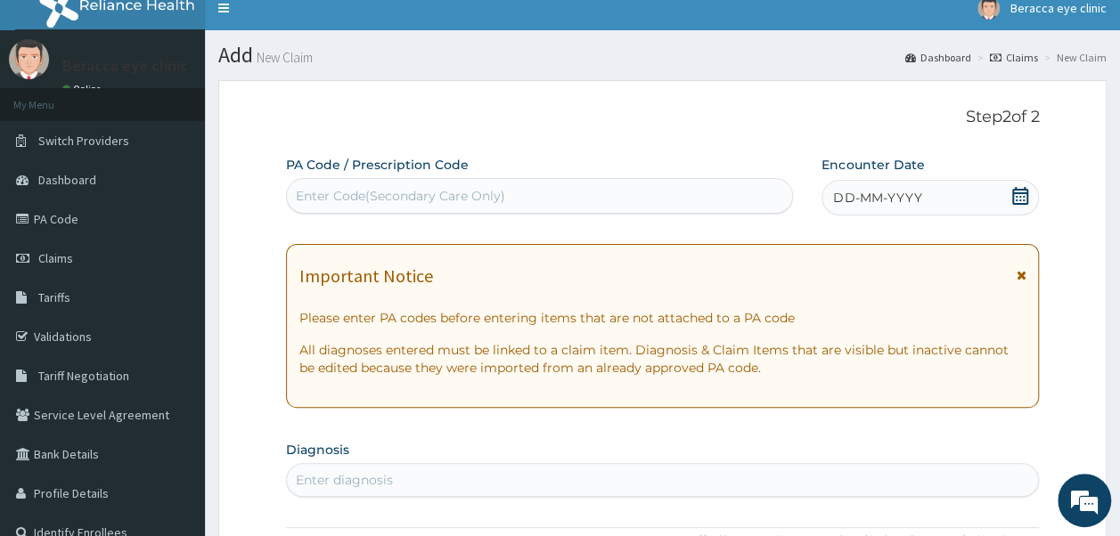
click at [532, 187] on div "Enter Code(Secondary Care Only)" at bounding box center [540, 196] width 506 height 29
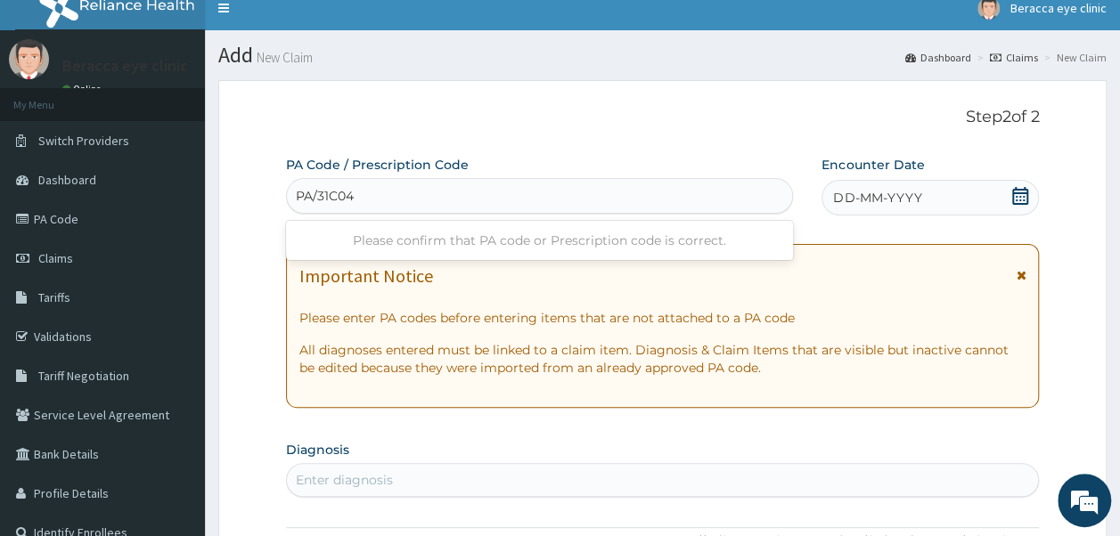
type input "PA/31C04A"
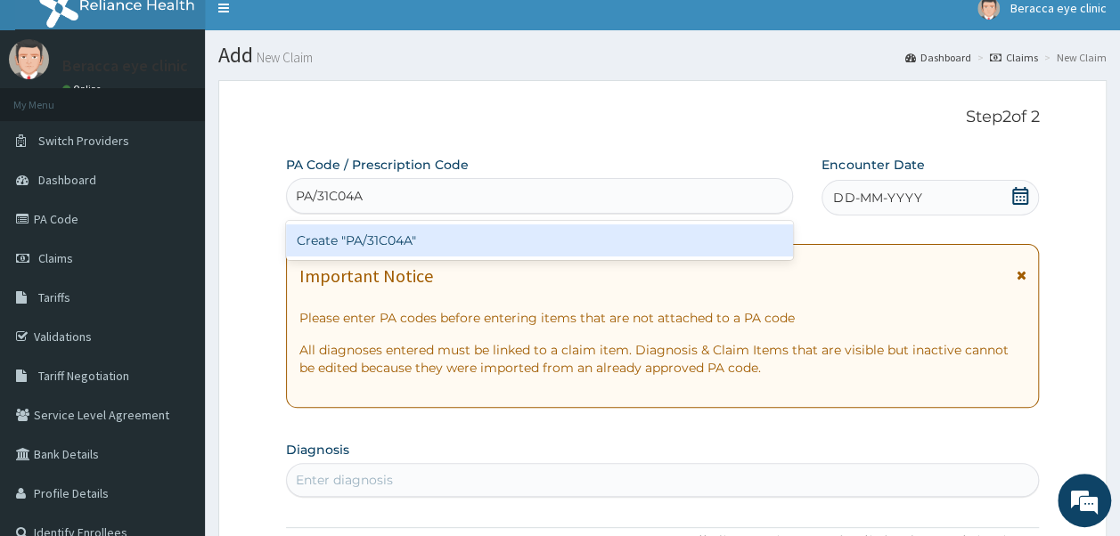
click at [397, 242] on div "Create "PA/31C04A"" at bounding box center [540, 241] width 508 height 32
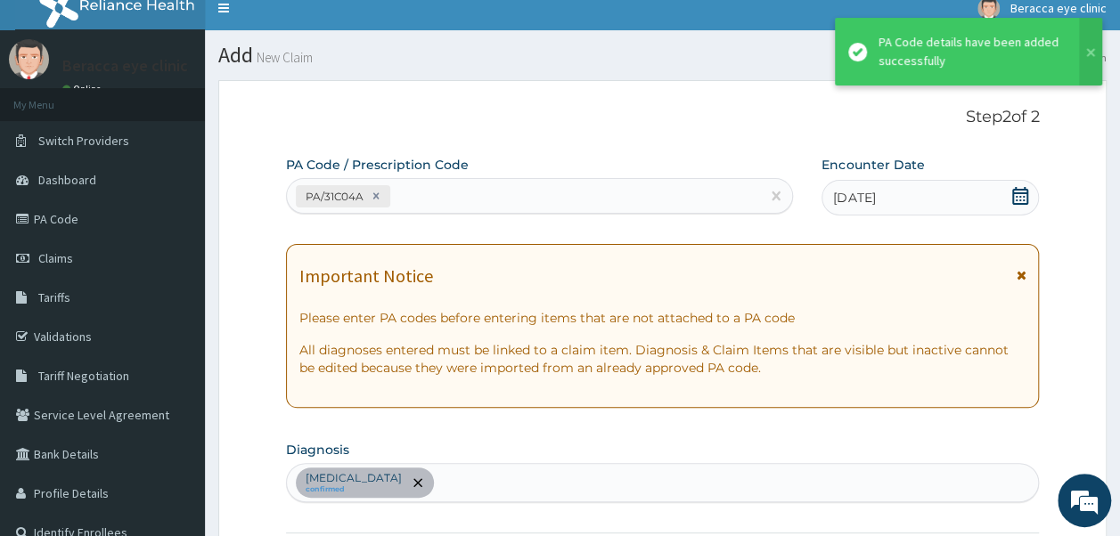
scroll to position [472, 0]
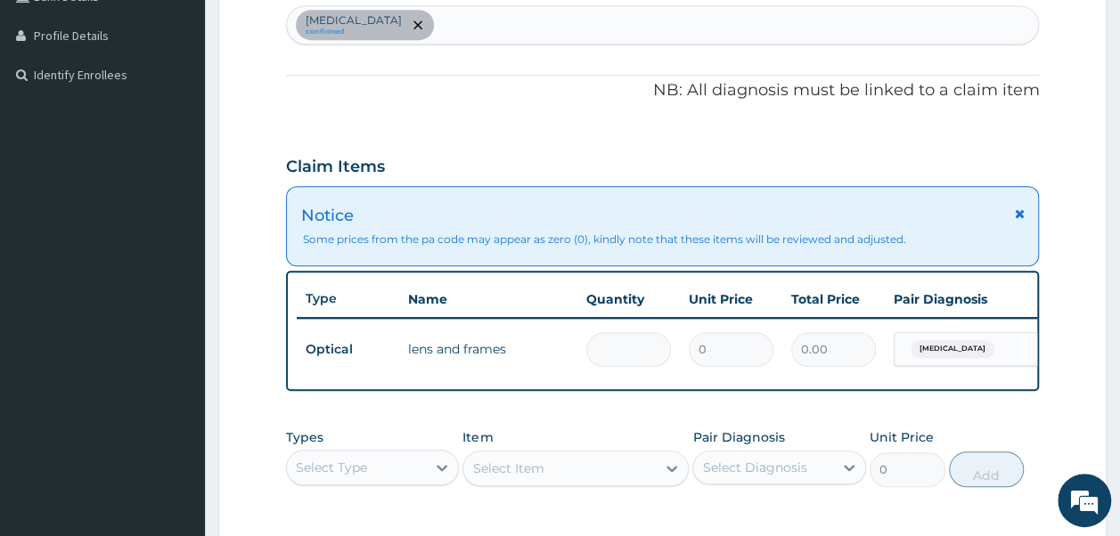
type input "5"
type input "25000"
click at [846, 117] on div "PA Code / Prescription Code PA/31C04A Encounter Date [DATE] Important Notice Pl…" at bounding box center [663, 159] width 754 height 922
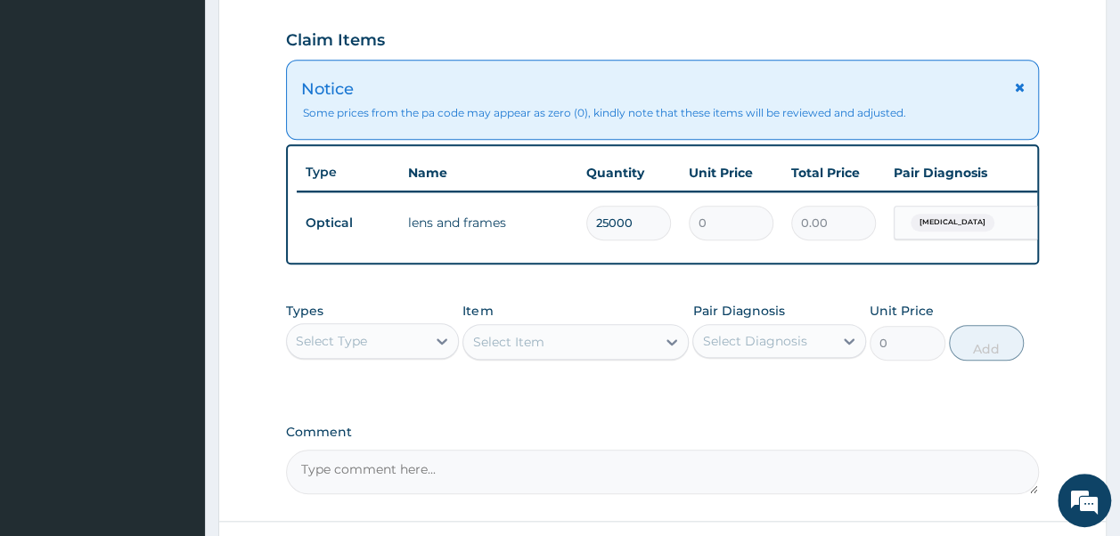
scroll to position [650, 0]
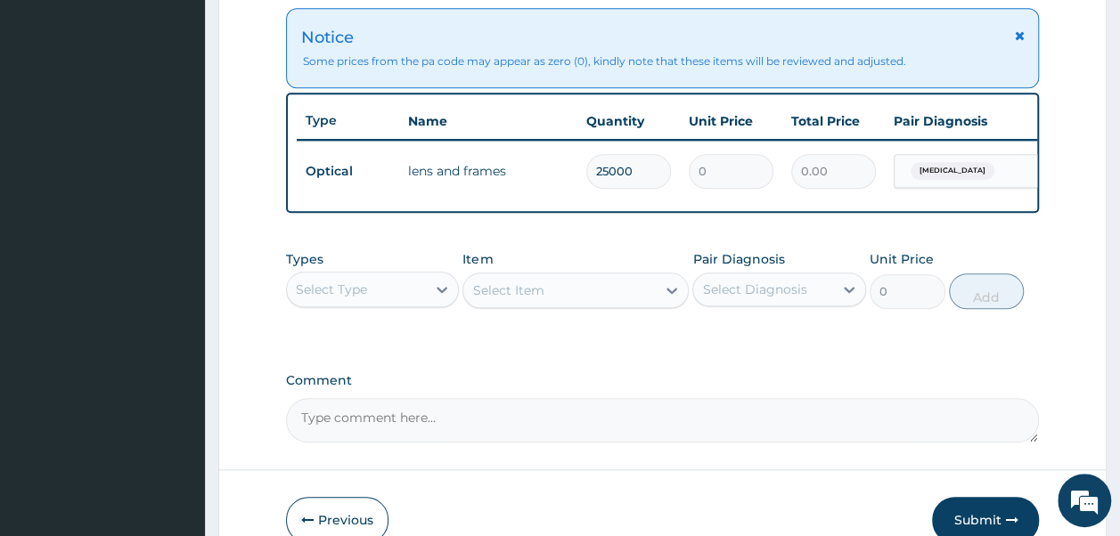
click at [432, 431] on textarea "Comment" at bounding box center [663, 420] width 754 height 45
type textarea "LENS & FRAME 25000"
click at [972, 521] on button "Submit" at bounding box center [985, 520] width 107 height 46
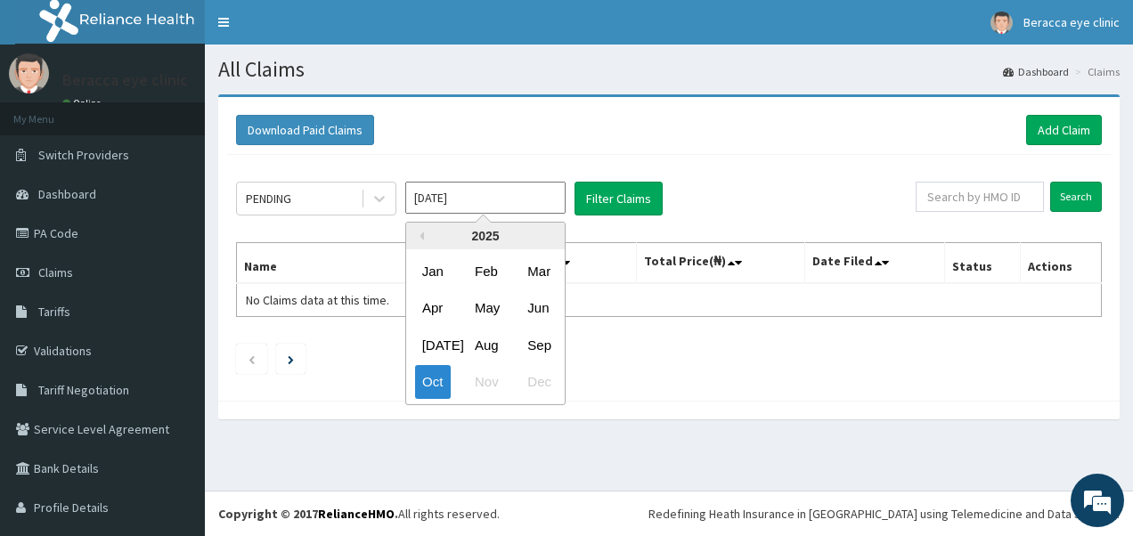
click at [501, 203] on input "Oct 2025" at bounding box center [485, 198] width 160 height 32
click at [554, 339] on div "Sep" at bounding box center [538, 345] width 36 height 33
type input "[DATE]"
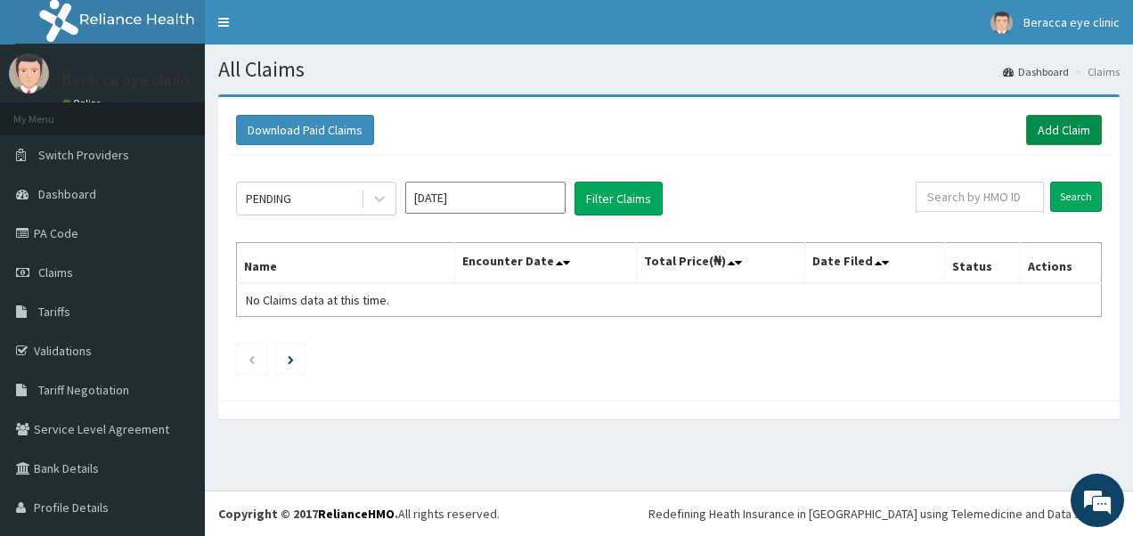
click at [1042, 126] on link "Add Claim" at bounding box center [1064, 130] width 76 height 30
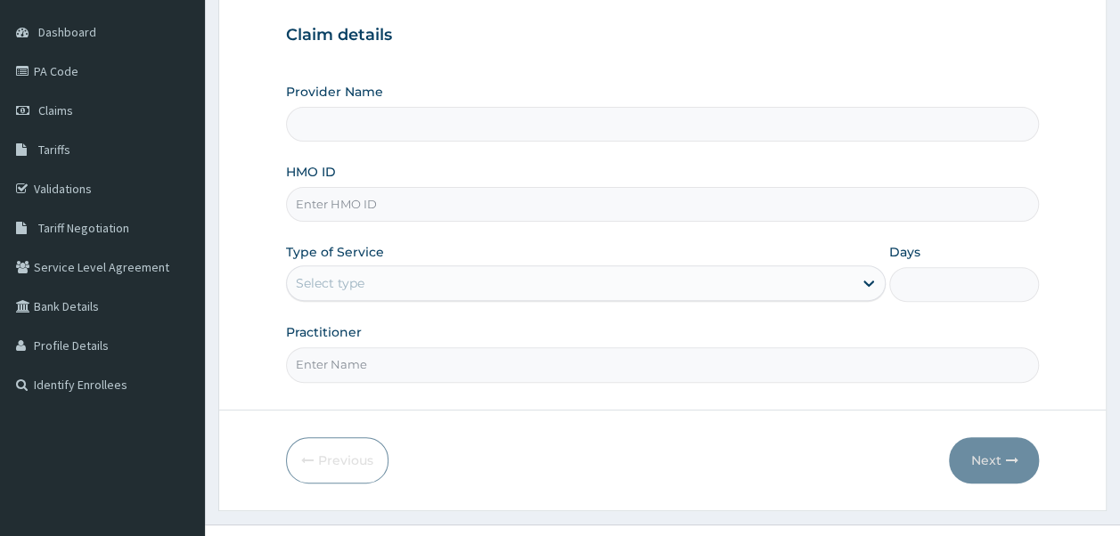
scroll to position [178, 0]
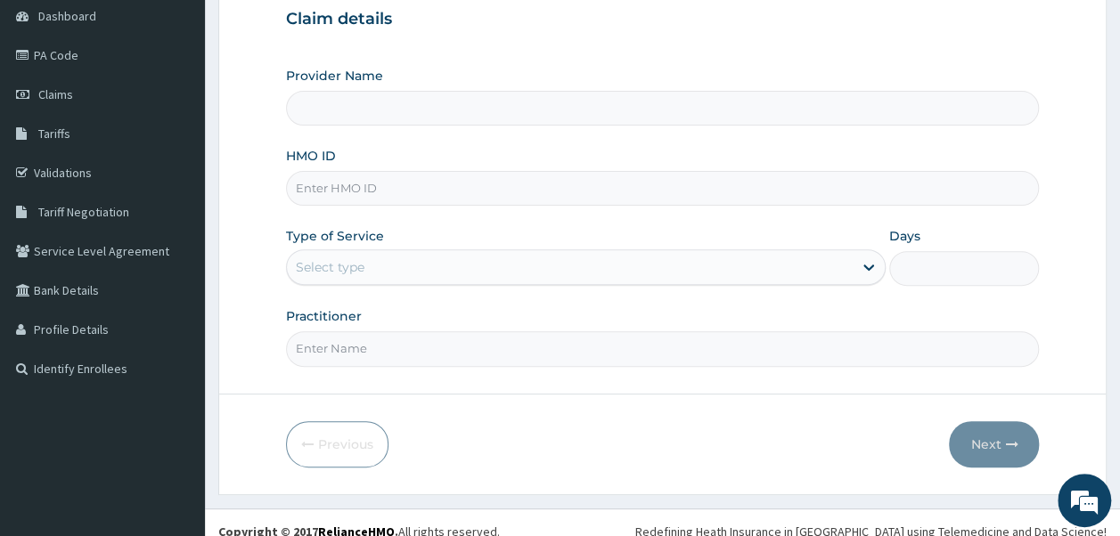
click at [429, 180] on input "HMO ID" at bounding box center [663, 188] width 754 height 35
type input "Beracca Eye Clinic Limited- Port harcourt"
type input "WIU/10060/D"
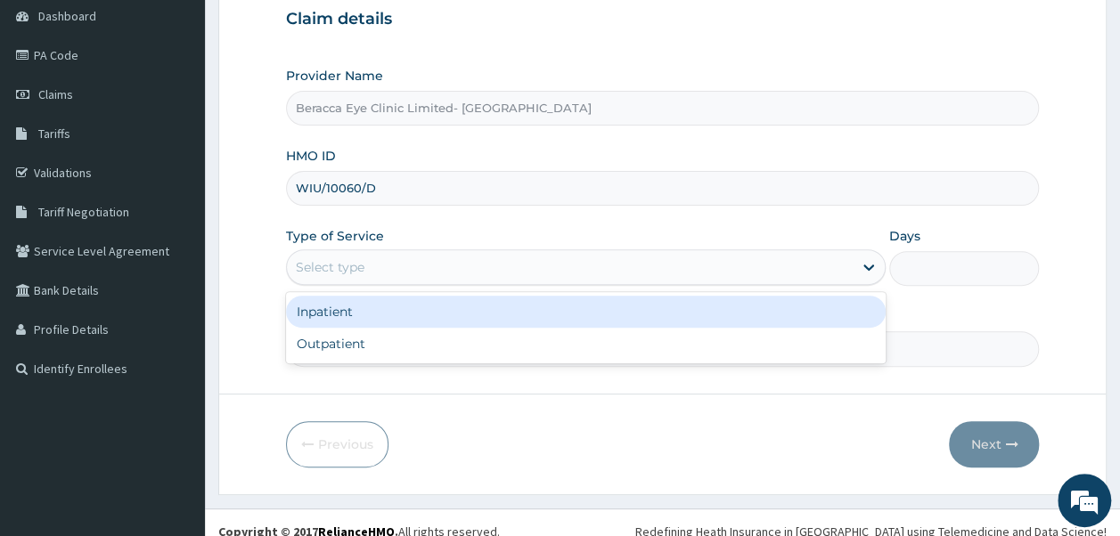
click at [376, 262] on div "Select type" at bounding box center [570, 267] width 566 height 29
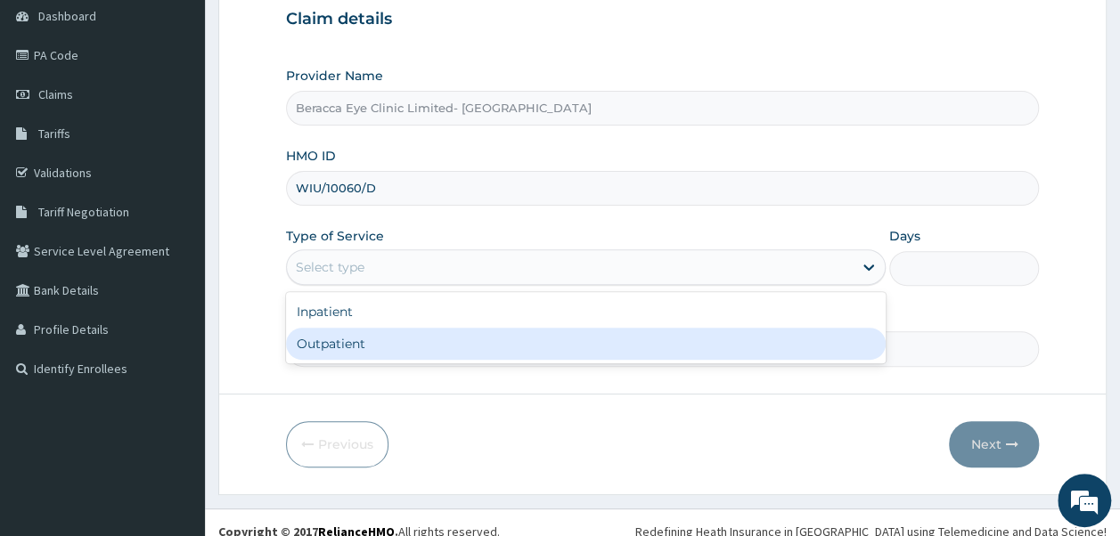
drag, startPoint x: 361, startPoint y: 352, endPoint x: 370, endPoint y: 340, distance: 14.6
click at [362, 349] on div "Outpatient" at bounding box center [586, 344] width 600 height 32
type input "1"
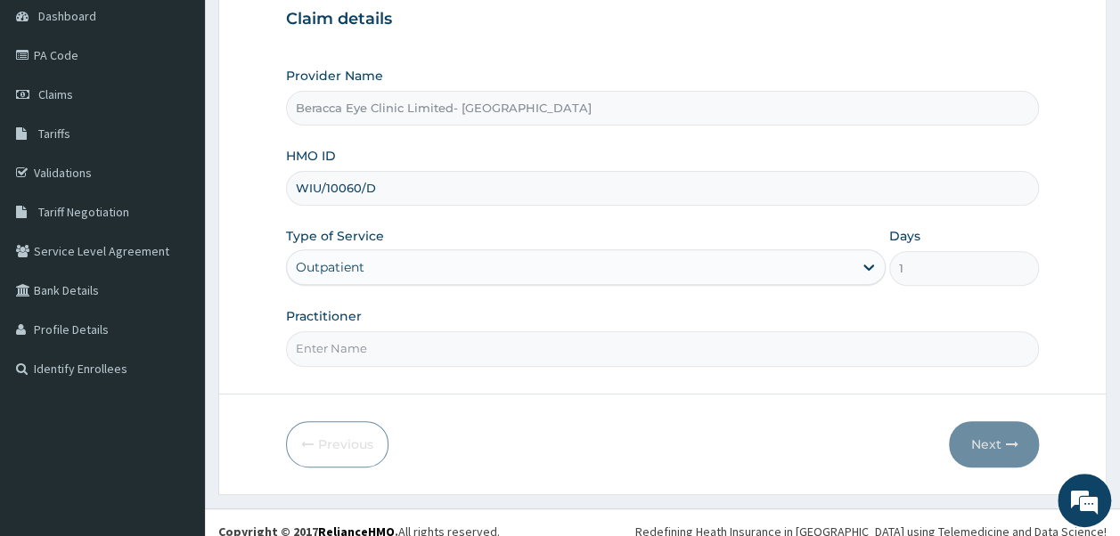
scroll to position [192, 0]
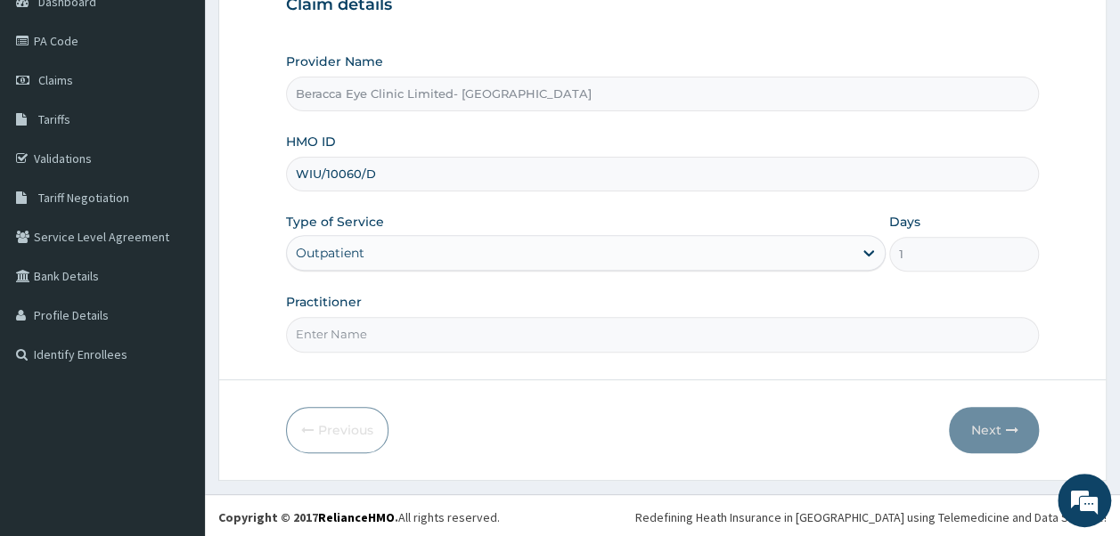
click at [525, 337] on input "Practitioner" at bounding box center [663, 334] width 754 height 35
type input "Dr. GAIL"
click at [983, 427] on button "Next" at bounding box center [994, 430] width 90 height 46
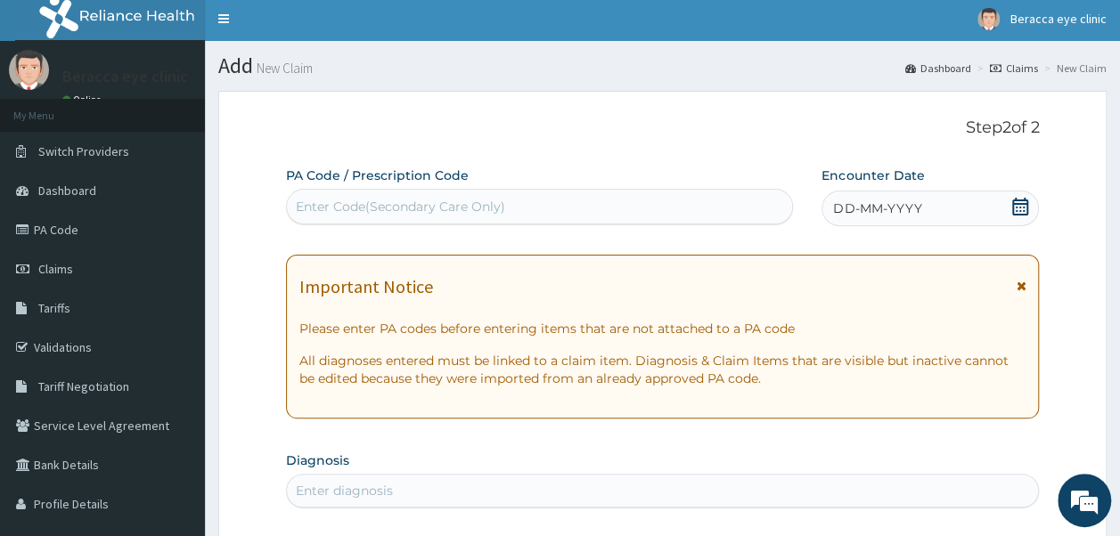
scroll to position [0, 0]
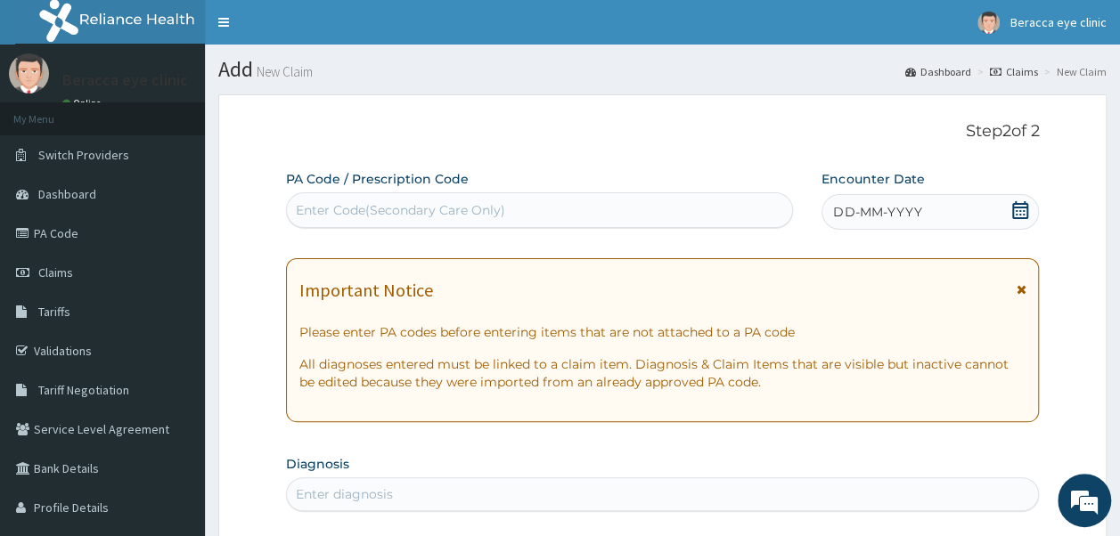
click at [459, 198] on div "Enter Code(Secondary Care Only)" at bounding box center [540, 210] width 506 height 29
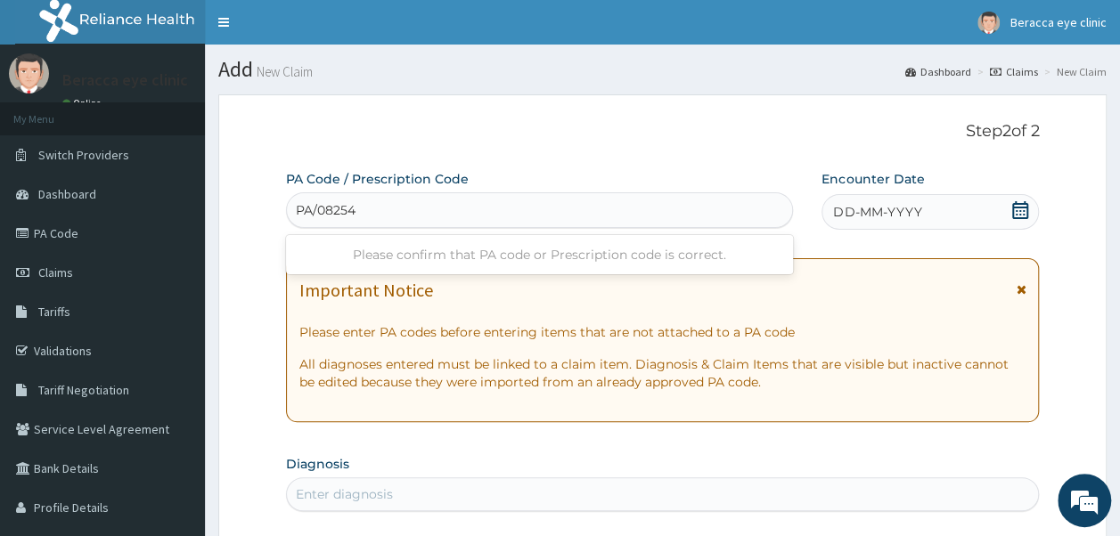
type input "PA/082544"
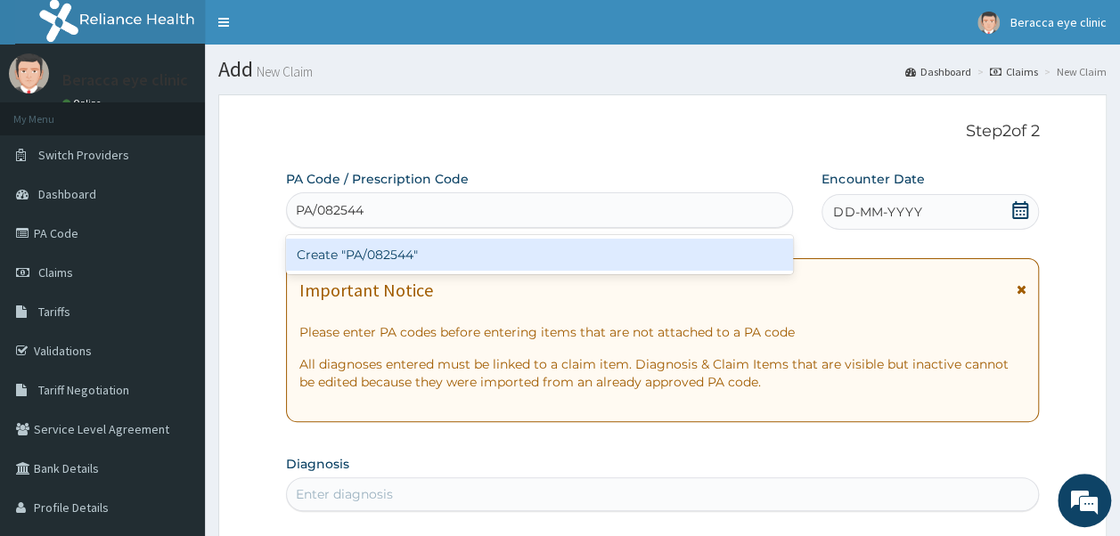
click at [380, 251] on div "Create "PA/082544"" at bounding box center [540, 255] width 508 height 32
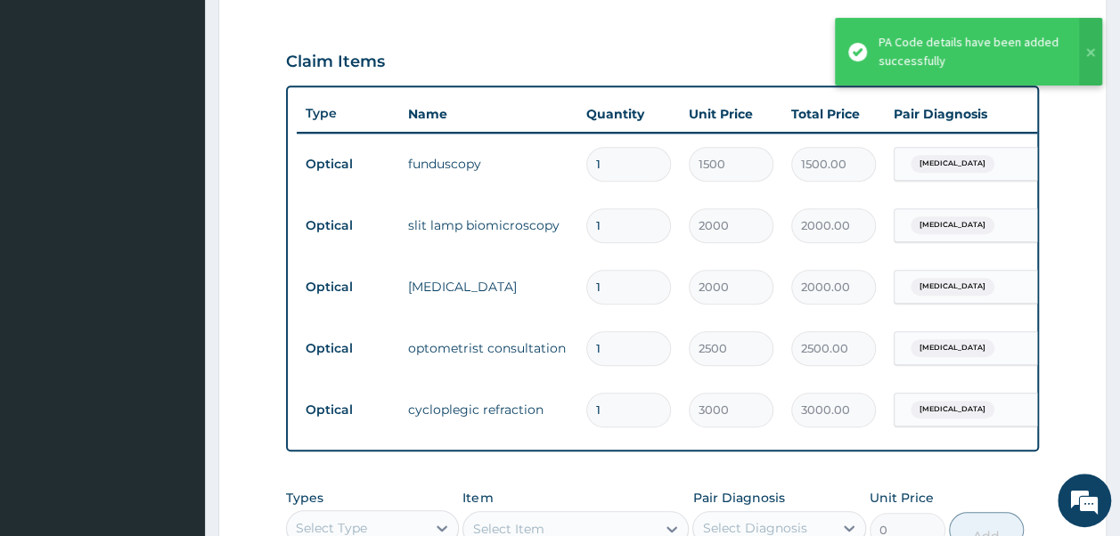
scroll to position [541, 0]
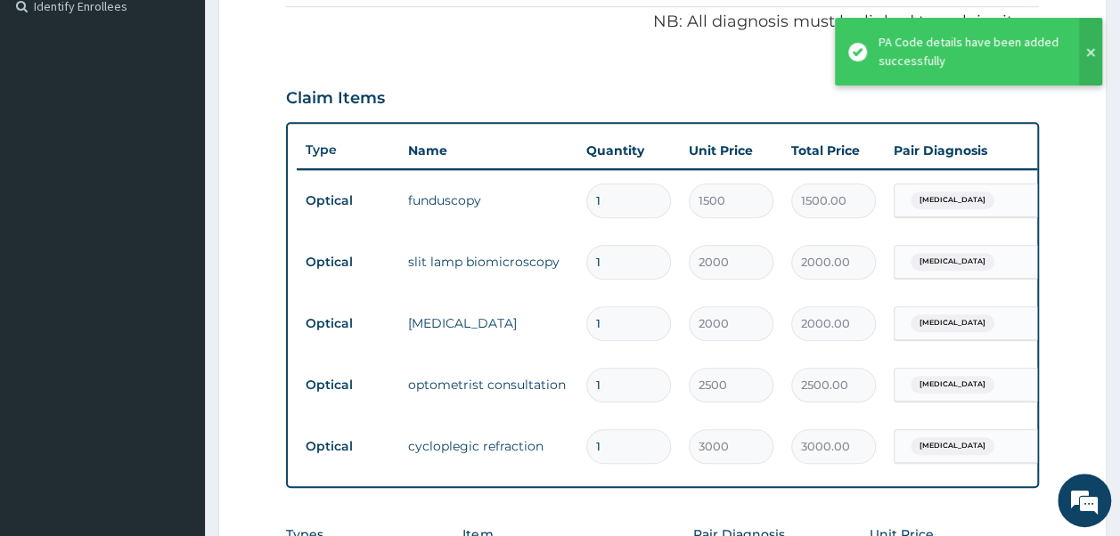
click at [1092, 43] on button at bounding box center [1090, 52] width 23 height 68
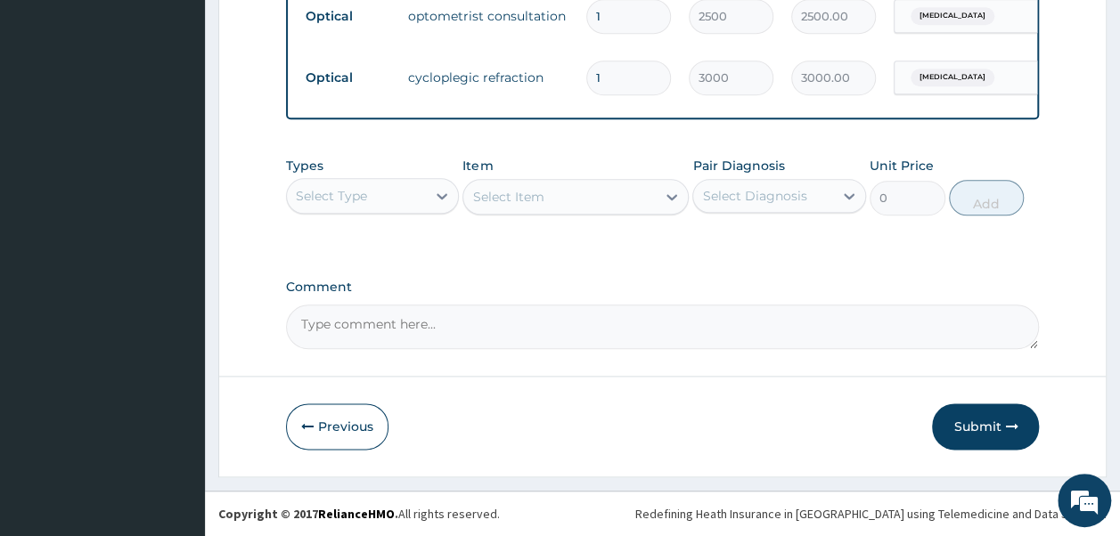
scroll to position [921, 0]
click at [989, 435] on button "Submit" at bounding box center [985, 427] width 107 height 46
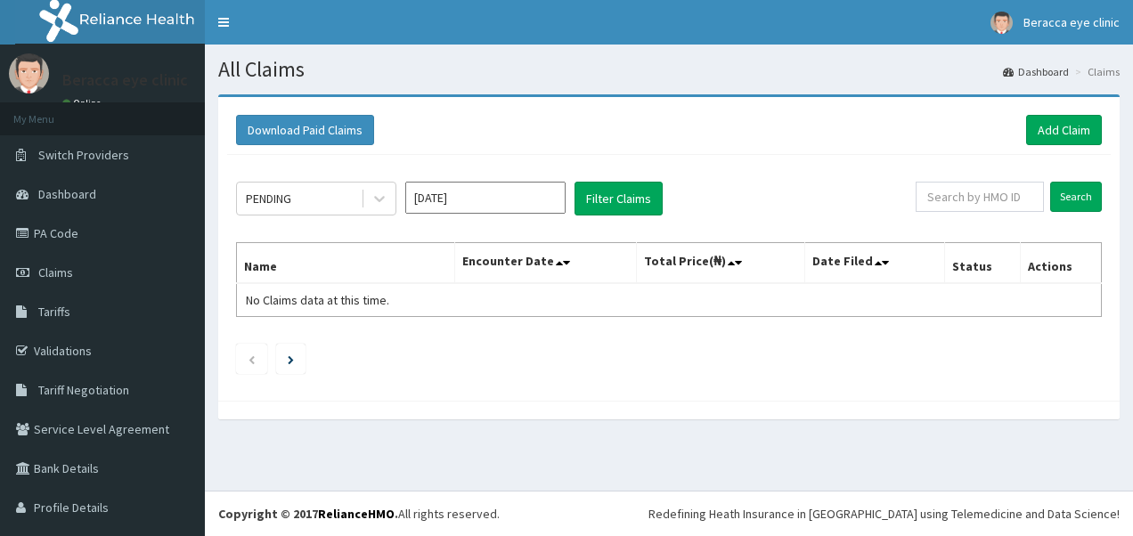
click at [477, 184] on input "[DATE]" at bounding box center [485, 198] width 160 height 32
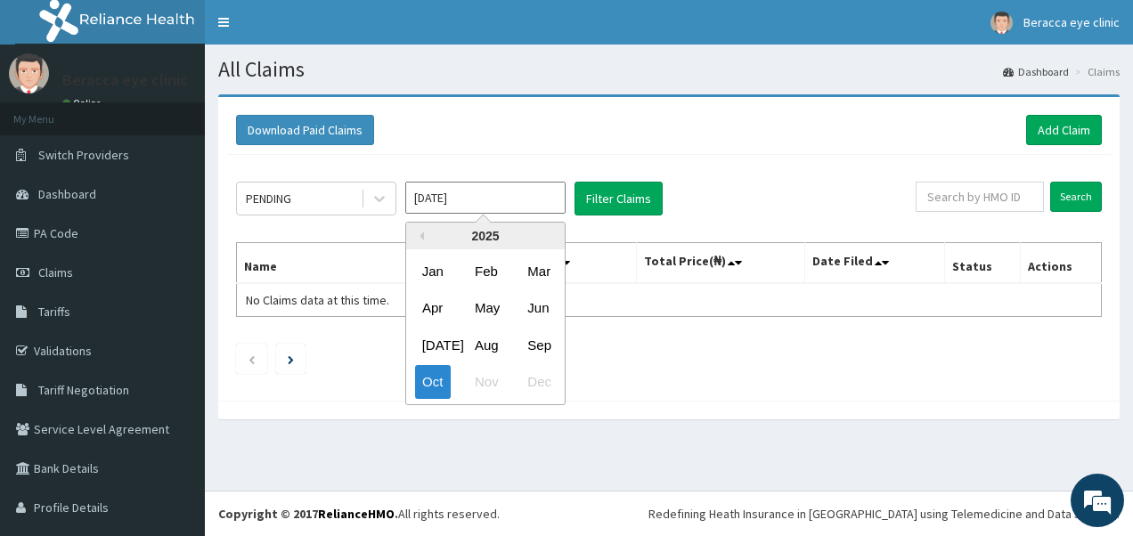
drag, startPoint x: 535, startPoint y: 348, endPoint x: 556, endPoint y: 331, distance: 26.7
click at [539, 342] on div "Sep" at bounding box center [538, 345] width 36 height 33
type input "[DATE]"
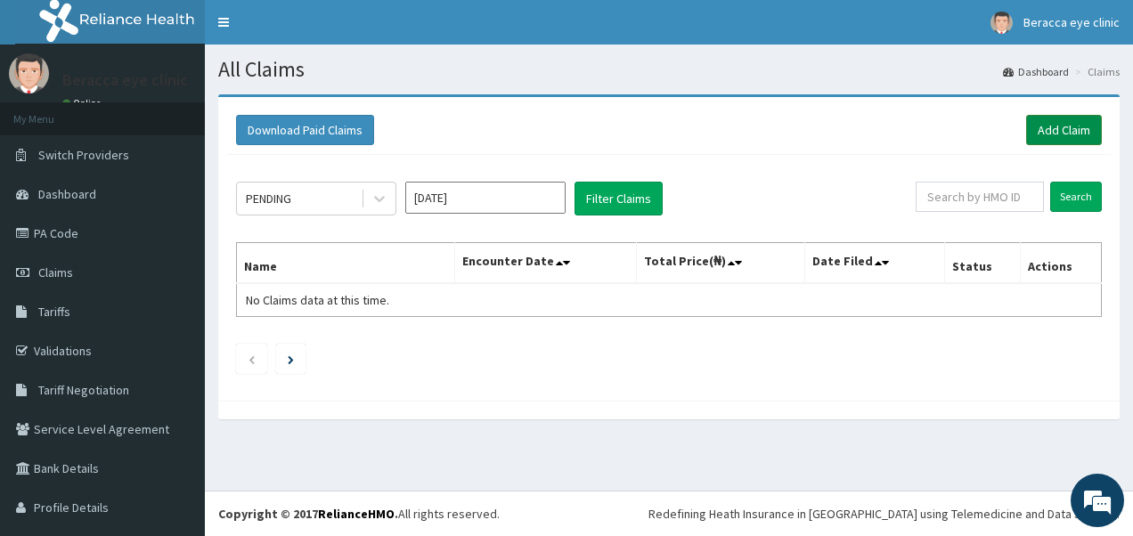
click at [1077, 128] on link "Add Claim" at bounding box center [1064, 130] width 76 height 30
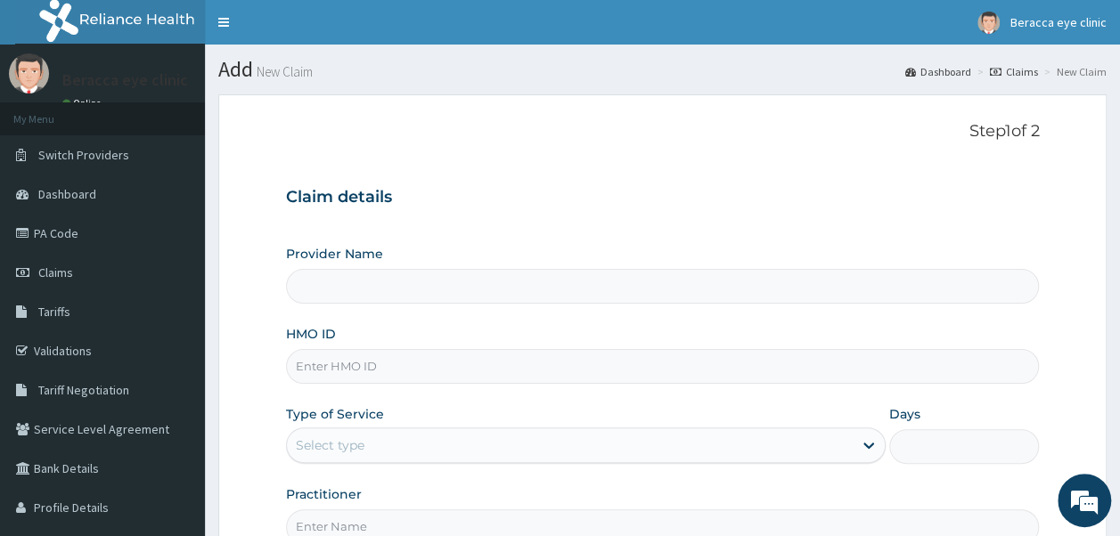
scroll to position [192, 0]
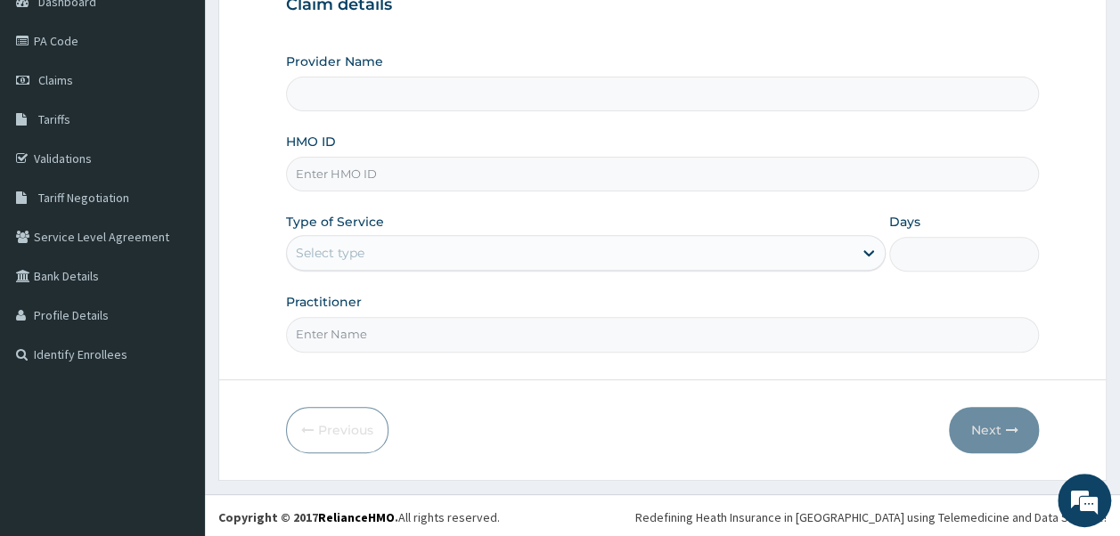
click at [462, 172] on input "HMO ID" at bounding box center [663, 174] width 754 height 35
type input "Beracca Eye Clinic Limited- [GEOGRAPHIC_DATA]"
type input "WIU/10060/D"
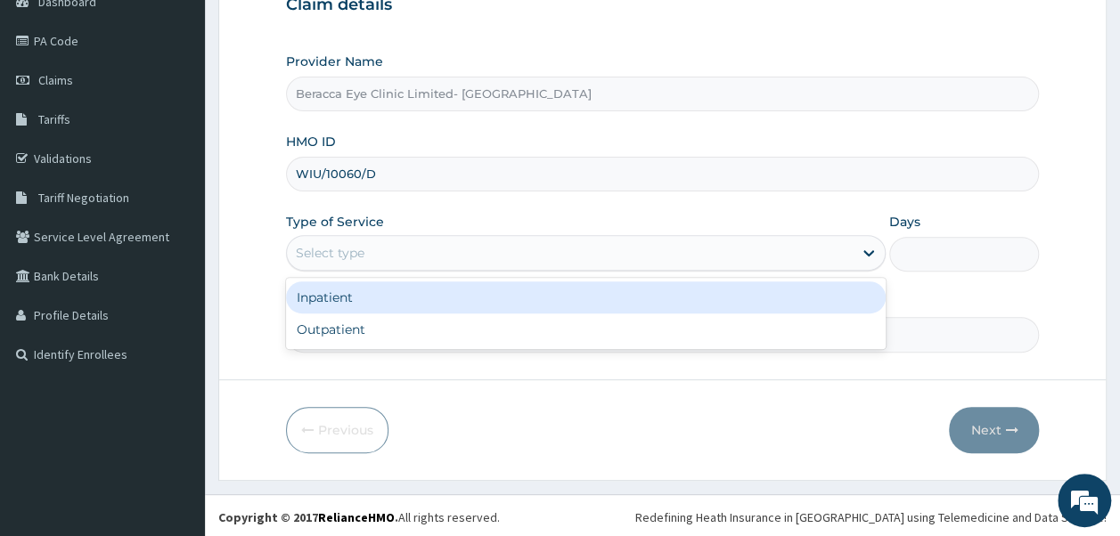
click at [549, 256] on div "Select type" at bounding box center [570, 253] width 566 height 29
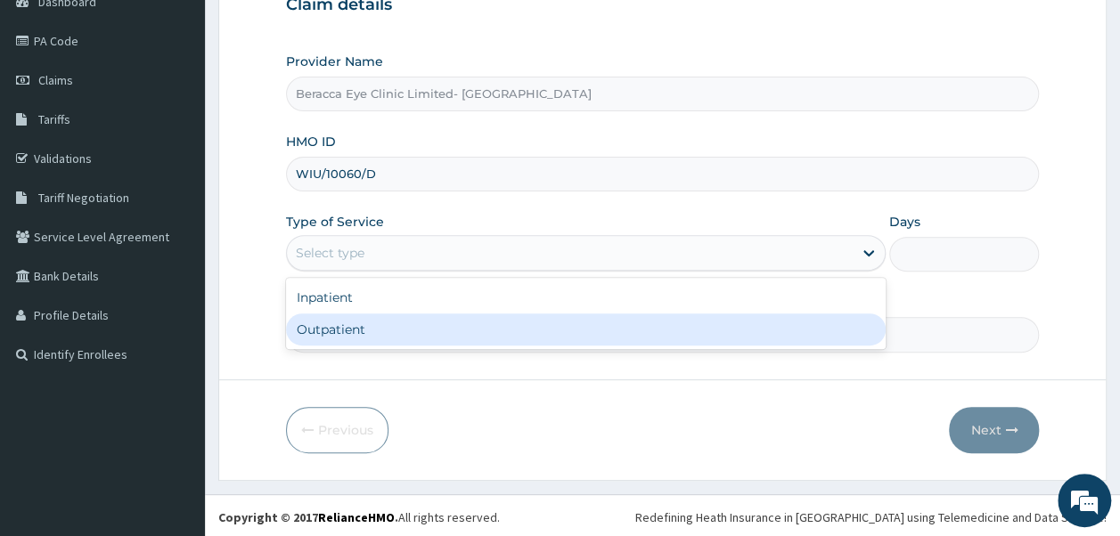
drag, startPoint x: 393, startPoint y: 308, endPoint x: 384, endPoint y: 321, distance: 15.3
click at [384, 321] on div "Inpatient Outpatient" at bounding box center [586, 313] width 600 height 71
click at [384, 333] on div "Outpatient" at bounding box center [586, 330] width 600 height 32
type input "1"
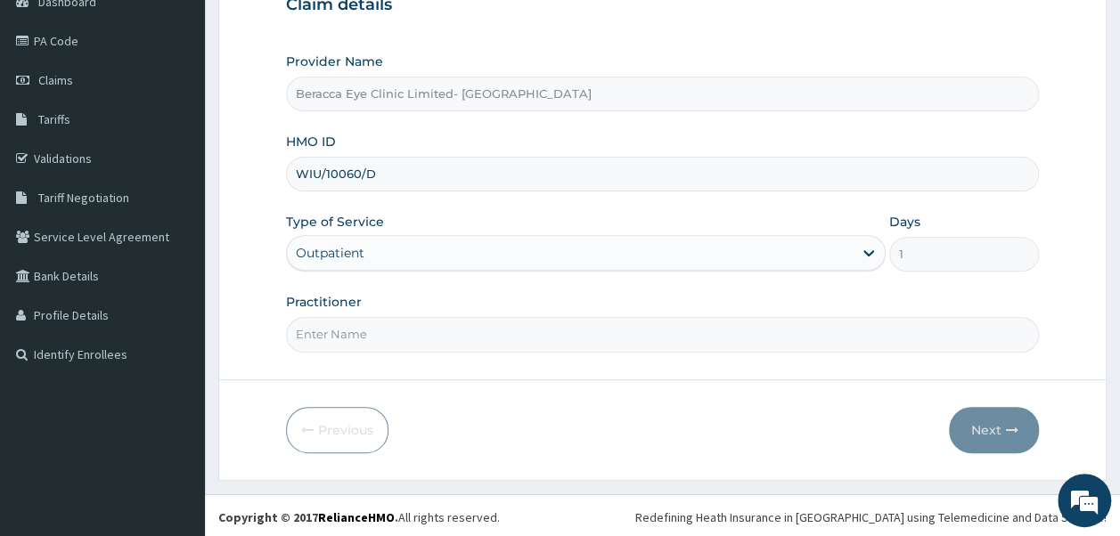
click at [388, 321] on input "Practitioner" at bounding box center [663, 334] width 754 height 35
type input "Dr. GAIL"
click at [981, 421] on button "Next" at bounding box center [994, 430] width 90 height 46
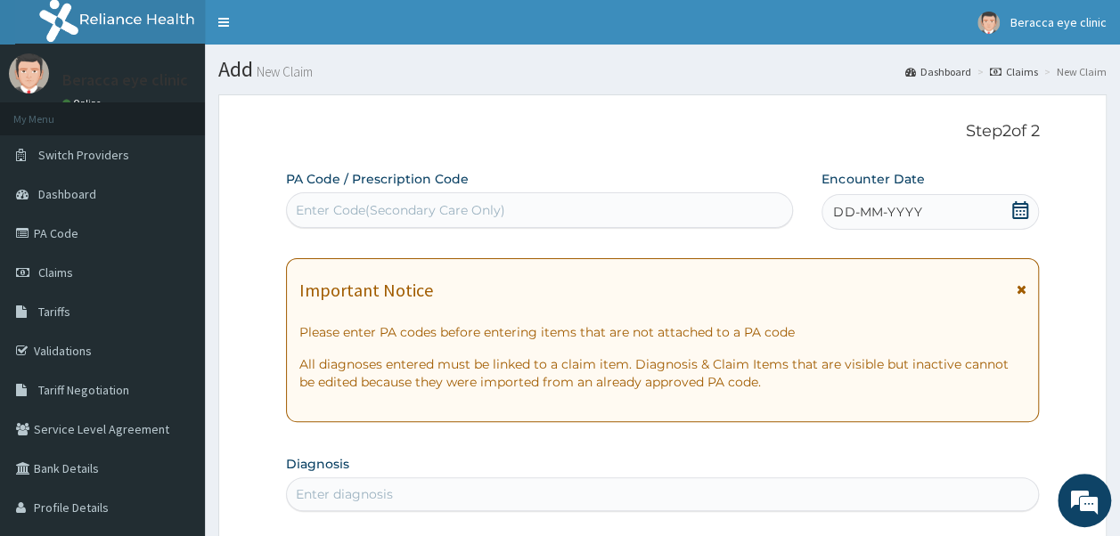
click at [569, 200] on div "Enter Code(Secondary Care Only)" at bounding box center [540, 210] width 506 height 29
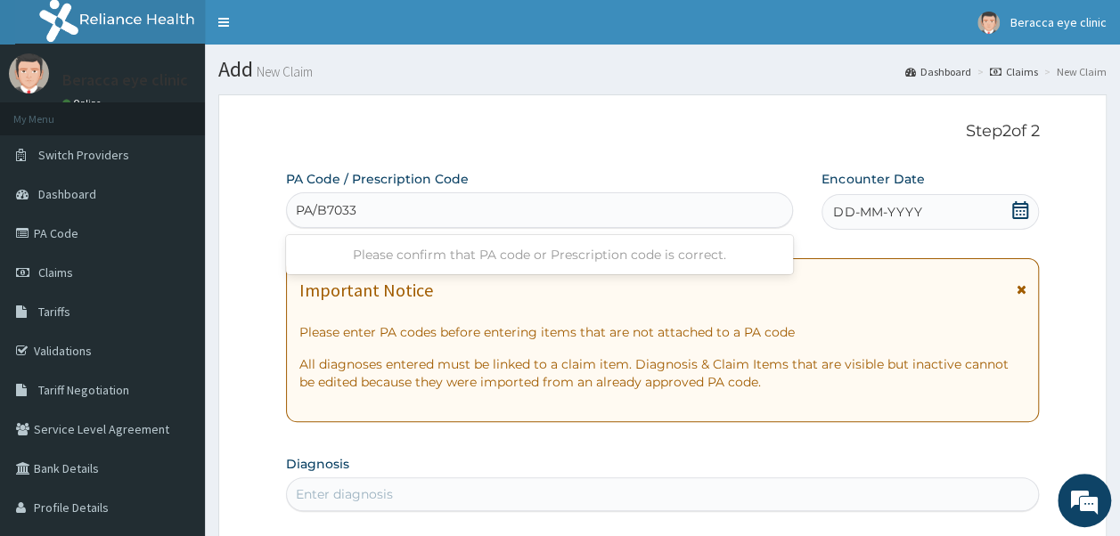
type input "PA/B70337"
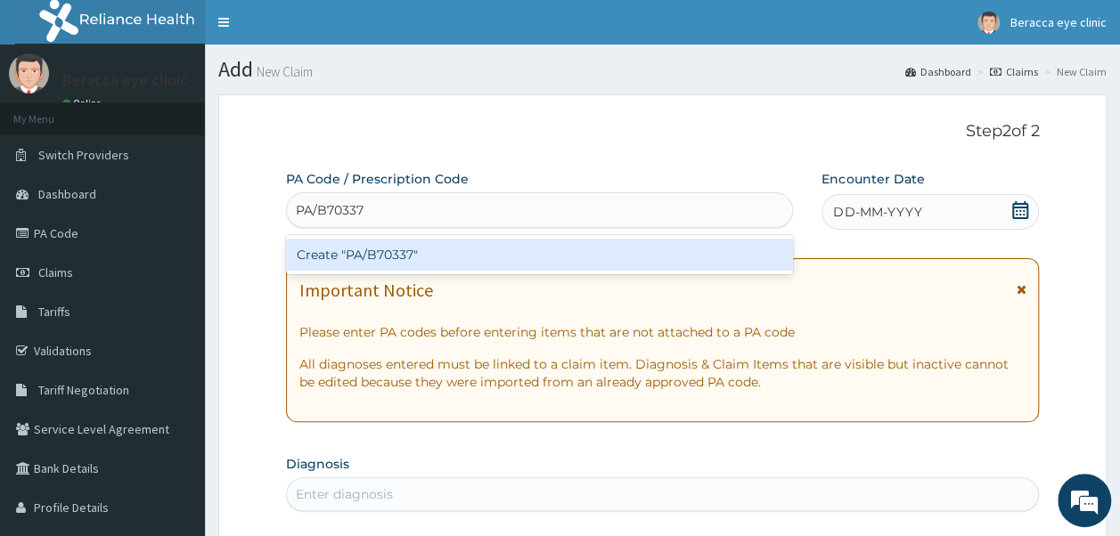
click at [548, 270] on div "Create "PA/B70337"" at bounding box center [540, 255] width 508 height 32
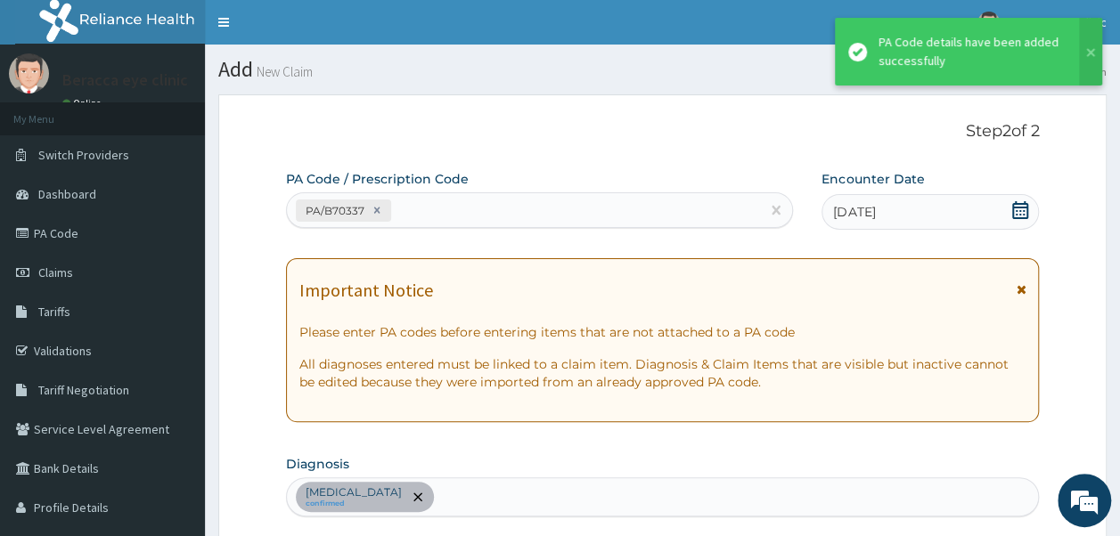
scroll to position [472, 0]
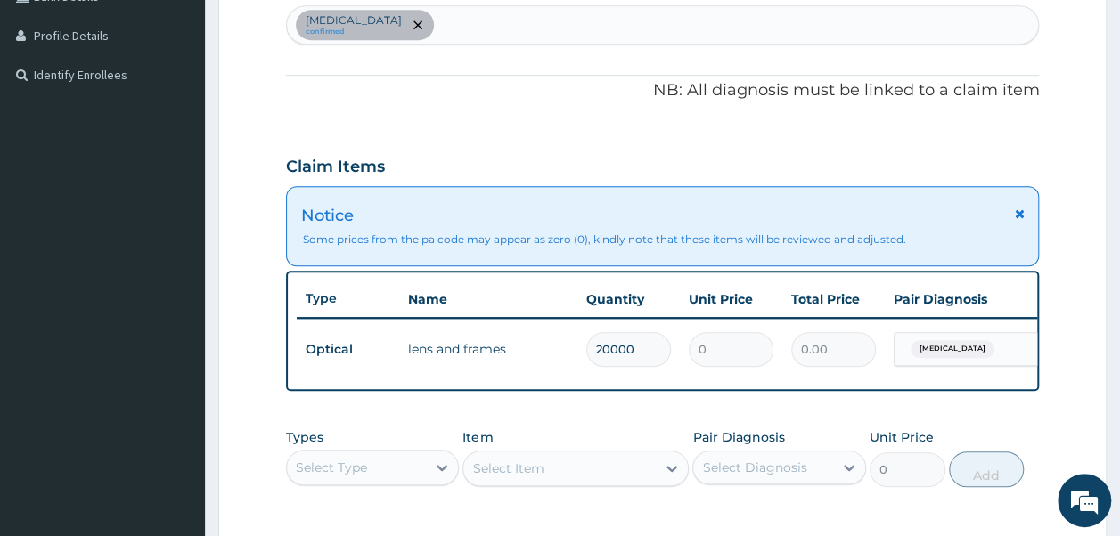
type input "20000"
click at [912, 119] on div "PA Code / Prescription Code PA/B70337 Encounter Date [DATE] Important Notice Pl…" at bounding box center [663, 159] width 754 height 922
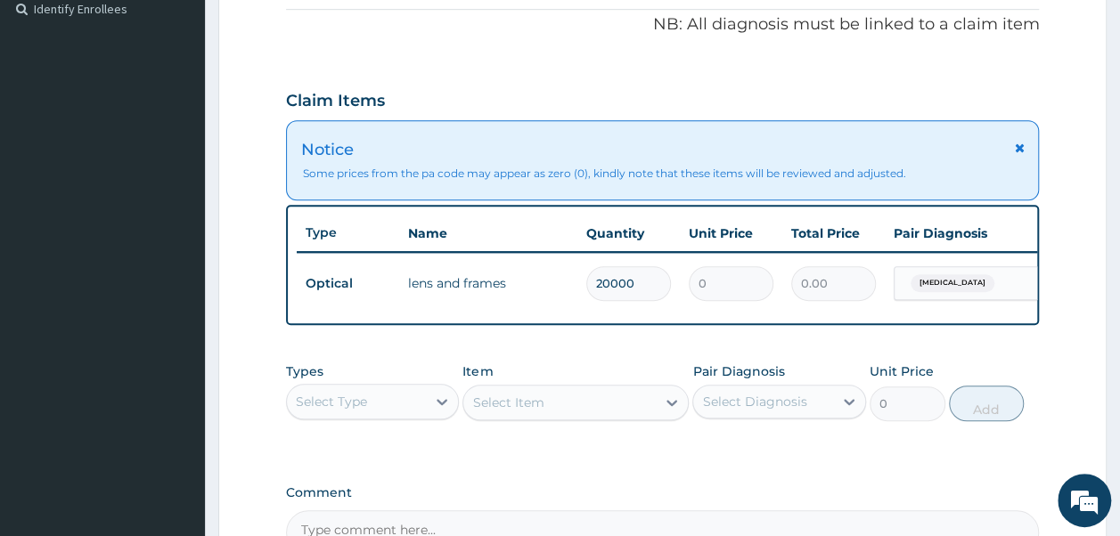
scroll to position [754, 0]
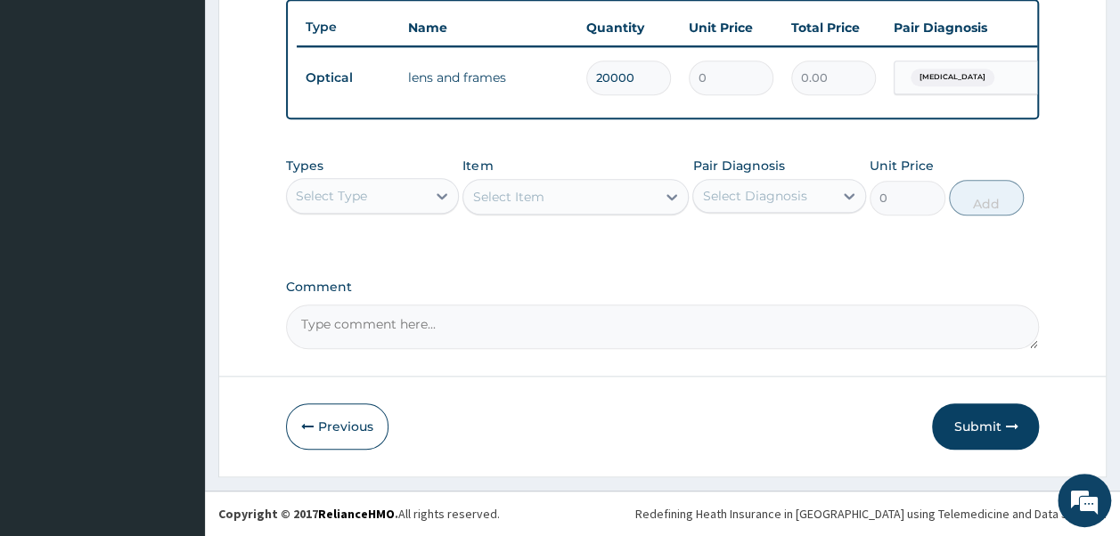
click at [519, 327] on textarea "Comment" at bounding box center [663, 327] width 754 height 45
type textarea "LENS & FRAME 20000"
click at [976, 421] on button "Submit" at bounding box center [985, 427] width 107 height 46
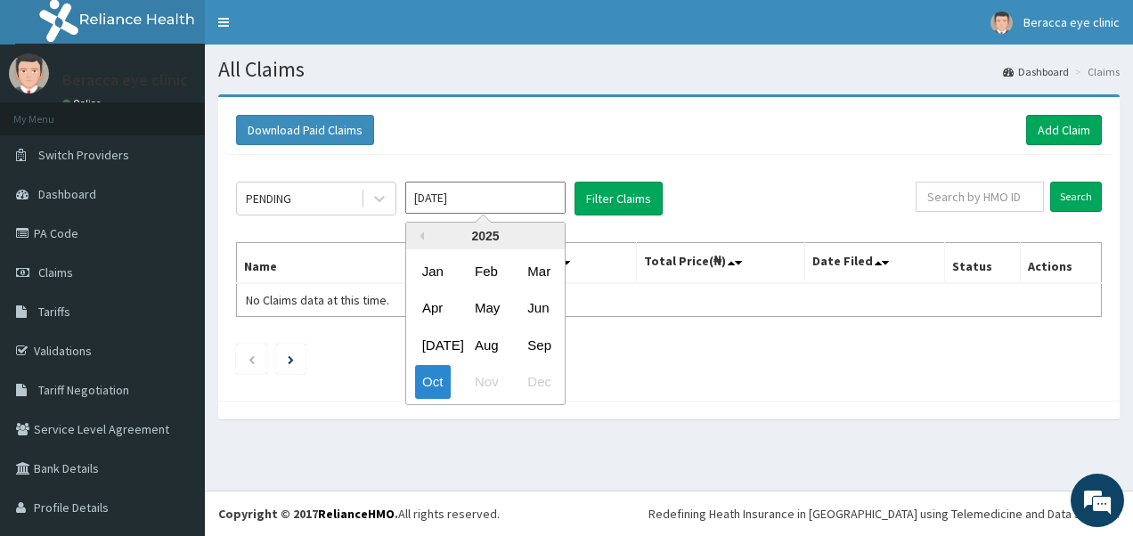
click at [544, 193] on input "Oct 2025" at bounding box center [485, 198] width 160 height 32
drag, startPoint x: 544, startPoint y: 338, endPoint x: 552, endPoint y: 326, distance: 14.6
click at [551, 328] on div "Jul Aug Sep" at bounding box center [485, 345] width 159 height 37
click at [536, 336] on div "Sep" at bounding box center [538, 345] width 36 height 33
type input "Sep 2025"
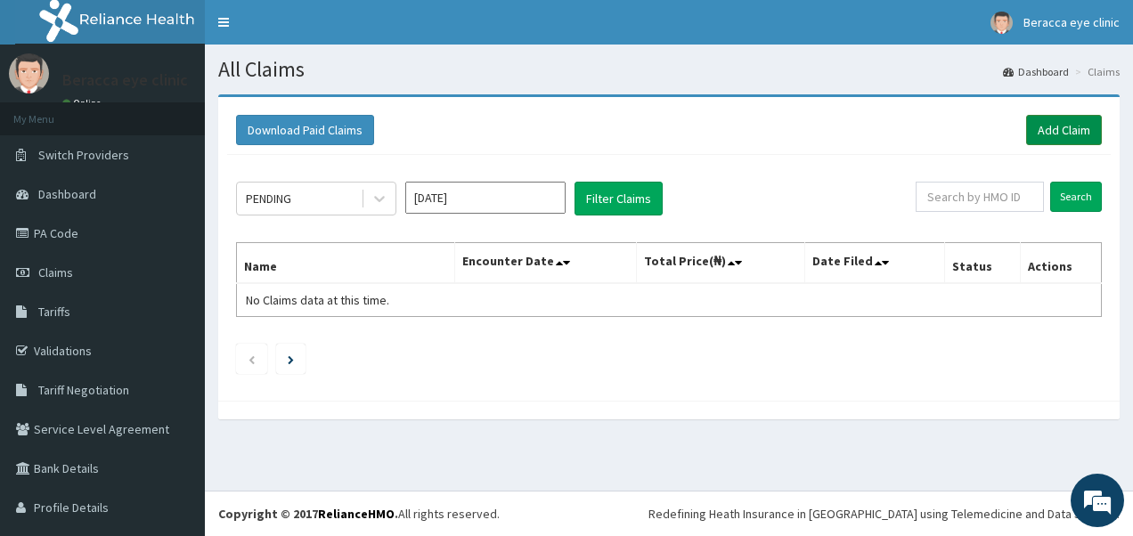
click at [1050, 121] on link "Add Claim" at bounding box center [1064, 130] width 76 height 30
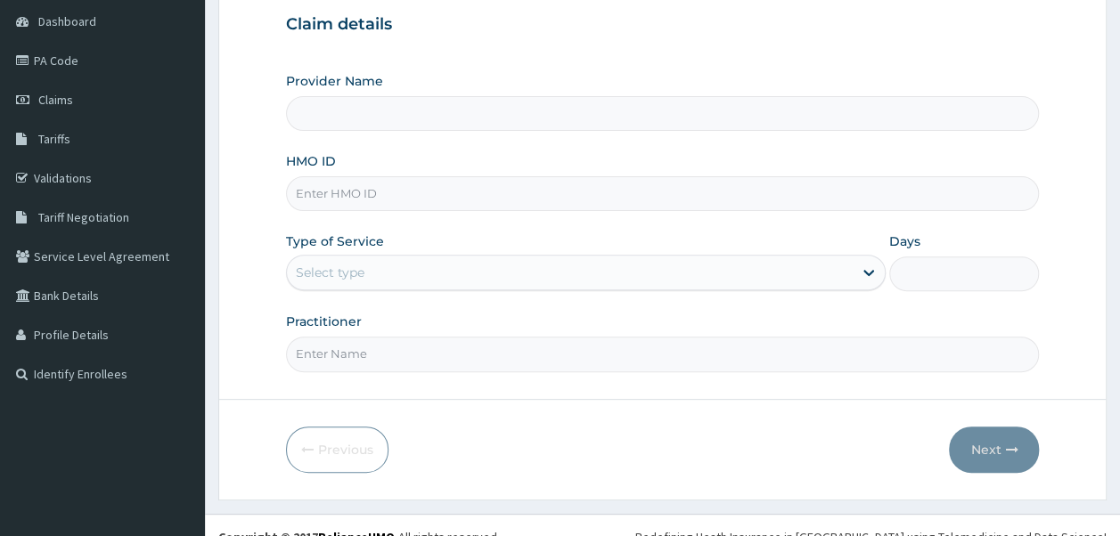
scroll to position [192, 0]
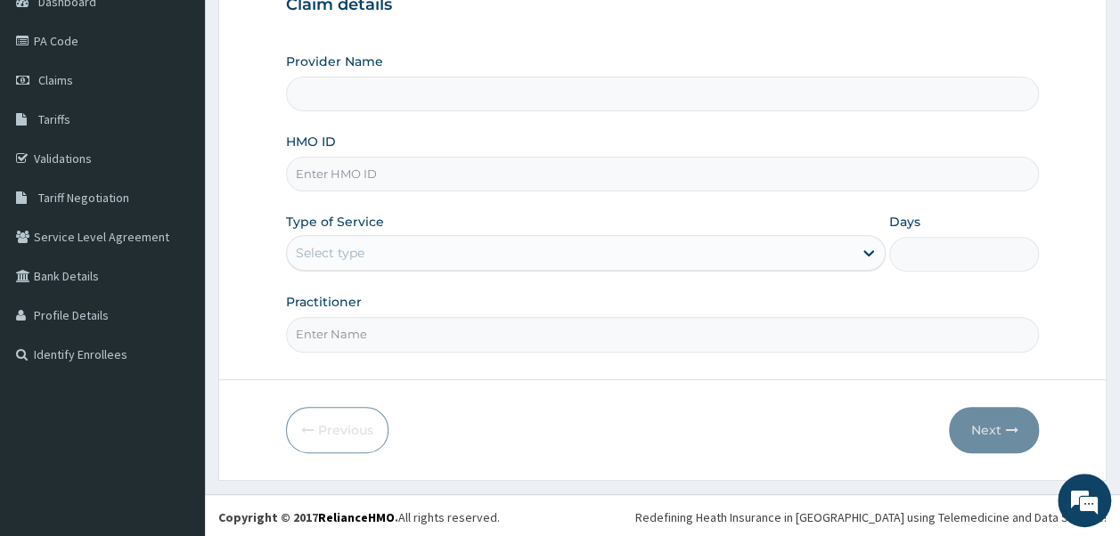
click at [552, 174] on input "HMO ID" at bounding box center [663, 174] width 754 height 35
type input "Beracca Eye Clinic Limited- [GEOGRAPHIC_DATA]"
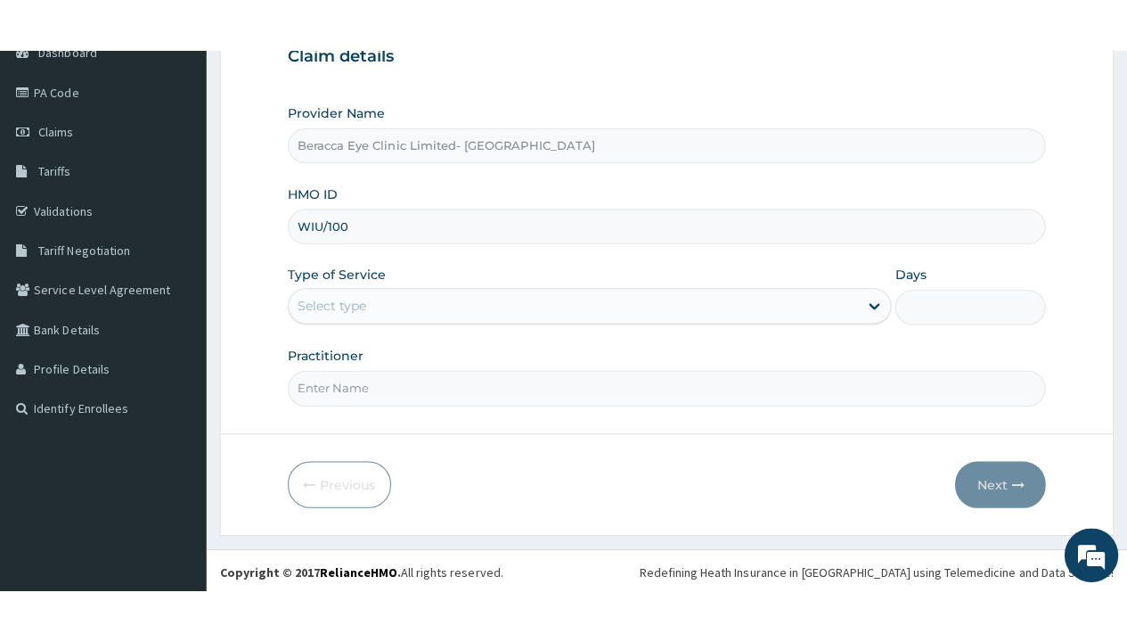
scroll to position [148, 0]
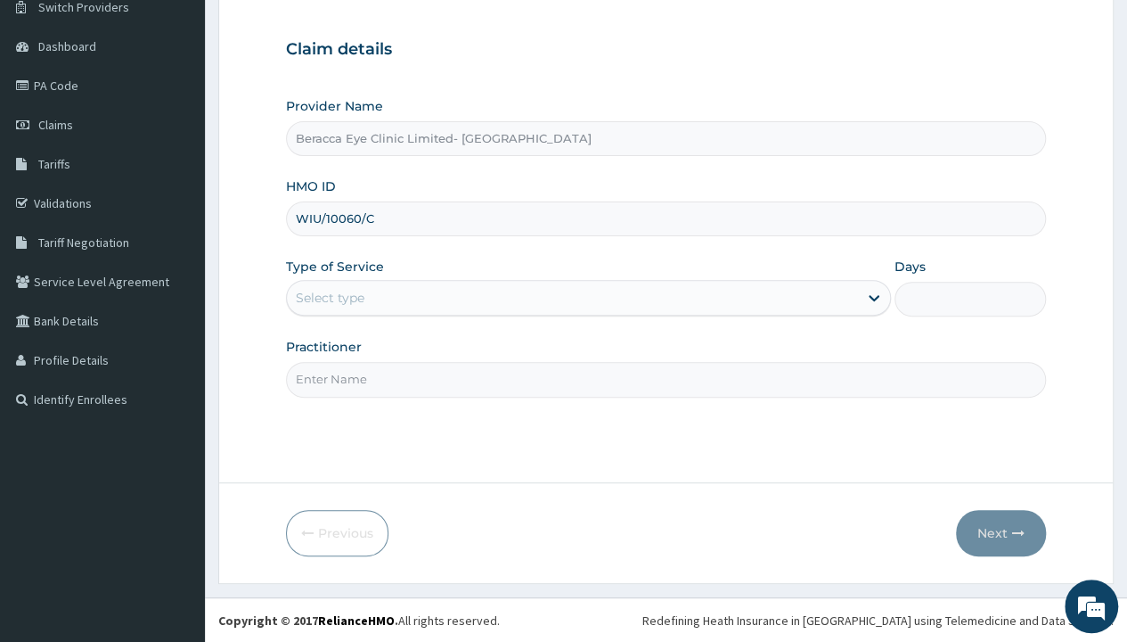
type input "WIU/10060/C"
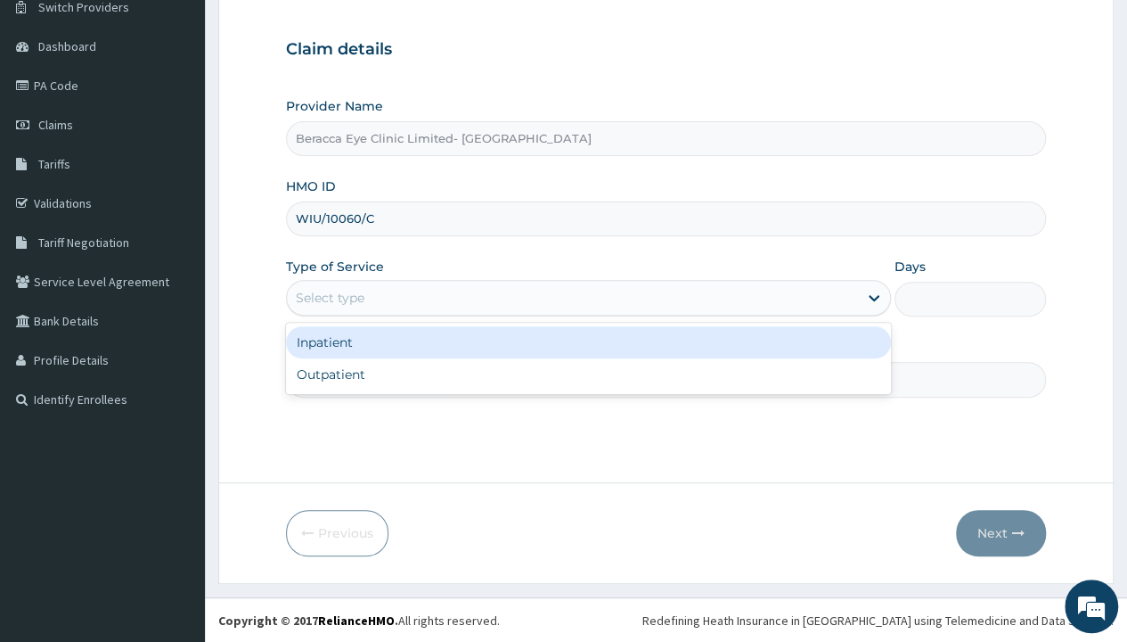
click at [424, 284] on div "Select type" at bounding box center [572, 297] width 571 height 29
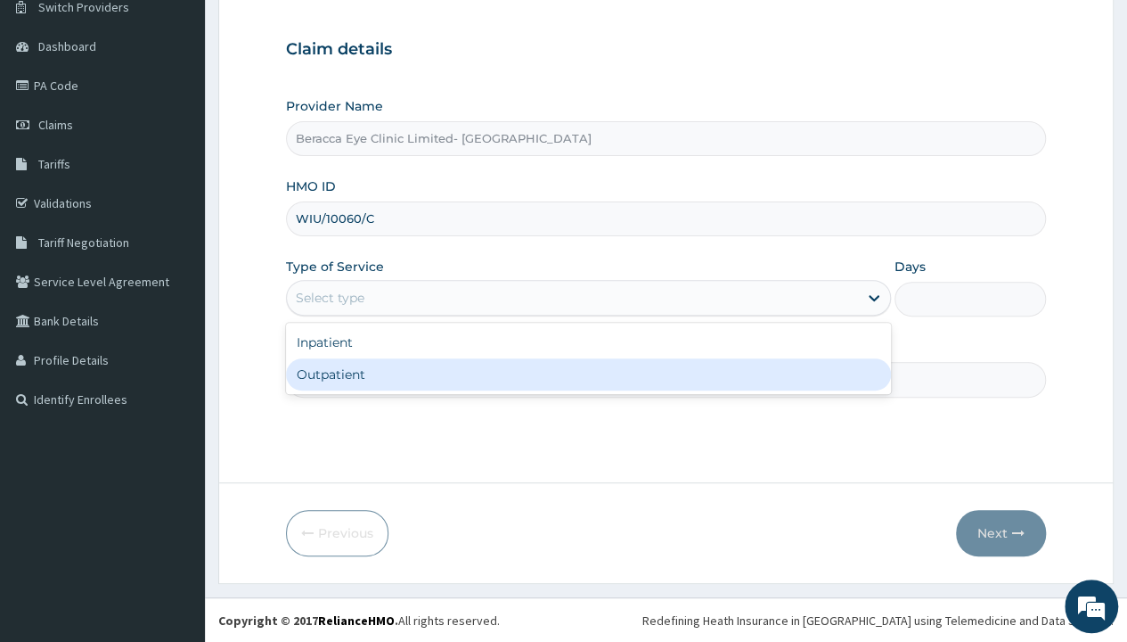
click at [389, 377] on div "Outpatient" at bounding box center [588, 374] width 605 height 32
type input "1"
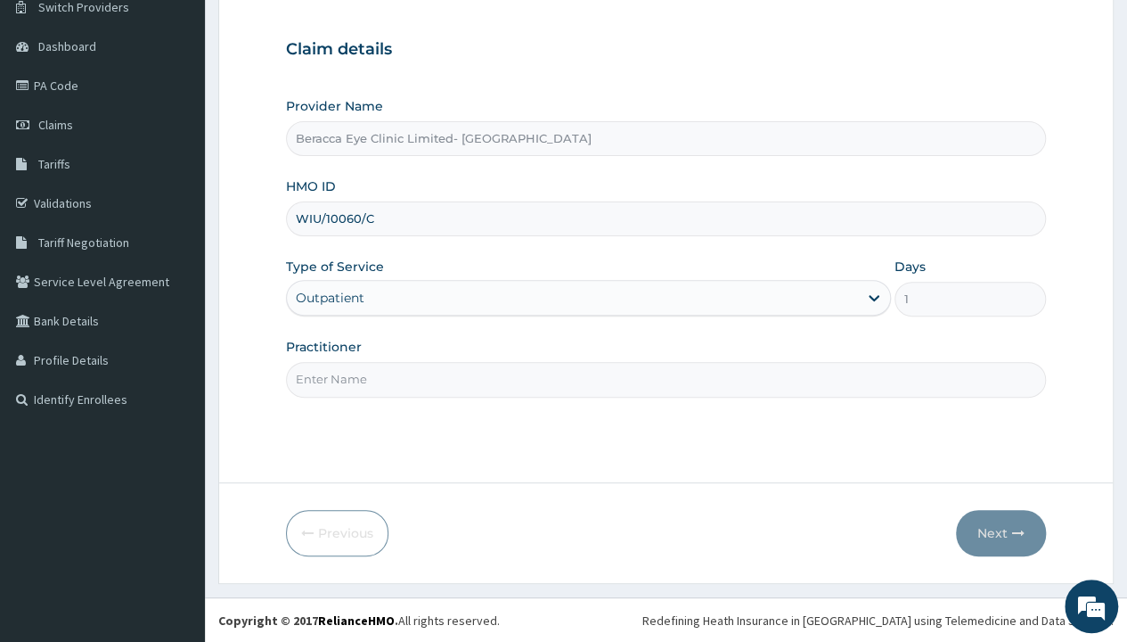
drag, startPoint x: 504, startPoint y: 351, endPoint x: 501, endPoint y: 360, distance: 9.6
click at [501, 360] on div "Practitioner" at bounding box center [666, 367] width 760 height 59
click at [501, 364] on input "Practitioner" at bounding box center [666, 379] width 760 height 35
type input "DR. GAIL"
click at [1002, 531] on button "Next" at bounding box center [1001, 533] width 90 height 46
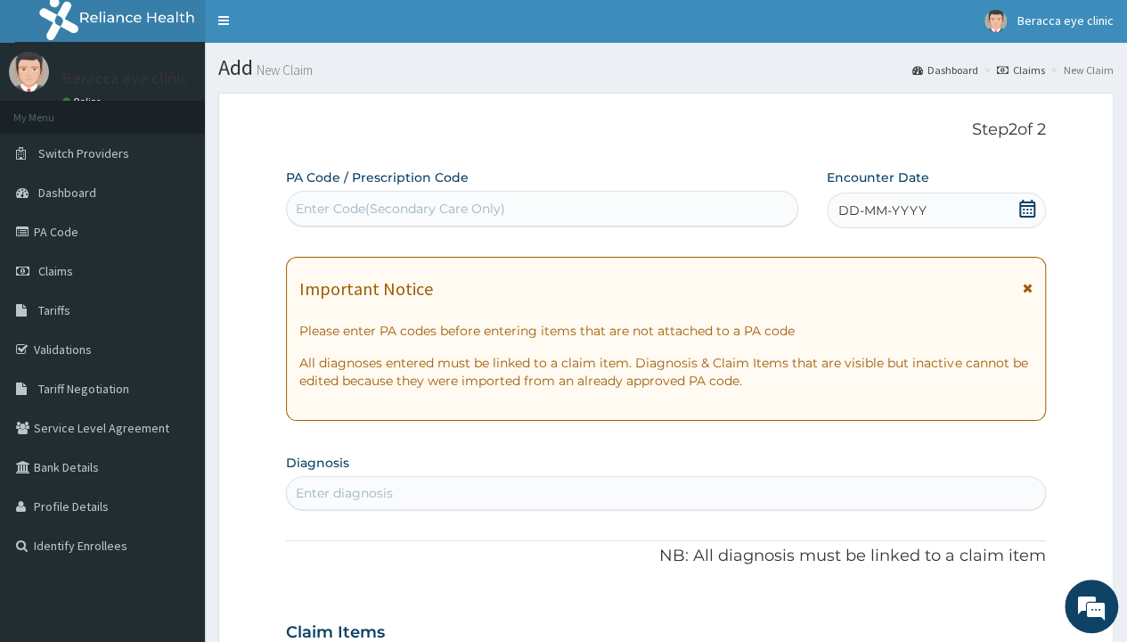
scroll to position [0, 0]
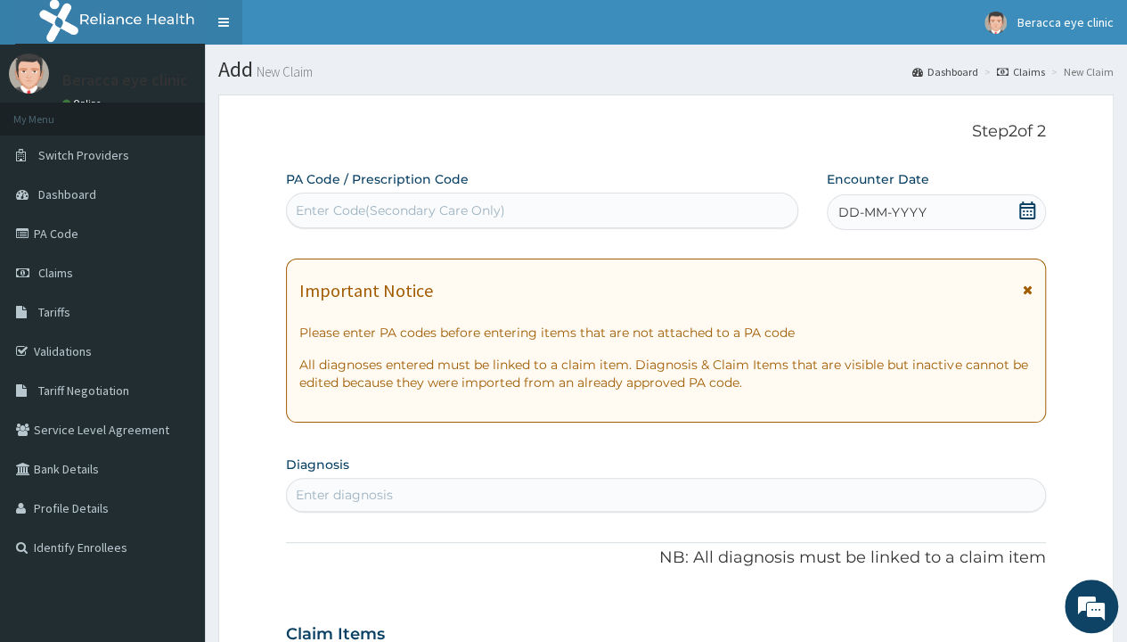
click at [225, 32] on link "Toggle navigation" at bounding box center [223, 22] width 37 height 45
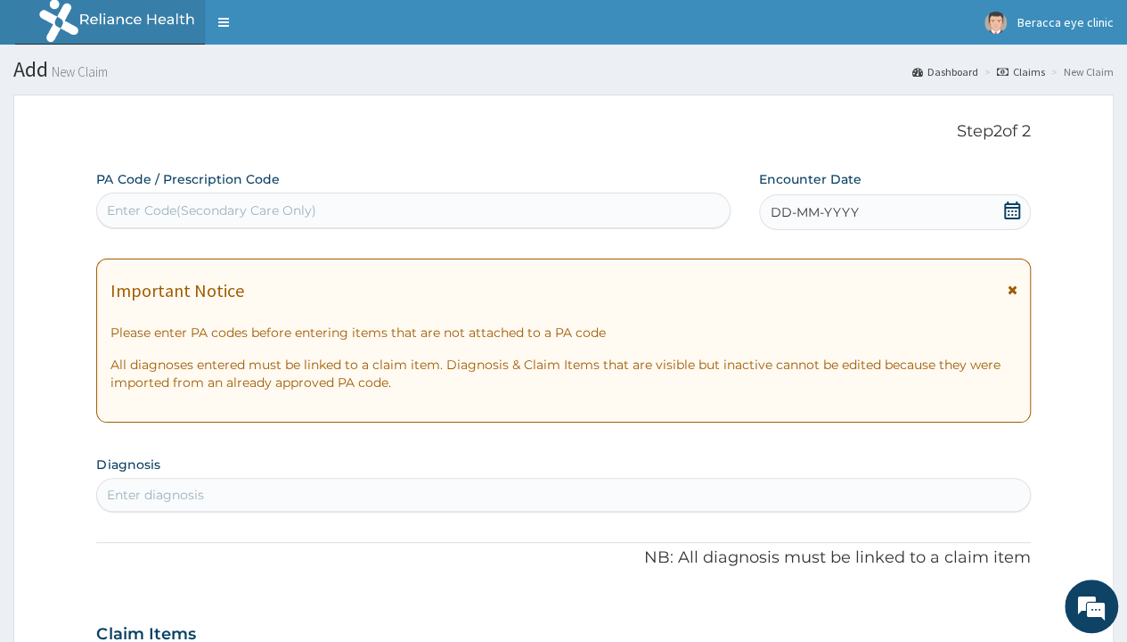
click at [417, 212] on div "Enter Code(Secondary Care Only)" at bounding box center [413, 210] width 632 height 29
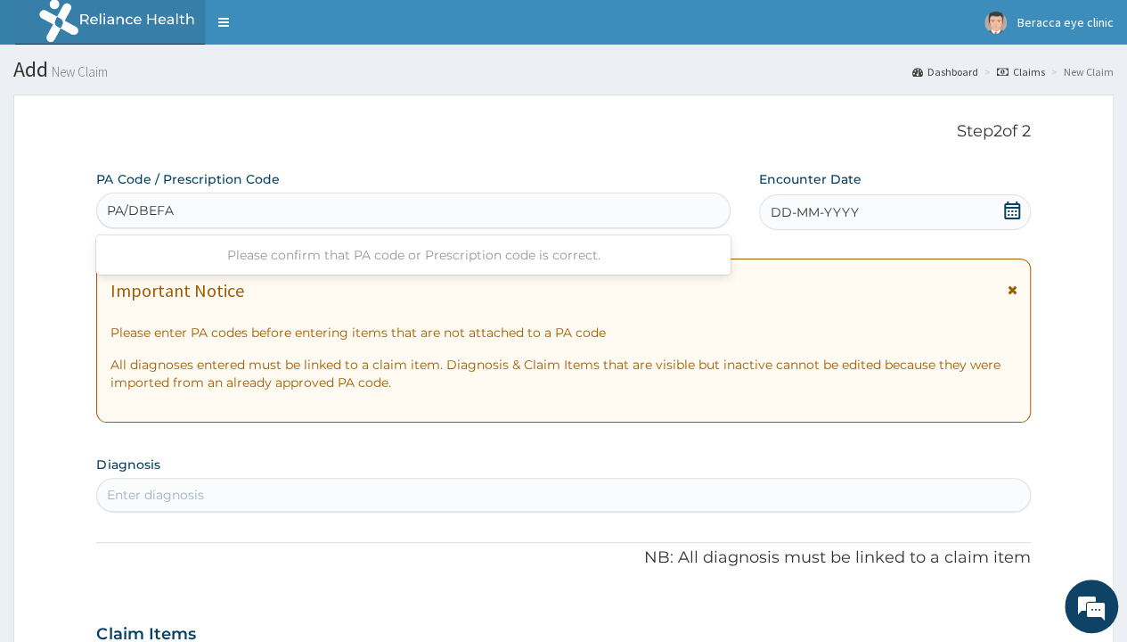
type input "PA/DBEFA4"
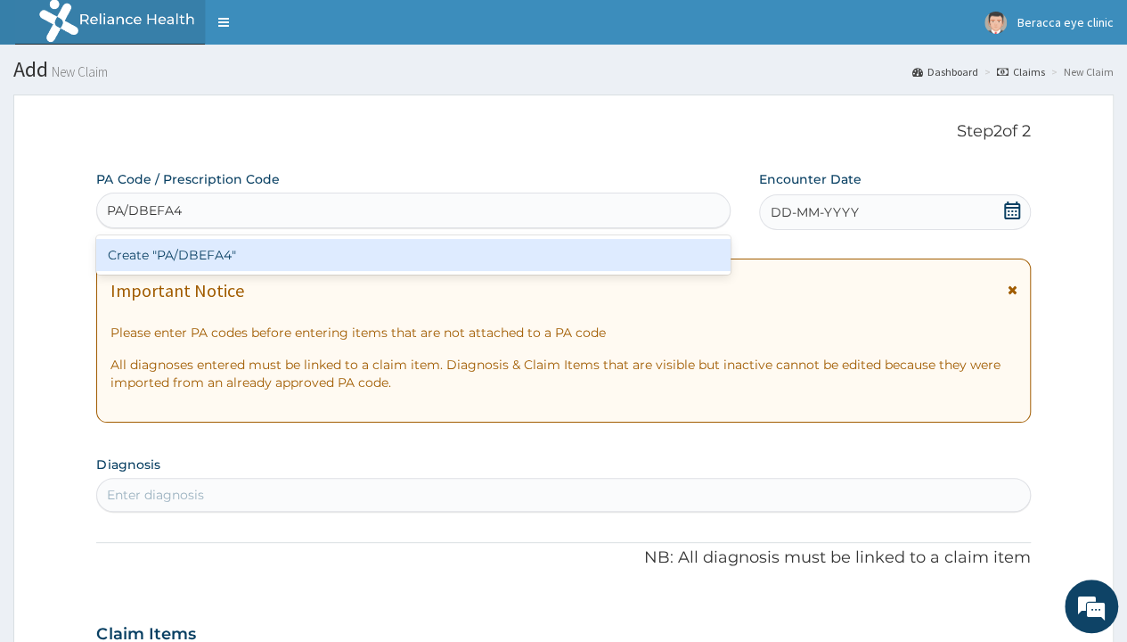
click at [317, 259] on div "Create "PA/DBEFA4"" at bounding box center [413, 255] width 634 height 32
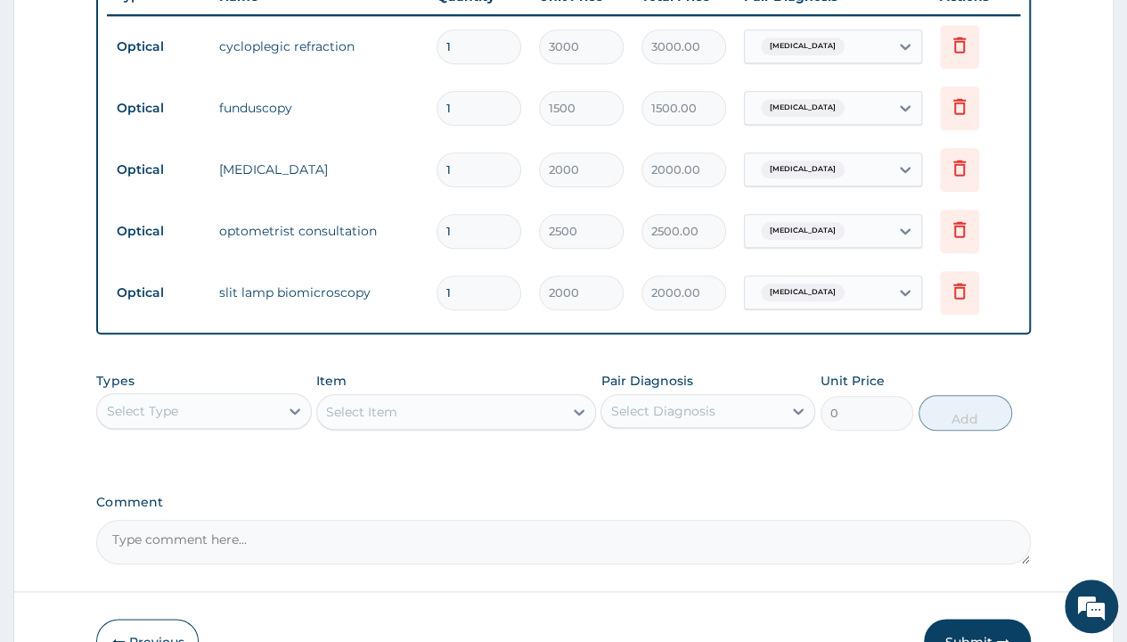
scroll to position [803, 0]
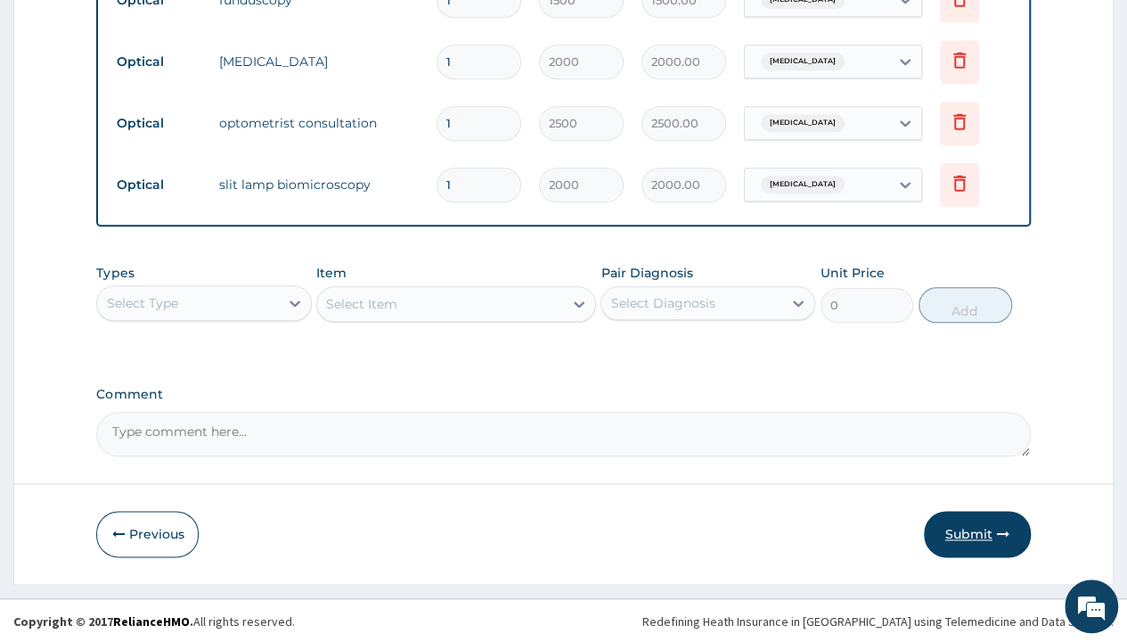
click at [969, 533] on button "Submit" at bounding box center [977, 534] width 107 height 46
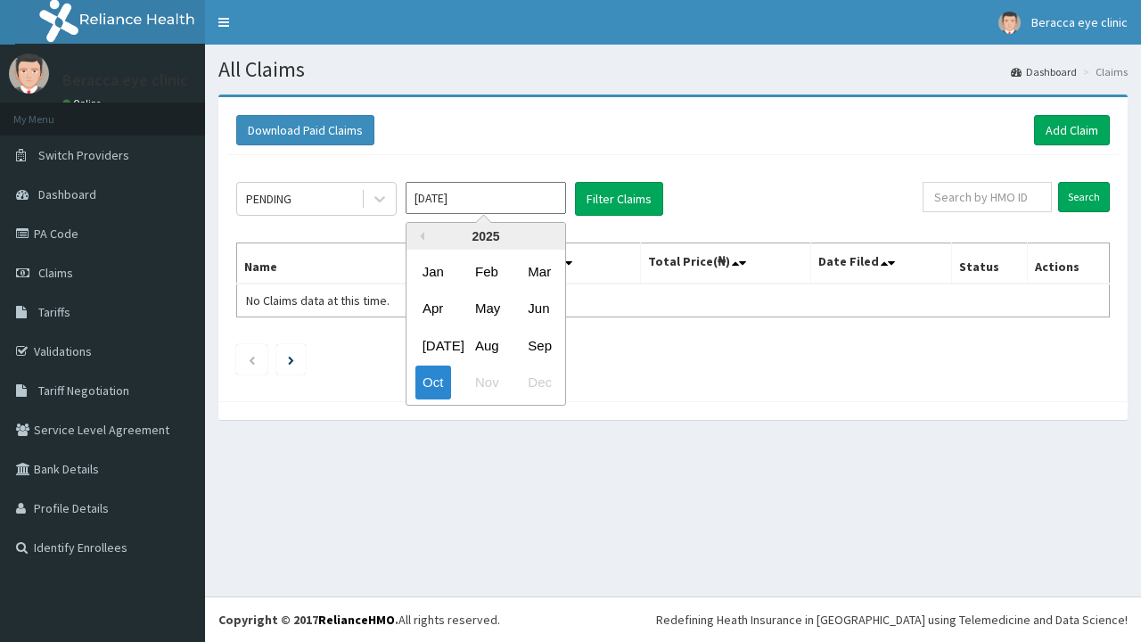
drag, startPoint x: 537, startPoint y: 348, endPoint x: 621, endPoint y: 283, distance: 106.0
click at [539, 346] on div "Sep" at bounding box center [538, 345] width 36 height 33
type input "[DATE]"
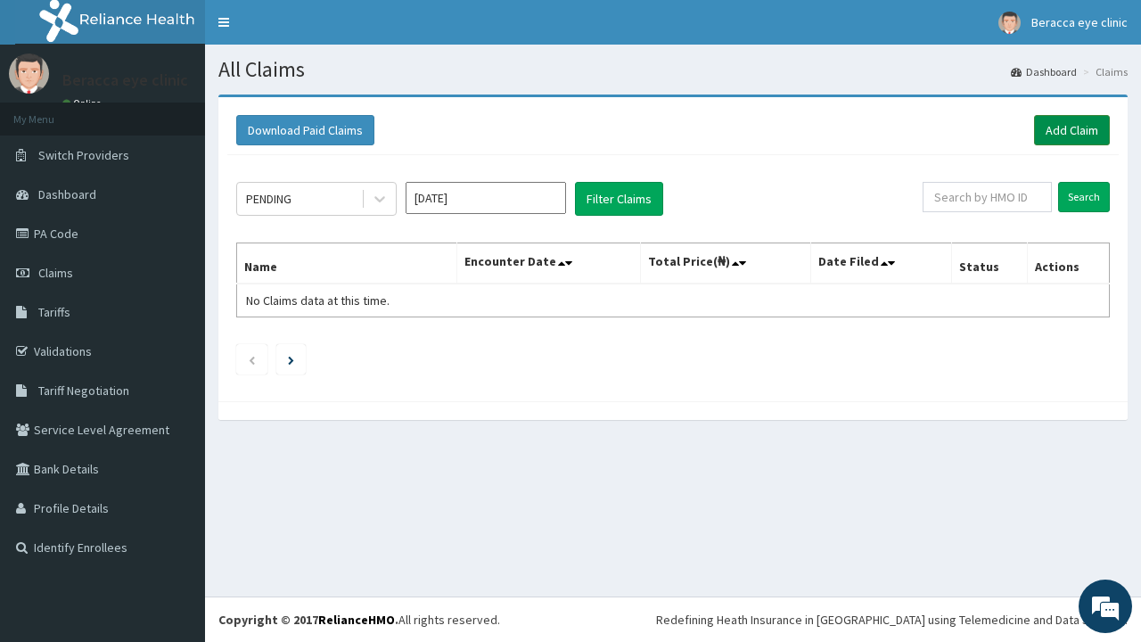
click at [1088, 135] on link "Add Claim" at bounding box center [1072, 130] width 76 height 30
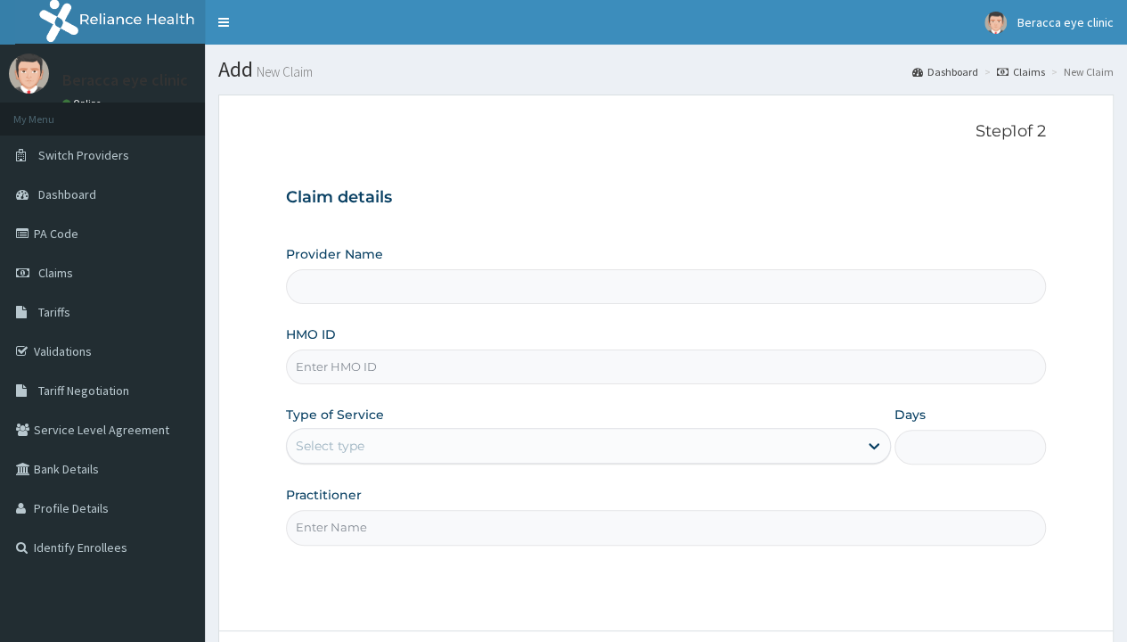
click at [499, 291] on input "Provider Name" at bounding box center [666, 286] width 760 height 35
click at [435, 364] on input "HMO ID" at bounding box center [666, 366] width 760 height 35
type input "WIU/"
type input "Beracca Eye Clinic Limited- Port harcourt"
type input "WIU/10060/C"
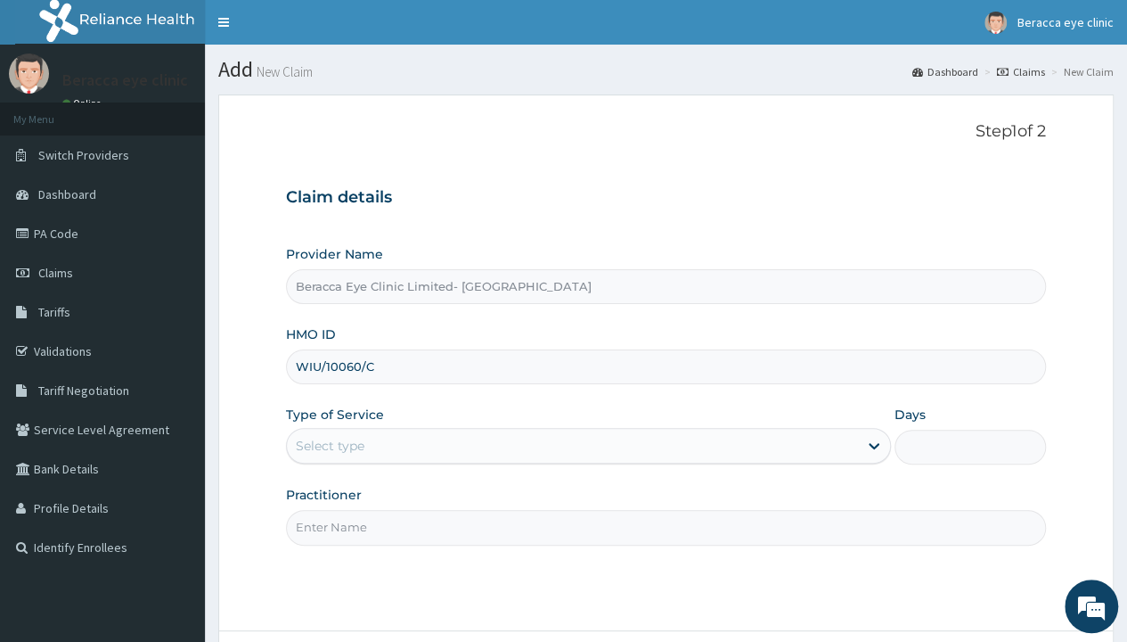
click at [439, 437] on div "Select type" at bounding box center [572, 445] width 571 height 29
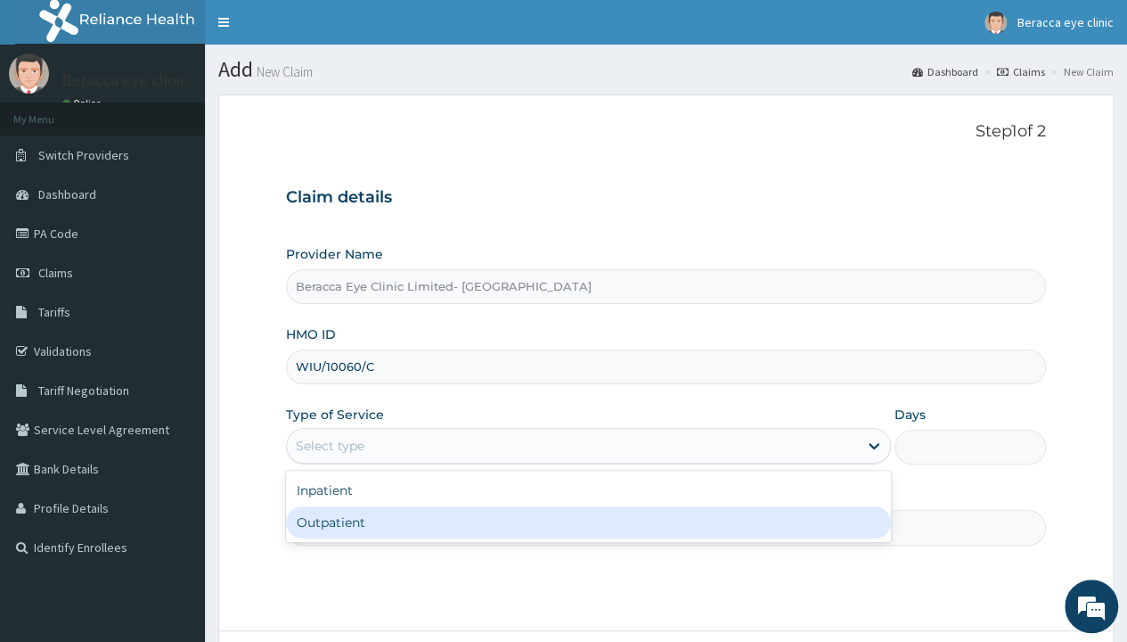
click at [366, 519] on div "Outpatient" at bounding box center [588, 522] width 605 height 32
type input "1"
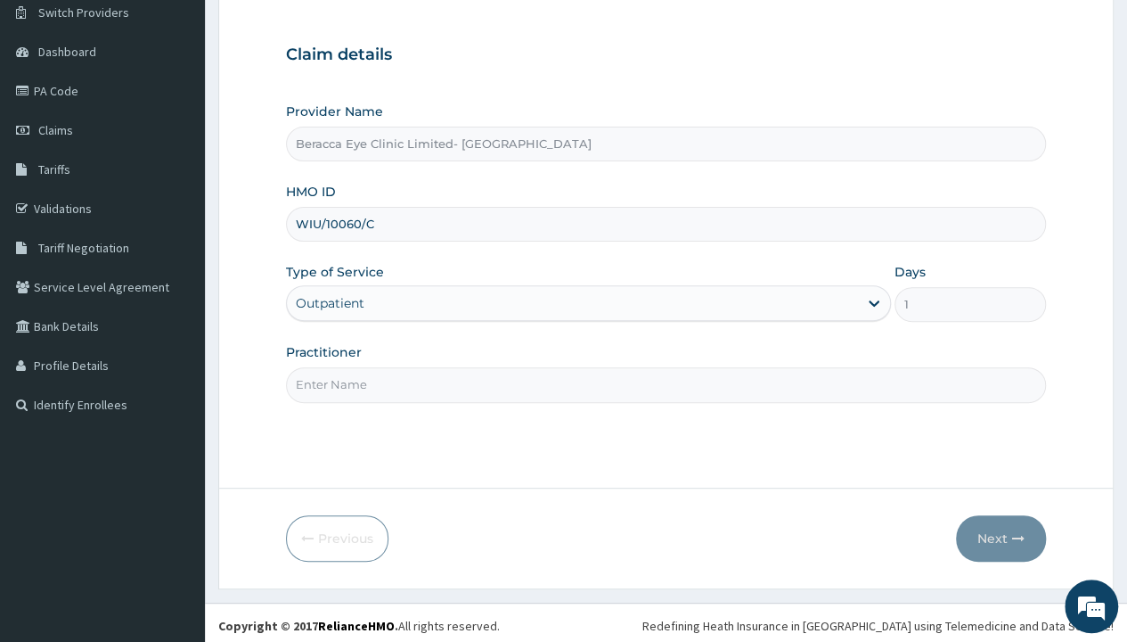
scroll to position [148, 0]
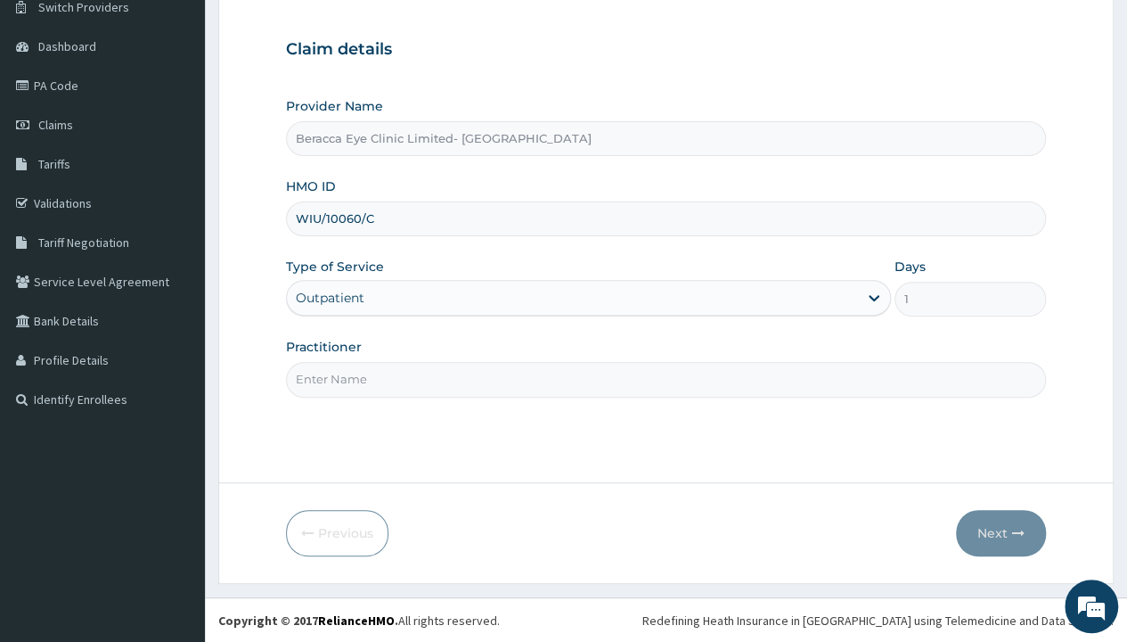
click at [428, 369] on input "Practitioner" at bounding box center [666, 379] width 760 height 35
type input "Dr. Aghogho"
click at [999, 531] on button "Next" at bounding box center [1001, 533] width 90 height 46
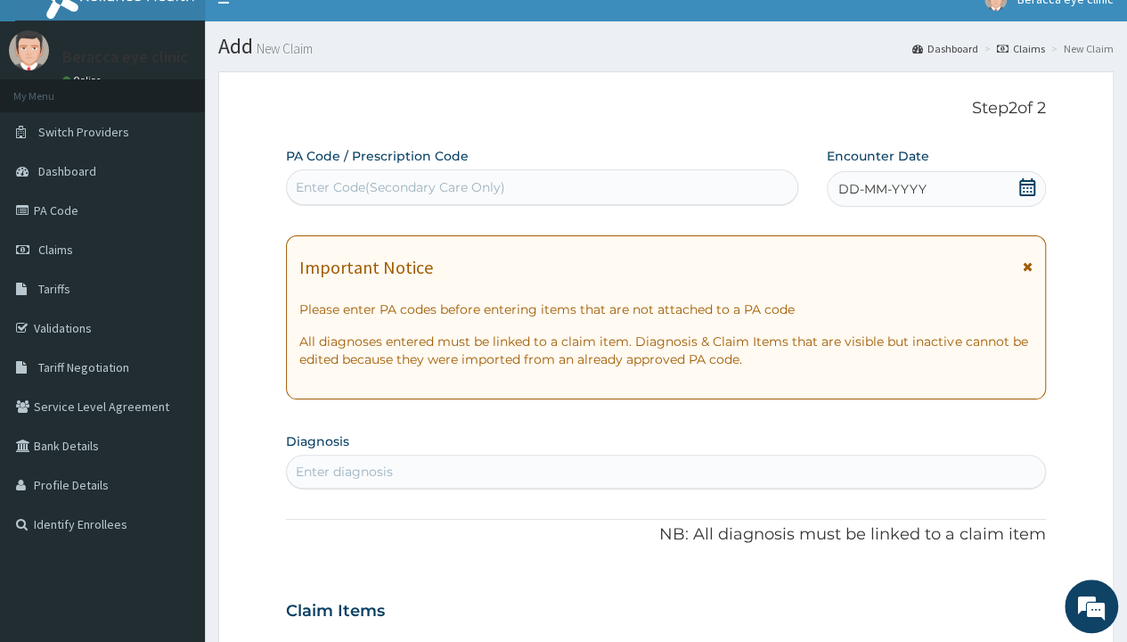
scroll to position [0, 0]
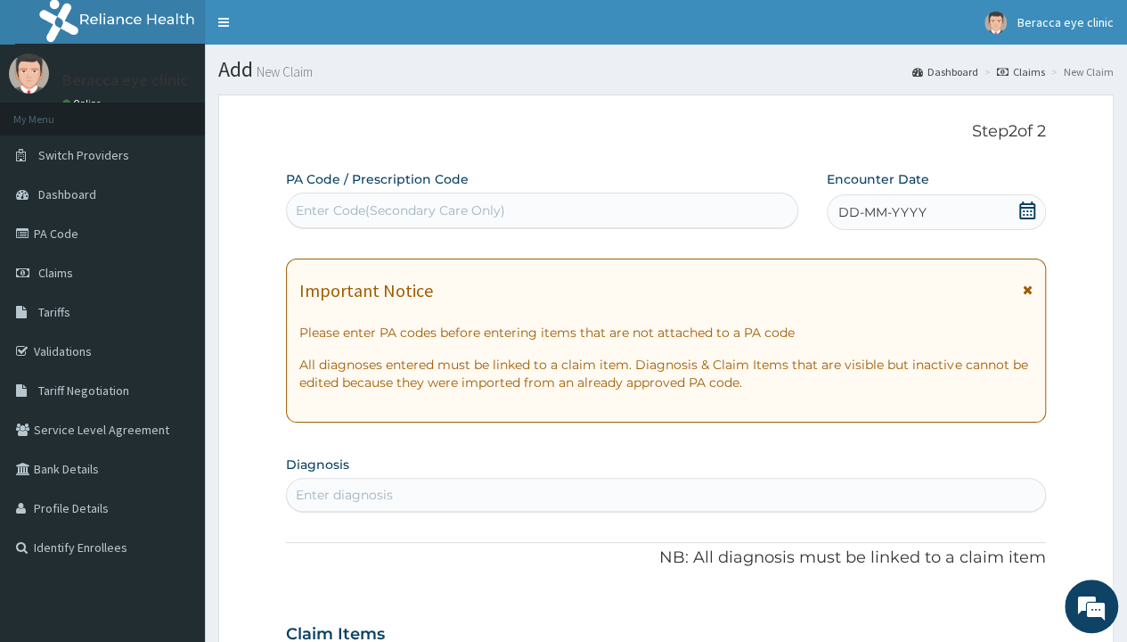
click at [567, 210] on div "Enter Code(Secondary Care Only)" at bounding box center [542, 210] width 510 height 29
click at [511, 196] on div "Enter Code(Secondary Care Only)" at bounding box center [542, 210] width 510 height 29
click at [499, 205] on div "Enter Code(Secondary Care Only)" at bounding box center [400, 210] width 209 height 18
type input "PA/6C07D1"
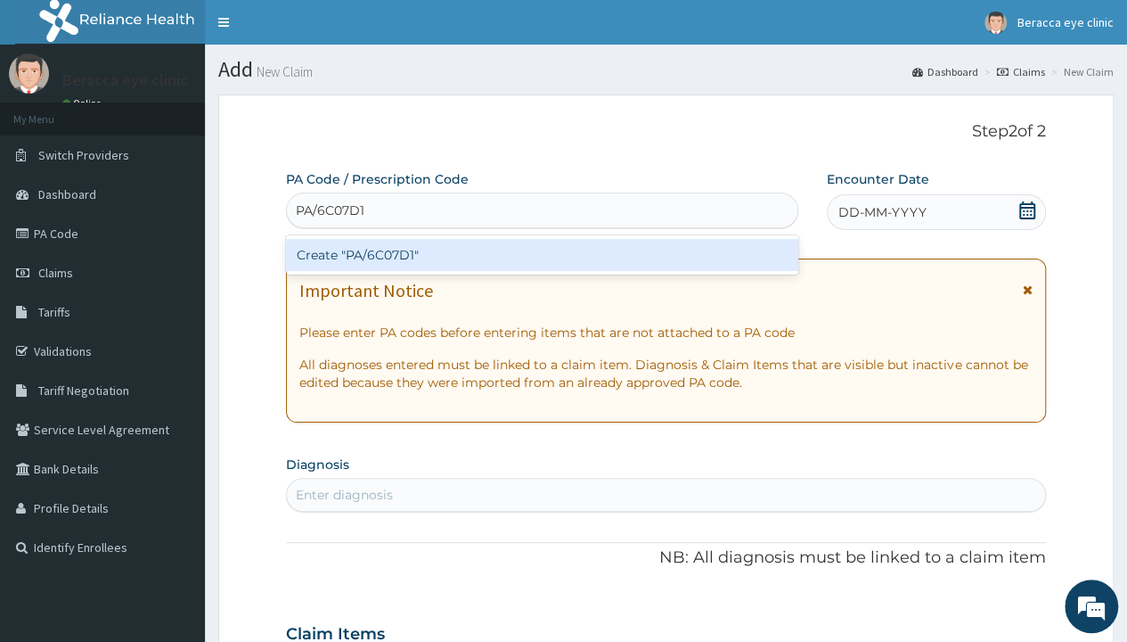
click at [401, 257] on div "Create "PA/6C07D1"" at bounding box center [541, 255] width 511 height 32
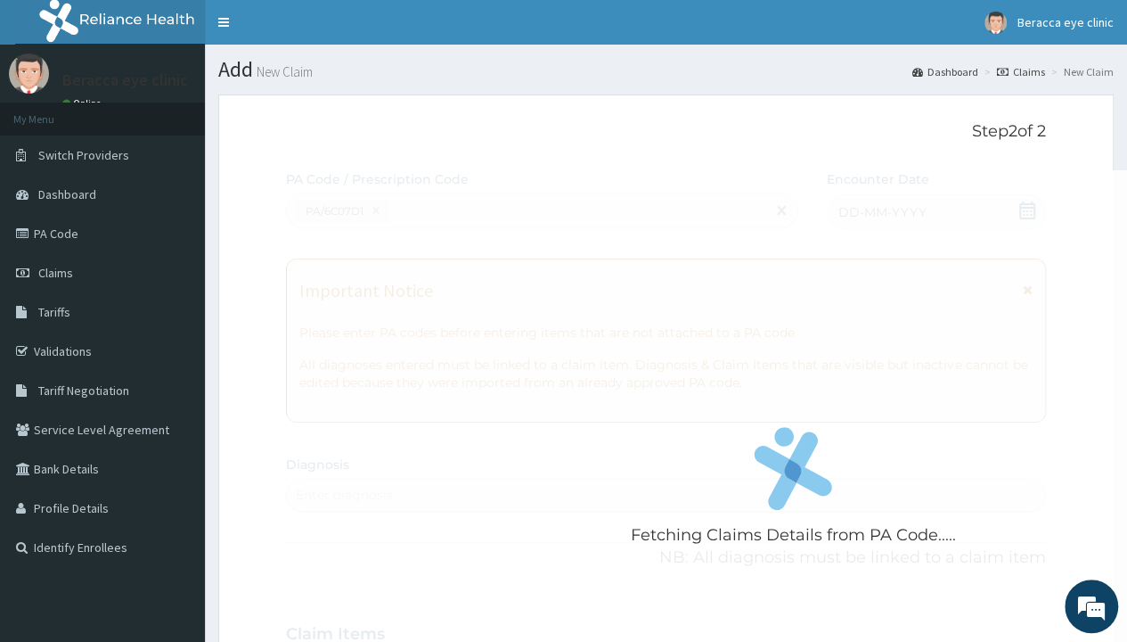
scroll to position [419, 0]
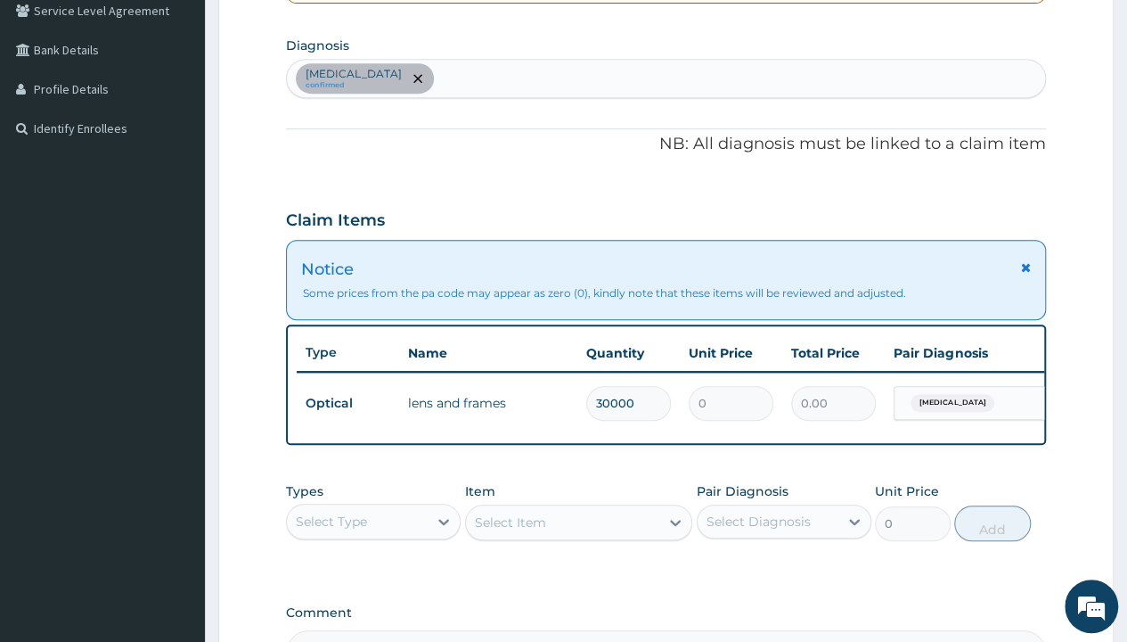
type input "30000"
click at [991, 246] on div "Notice Some prices from the pa code may appear as zero (0), kindly note that th…" at bounding box center [666, 280] width 760 height 80
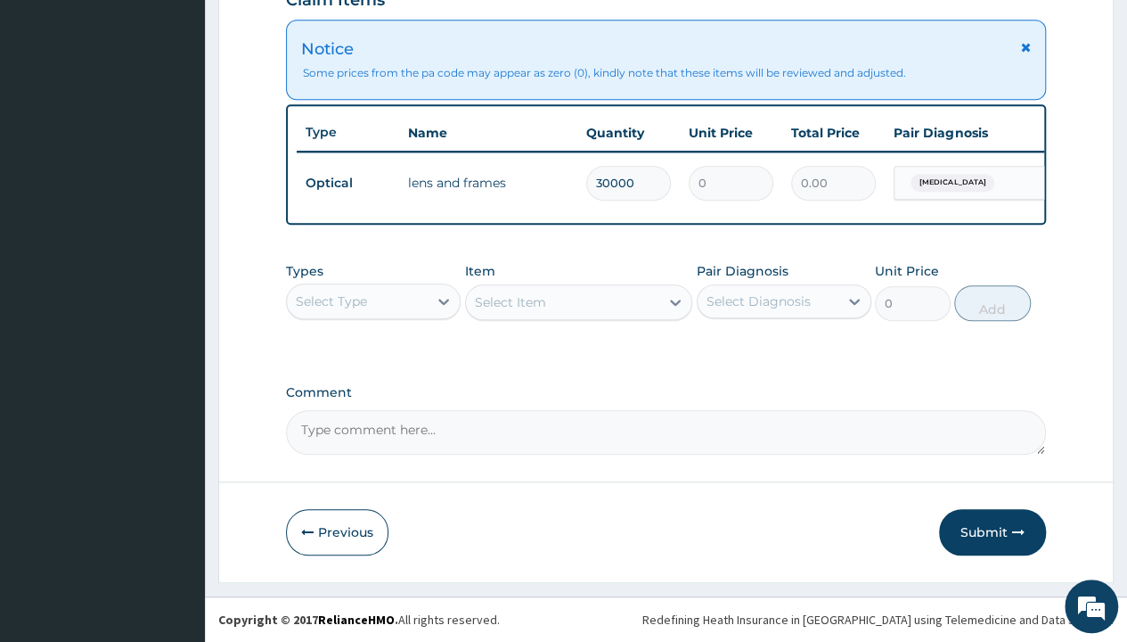
click at [561, 423] on textarea "Comment" at bounding box center [666, 432] width 760 height 45
type textarea "LENS & FRAME 30000"
click at [971, 526] on button "Submit" at bounding box center [992, 532] width 107 height 46
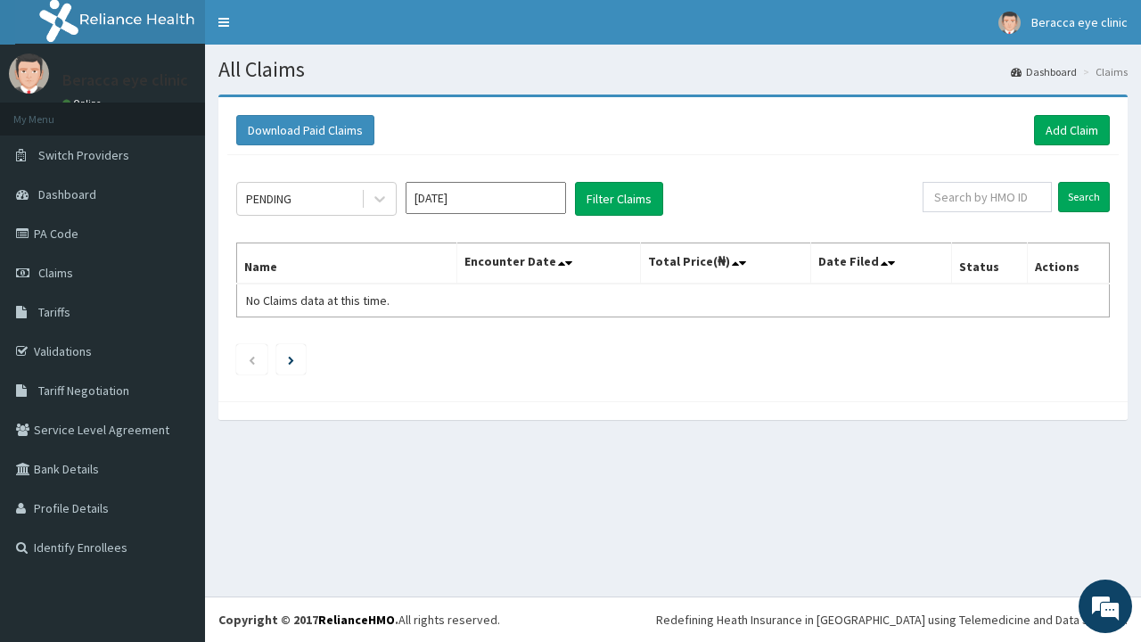
click at [454, 196] on input "[DATE]" at bounding box center [485, 198] width 160 height 32
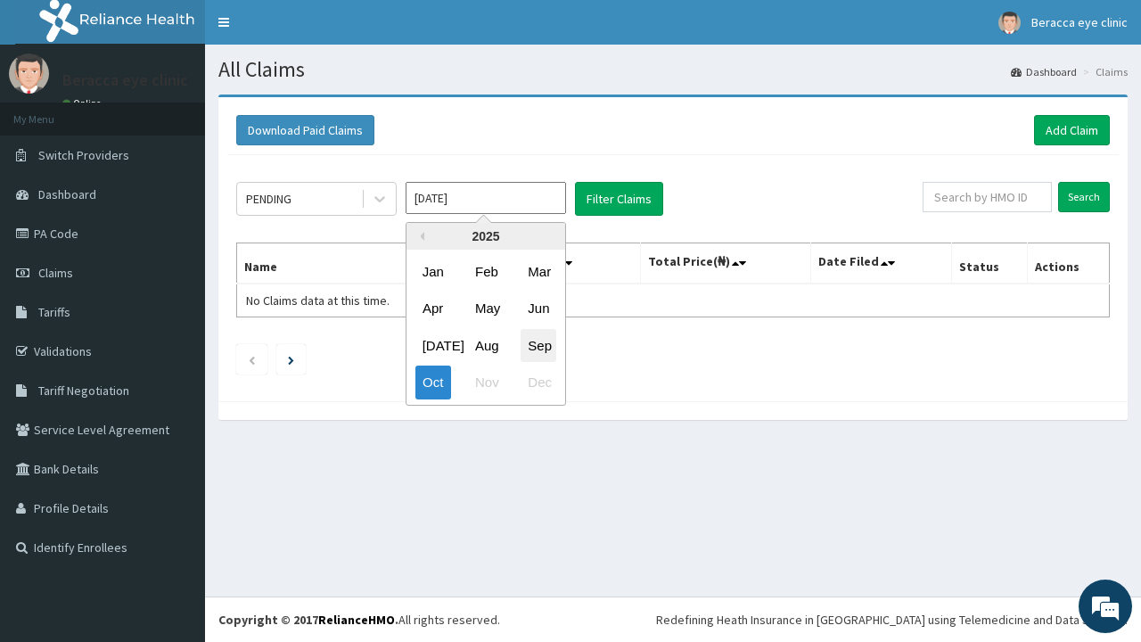
drag, startPoint x: 528, startPoint y: 339, endPoint x: 592, endPoint y: 293, distance: 77.9
click at [530, 338] on div "Sep" at bounding box center [538, 345] width 36 height 33
type input "[DATE]"
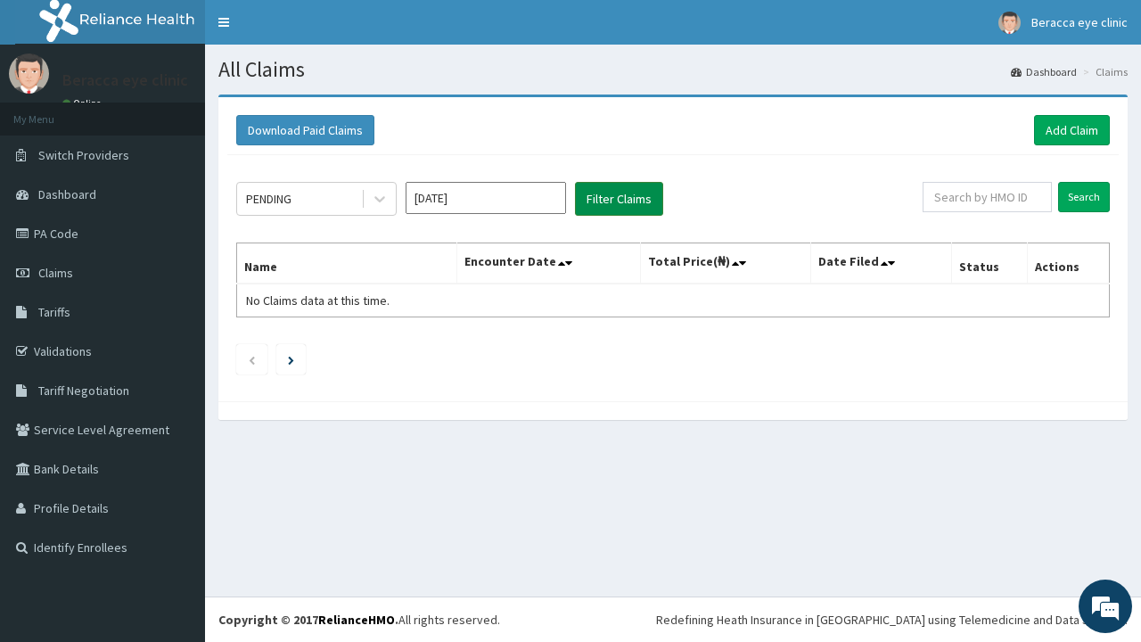
click at [641, 196] on button "Filter Claims" at bounding box center [619, 199] width 88 height 34
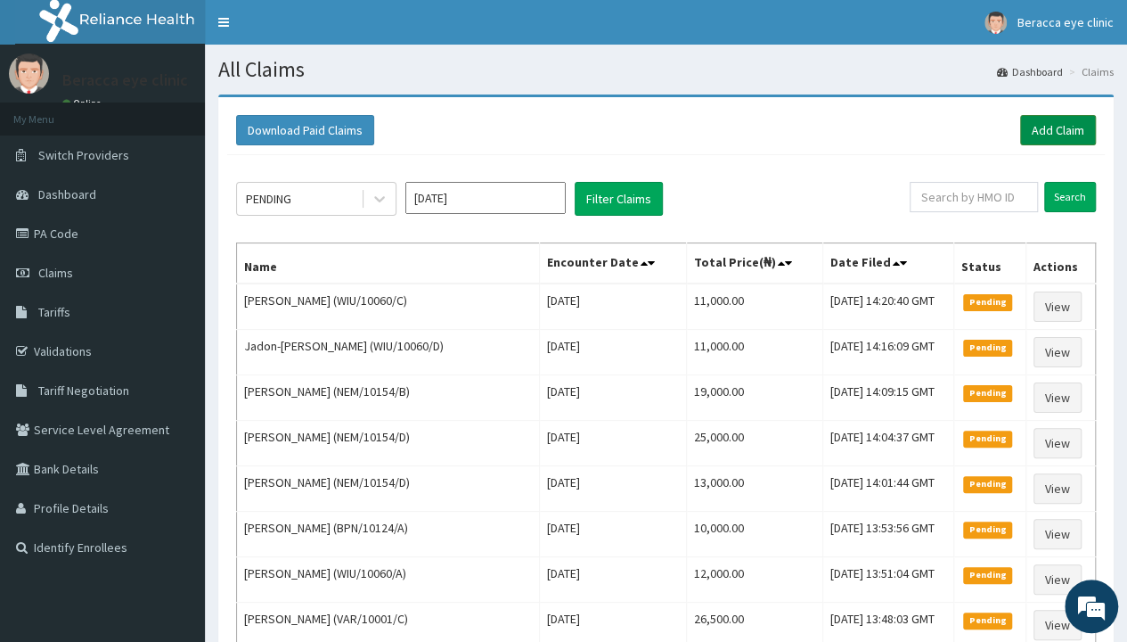
click at [1062, 129] on link "Add Claim" at bounding box center [1058, 130] width 76 height 30
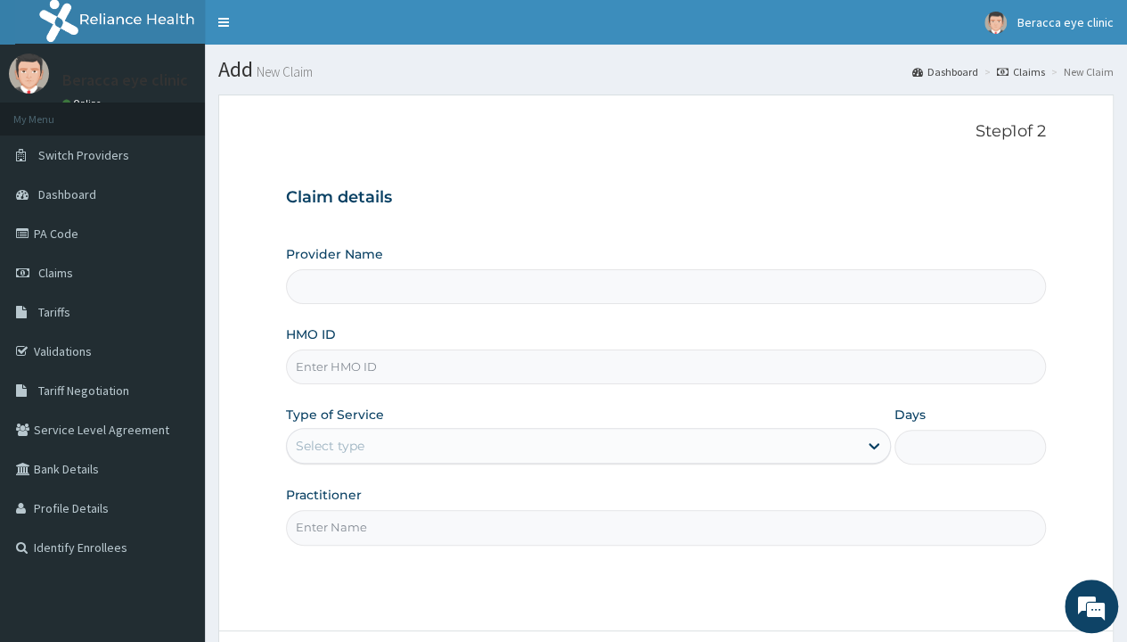
click at [465, 361] on input "HMO ID" at bounding box center [666, 366] width 760 height 35
type input "Beracca Eye Clinic Limited- [GEOGRAPHIC_DATA]"
type input "STZ/10198/B"
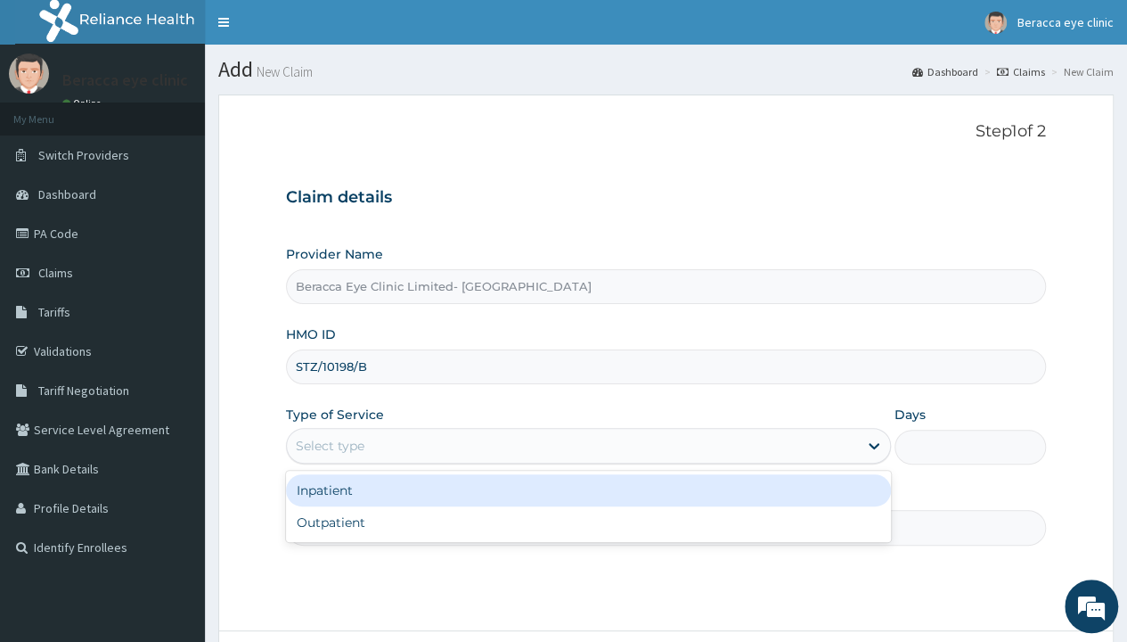
click at [446, 440] on div "Select type" at bounding box center [572, 445] width 571 height 29
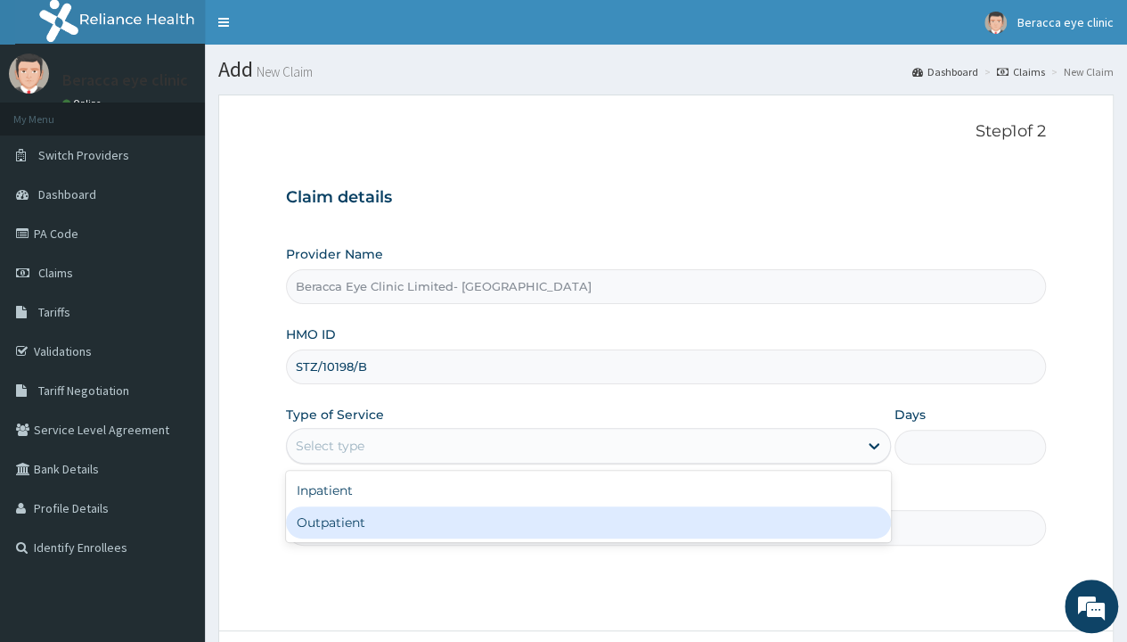
drag, startPoint x: 398, startPoint y: 519, endPoint x: 438, endPoint y: 505, distance: 42.6
click at [421, 513] on div "Outpatient" at bounding box center [588, 522] width 605 height 32
type input "1"
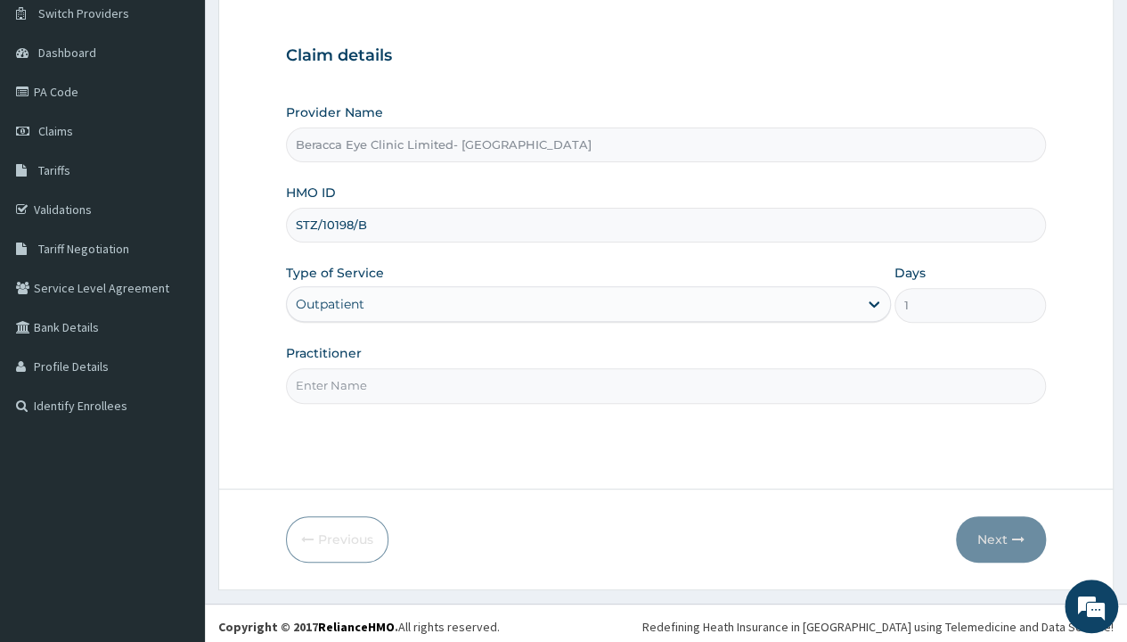
scroll to position [148, 0]
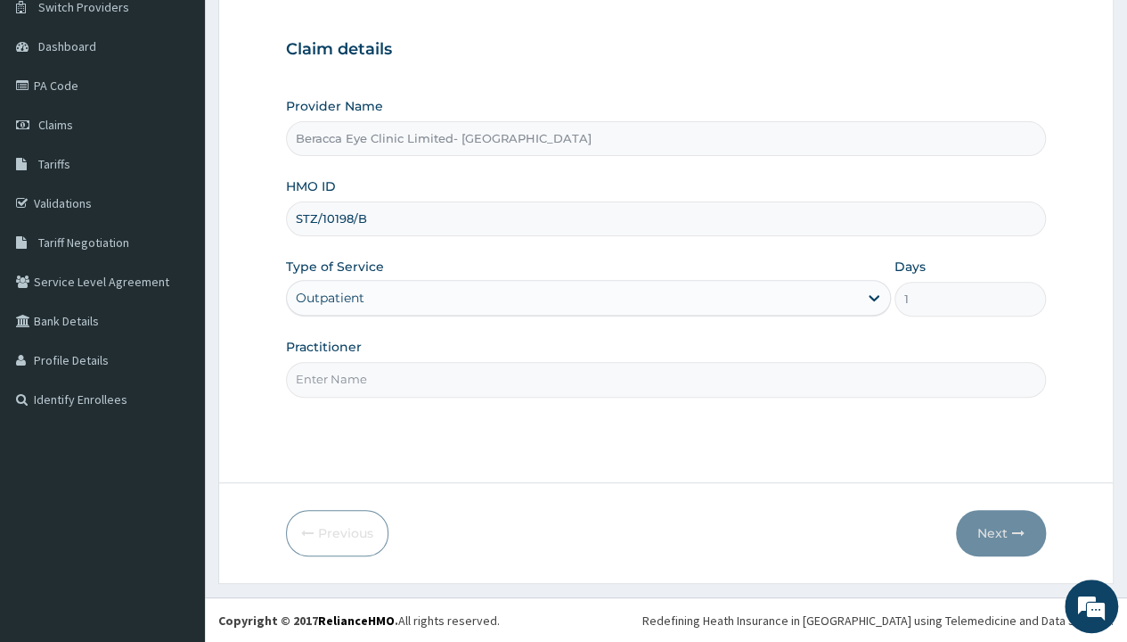
click at [441, 373] on input "Practitioner" at bounding box center [666, 379] width 760 height 35
type input "Dr. Aghogho"
click at [982, 535] on button "Next" at bounding box center [1001, 533] width 90 height 46
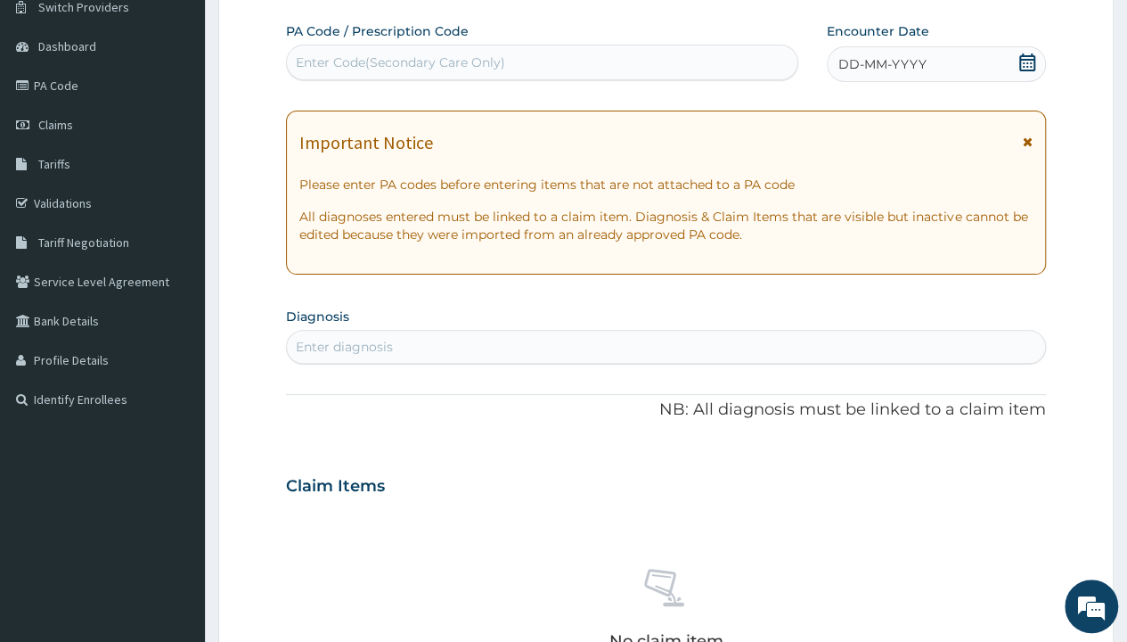
scroll to position [0, 0]
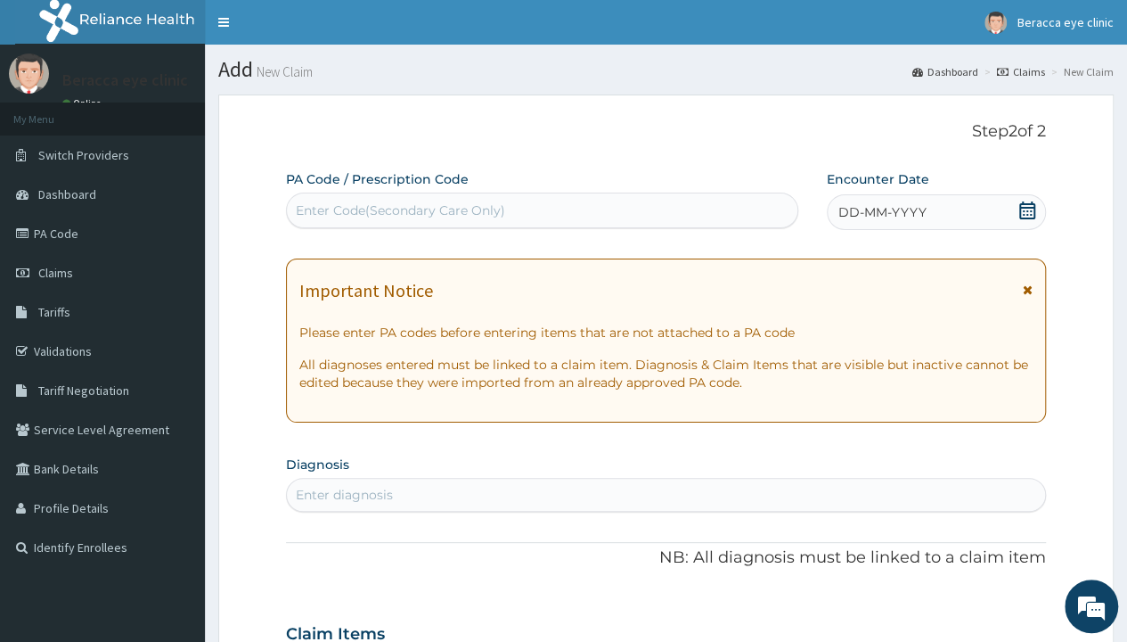
click at [549, 202] on div "Enter Code(Secondary Care Only)" at bounding box center [542, 210] width 510 height 29
type input "PA/17B837"
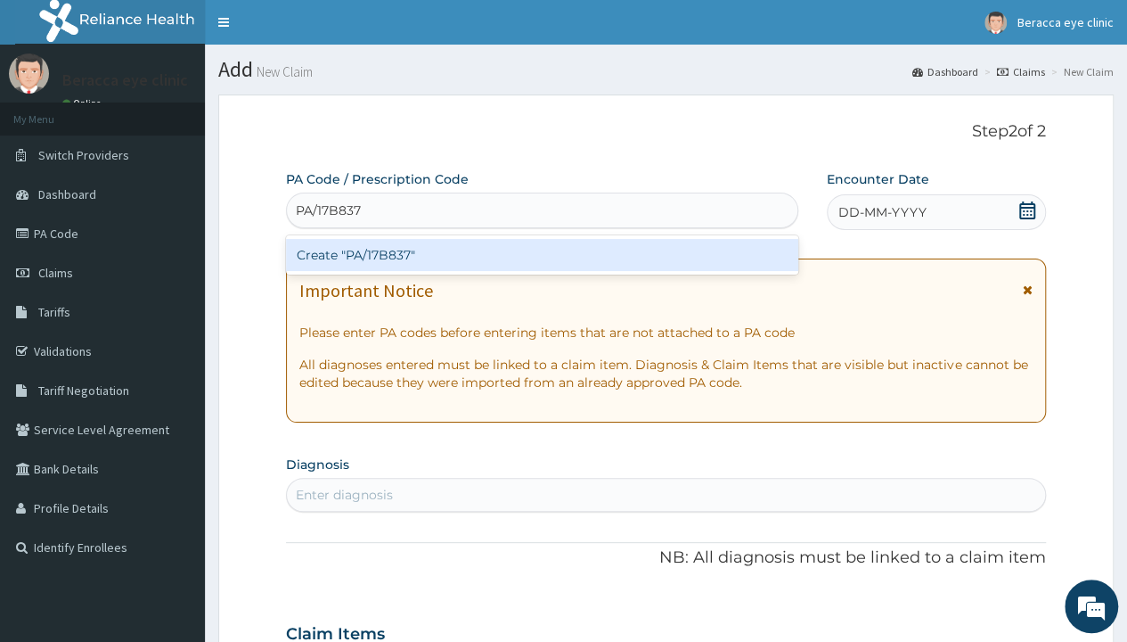
click at [561, 246] on div "Create "PA/17B837"" at bounding box center [541, 255] width 511 height 32
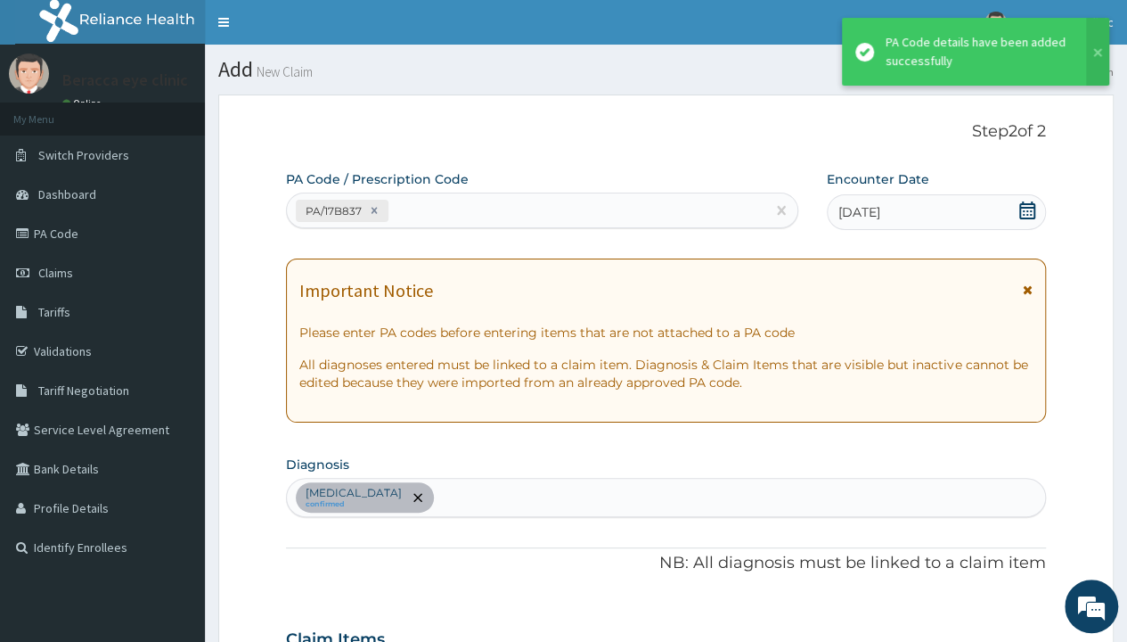
scroll to position [419, 0]
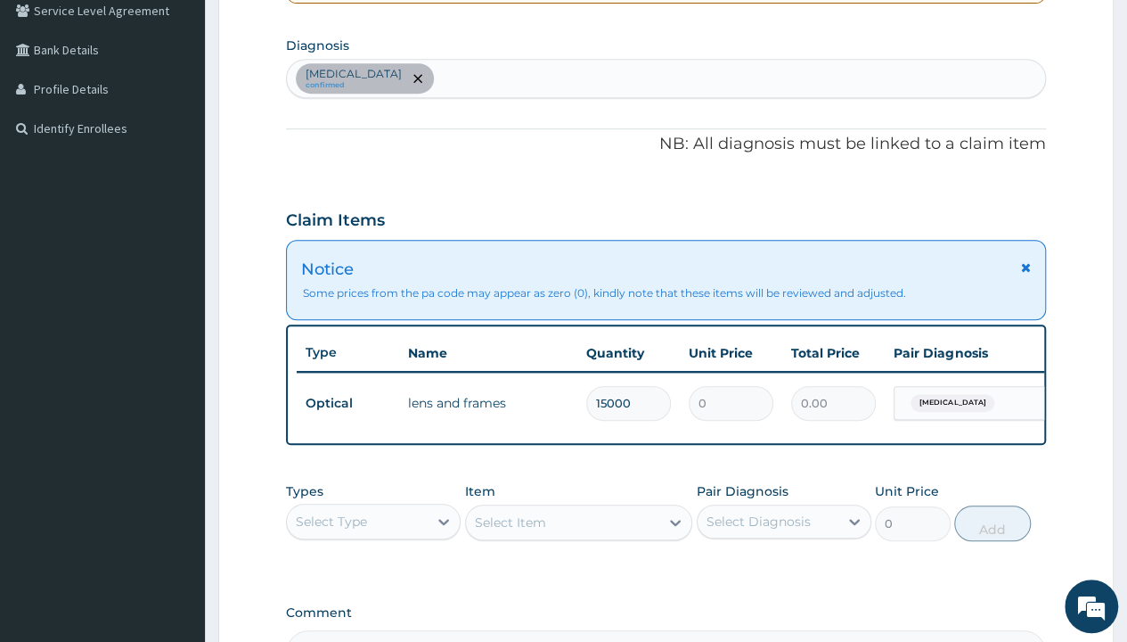
type input "15000"
click at [913, 178] on div "PA Code / Prescription Code PA/17B837 Encounter Date 19-09-2025 Important Notic…" at bounding box center [666, 212] width 760 height 922
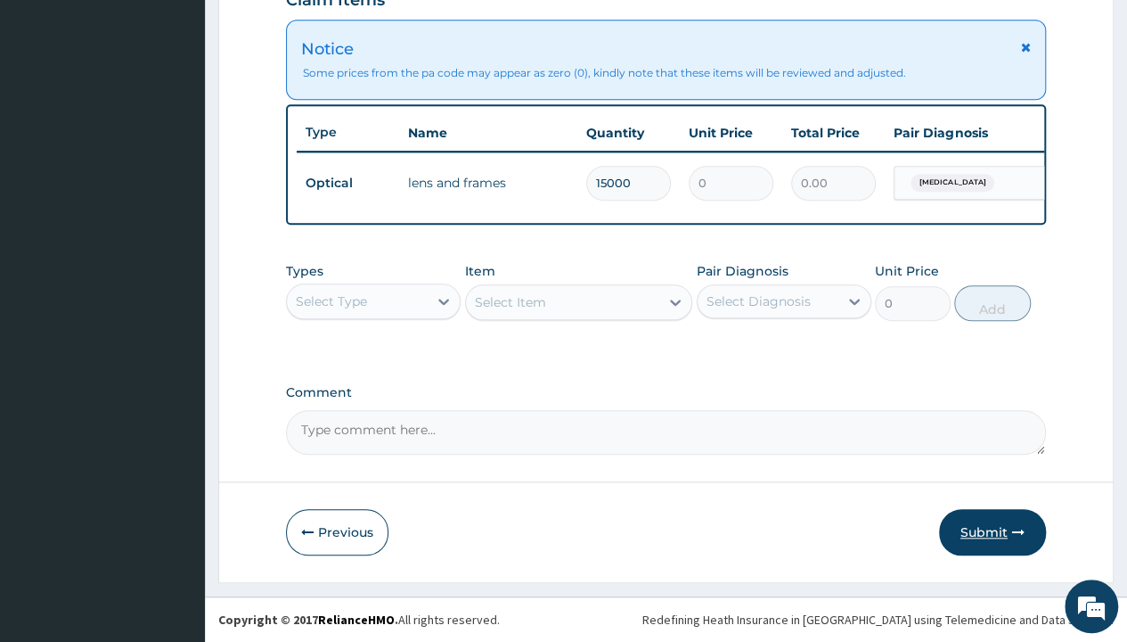
scroll to position [649, 0]
click at [472, 435] on textarea "Comment" at bounding box center [666, 432] width 760 height 45
type textarea "LENS AND FRAME 15000"
click at [984, 536] on button "Submit" at bounding box center [992, 532] width 107 height 46
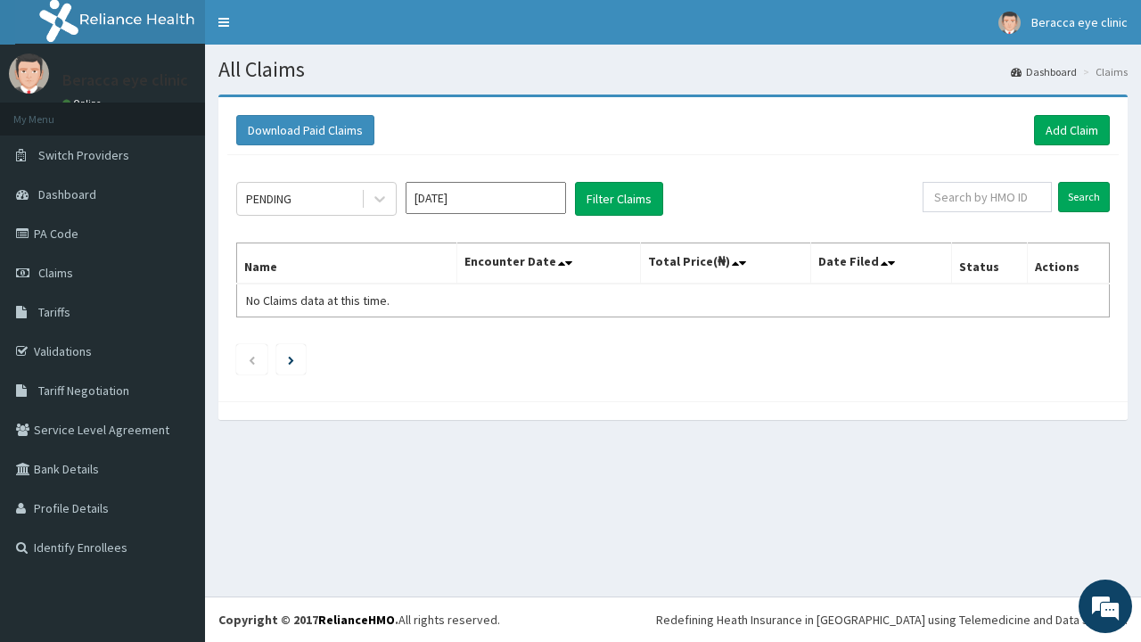
click at [511, 203] on input "[DATE]" at bounding box center [485, 198] width 160 height 32
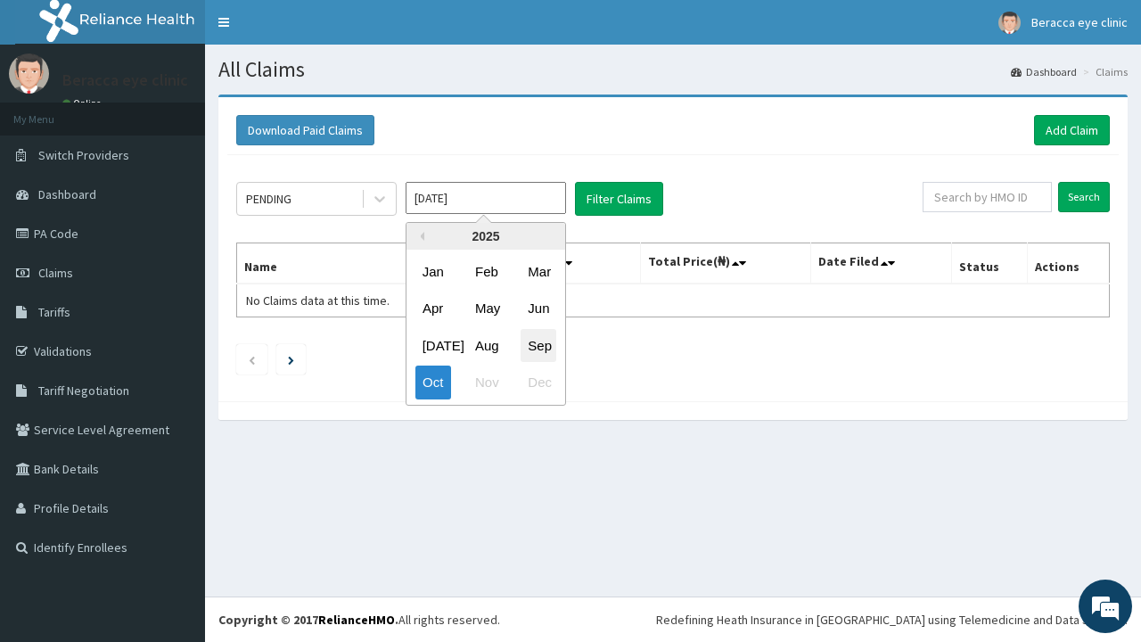
click at [529, 348] on div "Sep" at bounding box center [538, 345] width 36 height 33
type input "[DATE]"
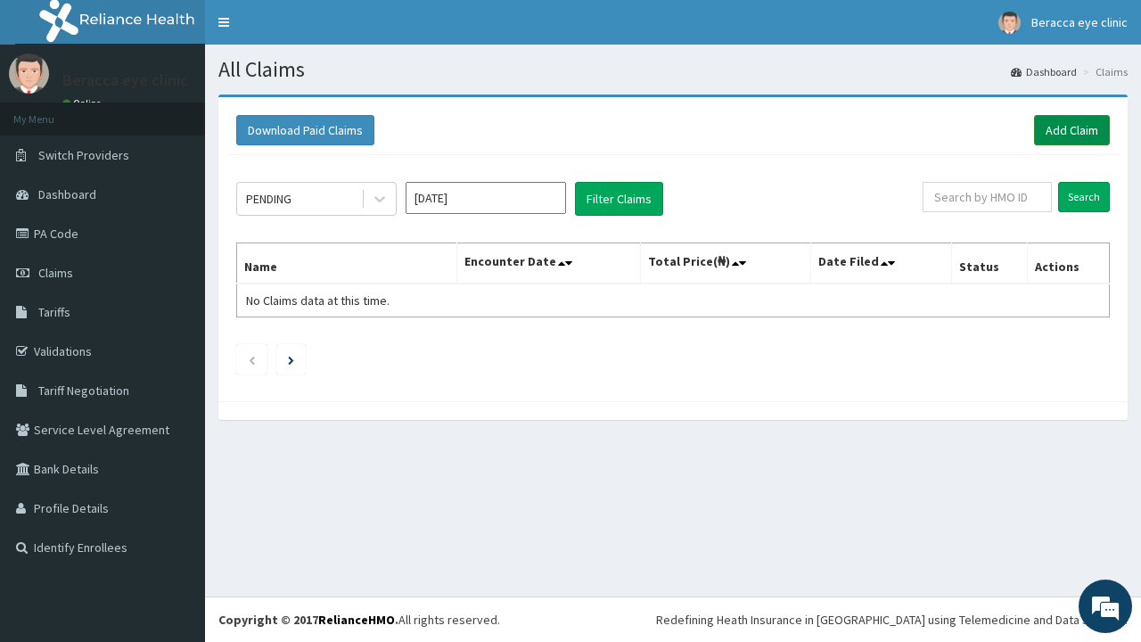
click at [1082, 119] on link "Add Claim" at bounding box center [1072, 130] width 76 height 30
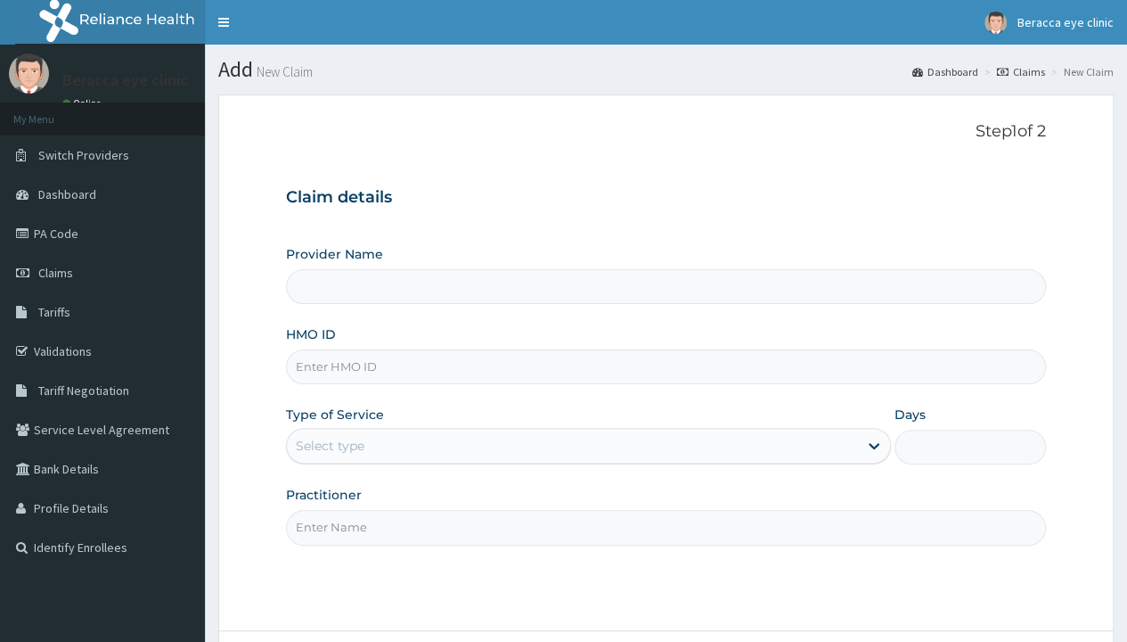
click at [507, 290] on input "Provider Name" at bounding box center [666, 286] width 760 height 35
click at [444, 369] on input "HMO ID" at bounding box center [666, 366] width 760 height 35
type input "Beracca Eye Clinic Limited- [GEOGRAPHIC_DATA]"
type input "GEL/10038/C"
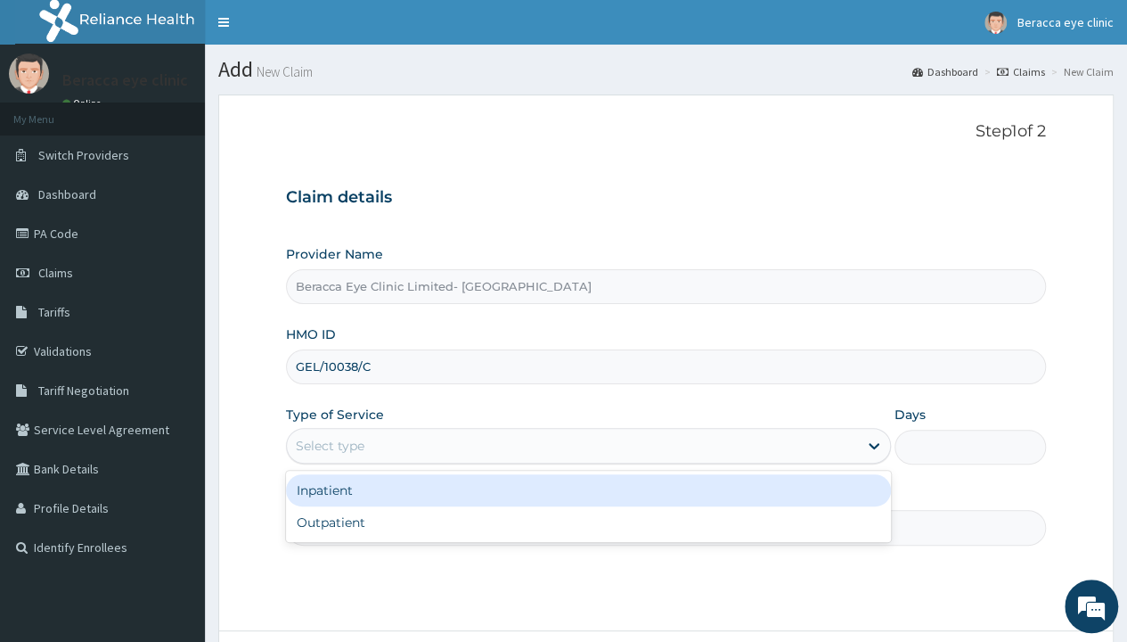
click at [405, 435] on div "Select type" at bounding box center [572, 445] width 571 height 29
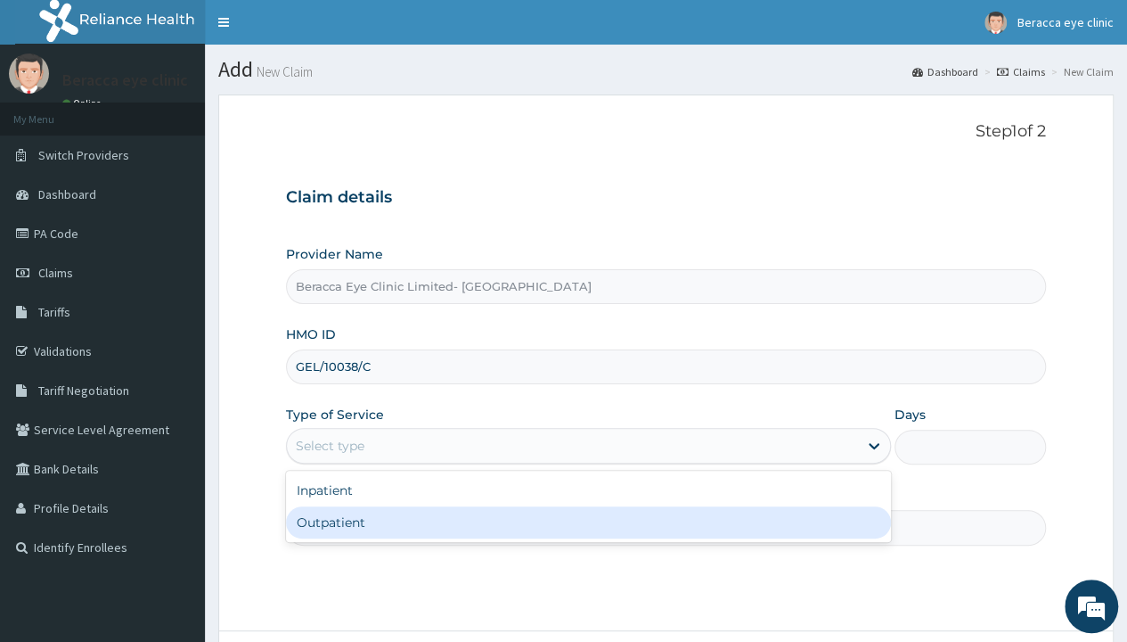
click at [386, 524] on div "Outpatient" at bounding box center [588, 522] width 605 height 32
type input "1"
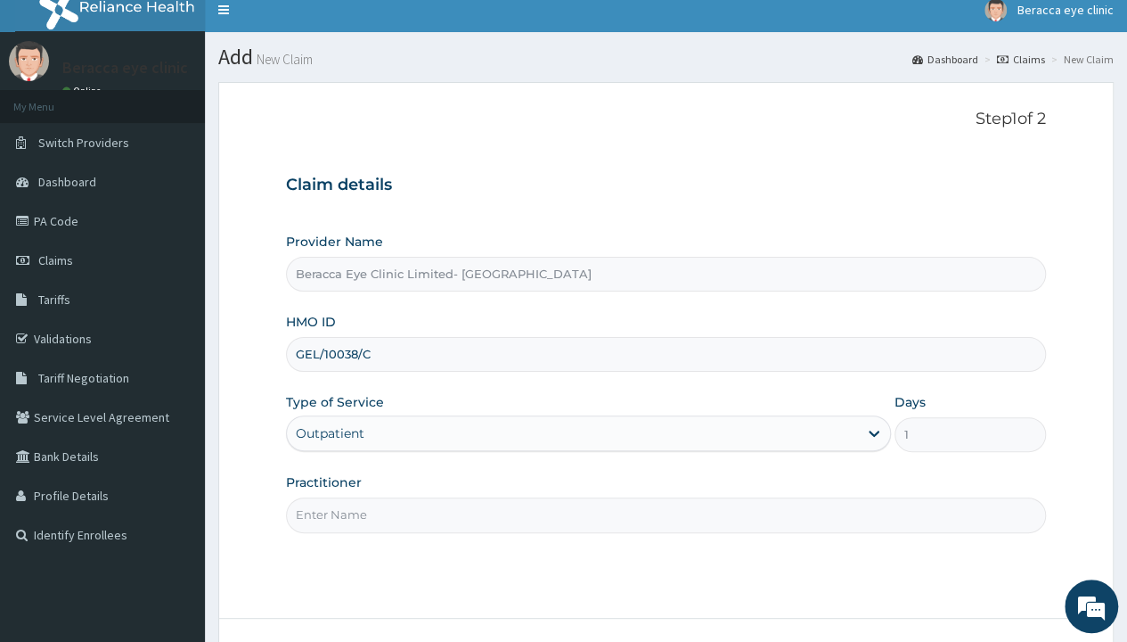
scroll to position [148, 0]
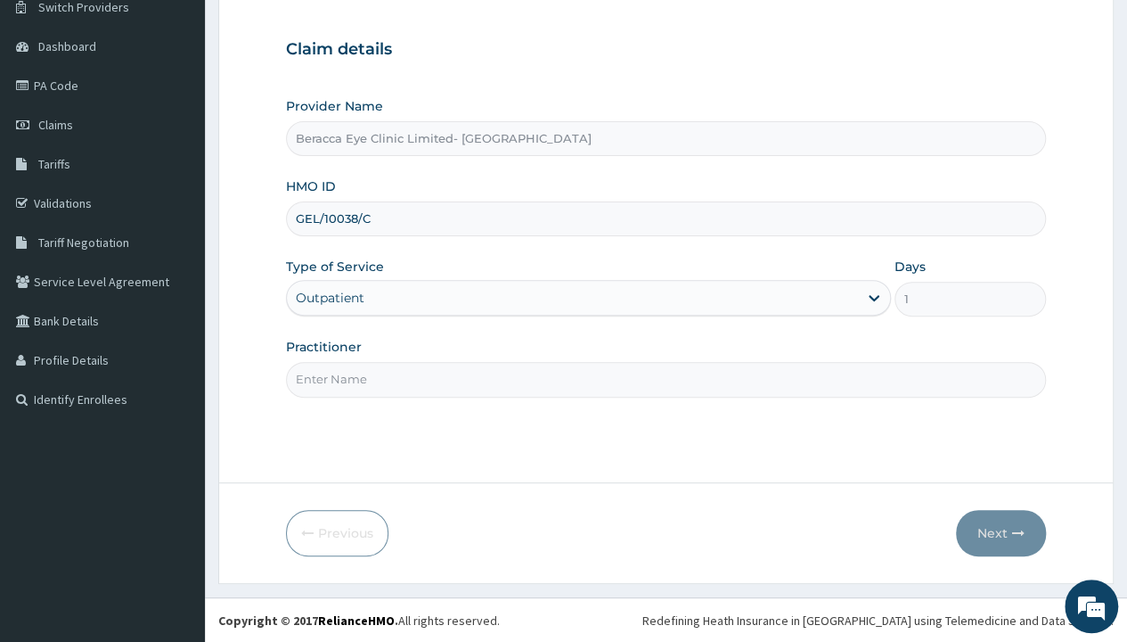
click at [601, 366] on input "Practitioner" at bounding box center [666, 379] width 760 height 35
type input "Dr. Aghogho"
click at [986, 528] on button "Next" at bounding box center [1001, 533] width 90 height 46
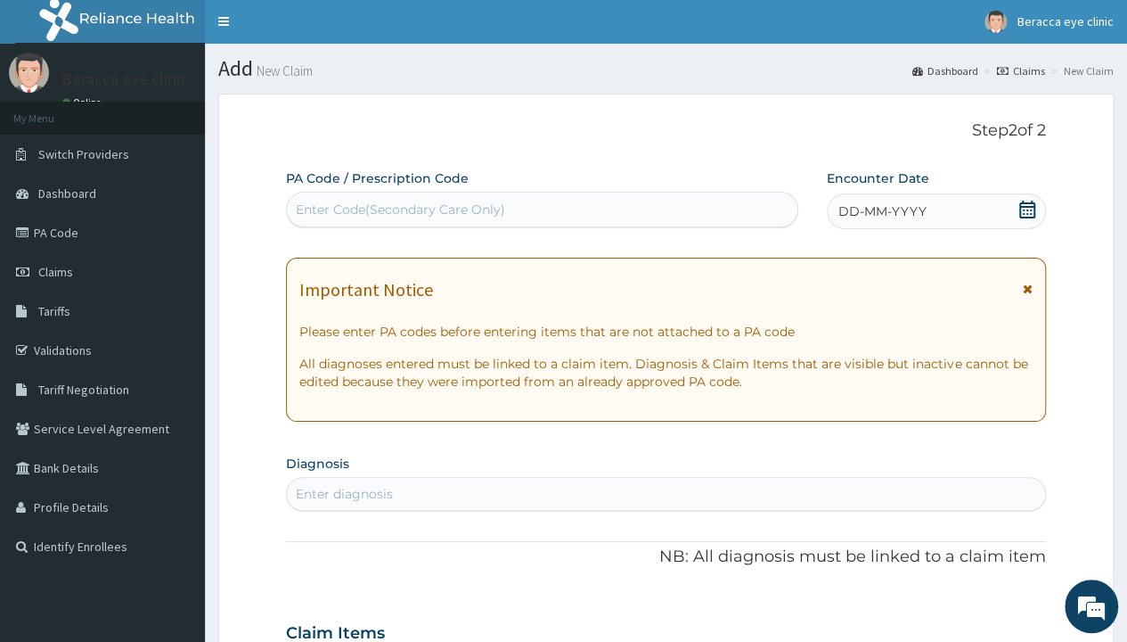
scroll to position [0, 0]
click at [609, 209] on div "Enter Code(Secondary Care Only)" at bounding box center [542, 210] width 510 height 29
type input "PA/471DFA"
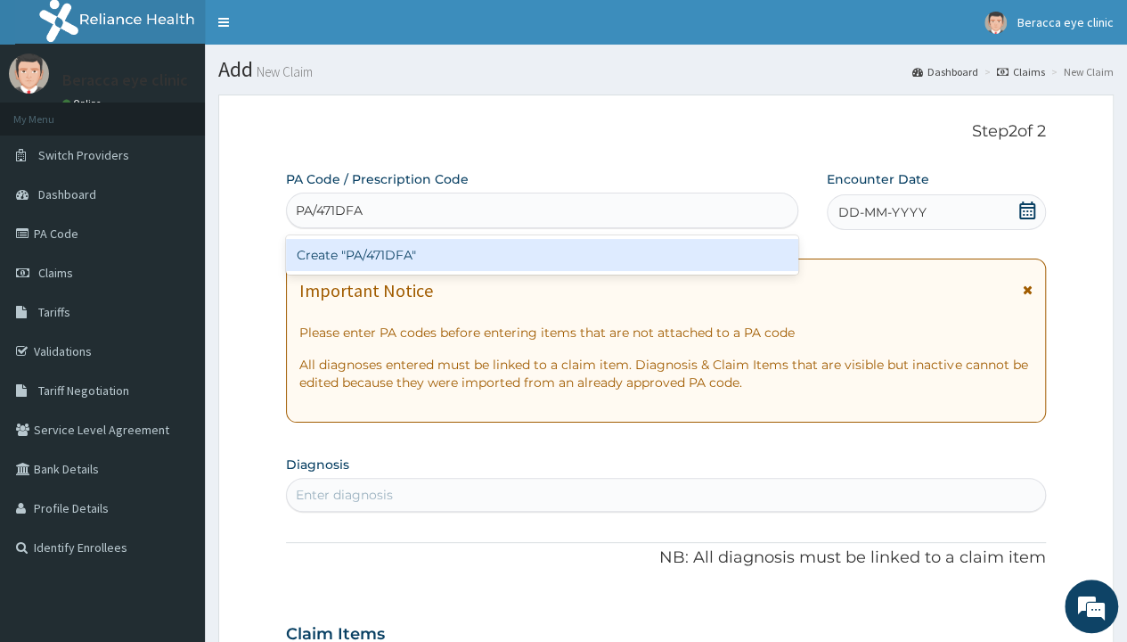
click at [408, 253] on div "Create "PA/471DFA"" at bounding box center [541, 255] width 511 height 32
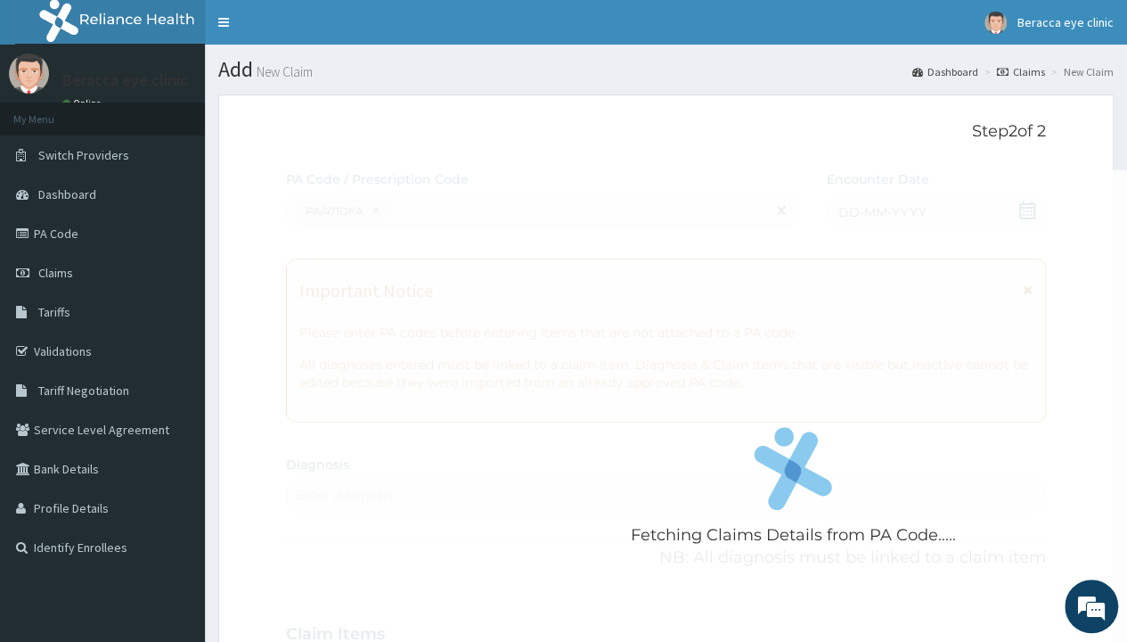
scroll to position [604, 0]
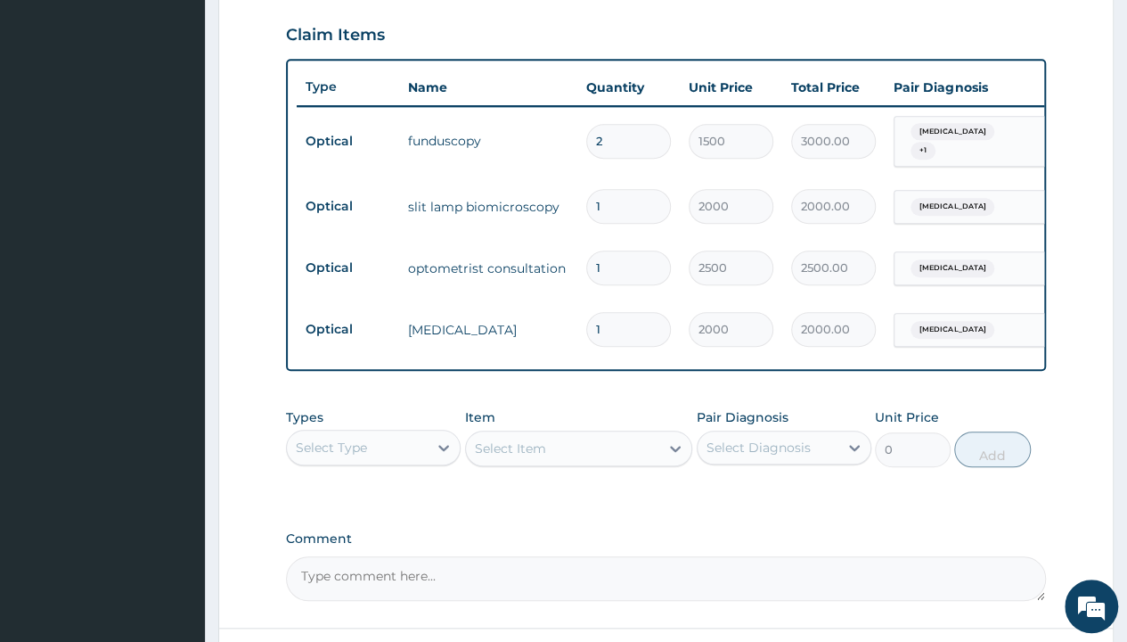
click at [612, 132] on input "2" at bounding box center [628, 141] width 85 height 35
type input "0.00"
type input "1"
type input "1500.00"
type input "1"
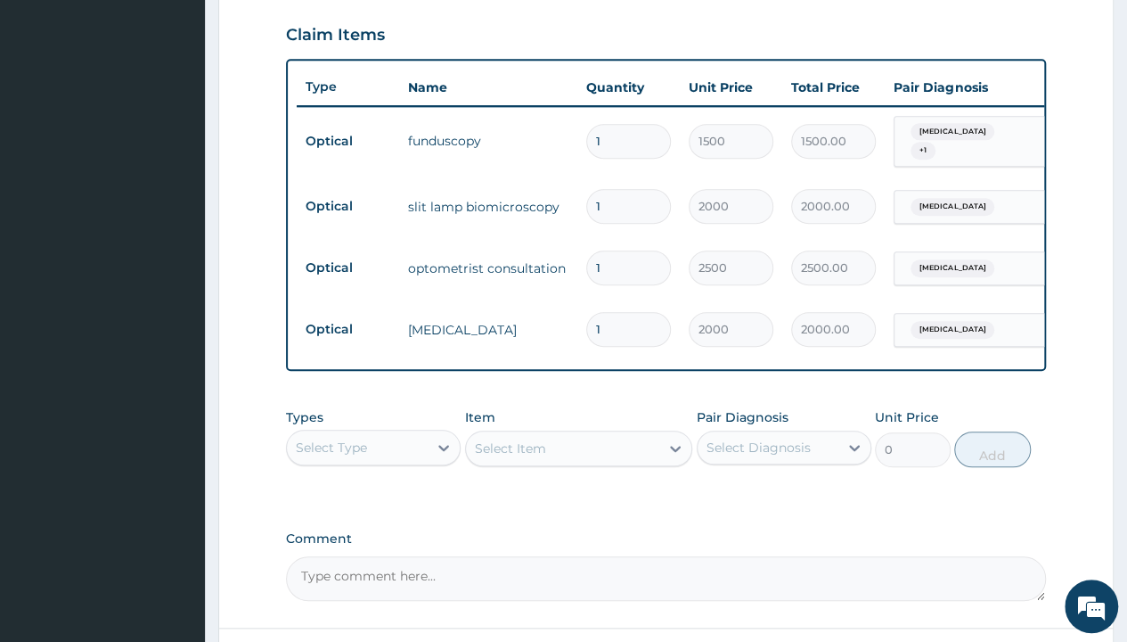
click at [663, 180] on td "1" at bounding box center [628, 206] width 102 height 53
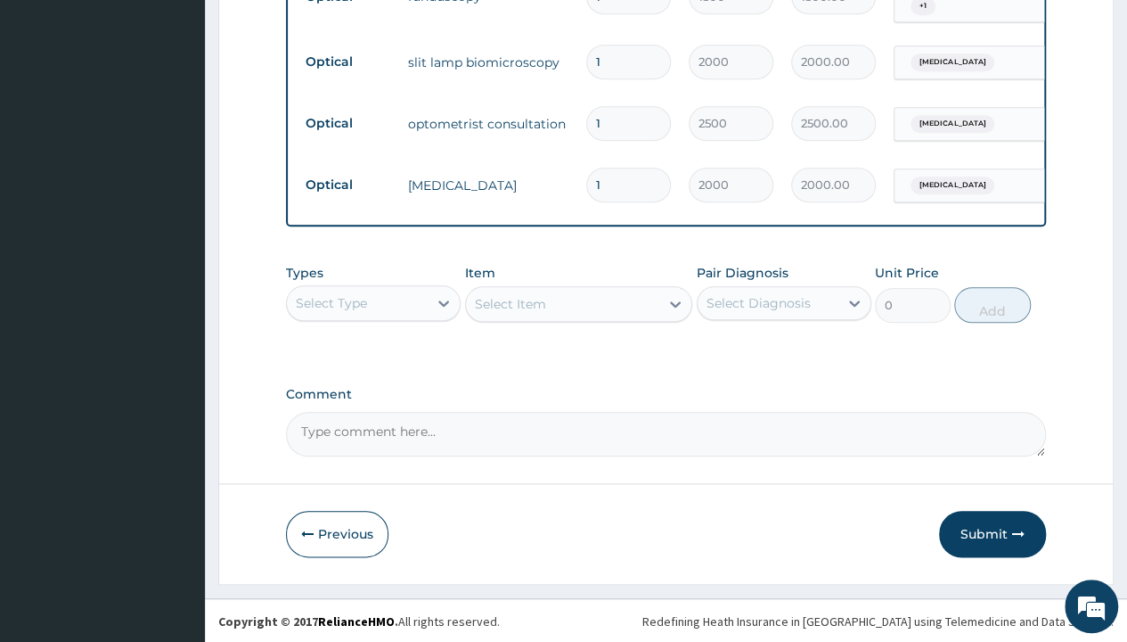
scroll to position [755, 0]
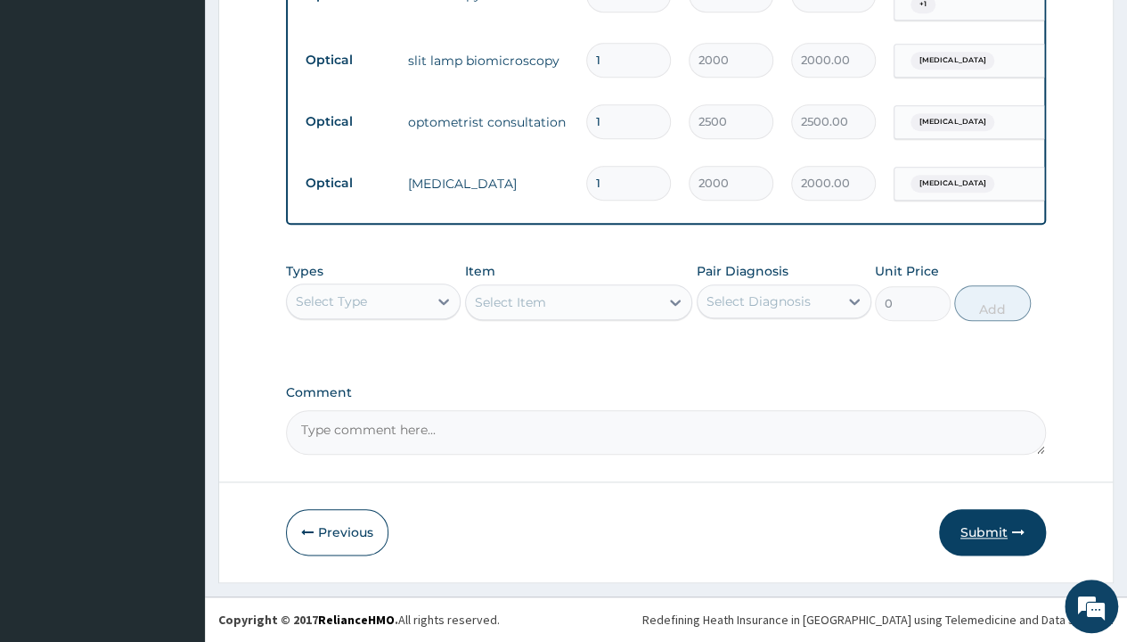
click at [985, 534] on button "Submit" at bounding box center [992, 532] width 107 height 46
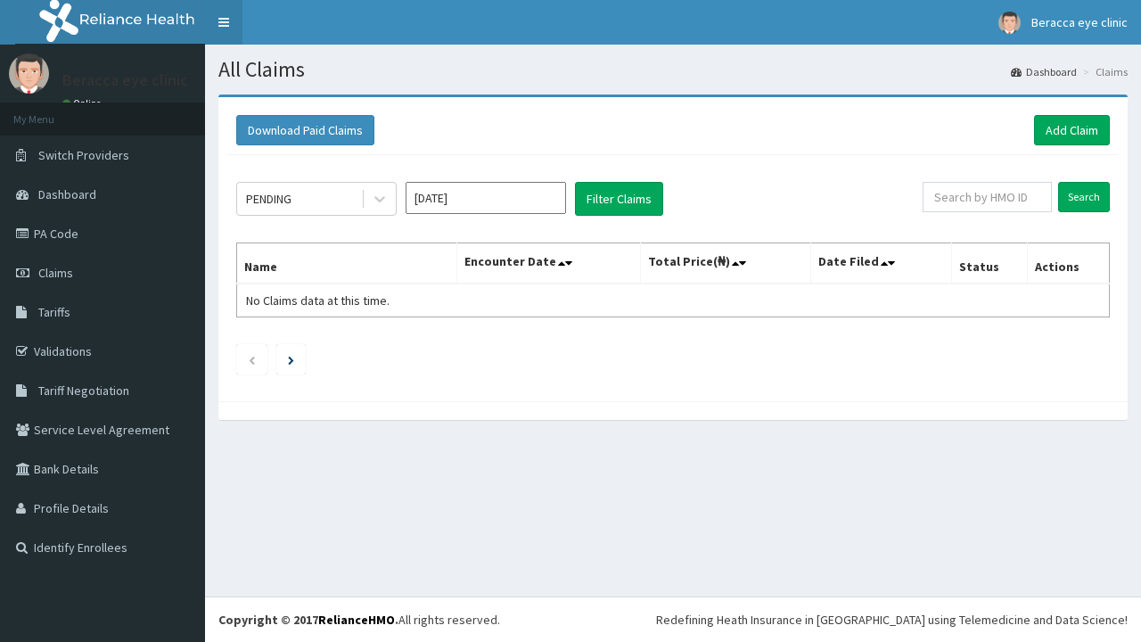
click at [227, 21] on link "Toggle navigation" at bounding box center [223, 22] width 37 height 45
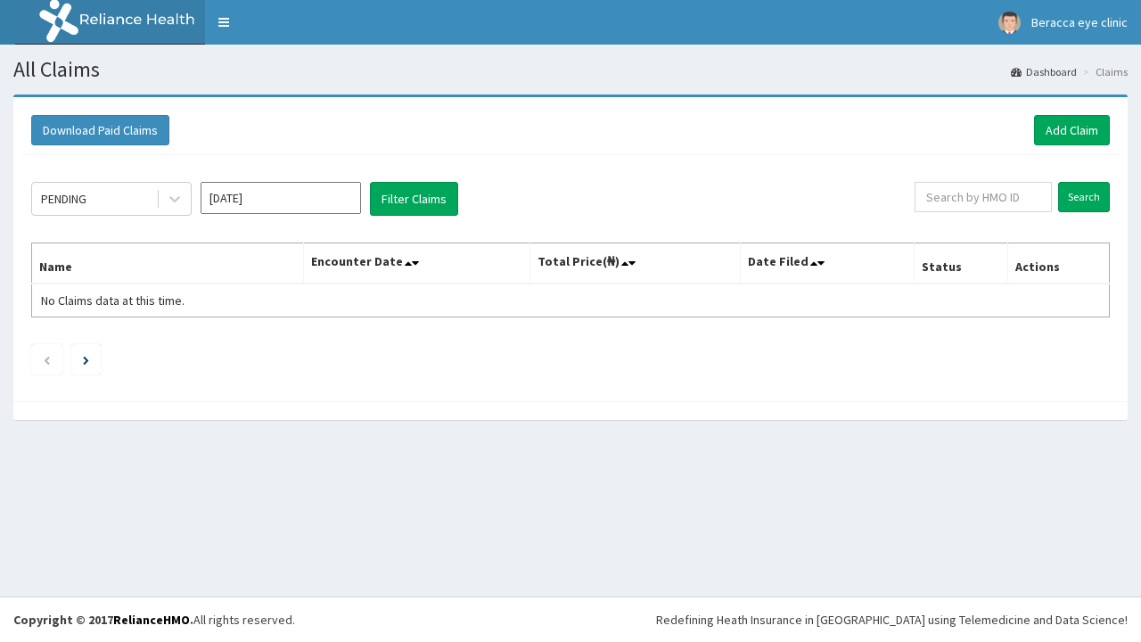
click at [333, 197] on input "[DATE]" at bounding box center [280, 198] width 160 height 32
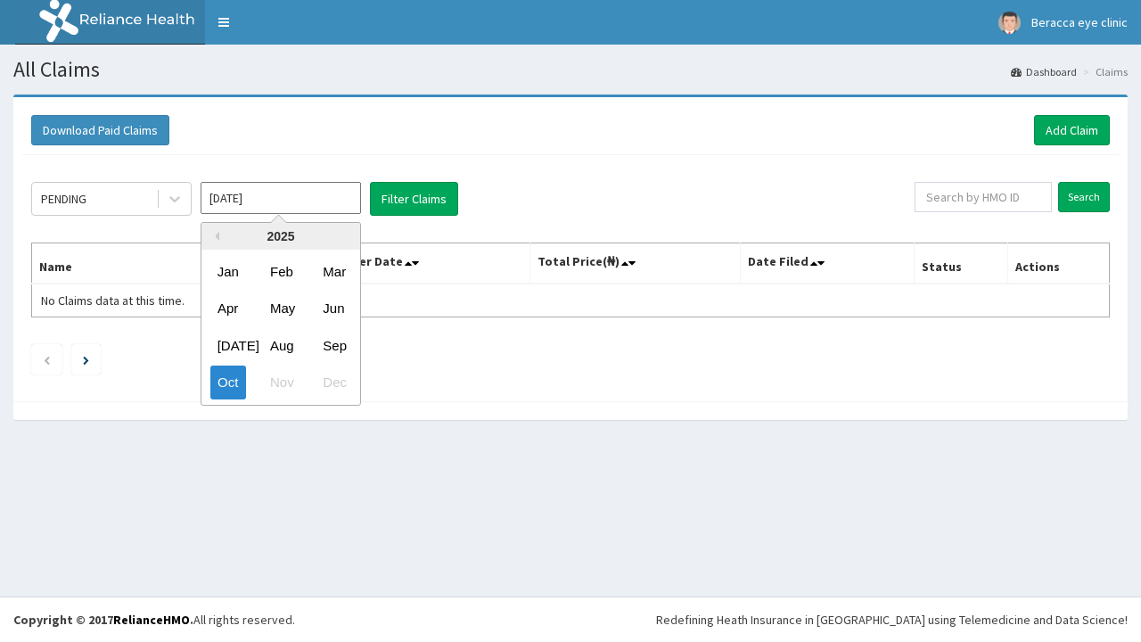
drag, startPoint x: 344, startPoint y: 344, endPoint x: 517, endPoint y: 255, distance: 194.5
click at [356, 339] on div "[DATE] Aug Sep" at bounding box center [280, 345] width 159 height 37
click at [337, 334] on div "Sep" at bounding box center [333, 345] width 36 height 33
type input "[DATE]"
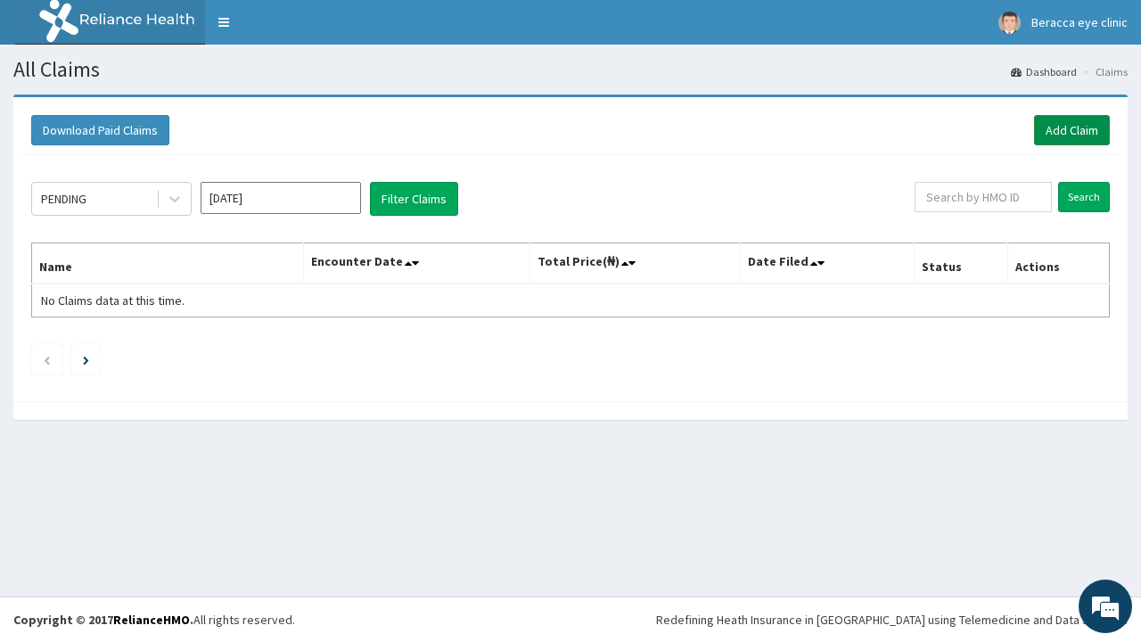
click at [1087, 134] on link "Add Claim" at bounding box center [1072, 130] width 76 height 30
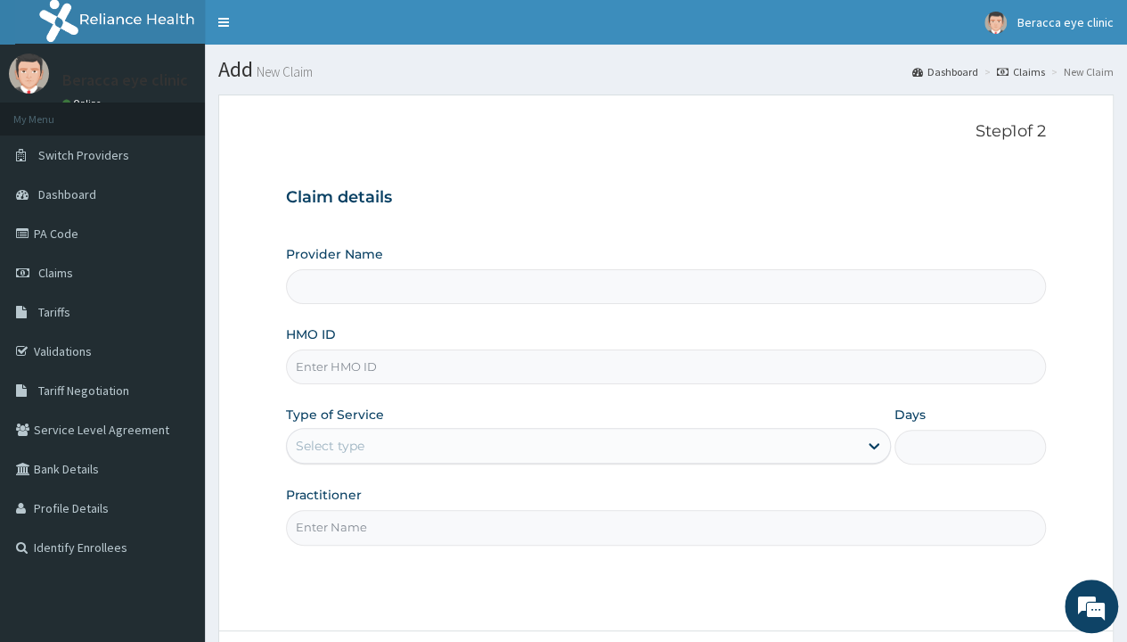
click at [471, 365] on input "HMO ID" at bounding box center [666, 366] width 760 height 35
type input "Beracca Eye Clinic Limited- Port harcourt"
click at [90, 246] on link "PA Code" at bounding box center [102, 233] width 205 height 39
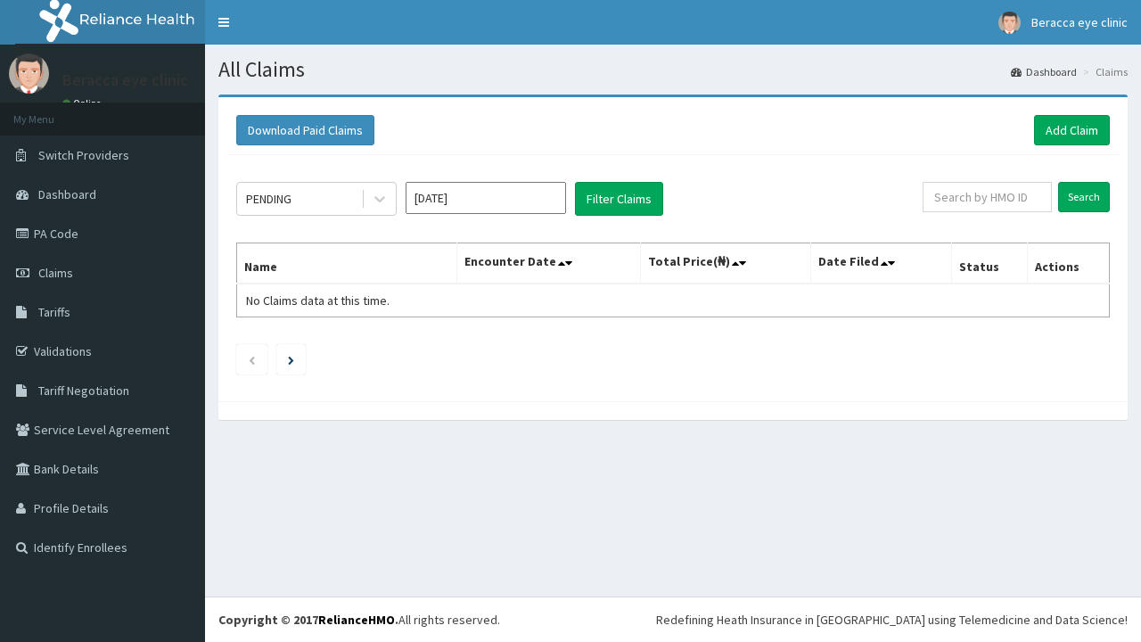
click at [472, 192] on input "[DATE]" at bounding box center [485, 198] width 160 height 32
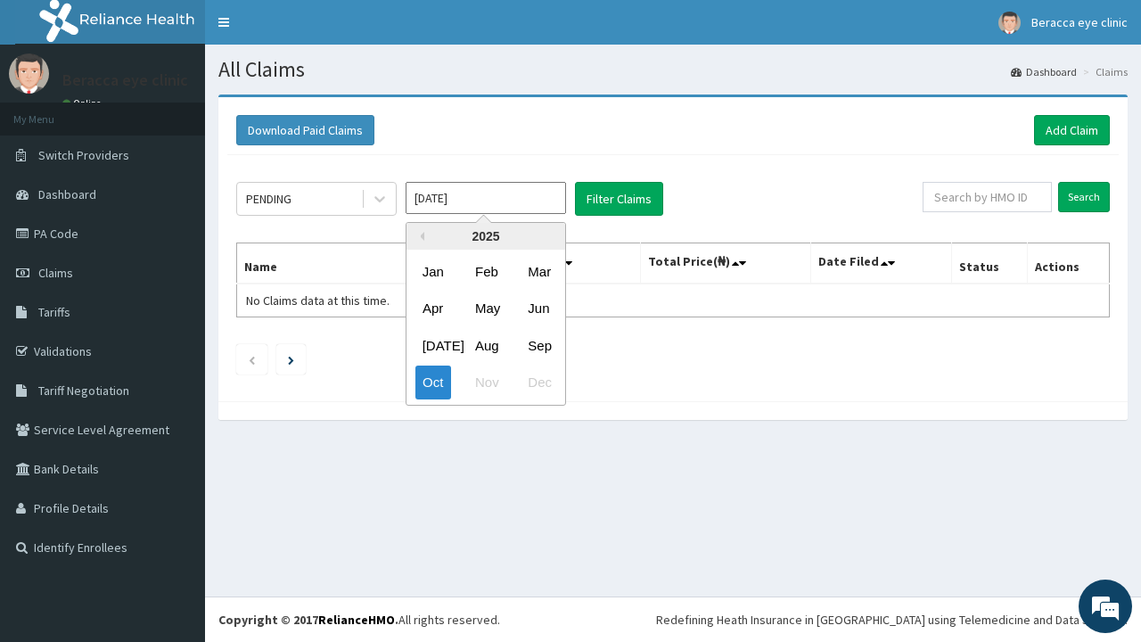
drag, startPoint x: 533, startPoint y: 339, endPoint x: 561, endPoint y: 324, distance: 31.9
click at [541, 337] on div "Sep" at bounding box center [538, 345] width 36 height 33
type input "[DATE]"
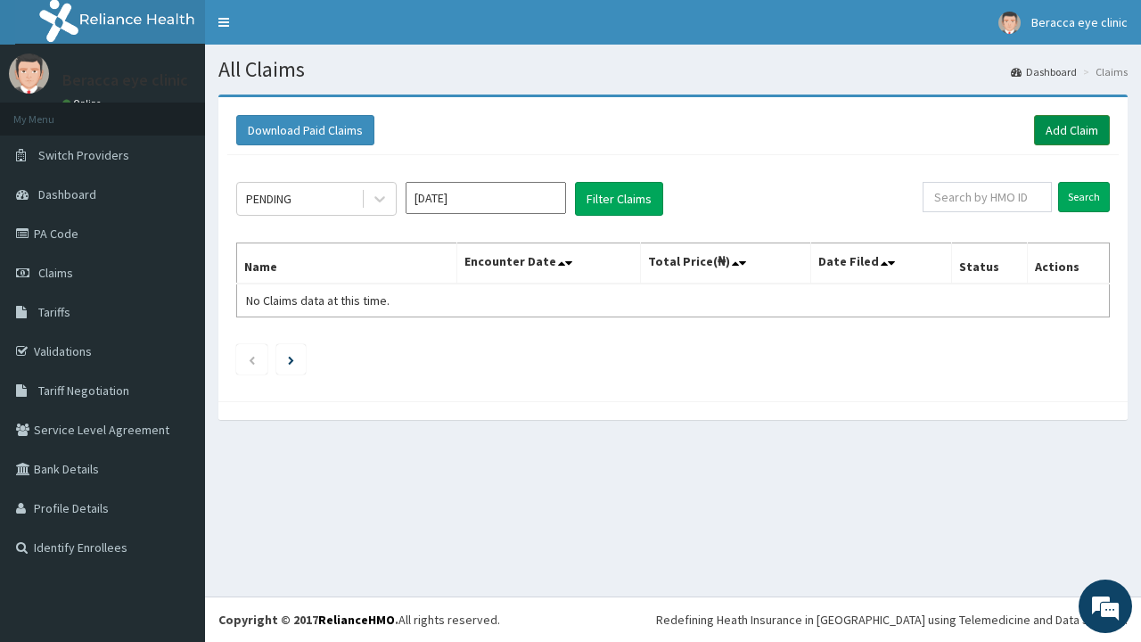
click at [1077, 127] on link "Add Claim" at bounding box center [1072, 130] width 76 height 30
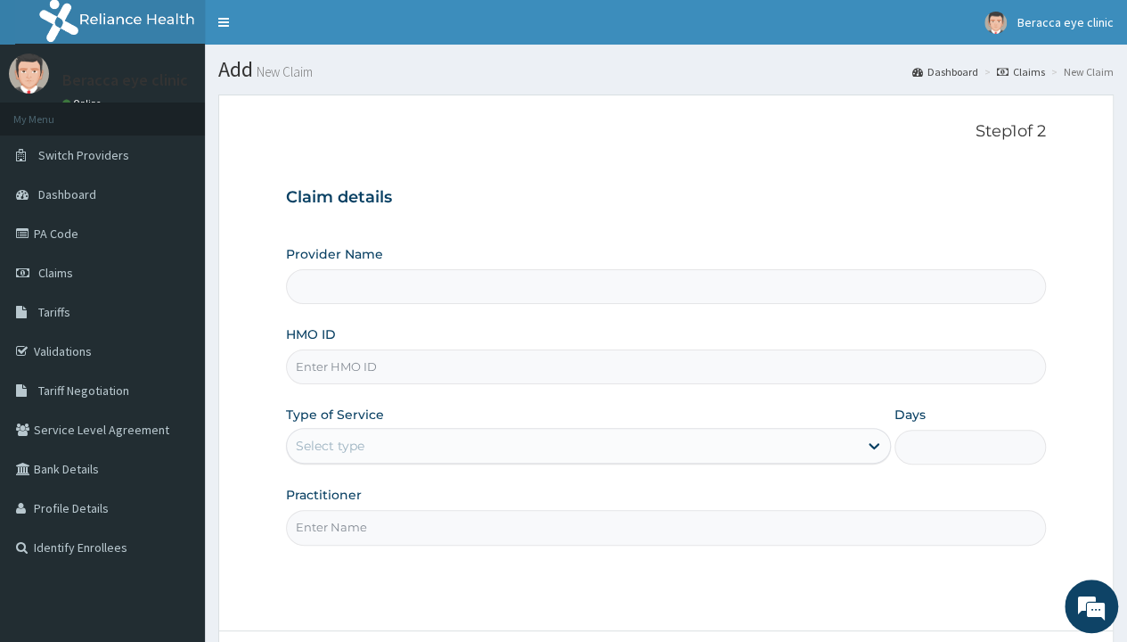
click at [469, 369] on input "HMO ID" at bounding box center [666, 366] width 760 height 35
type input "Beracca Eye Clinic Limited- [GEOGRAPHIC_DATA]"
drag, startPoint x: 475, startPoint y: 359, endPoint x: 449, endPoint y: 385, distance: 36.5
click at [449, 385] on div "Provider Name Beracca Eye Clinic Limited- [GEOGRAPHIC_DATA] HMO ID SFL/10175/A …" at bounding box center [666, 394] width 760 height 299
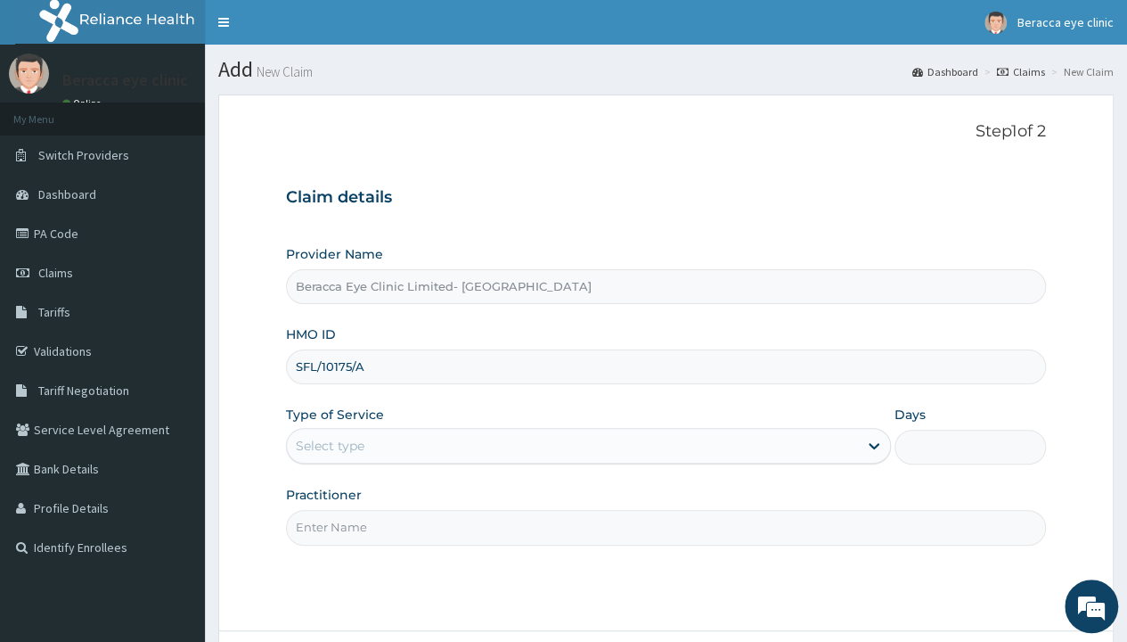
type input "SFL/10175/A"
click at [404, 437] on div "Select type" at bounding box center [572, 445] width 571 height 29
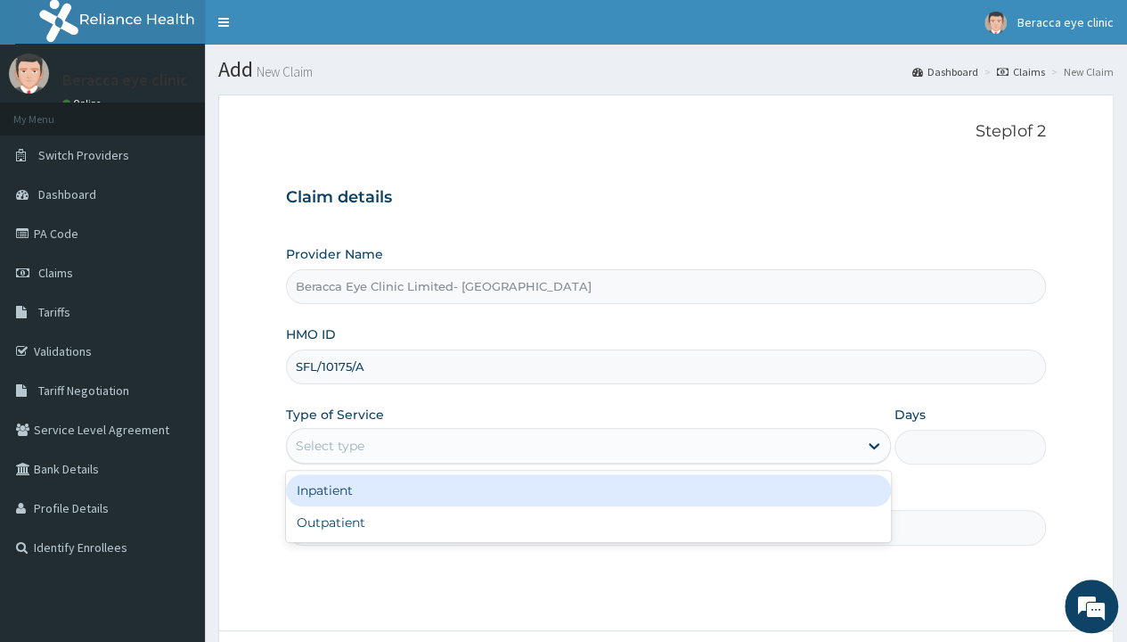
click at [356, 503] on div "Inpatient" at bounding box center [588, 490] width 605 height 32
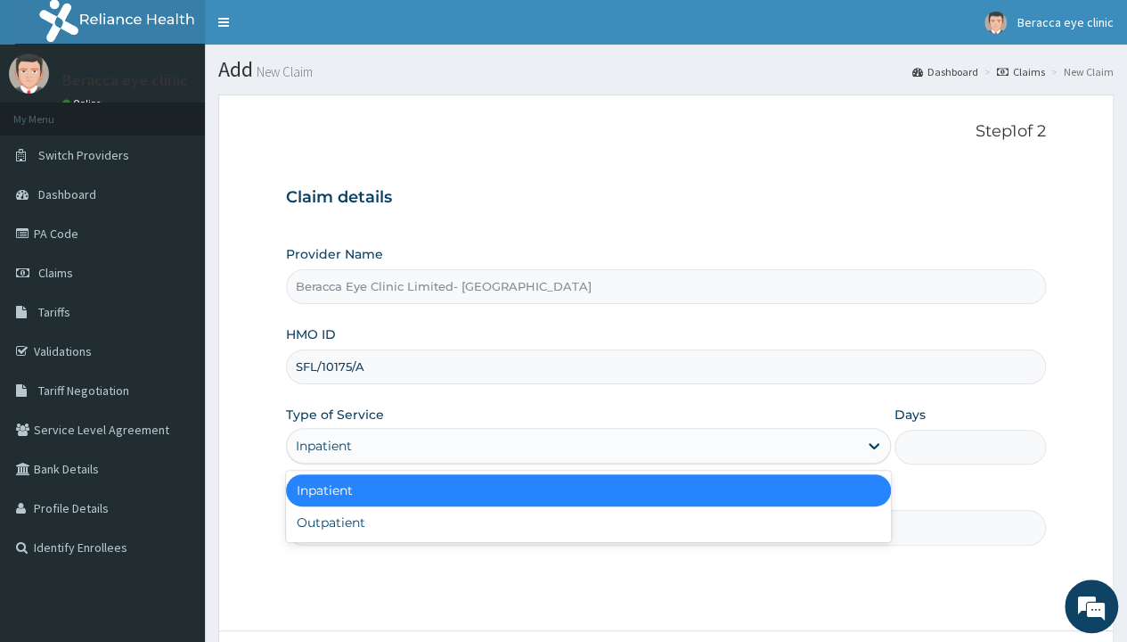
click at [446, 439] on div "Inpatient" at bounding box center [572, 445] width 571 height 29
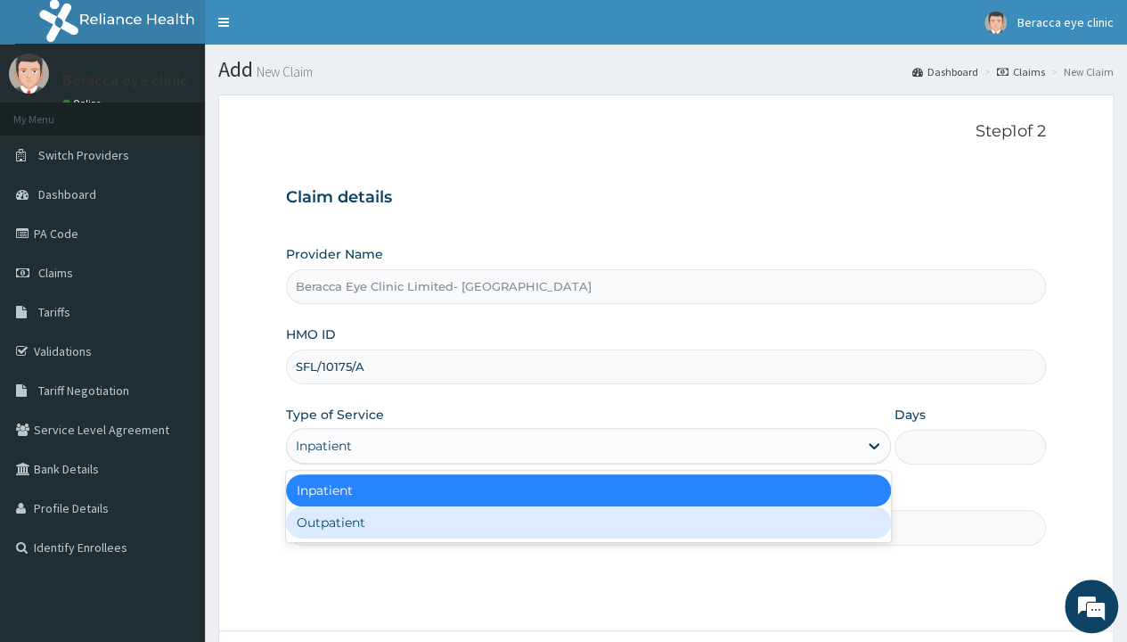
click at [389, 522] on div "Outpatient" at bounding box center [588, 522] width 605 height 32
type input "1"
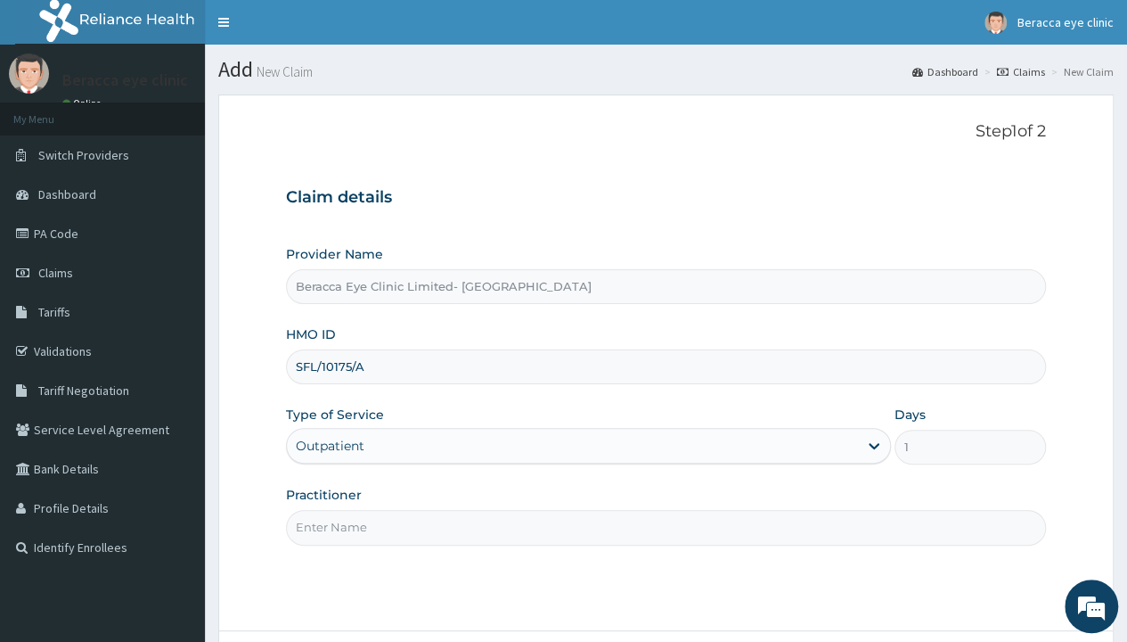
click at [408, 519] on input "Practitioner" at bounding box center [666, 527] width 760 height 35
type input "Dr. Aghogho"
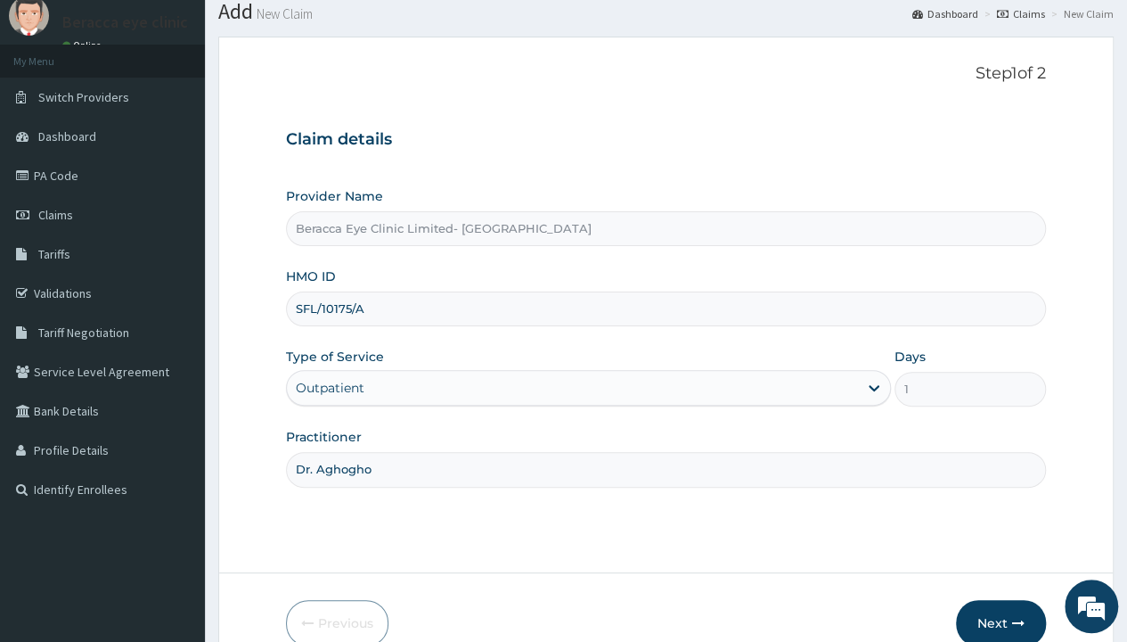
scroll to position [148, 0]
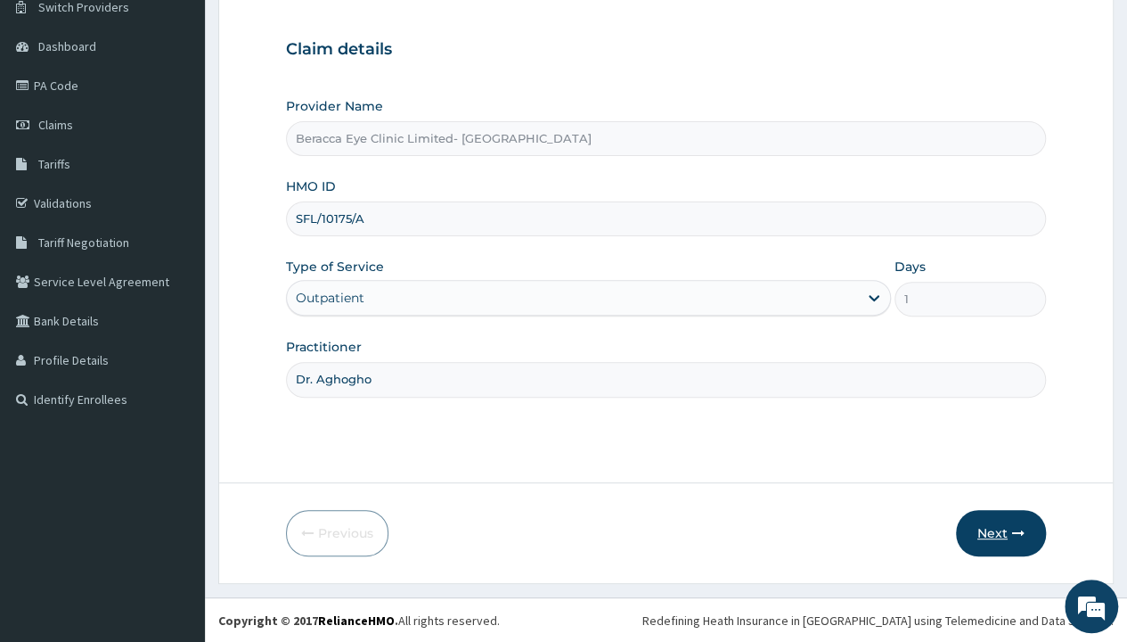
click at [1001, 542] on button "Next" at bounding box center [1001, 533] width 90 height 46
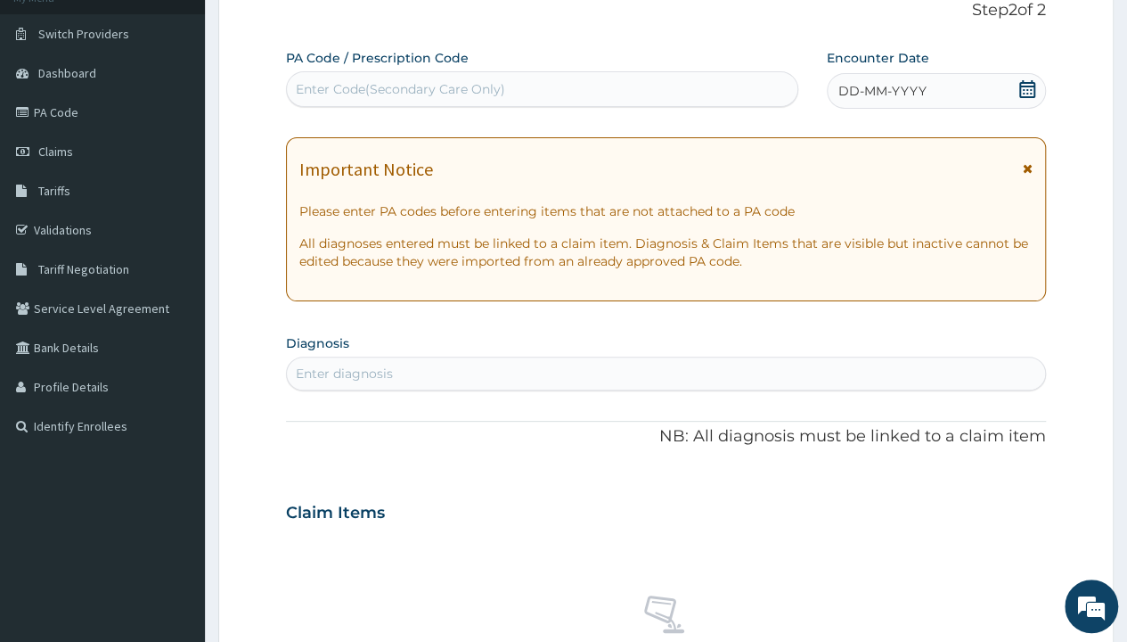
scroll to position [0, 0]
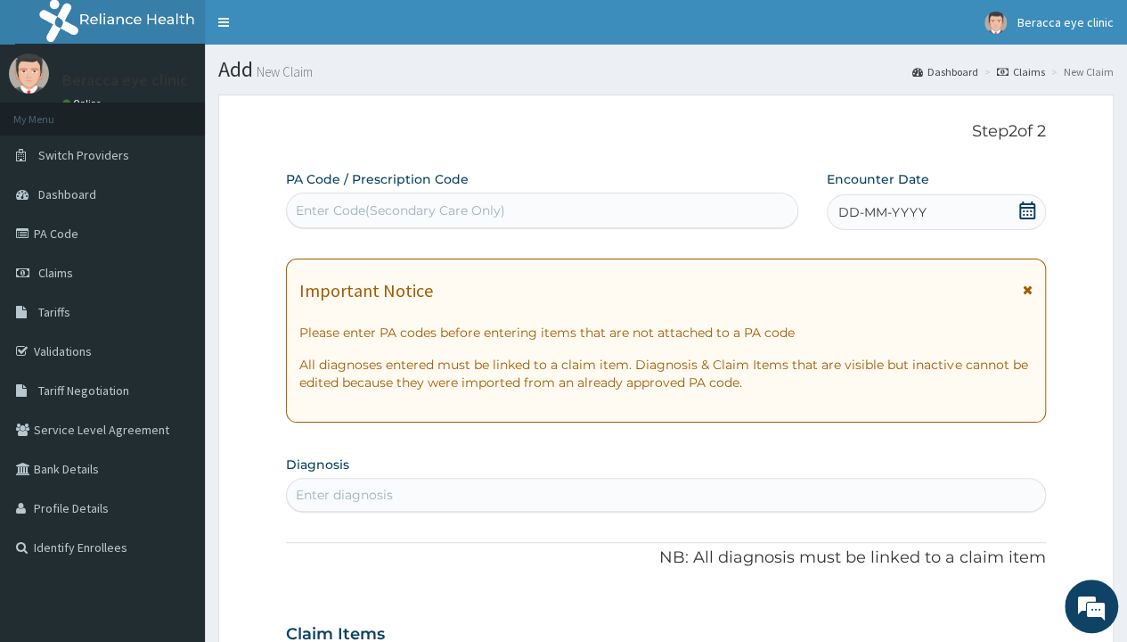
click at [566, 206] on div "Enter Code(Secondary Care Only)" at bounding box center [542, 210] width 510 height 29
type input "PA/B67829"
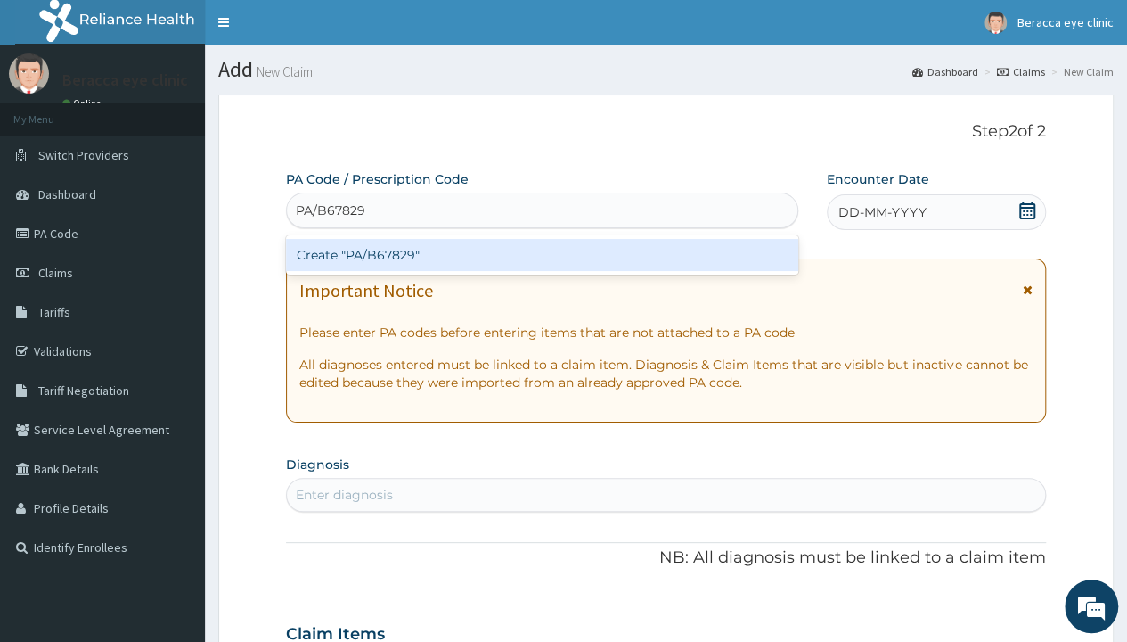
click at [405, 255] on div "Create "PA/B67829"" at bounding box center [541, 255] width 511 height 32
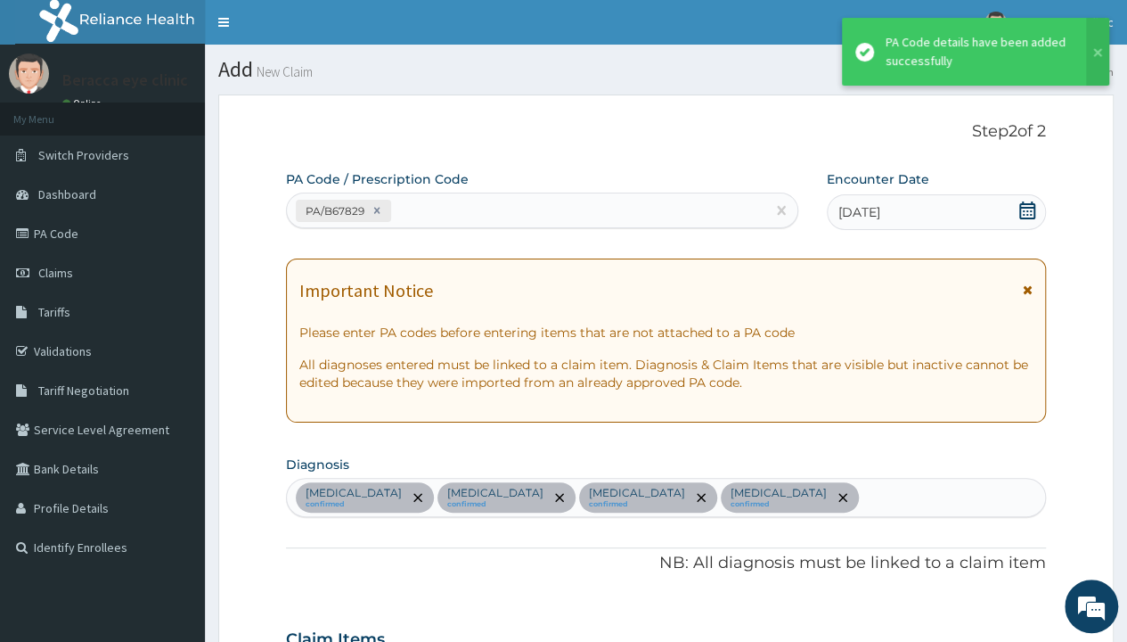
scroll to position [728, 0]
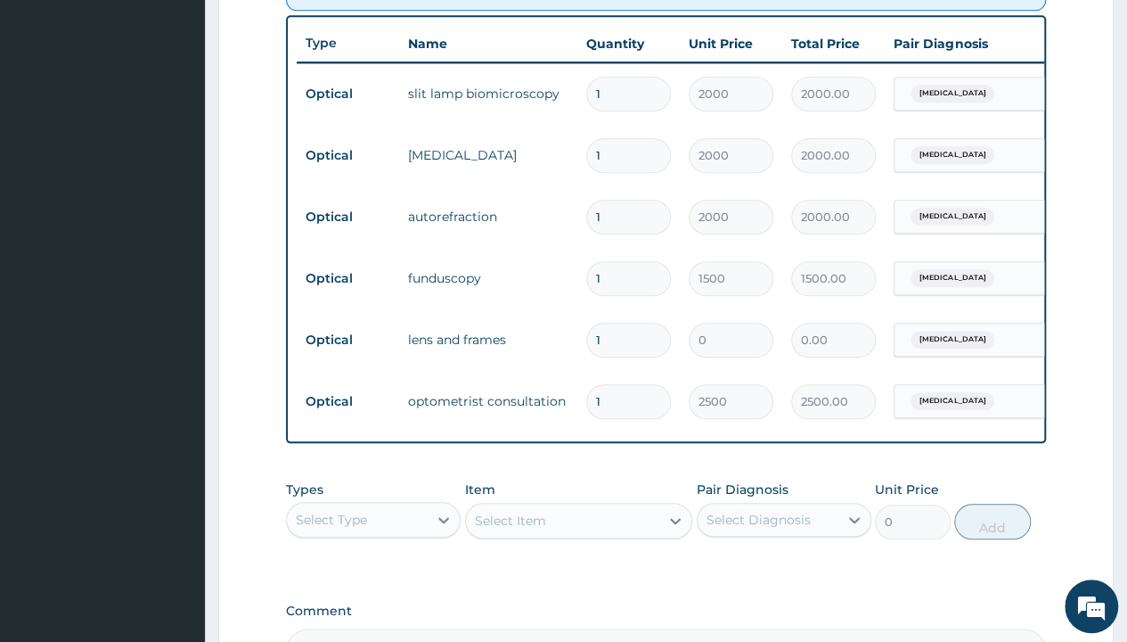
click at [630, 333] on input "1" at bounding box center [628, 340] width 85 height 35
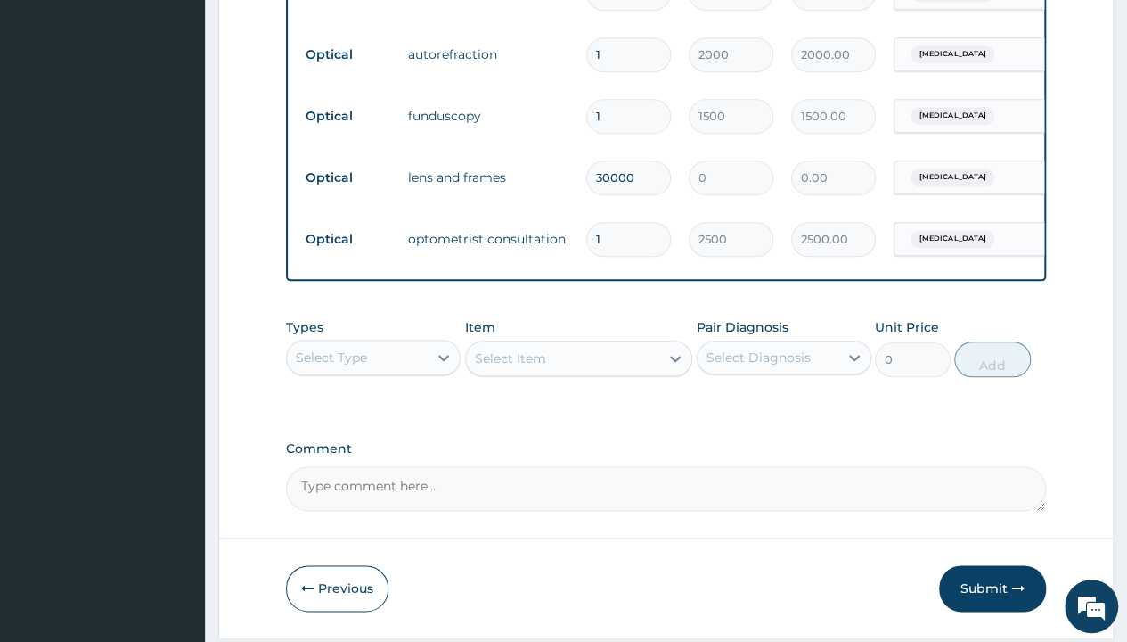
scroll to position [958, 0]
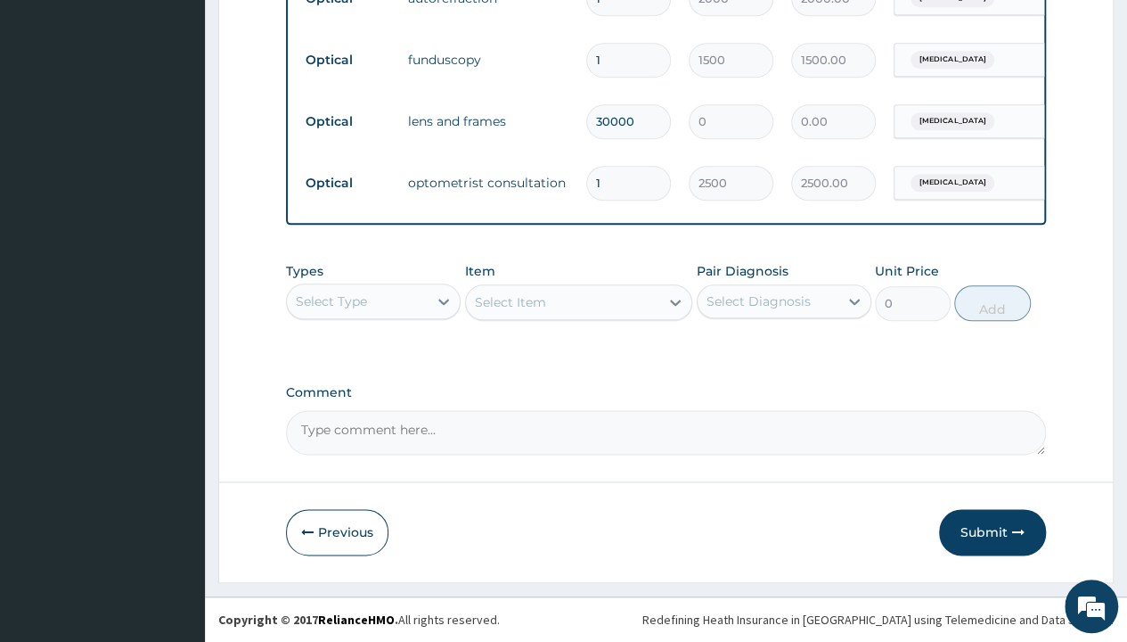
type input "30000"
click at [573, 442] on textarea "Comment" at bounding box center [666, 432] width 760 height 45
type textarea "LENS AND FRAME 30000"
click at [977, 531] on button "Submit" at bounding box center [992, 532] width 107 height 46
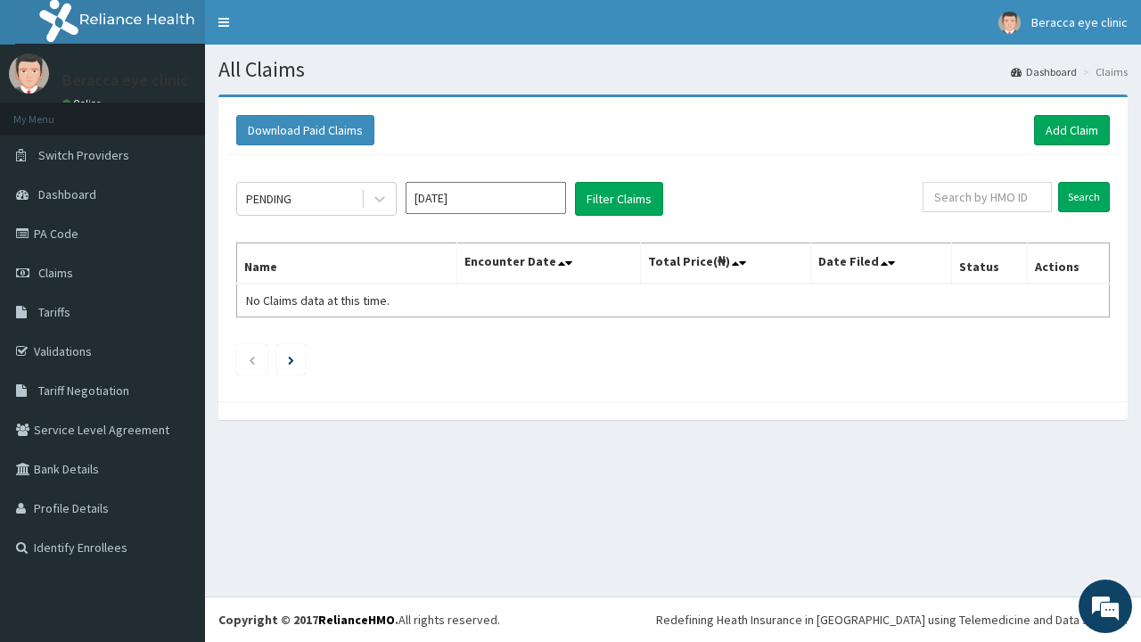
click at [447, 193] on input "Oct 2025" at bounding box center [485, 198] width 160 height 32
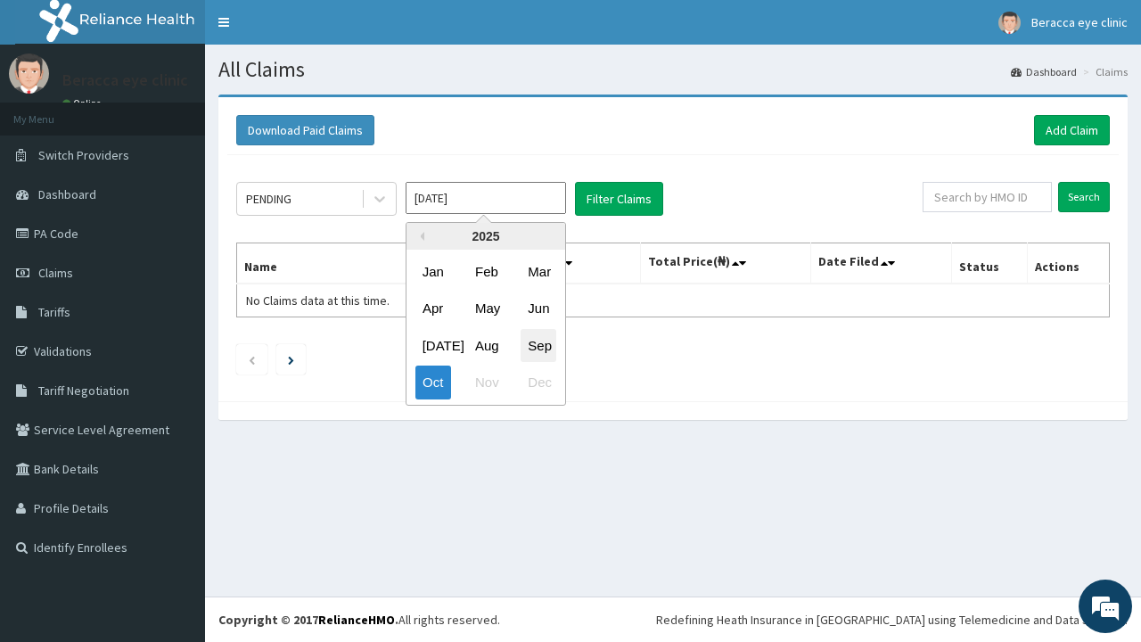
click at [533, 336] on div "Sep" at bounding box center [538, 345] width 36 height 33
type input "Sep 2025"
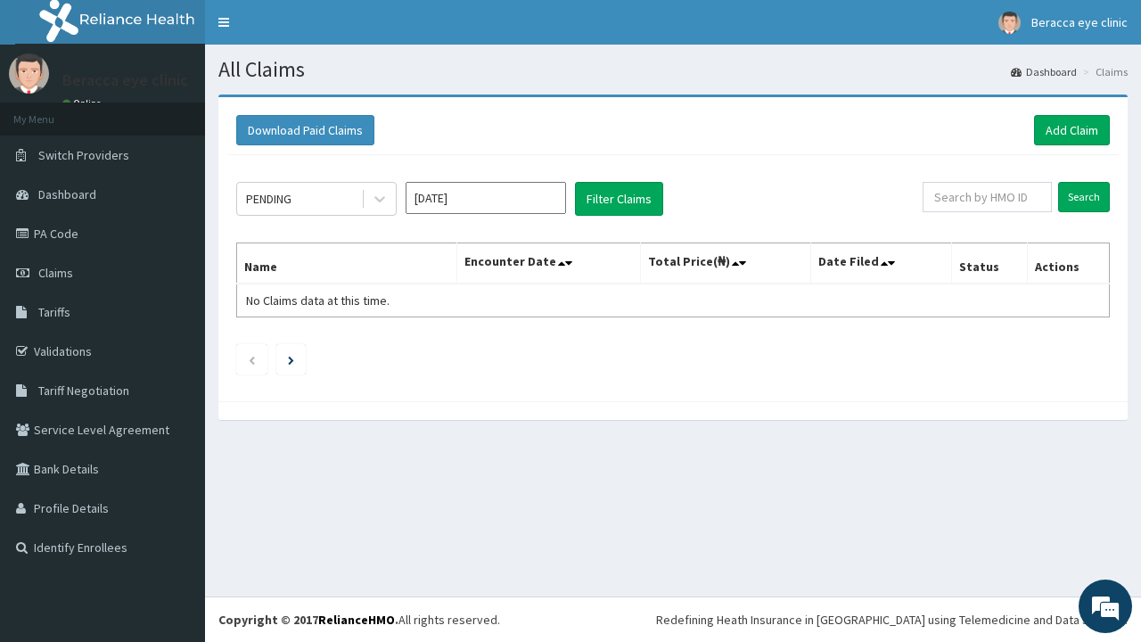
click at [636, 180] on div "PENDING Sep 2025 Filter Claims Search Name Encounter Date Total Price(₦) Date F…" at bounding box center [672, 273] width 891 height 237
click at [621, 200] on button "Filter Claims" at bounding box center [619, 199] width 88 height 34
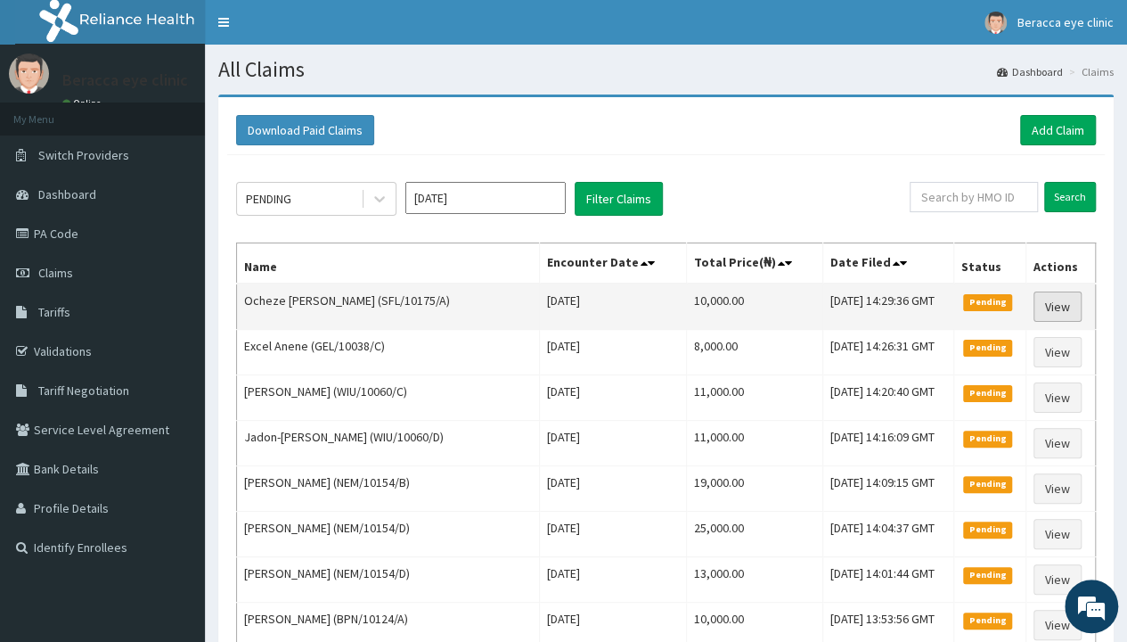
click at [1057, 299] on link "View" at bounding box center [1058, 306] width 48 height 30
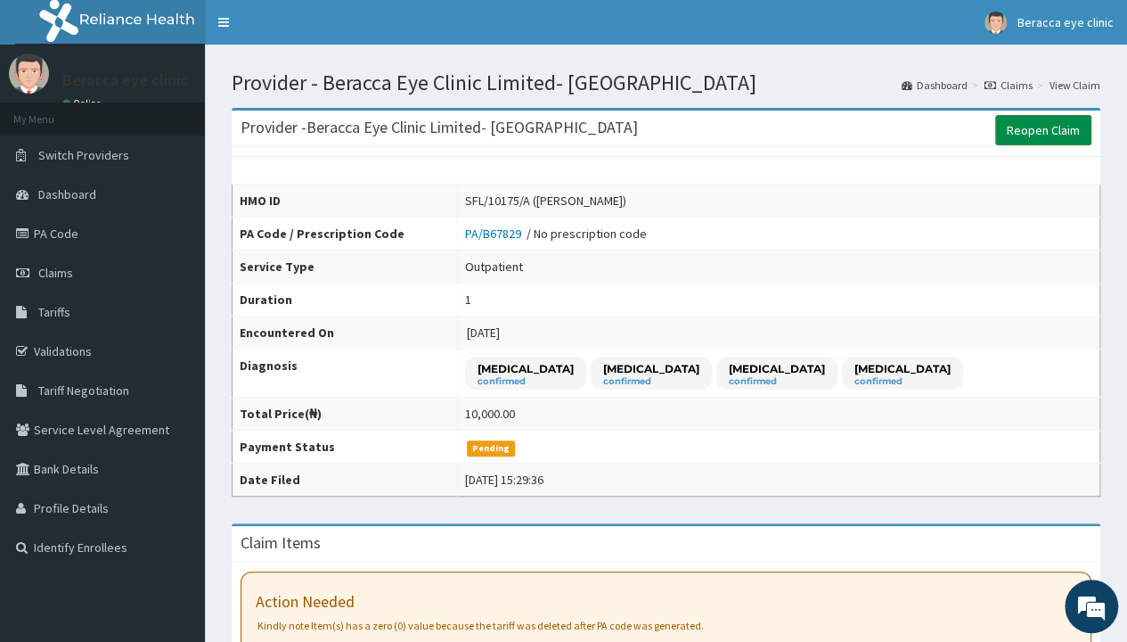
click at [1035, 128] on link "Reopen Claim" at bounding box center [1043, 130] width 96 height 30
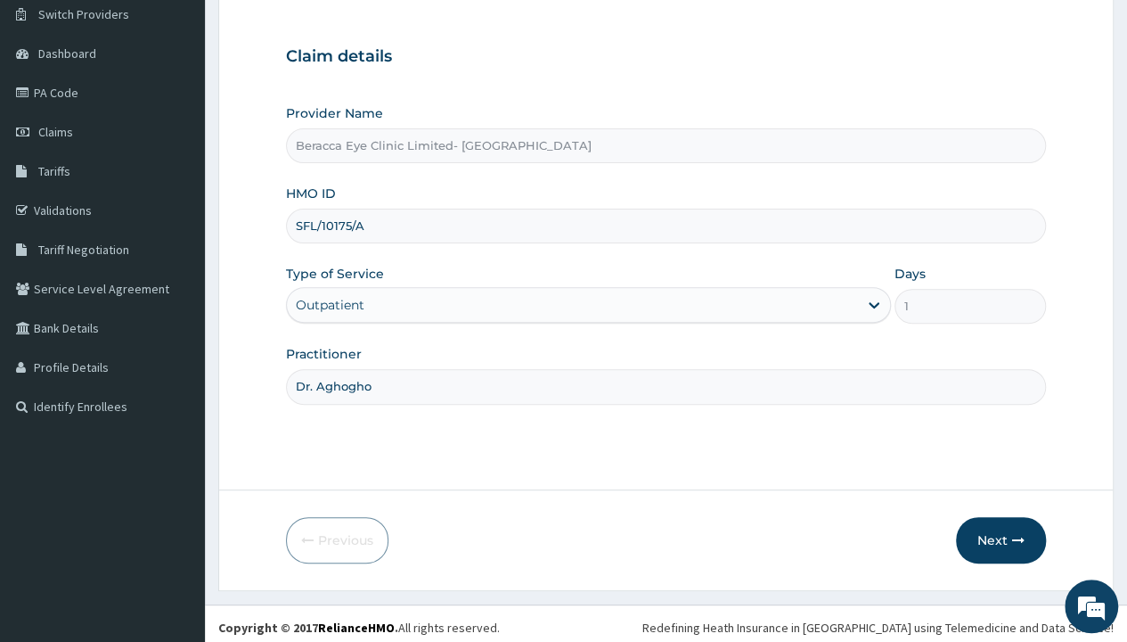
scroll to position [148, 0]
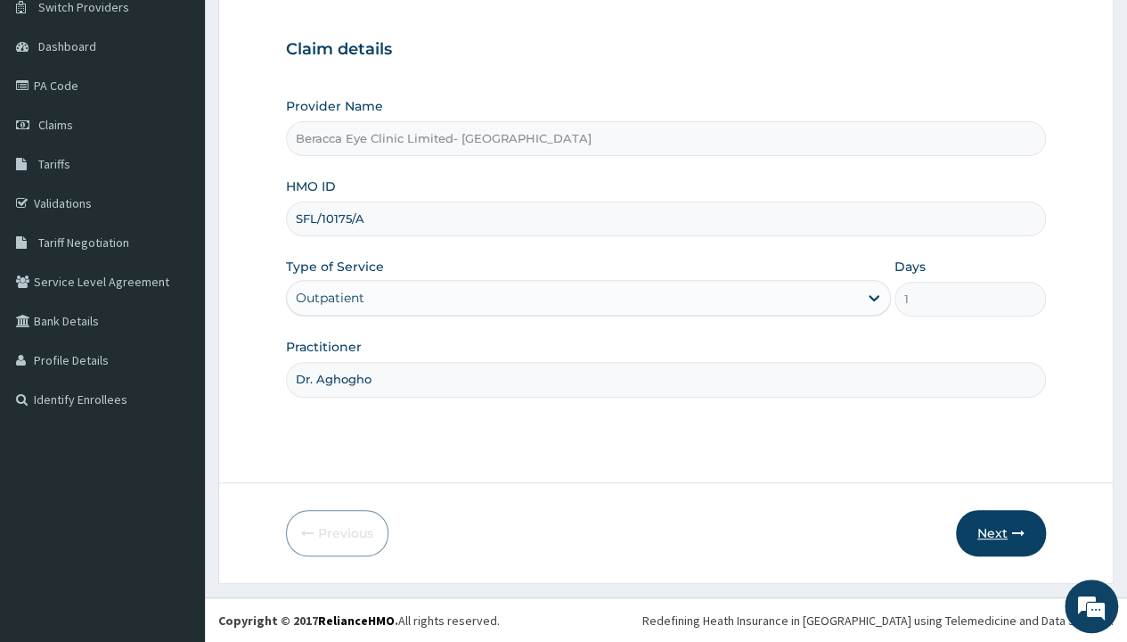
click at [992, 530] on button "Next" at bounding box center [1001, 533] width 90 height 46
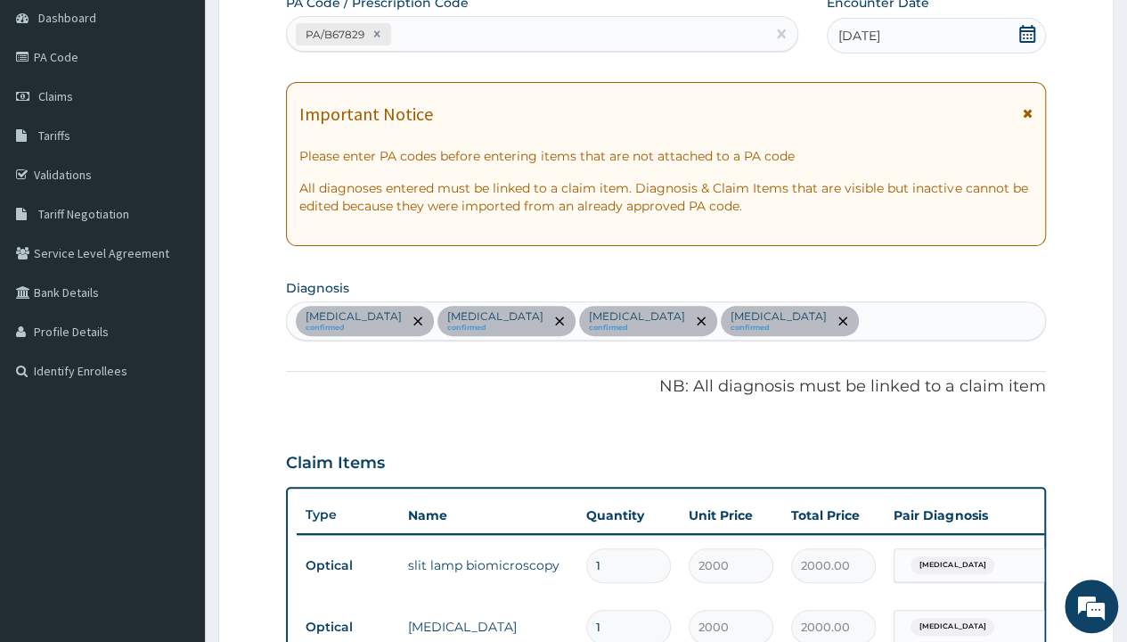
scroll to position [0, 0]
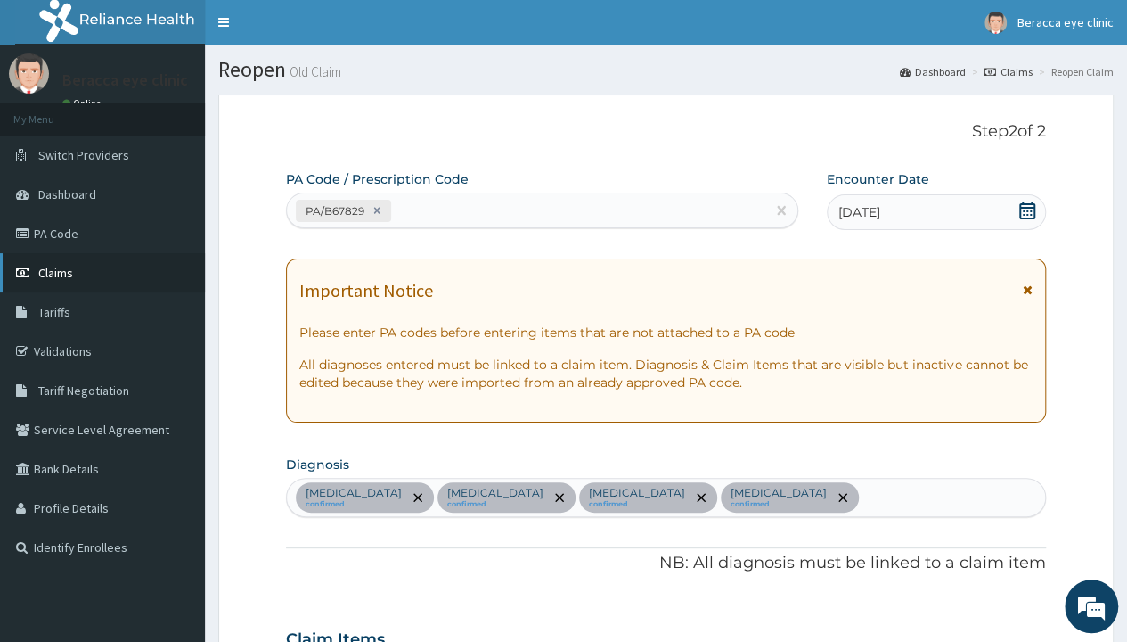
click at [64, 274] on span "Claims" at bounding box center [55, 273] width 35 height 16
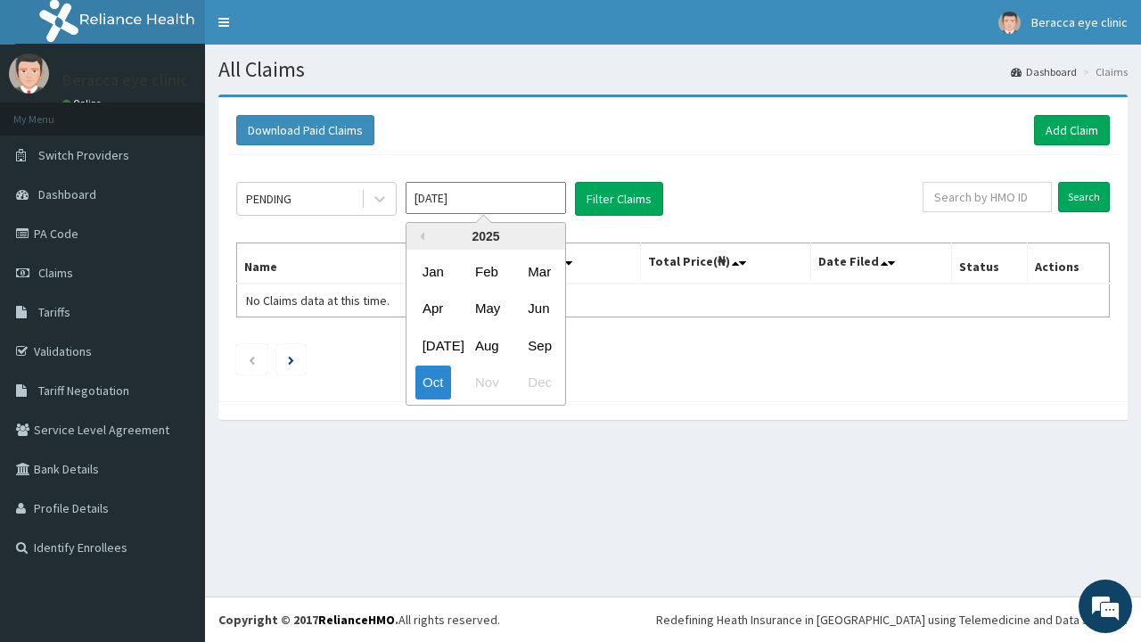
click at [521, 187] on input "[DATE]" at bounding box center [485, 198] width 160 height 32
drag, startPoint x: 544, startPoint y: 347, endPoint x: 563, endPoint y: 290, distance: 59.5
click at [544, 343] on div "Sep" at bounding box center [538, 345] width 36 height 33
type input "[DATE]"
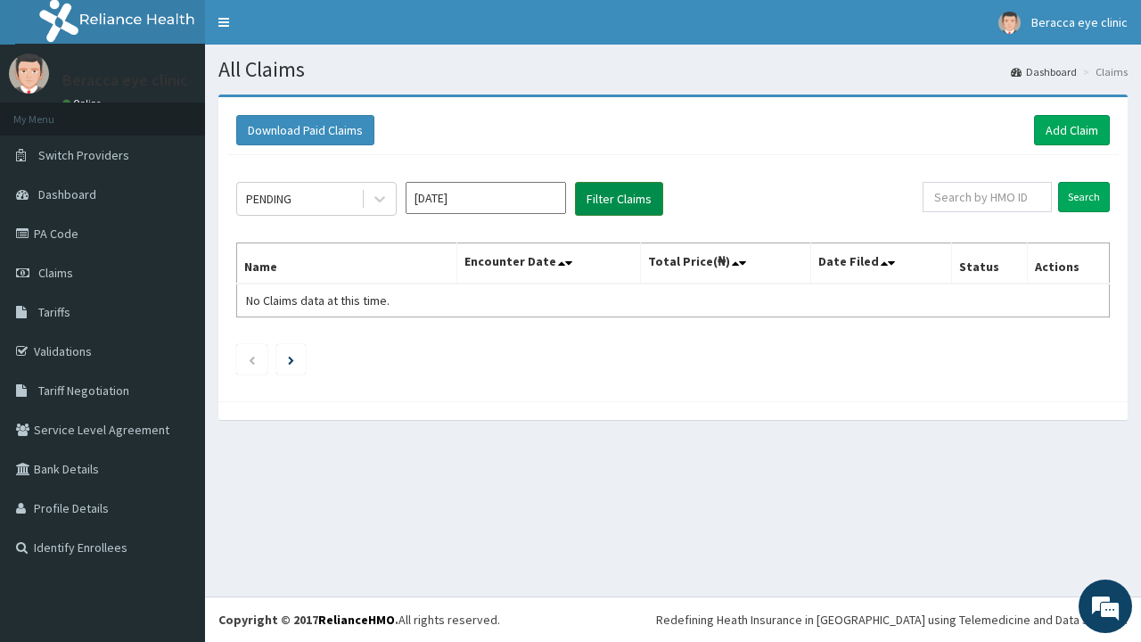
click at [618, 192] on button "Filter Claims" at bounding box center [619, 199] width 88 height 34
